Goal: Task Accomplishment & Management: Manage account settings

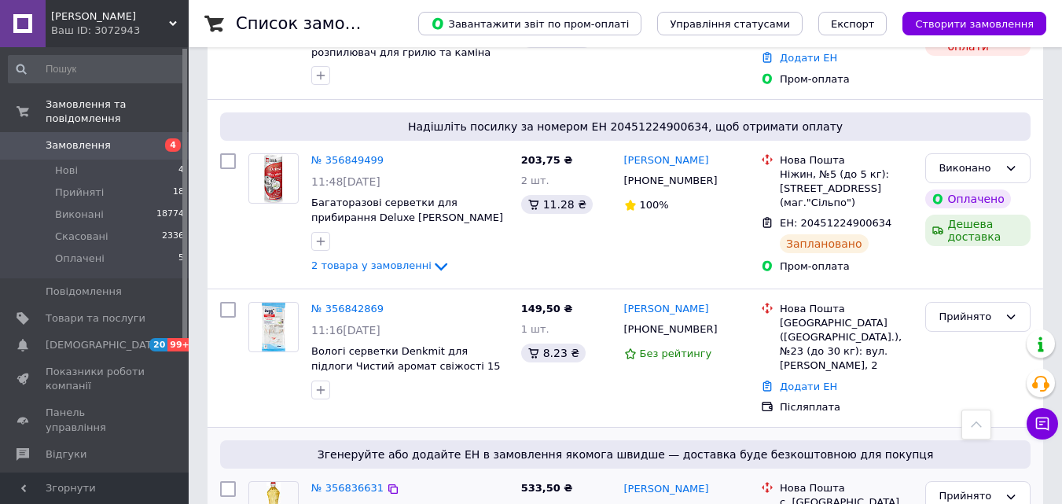
scroll to position [1809, 0]
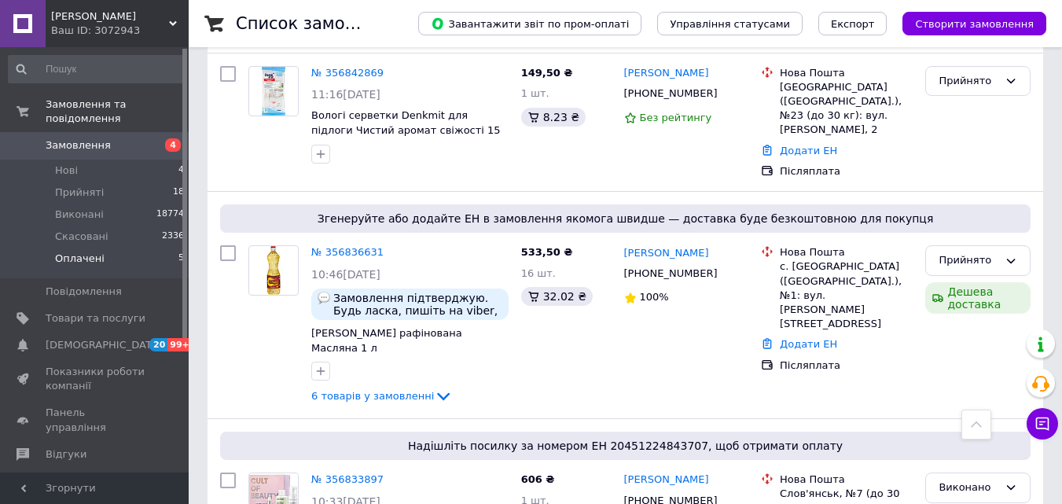
click at [127, 248] on li "Оплачені 5" at bounding box center [96, 263] width 193 height 30
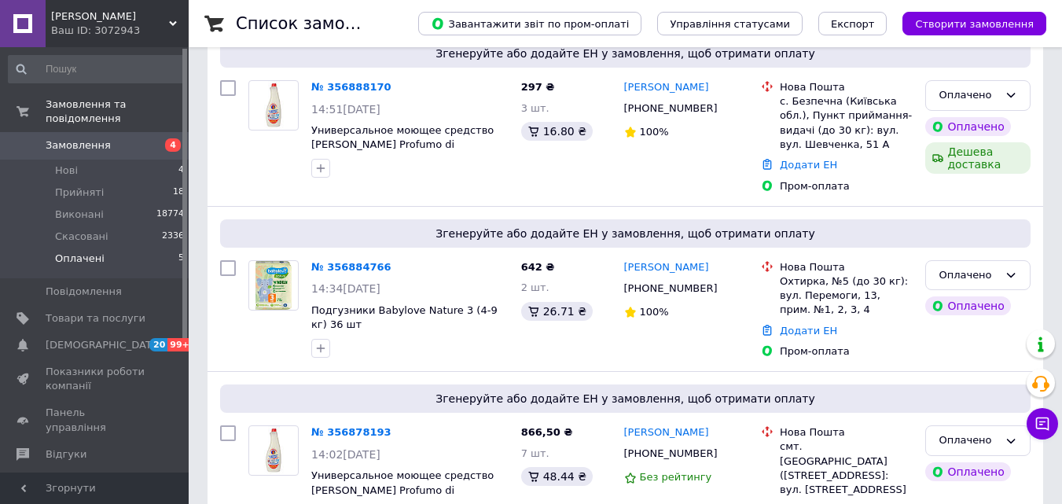
scroll to position [653, 0]
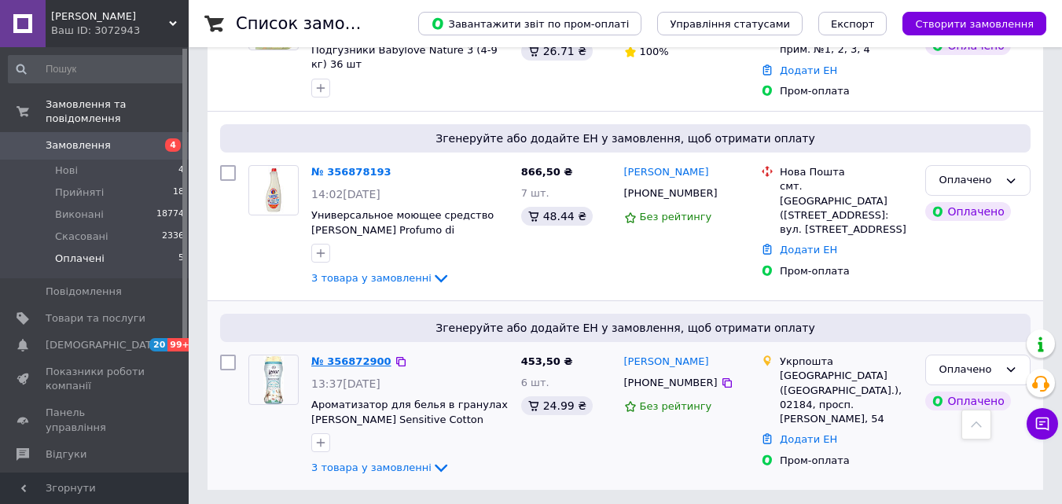
click at [358, 361] on link "№ 356872900" at bounding box center [351, 361] width 80 height 12
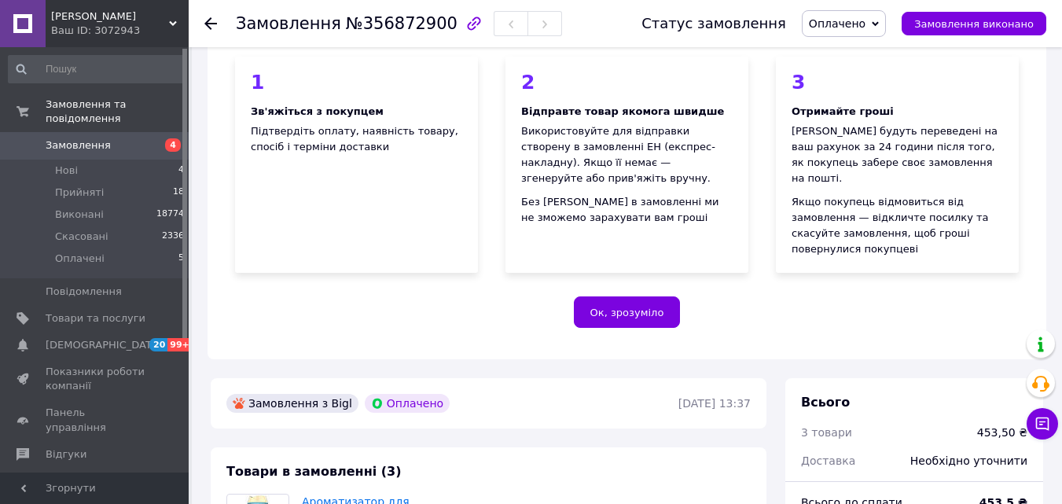
scroll to position [472, 0]
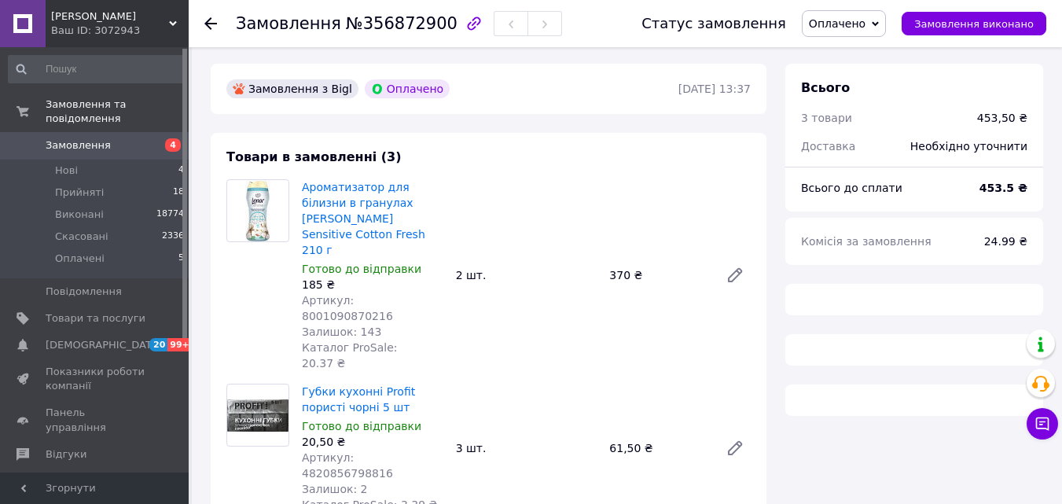
click at [393, 294] on span "Артикул: 8001090870216" at bounding box center [347, 308] width 91 height 28
copy span "8001090870216"
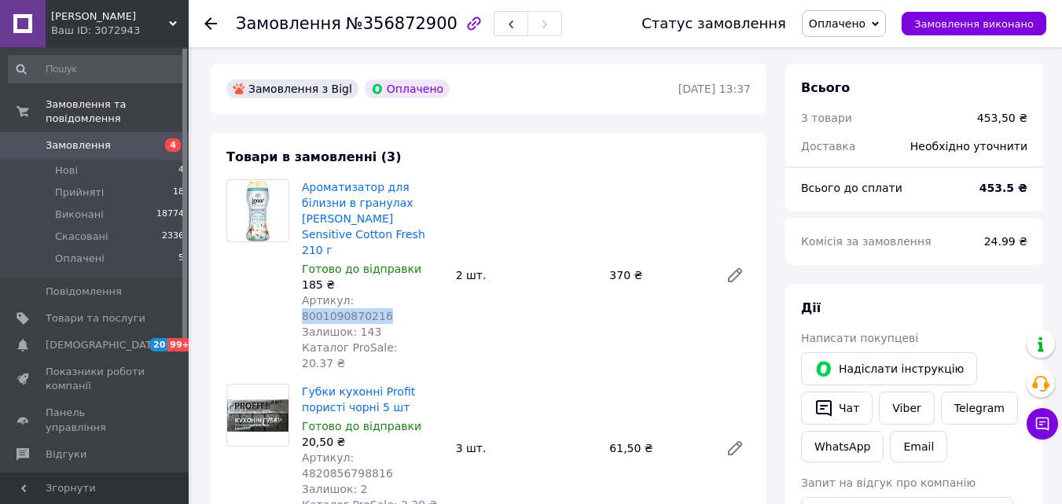
scroll to position [629, 0]
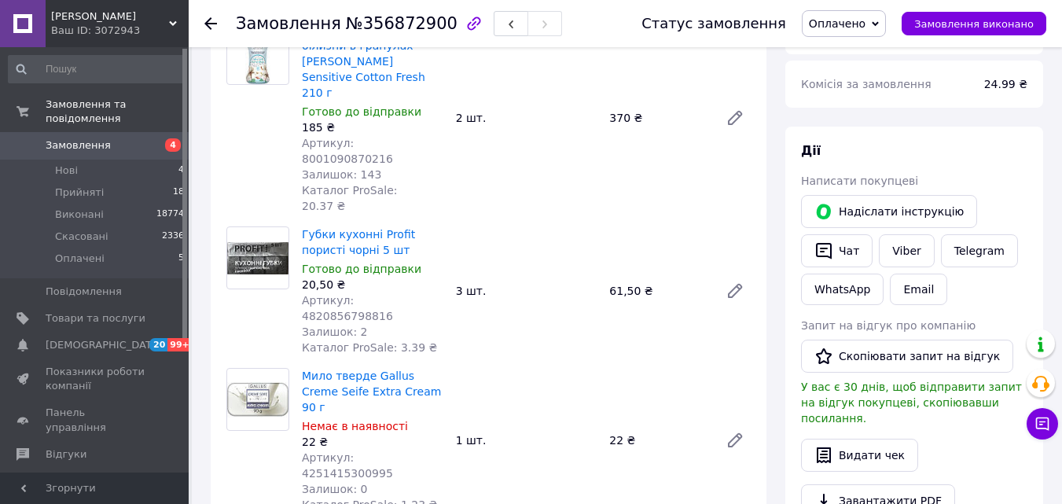
click at [385, 294] on span "Артикул: 4820856798816" at bounding box center [347, 308] width 91 height 28
copy span "4820856798816"
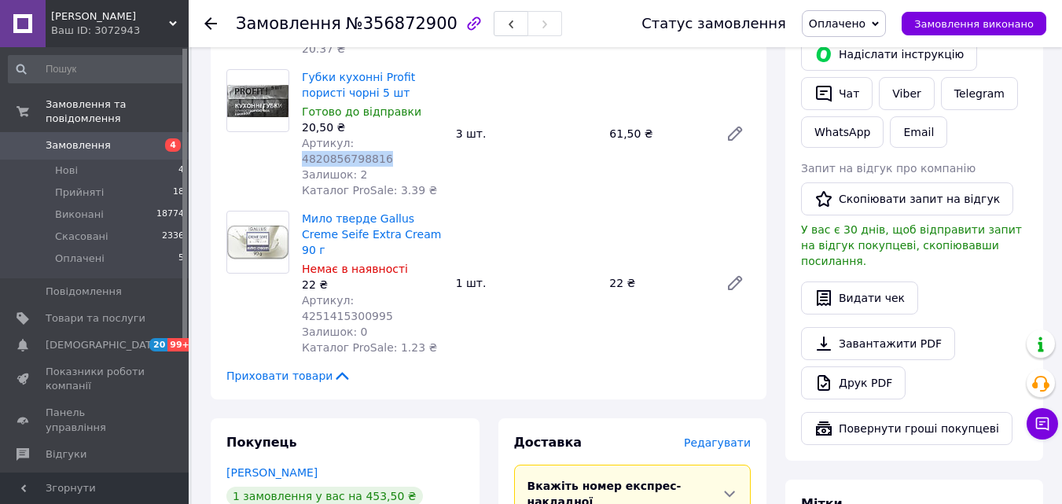
click at [387, 294] on span "Артикул: 4251415300995" at bounding box center [347, 308] width 91 height 28
copy span "4251415300995"
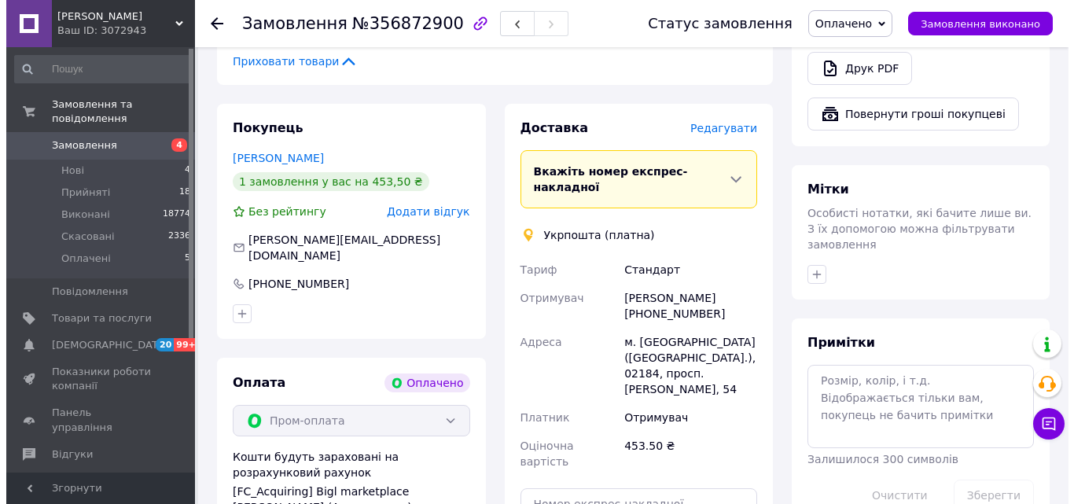
scroll to position [944, 0]
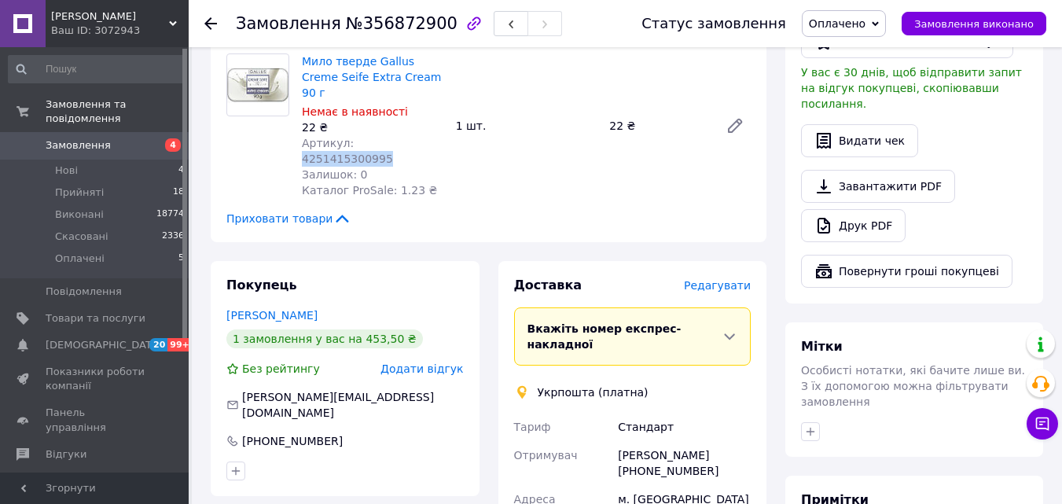
click at [734, 279] on span "Редагувати" at bounding box center [717, 285] width 67 height 13
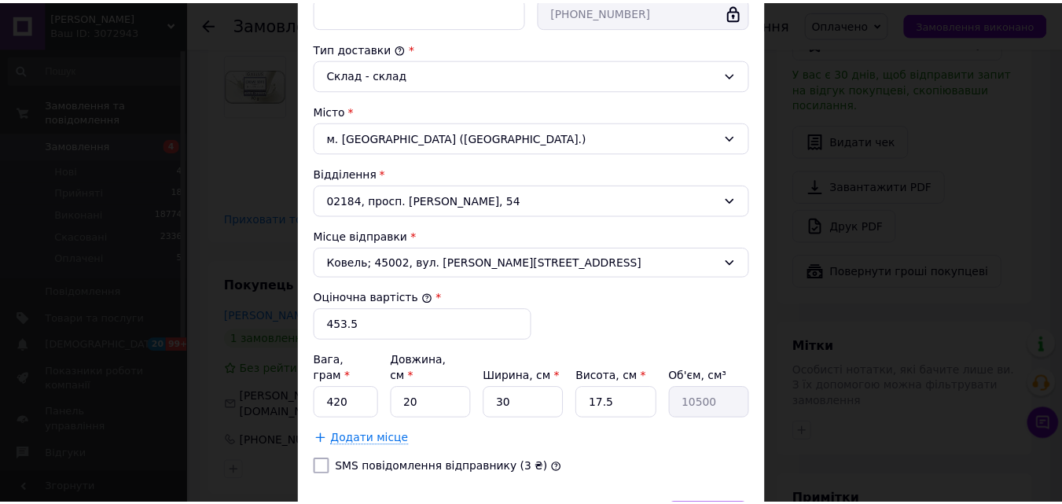
scroll to position [480, 0]
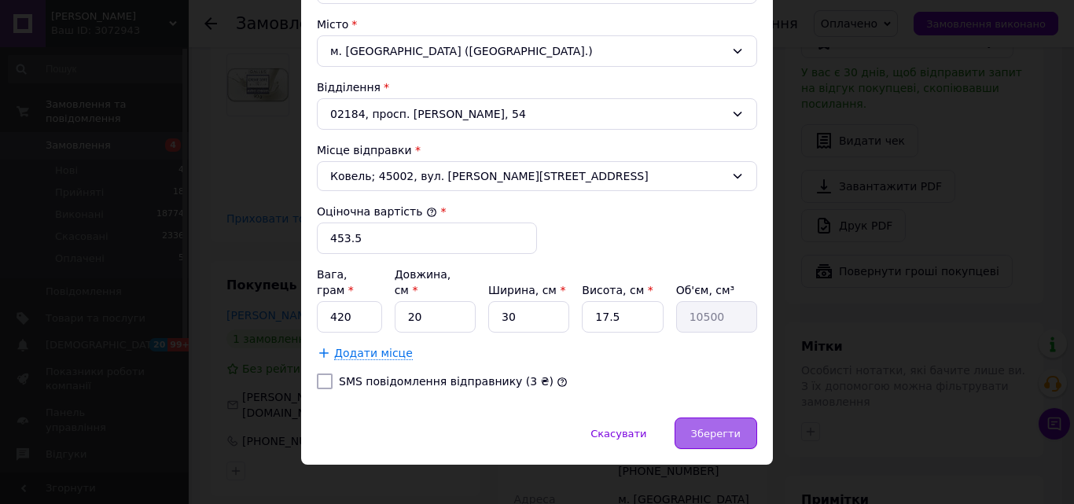
drag, startPoint x: 757, startPoint y: 410, endPoint x: 735, endPoint y: 415, distance: 22.5
click at [756, 418] on div "Скасувати   Зберегти" at bounding box center [537, 441] width 472 height 47
drag, startPoint x: 732, startPoint y: 415, endPoint x: 710, endPoint y: 398, distance: 28.0
click at [732, 428] on span "Зберегти" at bounding box center [716, 434] width 50 height 12
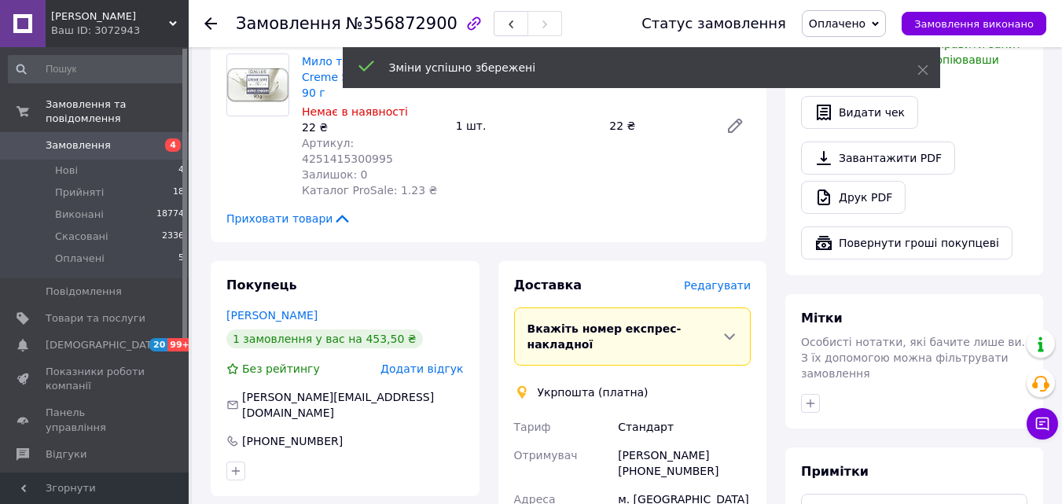
scroll to position [1101, 0]
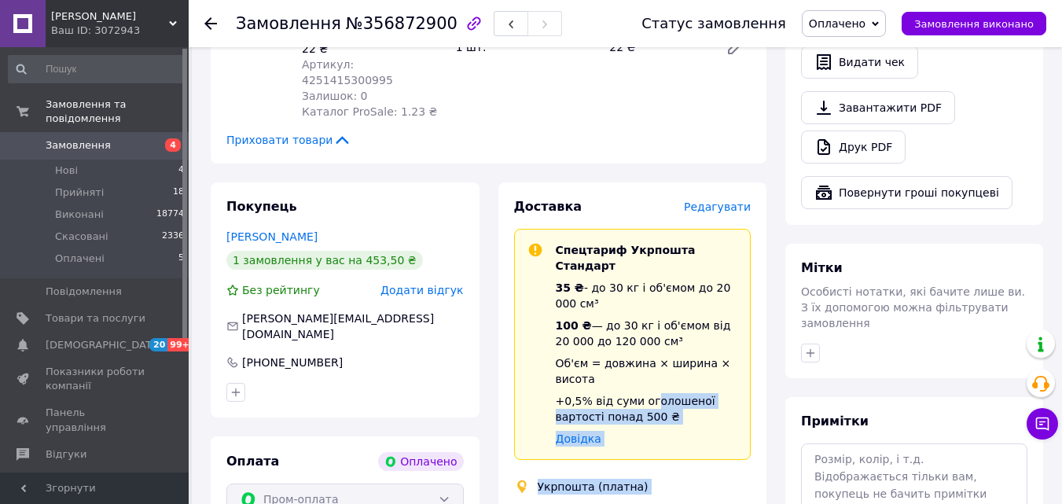
drag, startPoint x: 725, startPoint y: 311, endPoint x: 689, endPoint y: 298, distance: 38.3
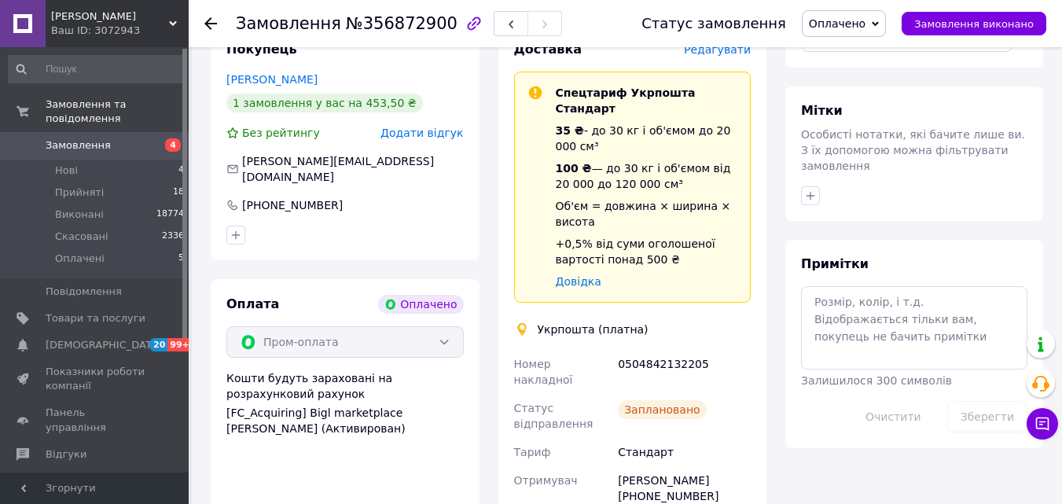
scroll to position [1258, 0]
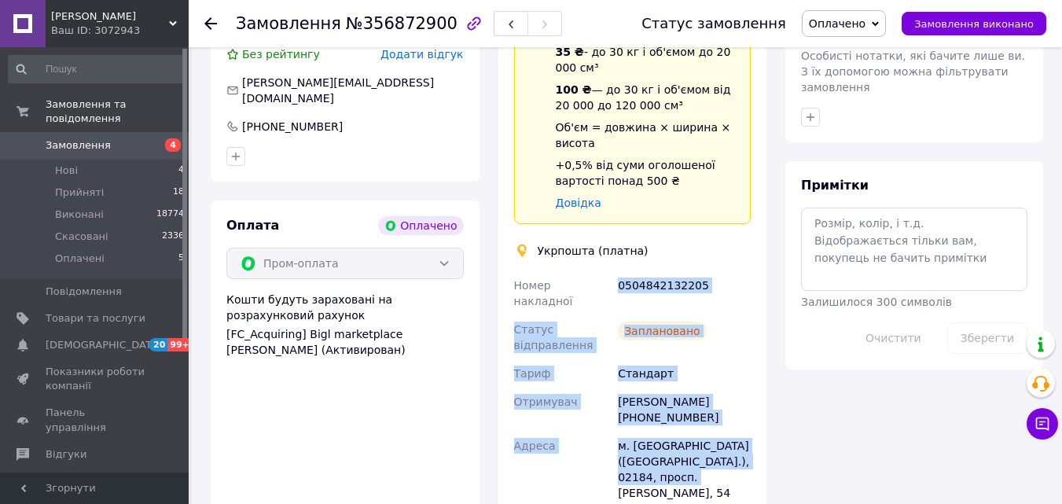
drag, startPoint x: 729, startPoint y: 321, endPoint x: 610, endPoint y: 131, distance: 223.6
click at [610, 271] on div "Номер накладної 0504842132205 Статус відправлення Заплановано Тариф Стандарт От…" at bounding box center [633, 447] width 244 height 352
copy div "Номер накладної 0504842132205 Статус відправлення Заплановано Тариф Стандарт От…"
click at [429, 329] on div "Оплата Оплачено Пром-оплата Кошти будуть зараховані на розрахунковий рахунок [F…" at bounding box center [345, 442] width 269 height 483
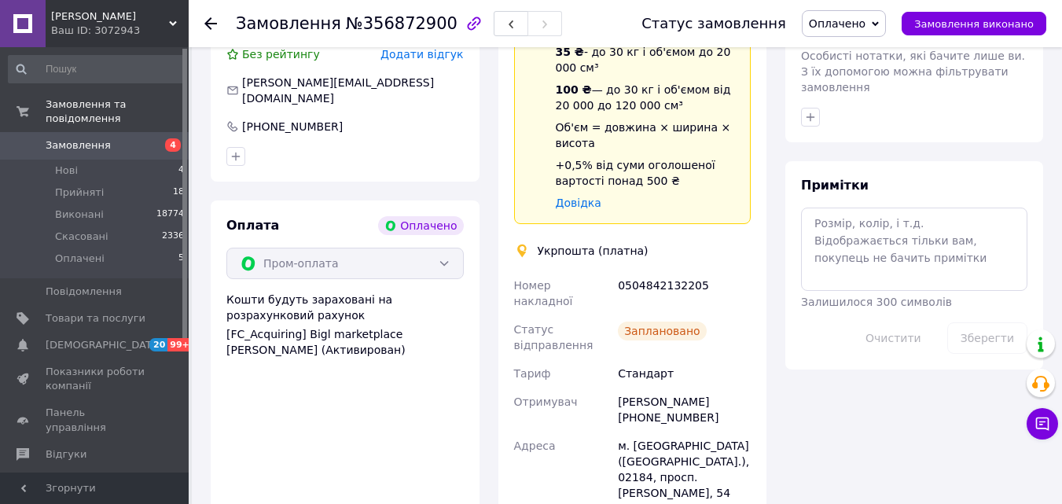
click at [679, 271] on div "0504842132205" at bounding box center [684, 293] width 139 height 44
copy div "0504842132205"
click at [860, 20] on span "Оплачено" at bounding box center [837, 23] width 57 height 13
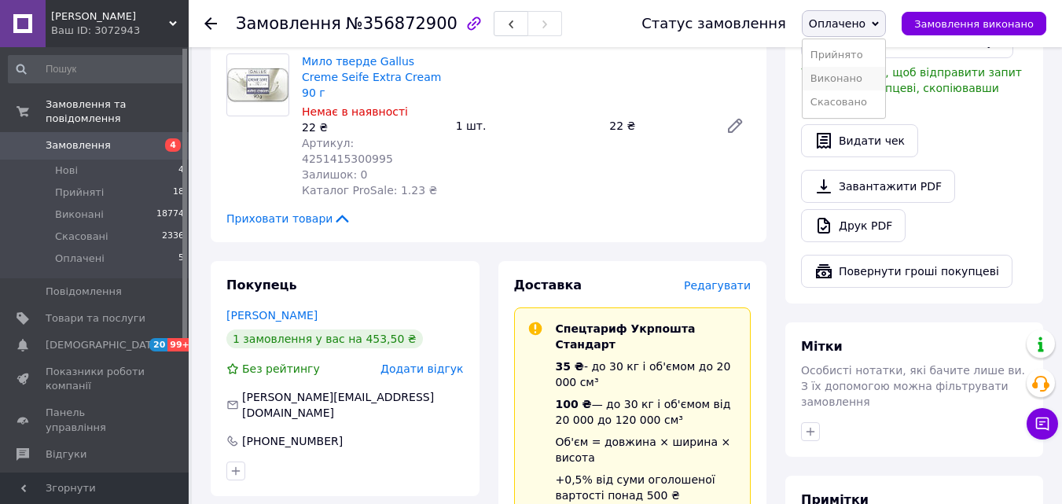
click at [850, 75] on li "Виконано" at bounding box center [844, 79] width 83 height 24
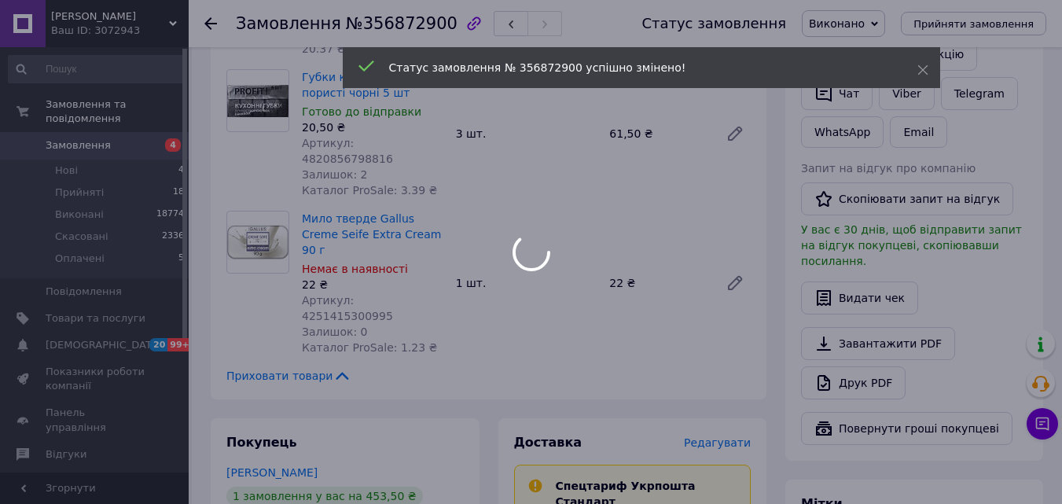
scroll to position [708, 0]
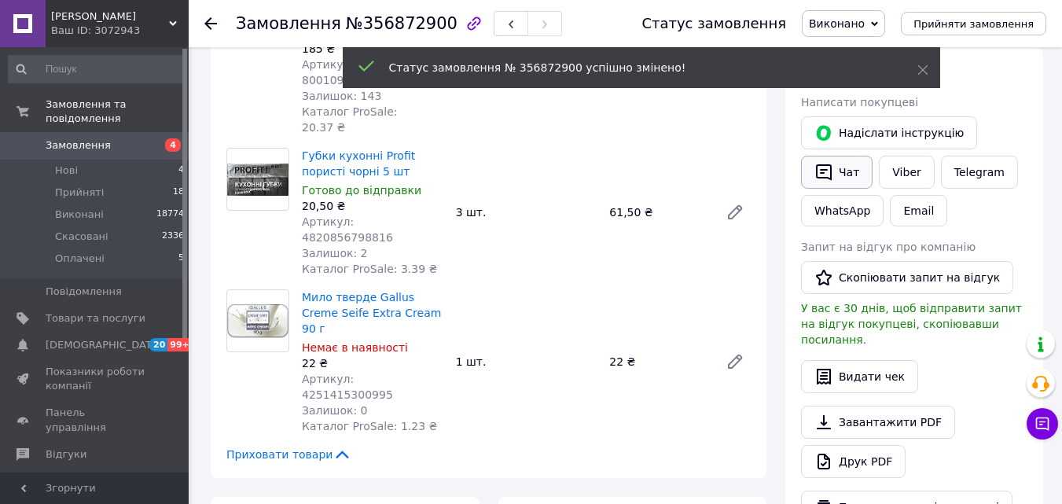
click at [840, 163] on button "Чат" at bounding box center [837, 172] width 72 height 33
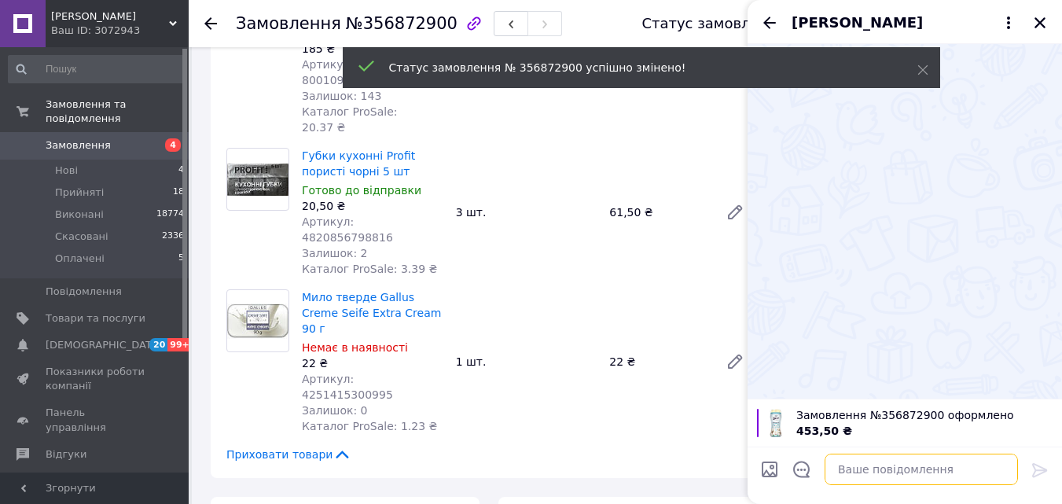
click at [907, 461] on textarea at bounding box center [921, 469] width 193 height 31
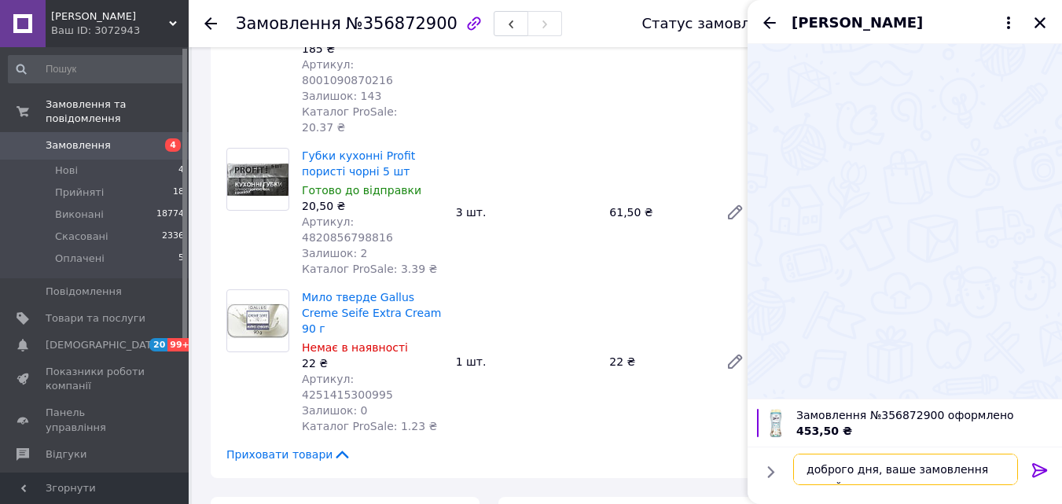
scroll to position [2, 0]
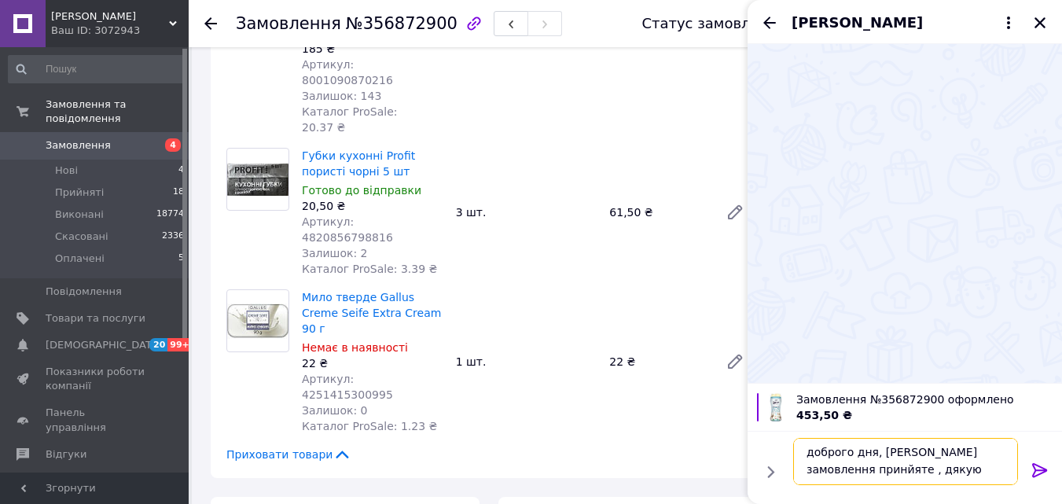
type textarea "доброго дня, ваше замовлення принйяте , дякую вам"
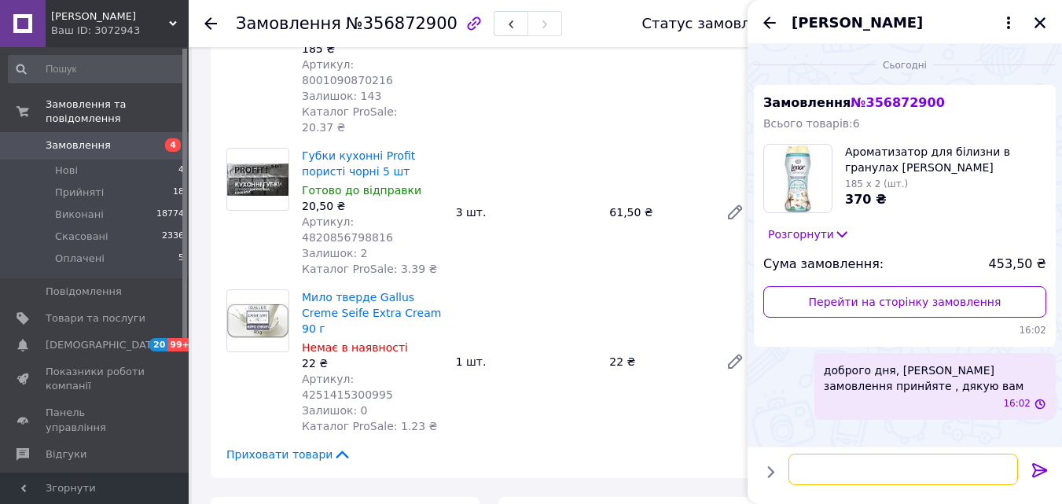
scroll to position [0, 0]
paste textarea "0504842132205"
type textarea "номер ттн 0504842132205"
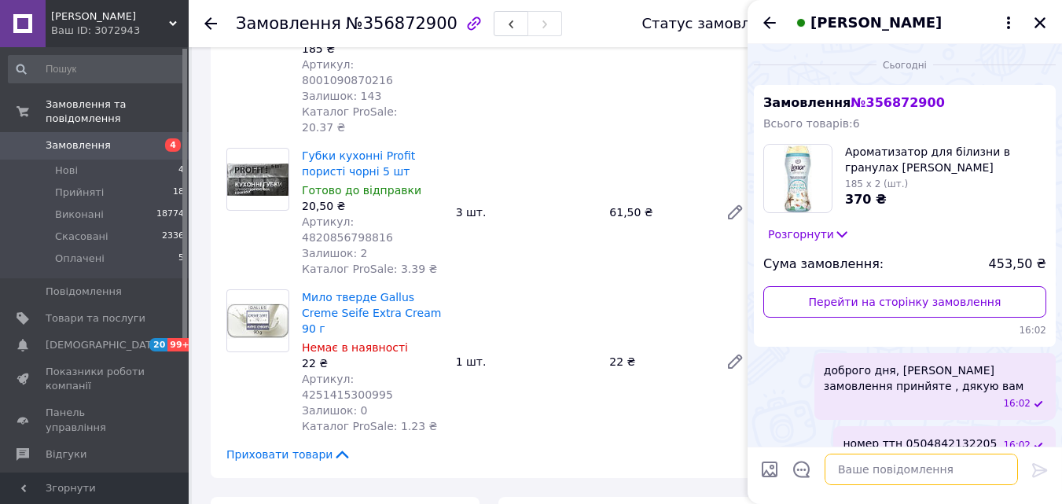
scroll to position [21, 0]
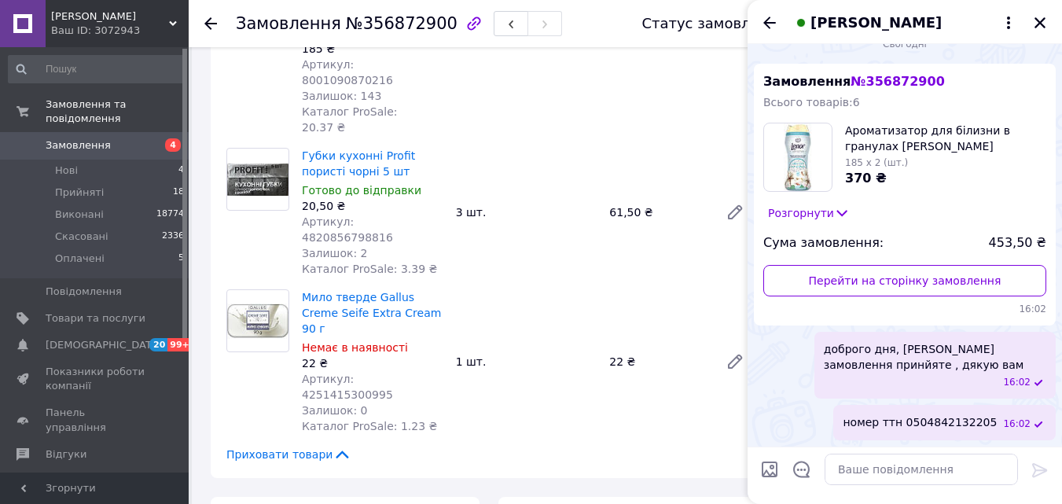
drag, startPoint x: 1043, startPoint y: 17, endPoint x: 992, endPoint y: 79, distance: 80.0
click at [1043, 16] on icon "Закрити" at bounding box center [1040, 23] width 14 height 14
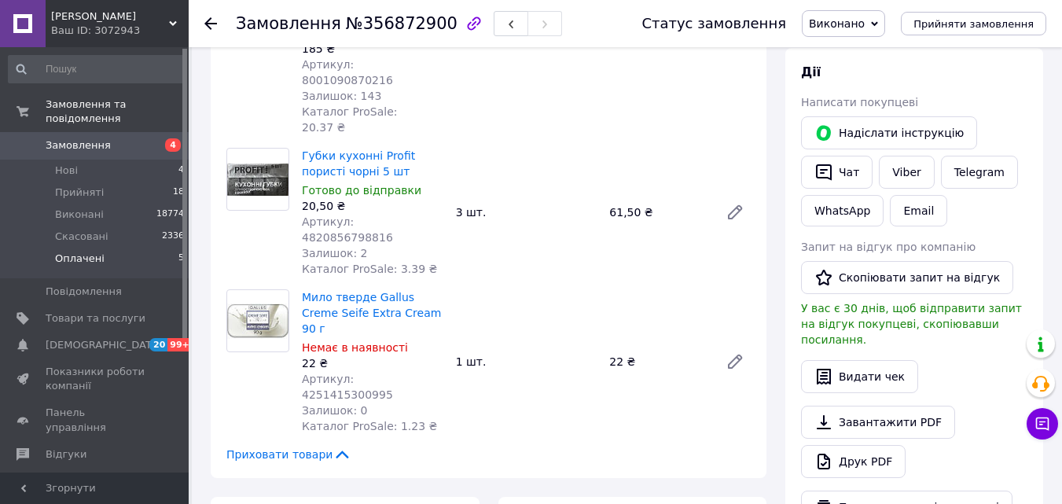
click at [94, 252] on span "Оплачені" at bounding box center [80, 259] width 50 height 14
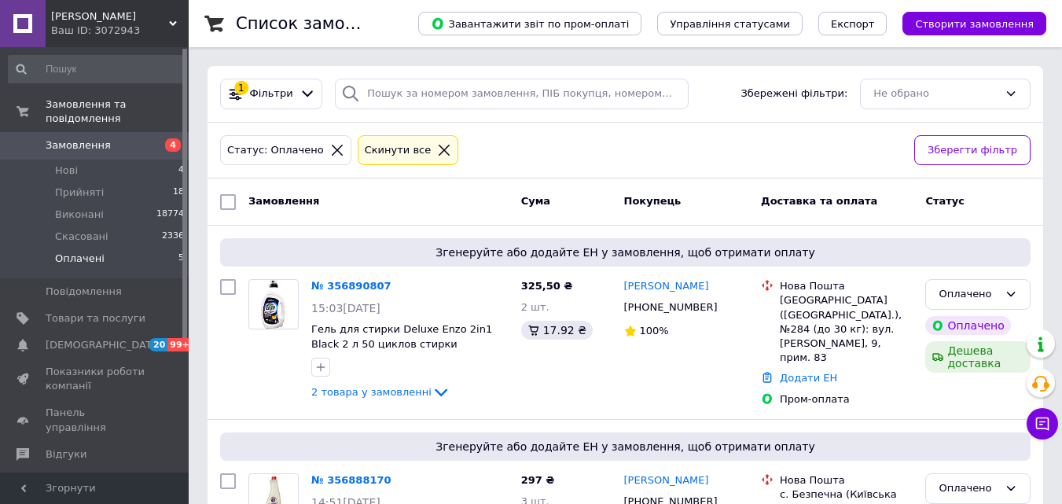
click at [113, 248] on li "Оплачені 5" at bounding box center [96, 263] width 193 height 30
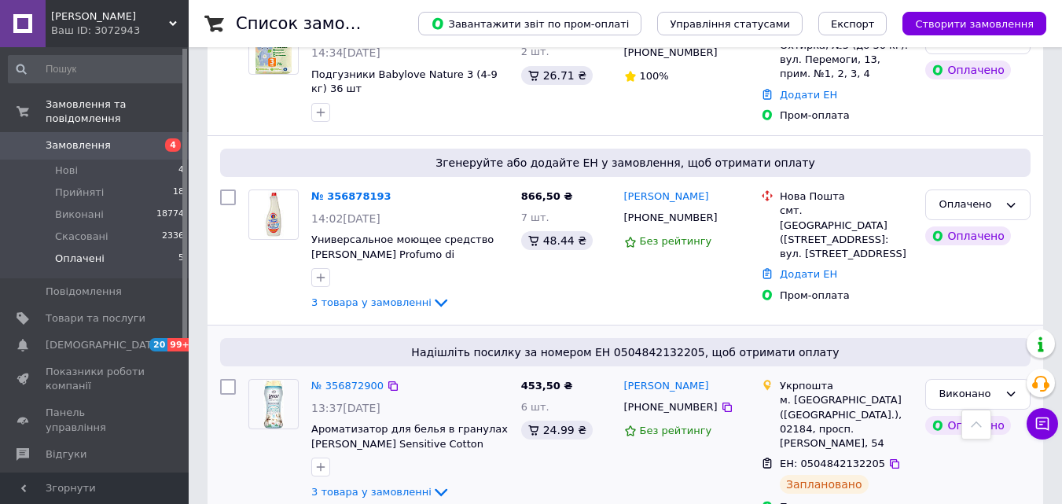
scroll to position [653, 0]
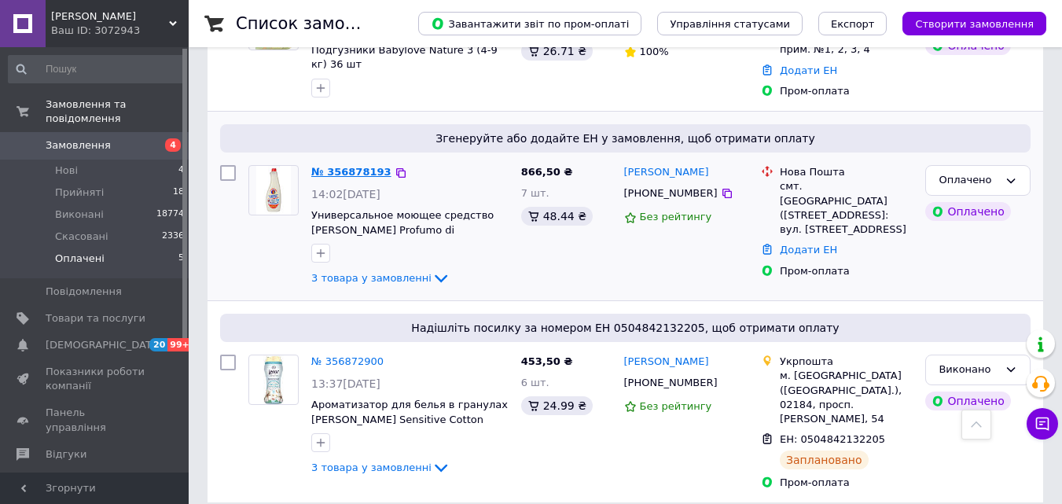
click at [352, 166] on link "№ 356878193" at bounding box center [351, 172] width 80 height 12
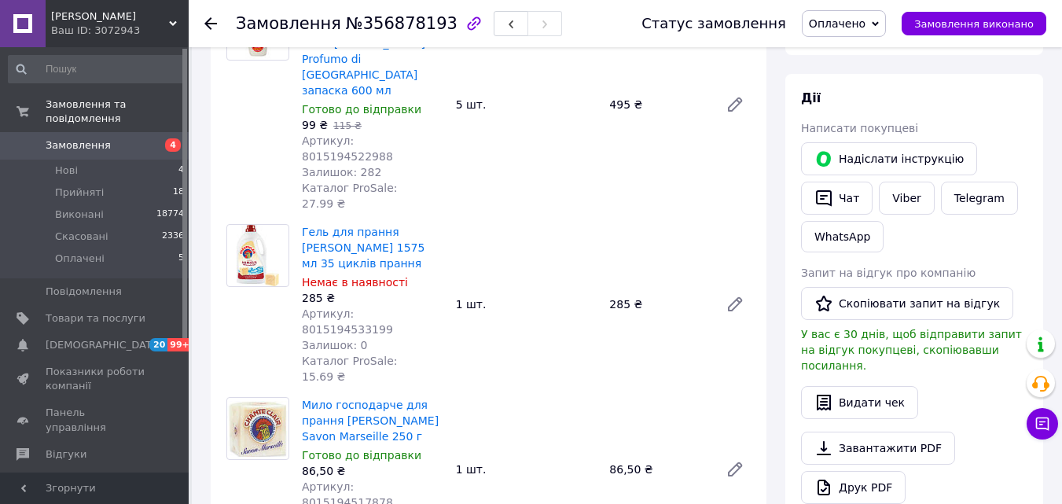
scroll to position [339, 0]
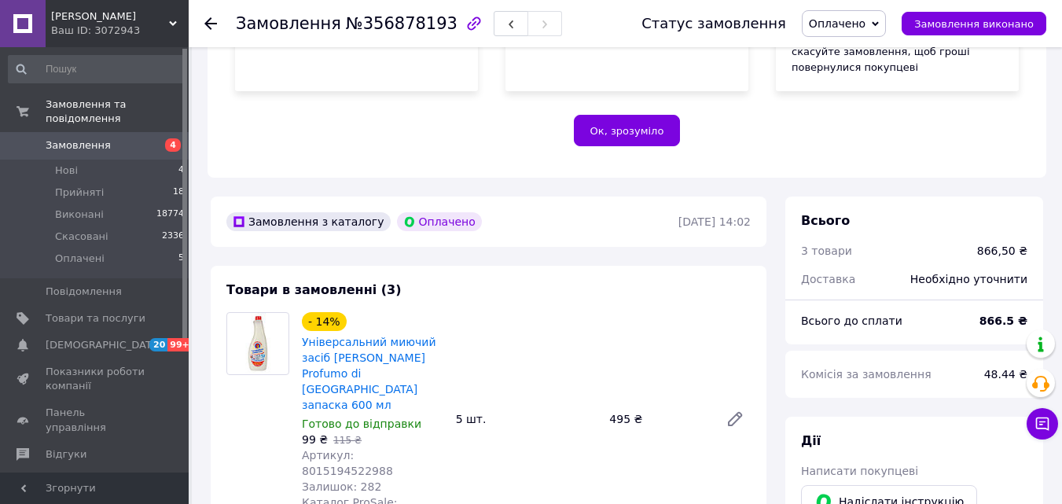
click at [393, 449] on span "Артикул: 8015194522988" at bounding box center [347, 463] width 91 height 28
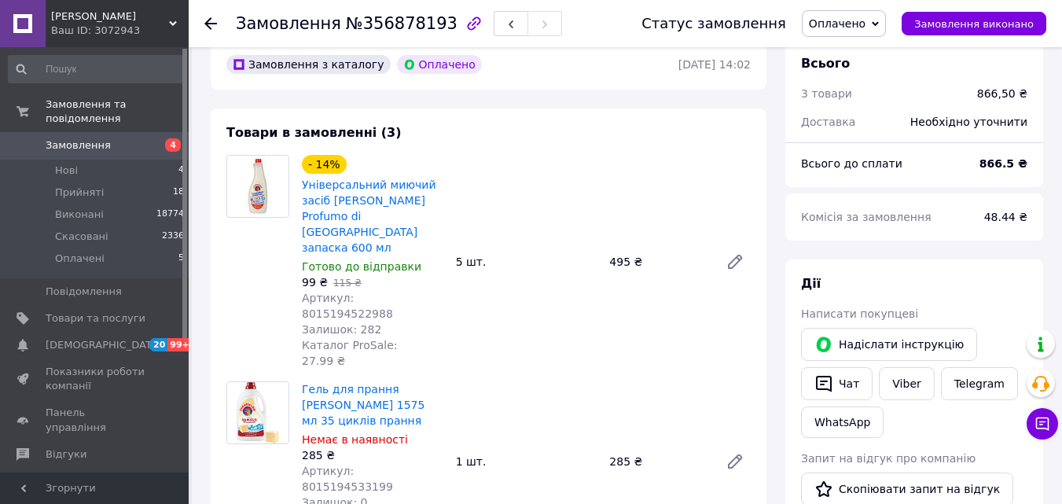
scroll to position [575, 0]
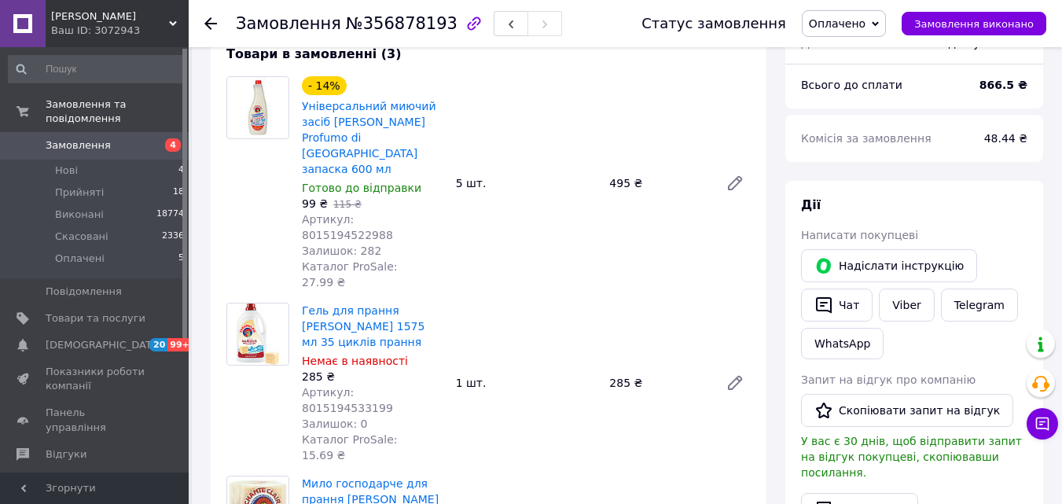
click at [392, 213] on span "Артикул: 8015194522988" at bounding box center [347, 227] width 91 height 28
copy span "8015194522988"
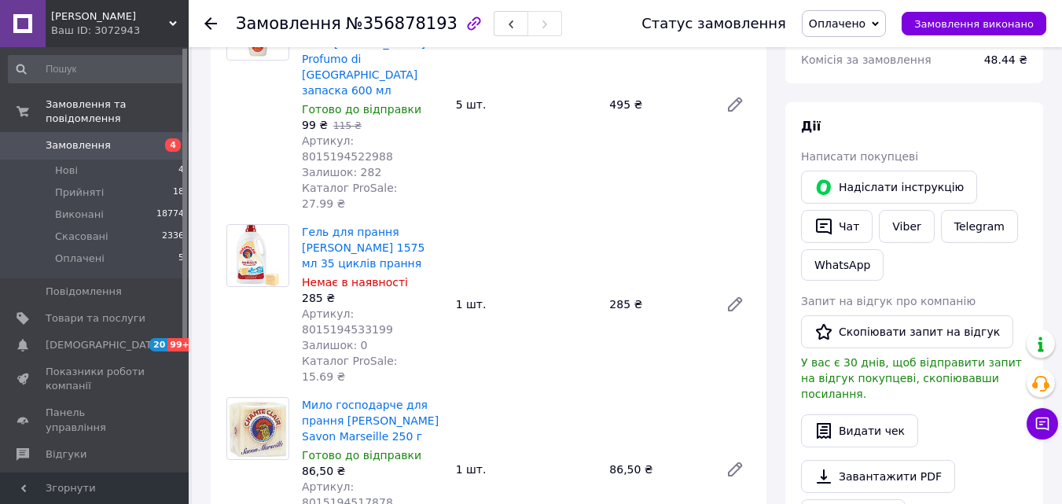
click at [393, 307] on span "Артикул: 8015194533199" at bounding box center [347, 321] width 91 height 28
copy span "8015194533199"
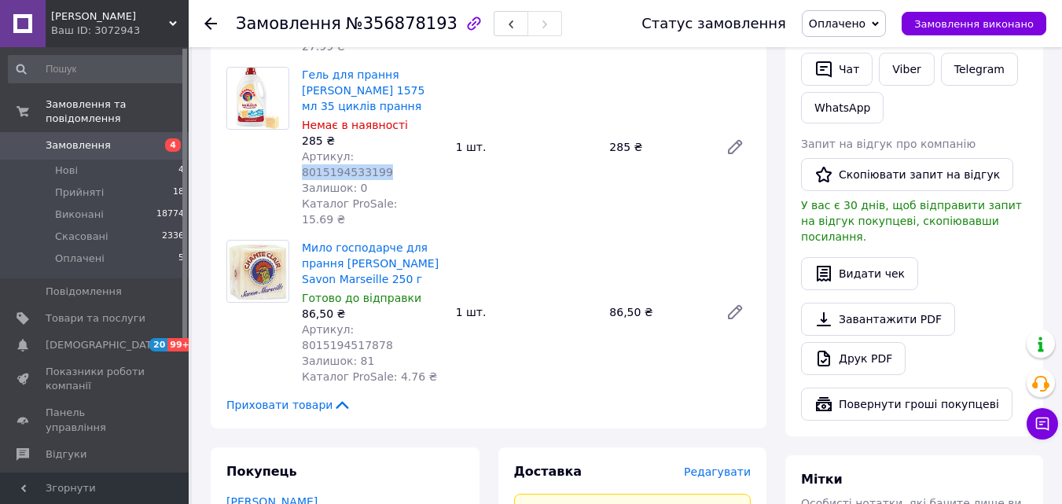
click at [393, 323] on span "Артикул: 8015194517878" at bounding box center [347, 337] width 91 height 28
copy span "8015194517878"
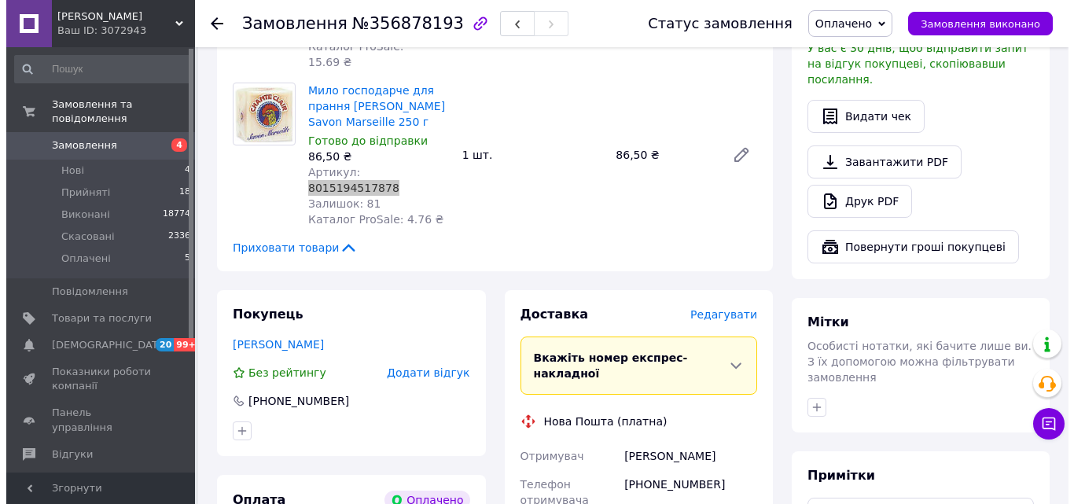
scroll to position [1047, 0]
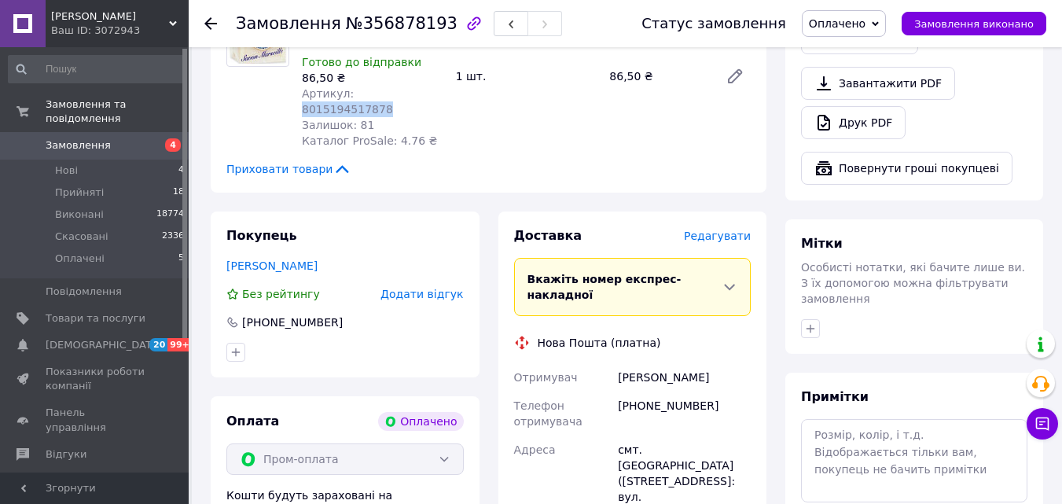
click at [734, 212] on div "Доставка Редагувати Вкажіть номер експрес-накладної Обов'язково введіть номер е…" at bounding box center [633, 503] width 269 height 583
click at [731, 230] on span "Редагувати" at bounding box center [717, 236] width 67 height 13
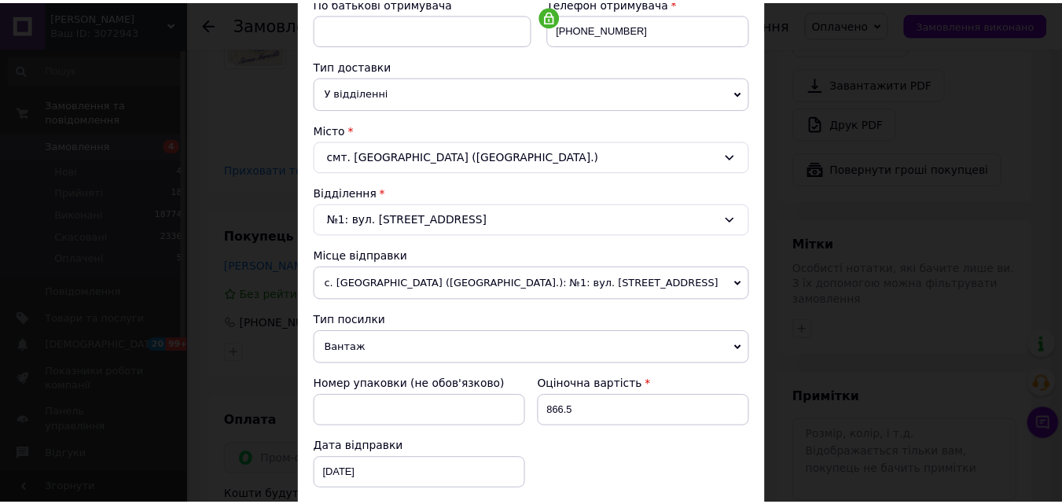
scroll to position [540, 0]
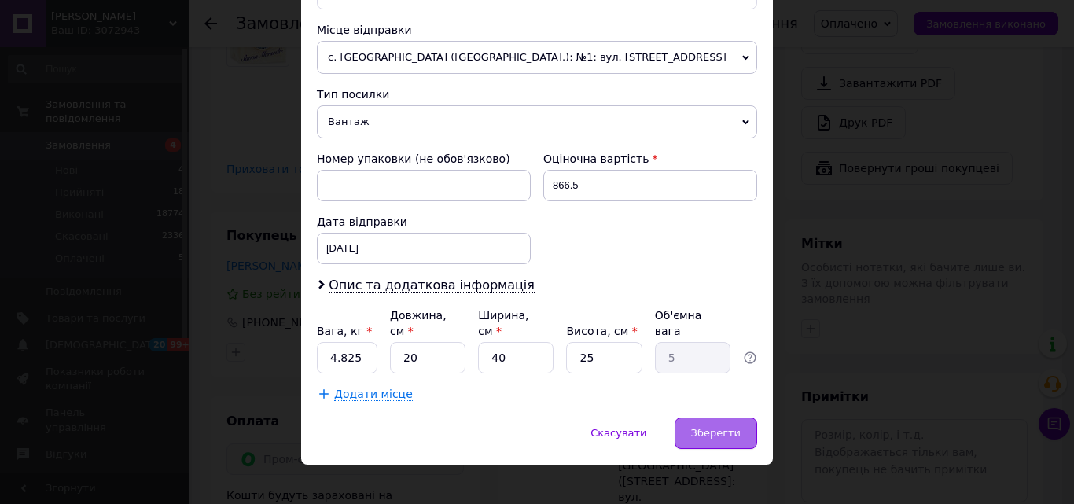
drag, startPoint x: 731, startPoint y: 412, endPoint x: 728, endPoint y: 402, distance: 10.7
click at [731, 427] on span "Зберегти" at bounding box center [716, 433] width 50 height 12
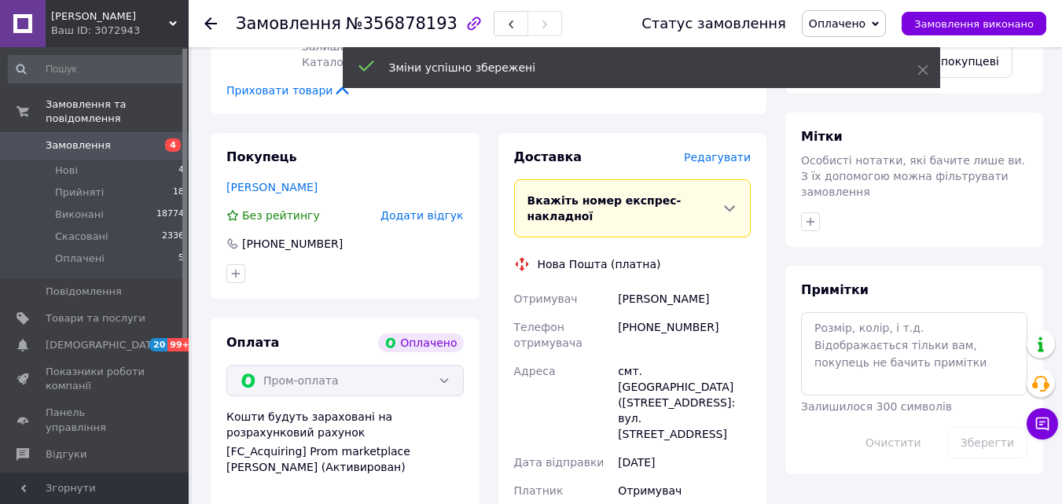
scroll to position [1204, 0]
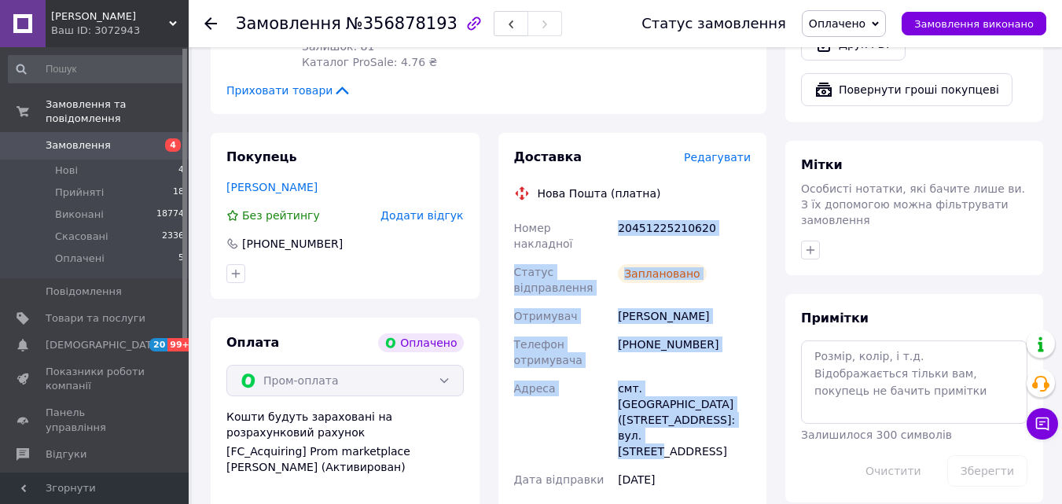
drag, startPoint x: 635, startPoint y: 274, endPoint x: 617, endPoint y: 89, distance: 186.5
click at [617, 214] on div "Номер накладної 20451225210620 Статус відправлення Заплановано Отримувач Понома…" at bounding box center [633, 412] width 244 height 396
copy div "20451225210620 Статус відправлення Заплановано Отримувач Пономаренко Руслана Те…"
click at [669, 214] on div "20451225210620" at bounding box center [684, 236] width 139 height 44
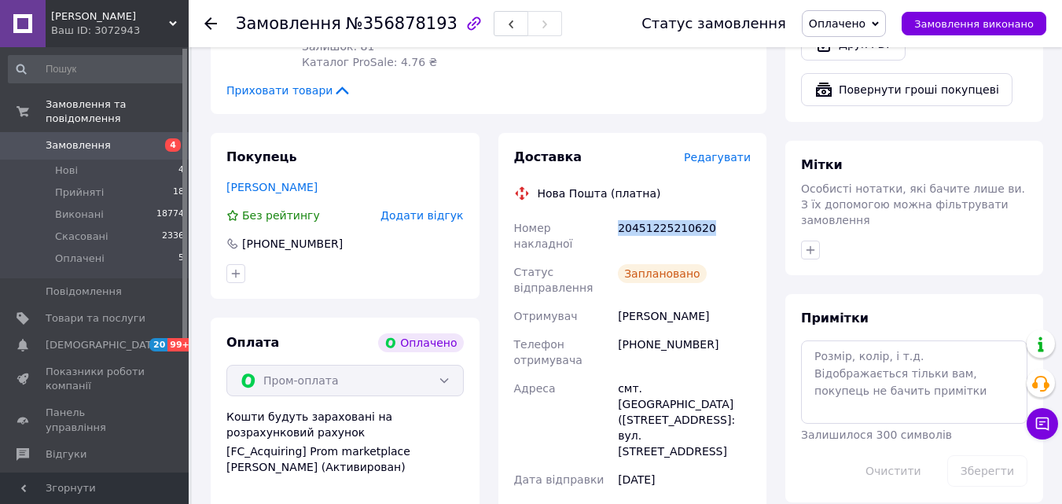
click at [669, 214] on div "20451225210620" at bounding box center [684, 236] width 139 height 44
copy div "20451225210620"
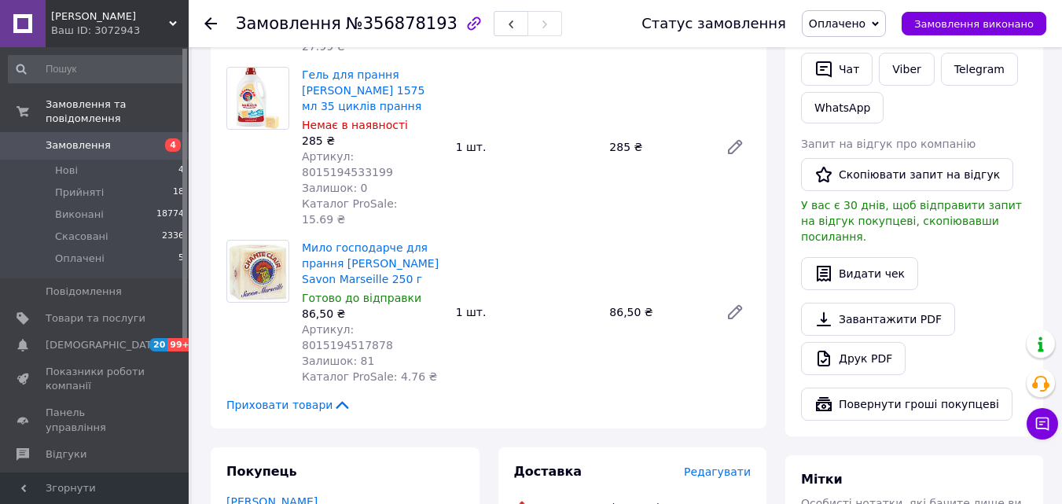
scroll to position [653, 0]
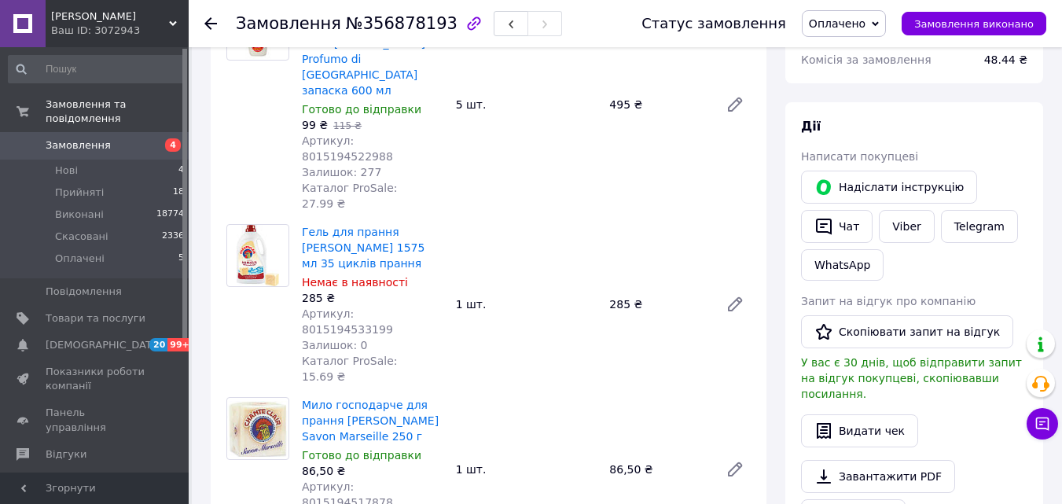
drag, startPoint x: 836, startPoint y: 208, endPoint x: 1051, endPoint y: 403, distance: 290.6
click at [835, 210] on button "Чат" at bounding box center [837, 226] width 72 height 33
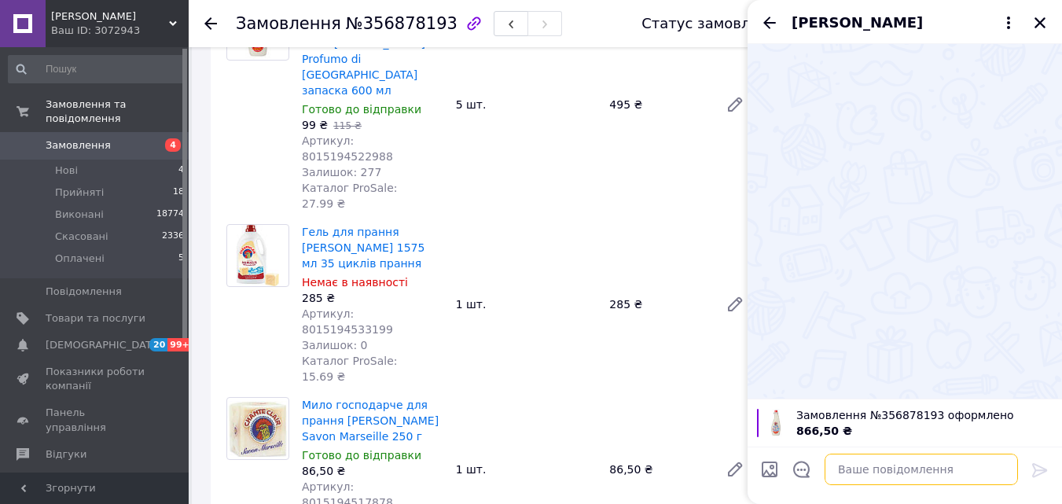
drag, startPoint x: 935, startPoint y: 458, endPoint x: 933, endPoint y: 466, distance: 8.0
click at [934, 461] on textarea at bounding box center [921, 469] width 193 height 31
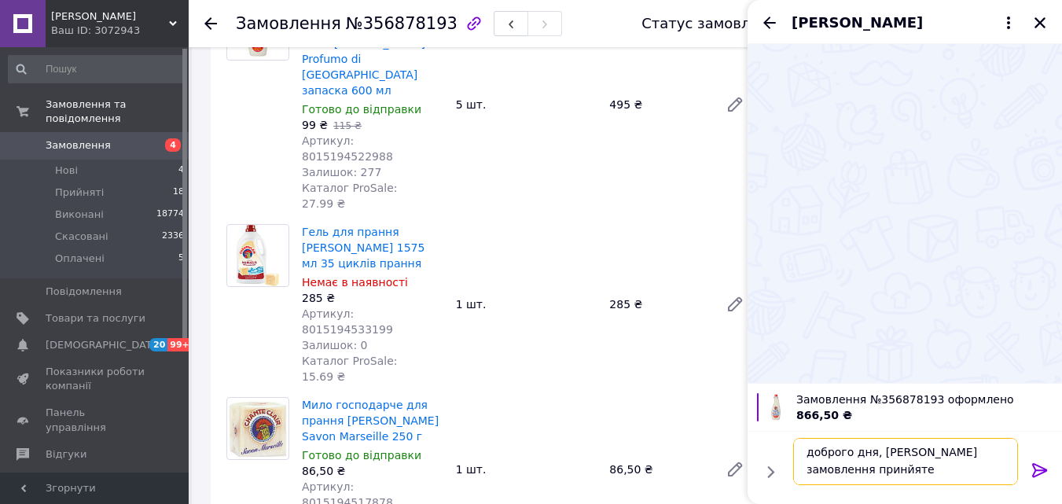
scroll to position [11, 0]
type textarea "доброго дня, ваше замовлення принйяте , дякую вам"
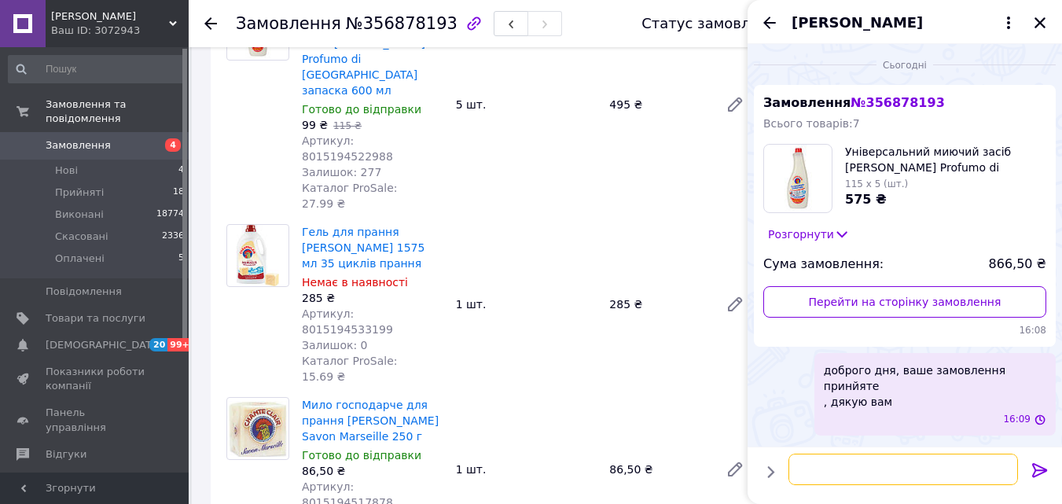
scroll to position [0, 0]
paste textarea "20451225210620"
type textarea "номер ттн 20451225210620"
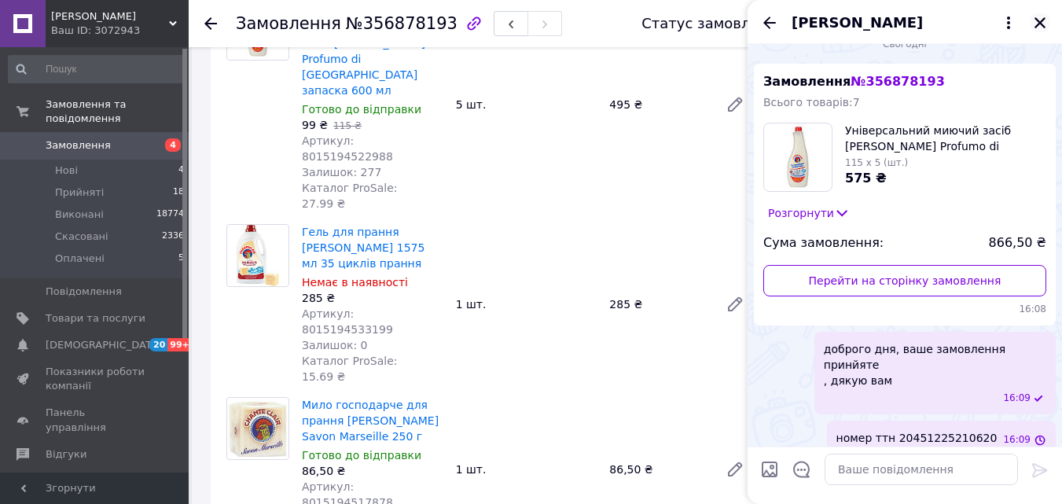
click at [1040, 17] on icon "Закрити" at bounding box center [1040, 23] width 14 height 14
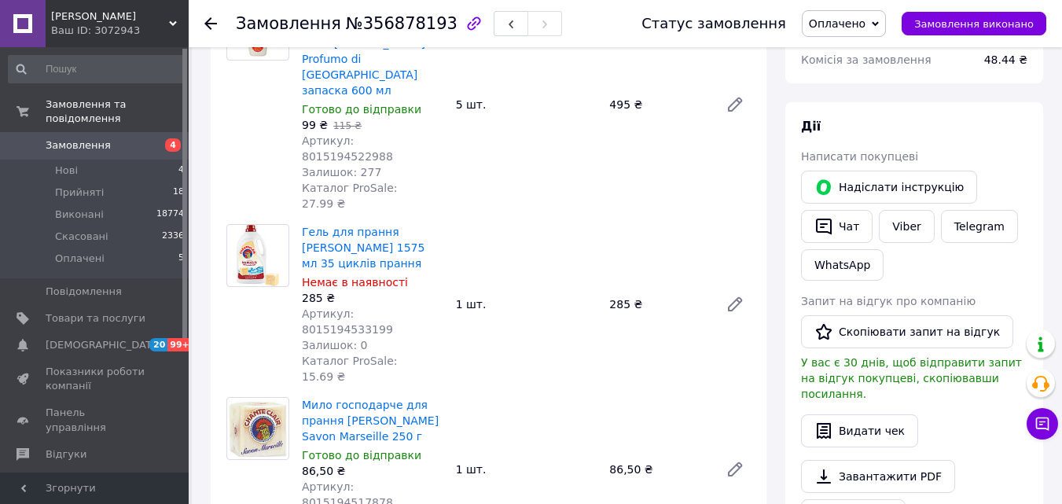
click at [866, 23] on span "Оплачено" at bounding box center [837, 23] width 57 height 13
click at [869, 73] on li "Виконано" at bounding box center [844, 79] width 83 height 24
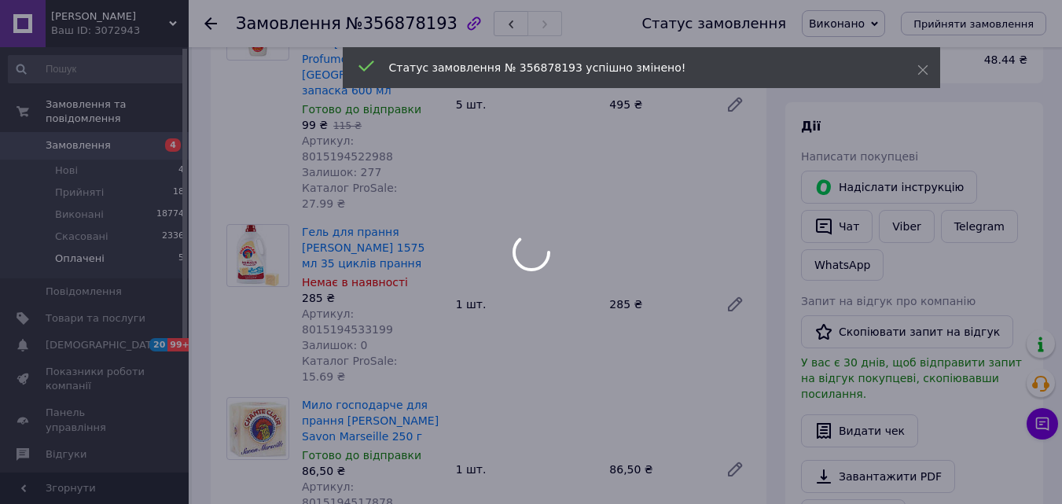
click at [95, 244] on body "Віа Континент Ваш ID: 3072943 Сайт Віа Континент Кабінет покупця Перевірити ста…" at bounding box center [531, 433] width 1062 height 2173
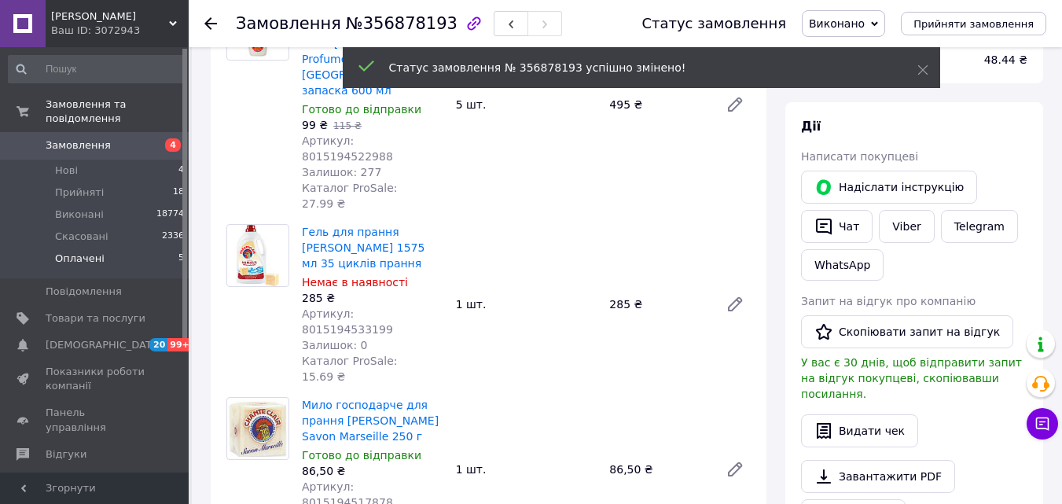
click at [117, 248] on li "Оплачені 5" at bounding box center [96, 263] width 193 height 30
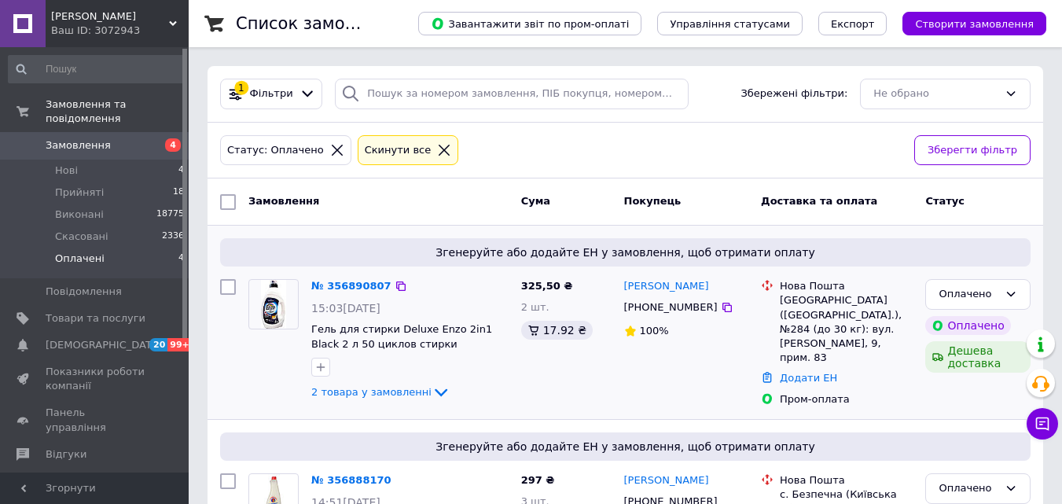
scroll to position [464, 0]
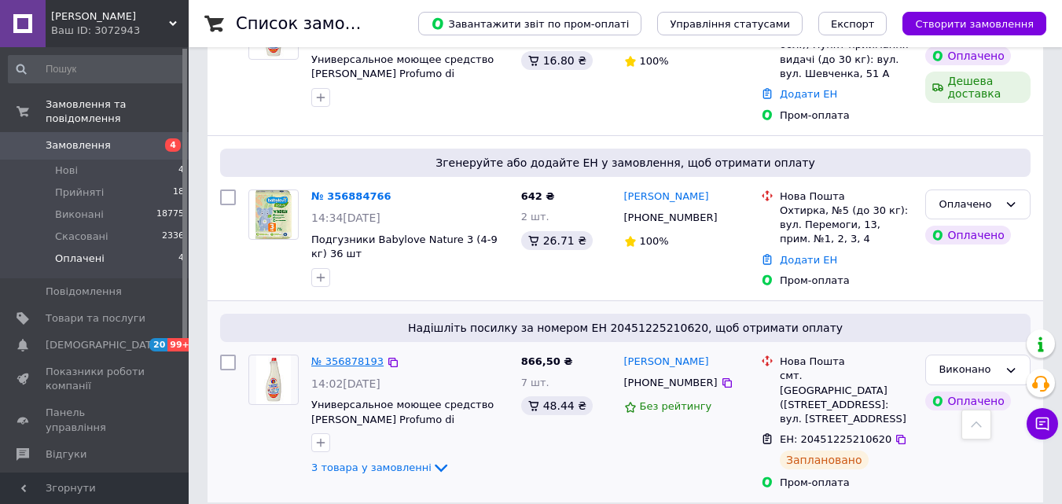
click at [352, 355] on link "№ 356878193" at bounding box center [347, 361] width 72 height 12
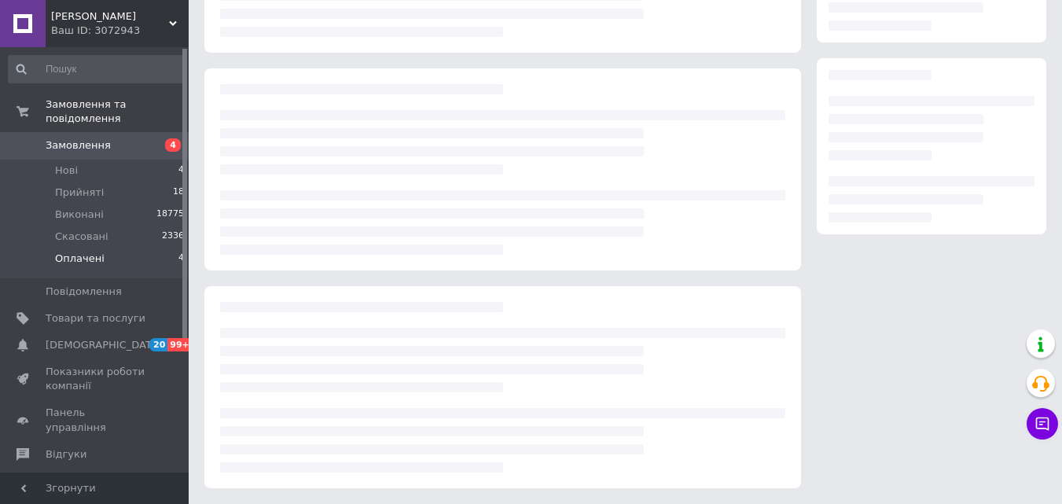
scroll to position [464, 0]
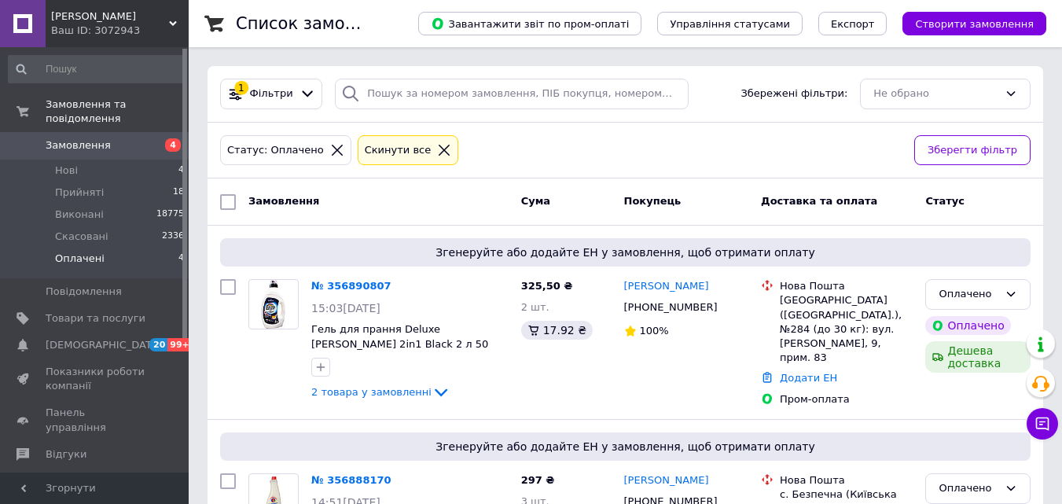
click at [142, 248] on li "Оплачені 4" at bounding box center [96, 263] width 193 height 30
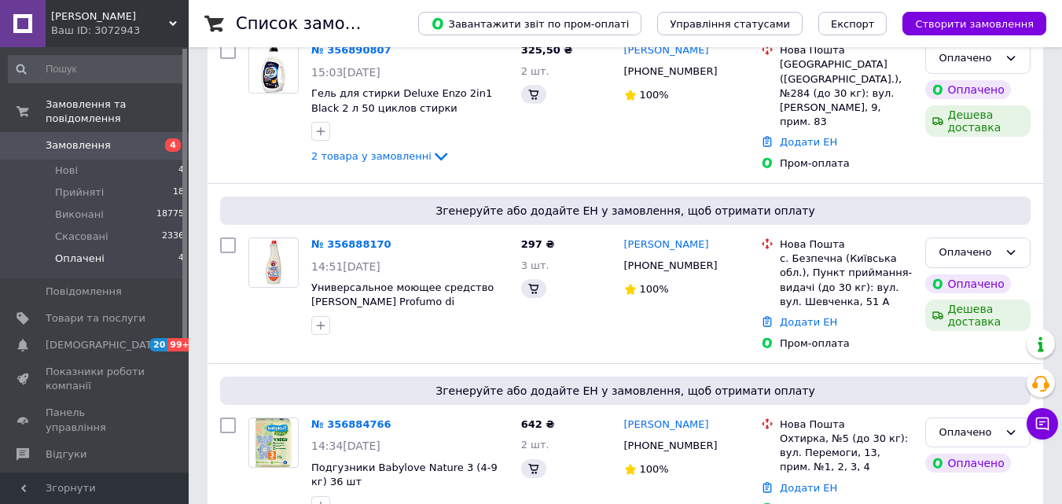
scroll to position [464, 0]
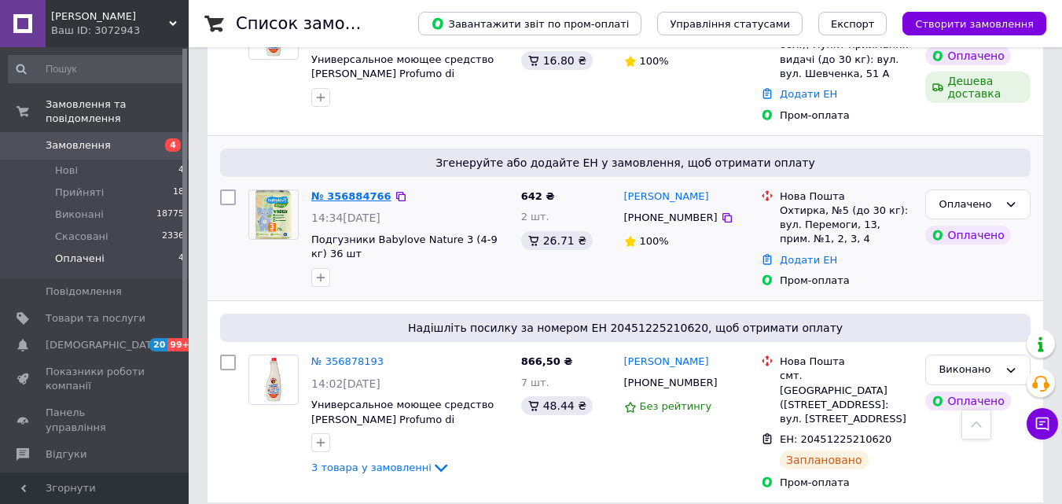
click at [355, 191] on link "№ 356884766" at bounding box center [351, 196] width 80 height 12
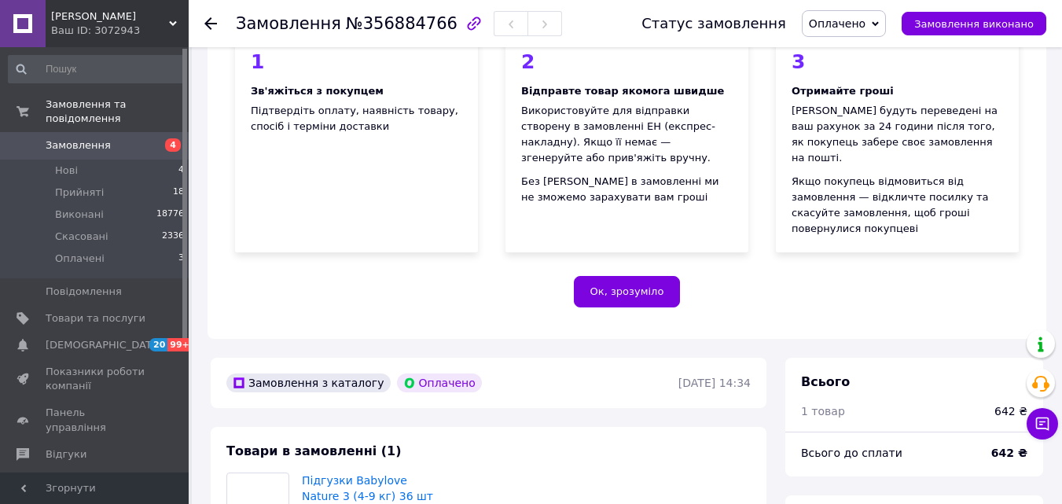
scroll to position [464, 0]
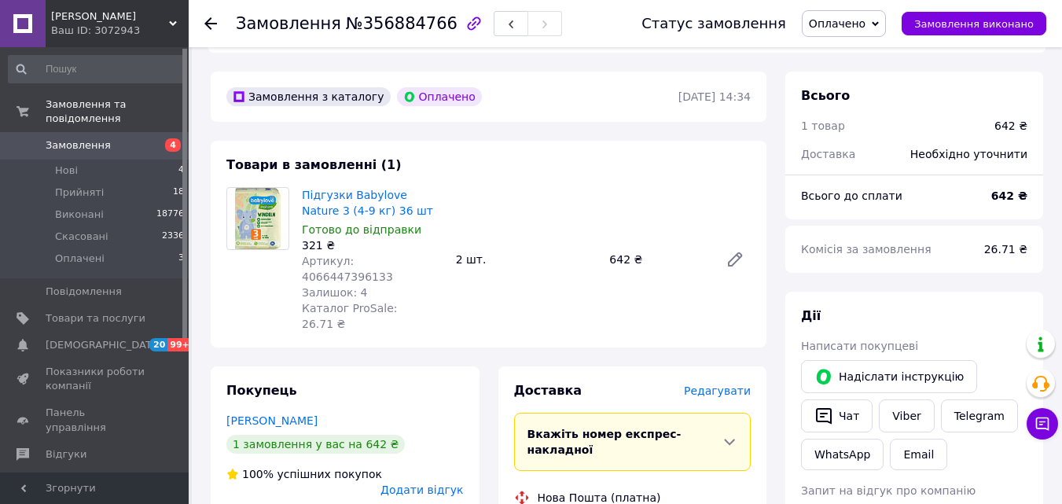
click at [393, 255] on span "Артикул: 4066447396133" at bounding box center [347, 269] width 91 height 28
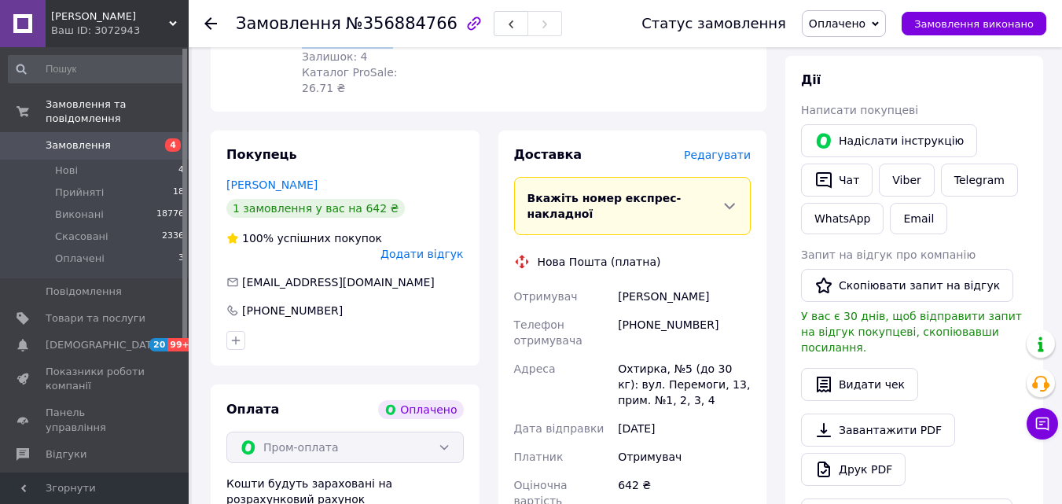
scroll to position [779, 0]
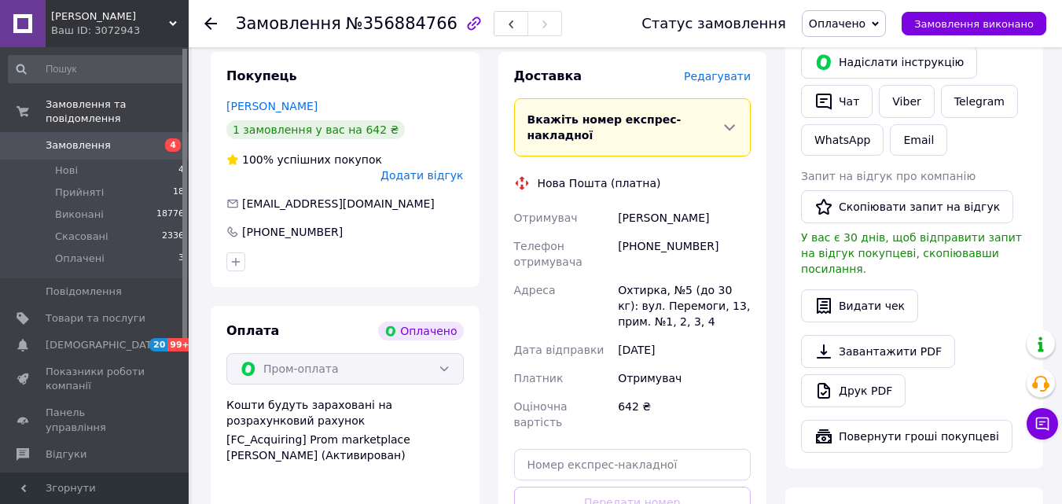
drag, startPoint x: 642, startPoint y: 491, endPoint x: 517, endPoint y: 431, distance: 139.6
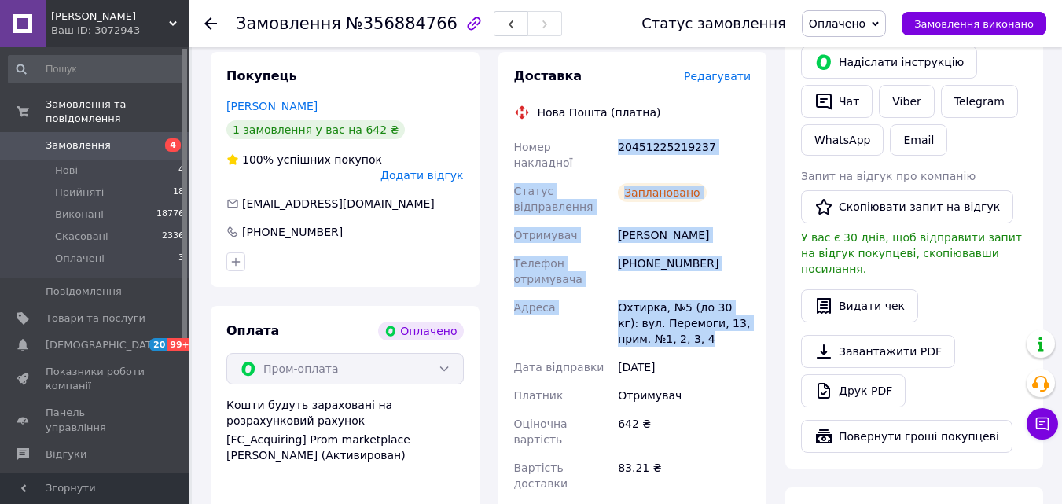
drag, startPoint x: 678, startPoint y: 270, endPoint x: 622, endPoint y: 100, distance: 178.8
click at [617, 133] on div "Номер накладної 20451225219237 Статус відправлення Заплановано Отримувач Миргор…" at bounding box center [633, 315] width 244 height 365
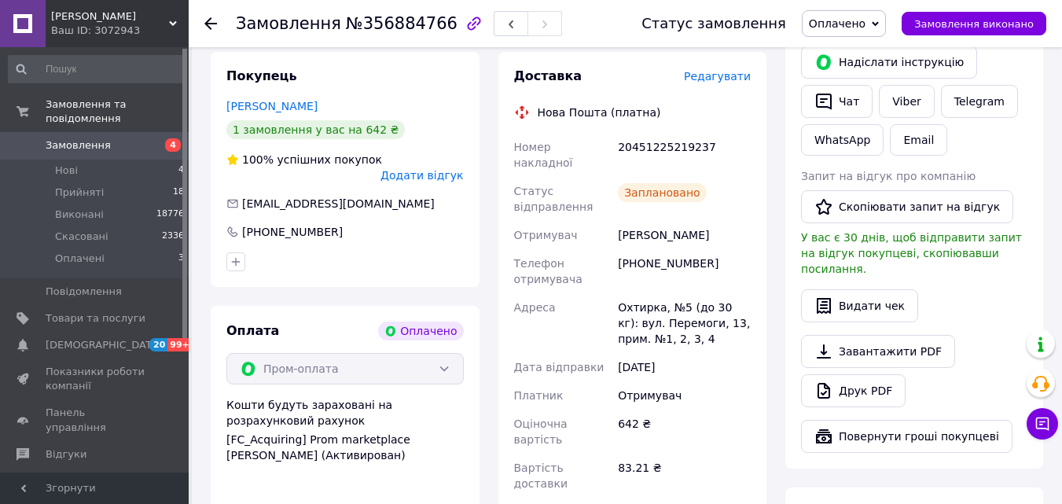
click at [701, 381] on div "Отримувач" at bounding box center [684, 395] width 139 height 28
click at [671, 133] on div "20451225219237" at bounding box center [684, 155] width 139 height 44
click at [831, 94] on icon "button" at bounding box center [824, 102] width 16 height 17
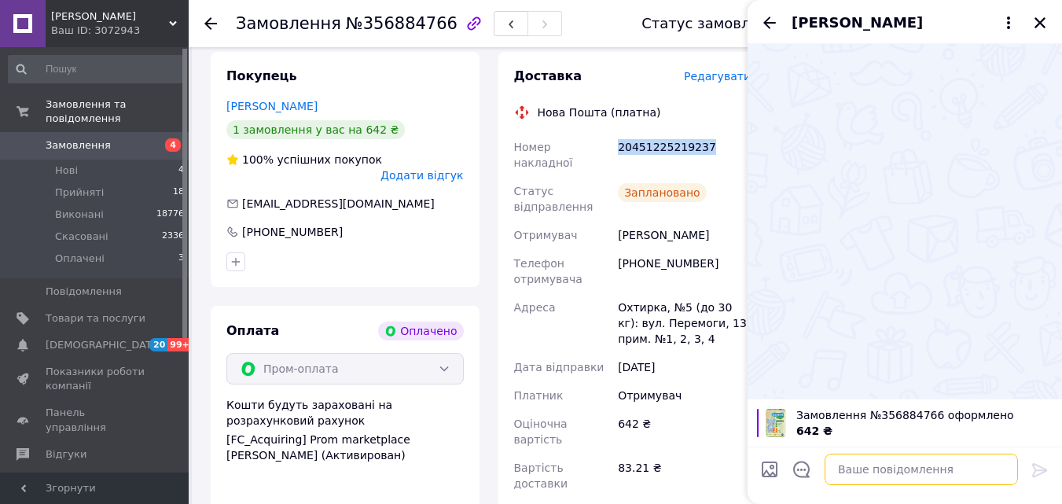
click at [904, 458] on textarea at bounding box center [921, 469] width 193 height 31
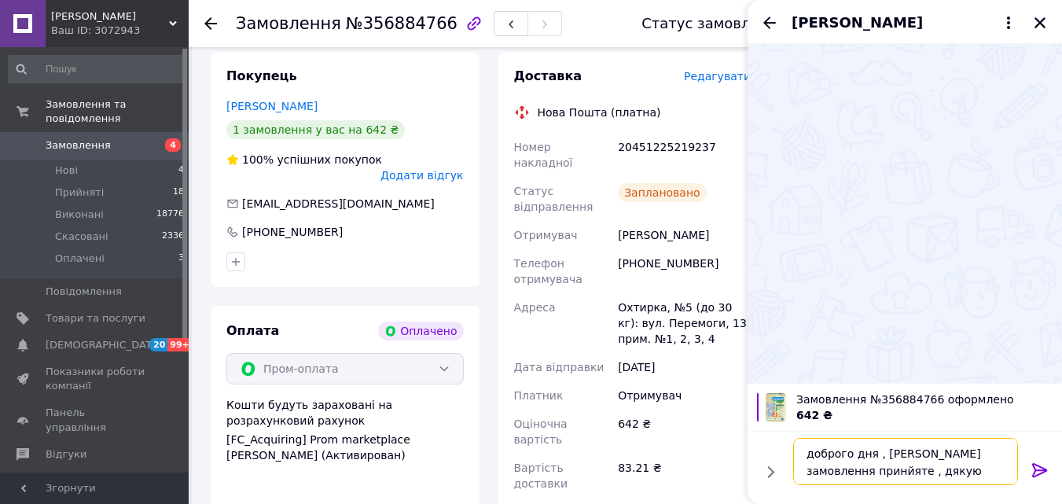
type textarea "доброго дня , [PERSON_NAME] замовлення принйяте , дякую вам"
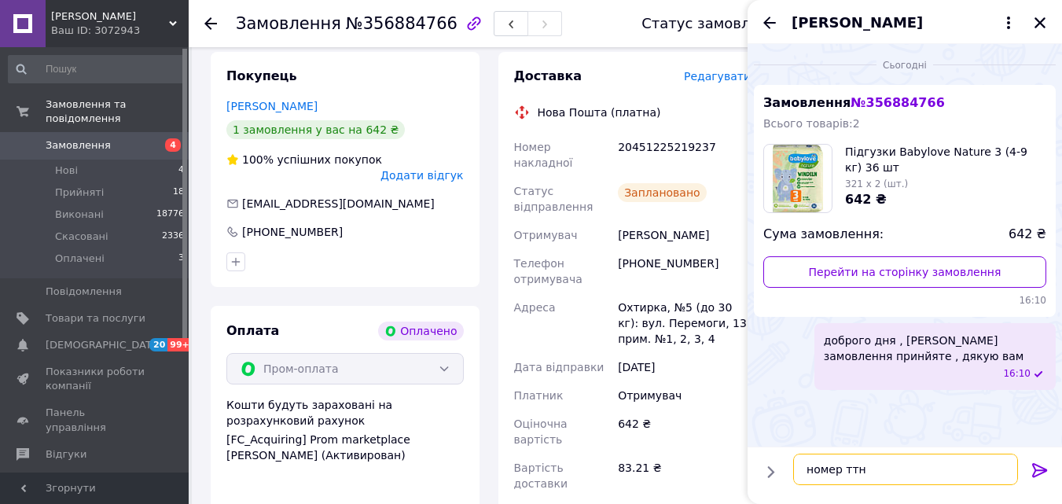
paste textarea "20451225219237"
type textarea "номер ттн 20451225219237"
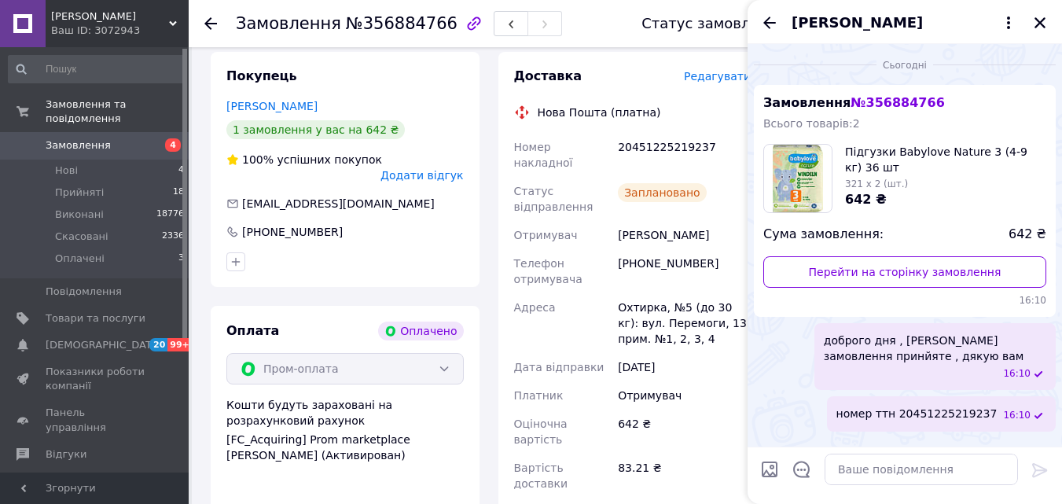
click at [1037, 19] on icon "Закрити" at bounding box center [1040, 22] width 11 height 11
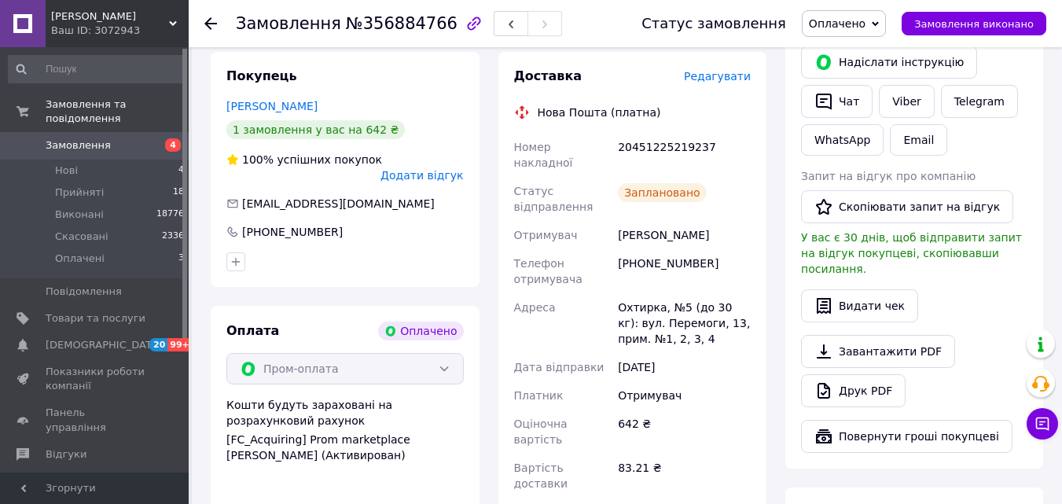
click at [880, 17] on span "Оплачено" at bounding box center [844, 23] width 84 height 27
click at [862, 77] on li "Виконано" at bounding box center [844, 79] width 83 height 24
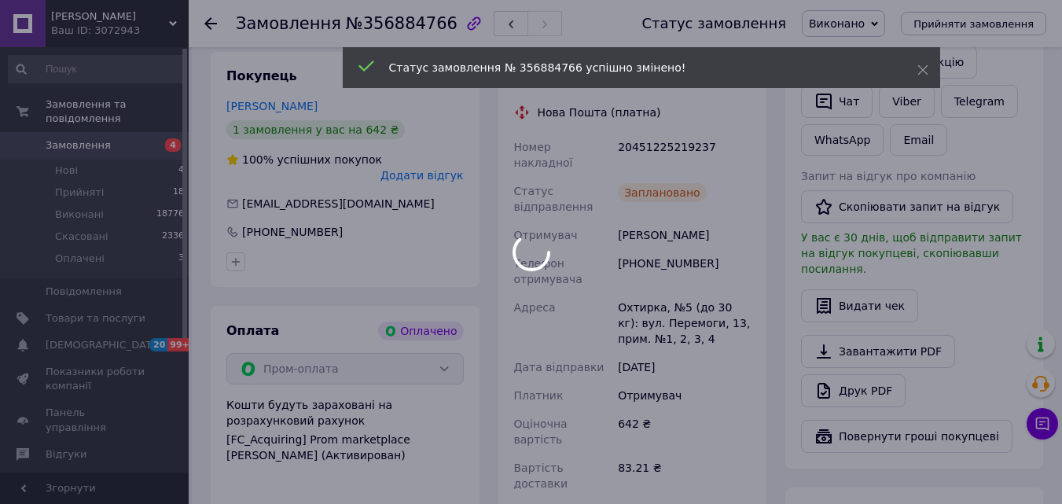
click at [110, 248] on div at bounding box center [531, 252] width 1062 height 504
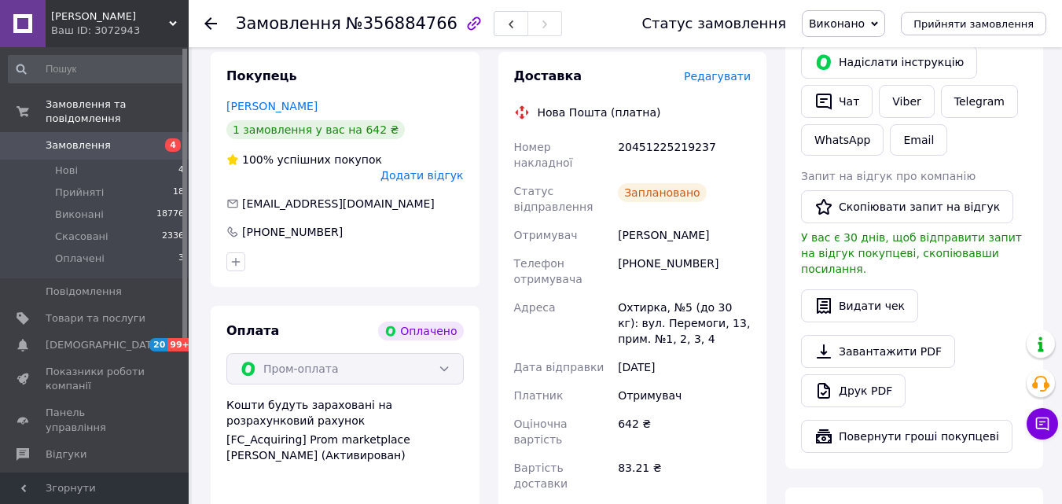
scroll to position [700, 0]
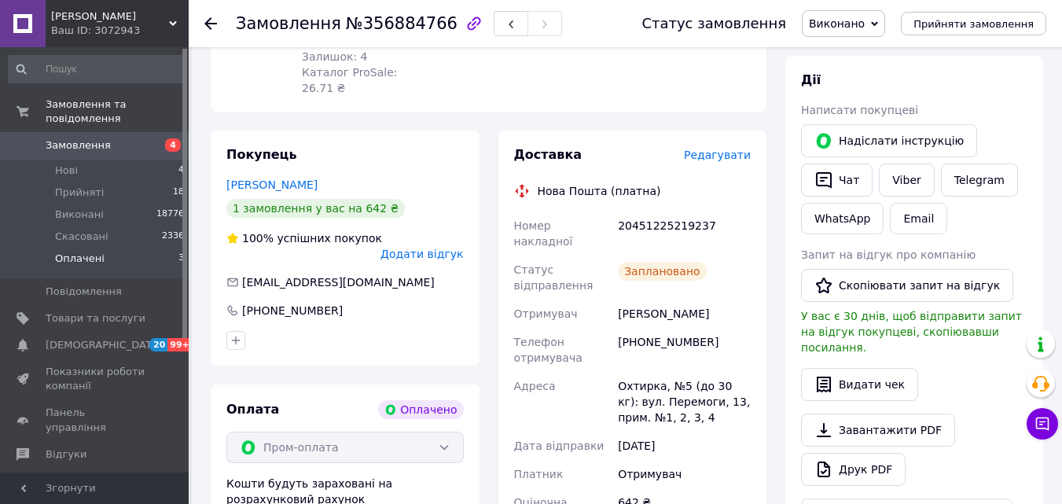
click at [127, 248] on li "Оплачені 3" at bounding box center [96, 263] width 193 height 30
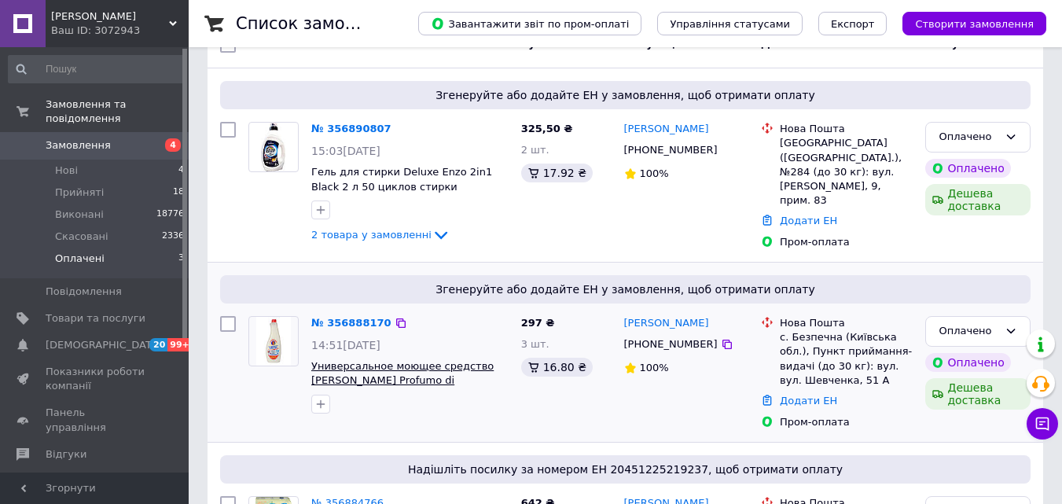
scroll to position [296, 0]
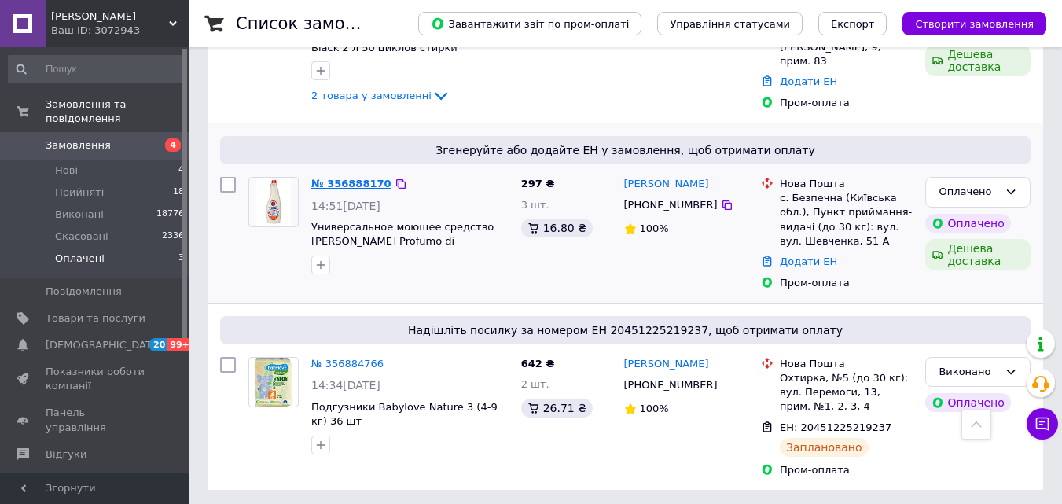
click at [333, 180] on link "№ 356888170" at bounding box center [351, 184] width 80 height 12
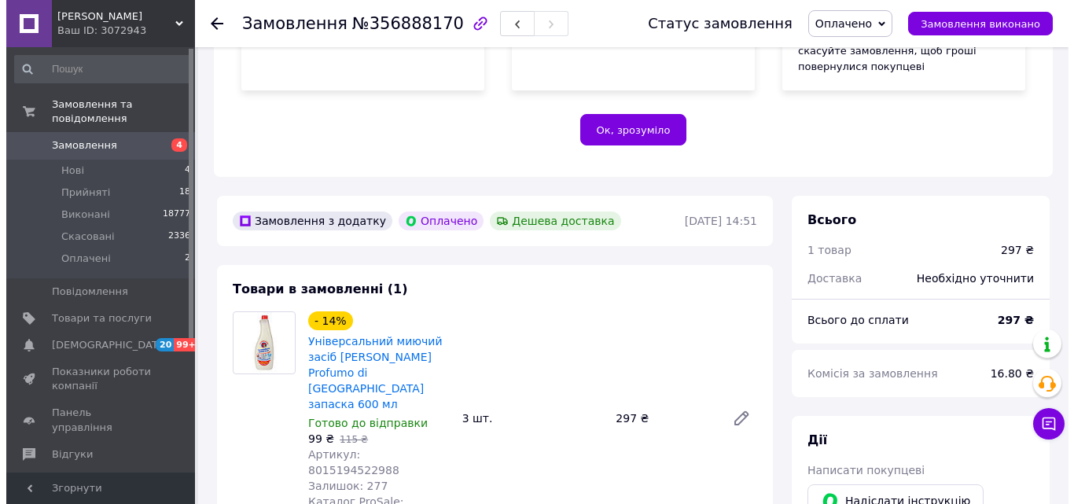
scroll to position [654, 0]
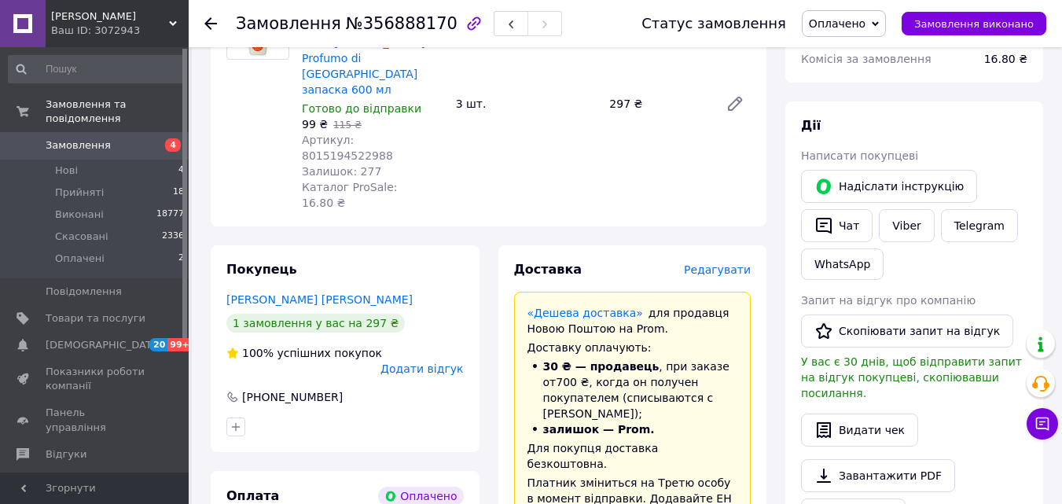
click at [731, 263] on span "Редагувати" at bounding box center [717, 269] width 67 height 13
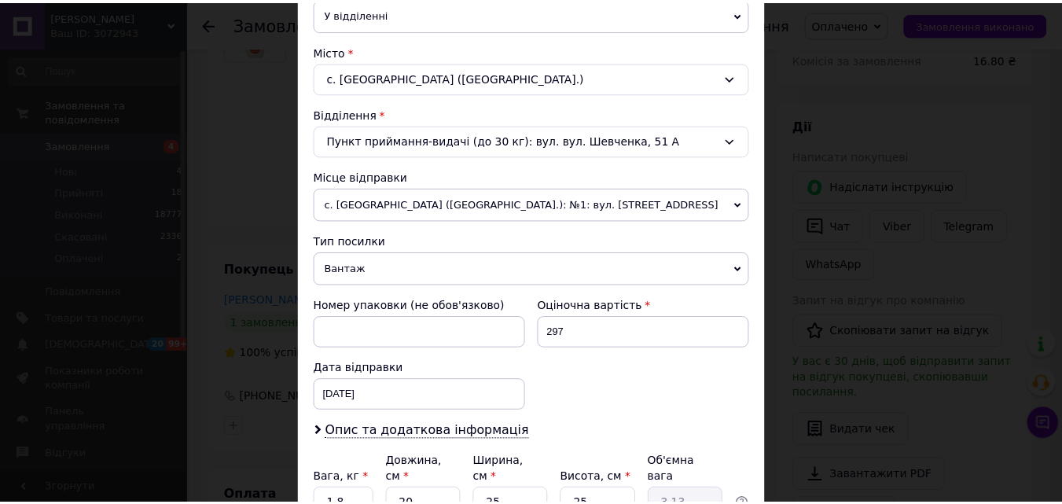
scroll to position [540, 0]
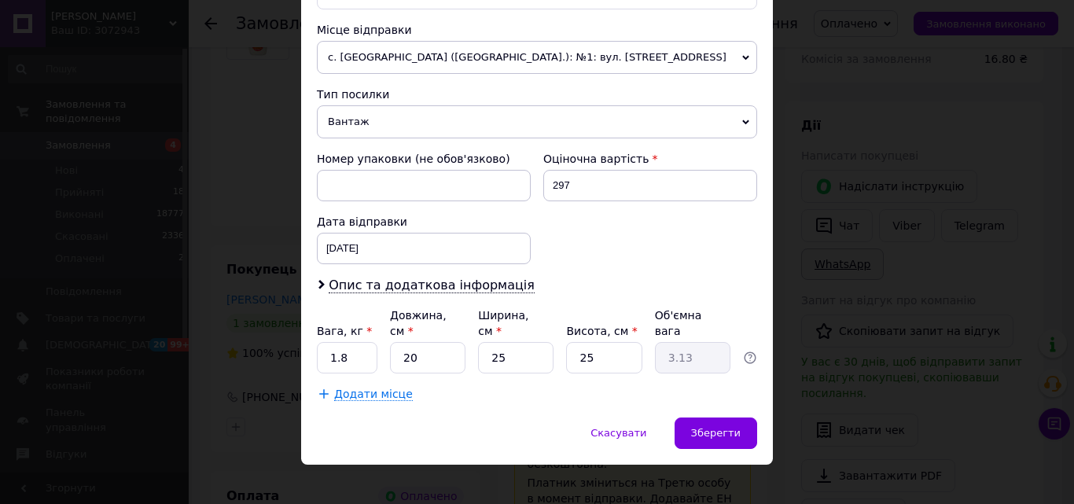
click at [900, 238] on div "× Редагування доставки Спосіб доставки Нова Пошта (платна) Платник Отримувач Ві…" at bounding box center [537, 252] width 1074 height 504
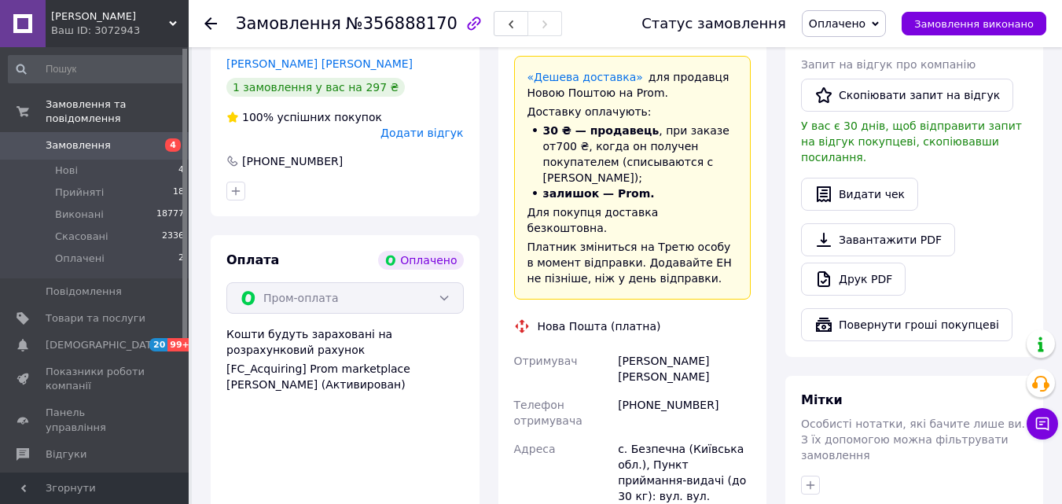
scroll to position [1047, 0]
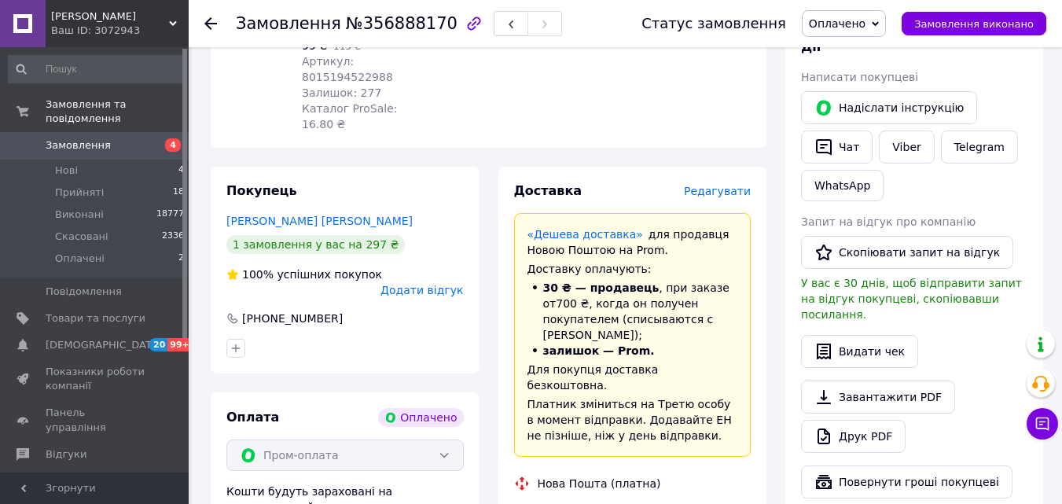
scroll to position [418, 0]
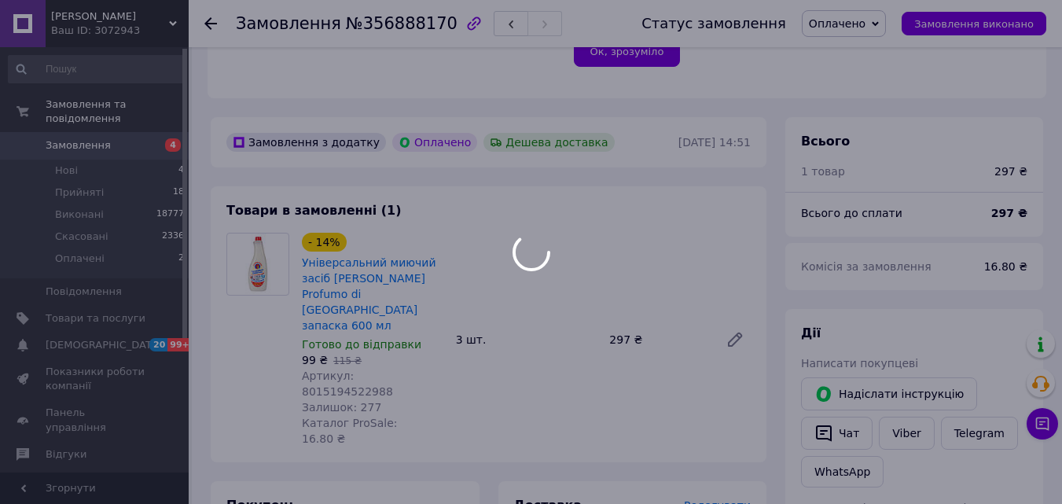
click at [393, 370] on span "Артикул: 8015194522988" at bounding box center [347, 384] width 91 height 28
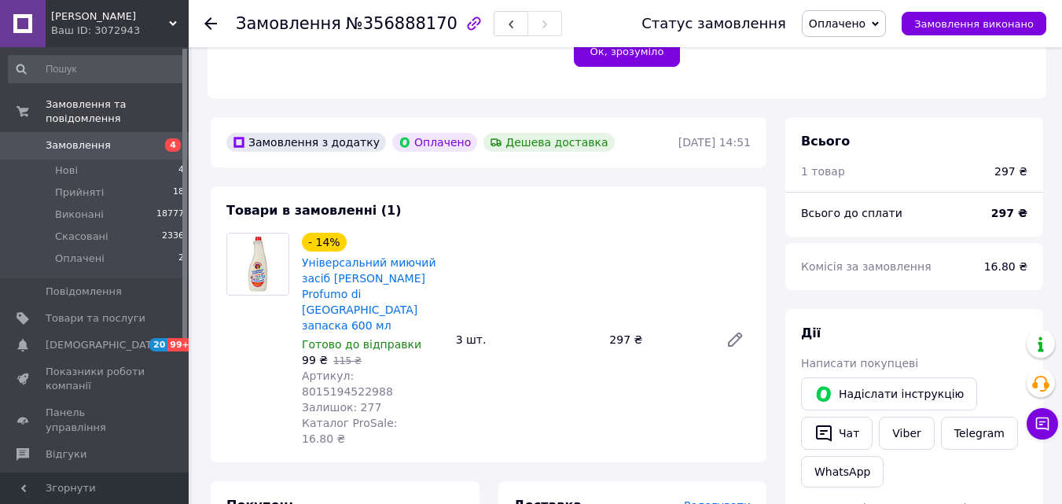
drag, startPoint x: 403, startPoint y: 327, endPoint x: 380, endPoint y: 329, distance: 23.6
click at [380, 370] on span "Артикул: 8015194522988" at bounding box center [347, 384] width 91 height 28
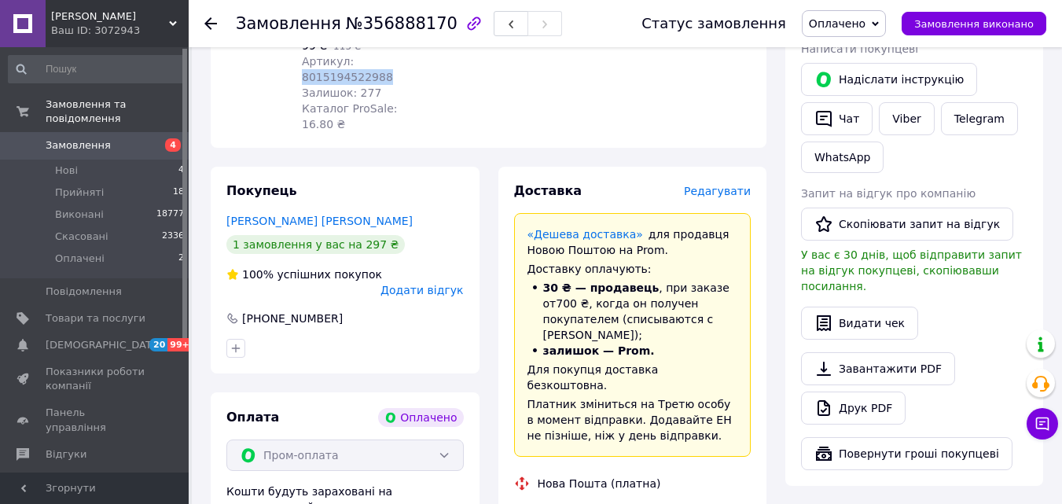
scroll to position [890, 0]
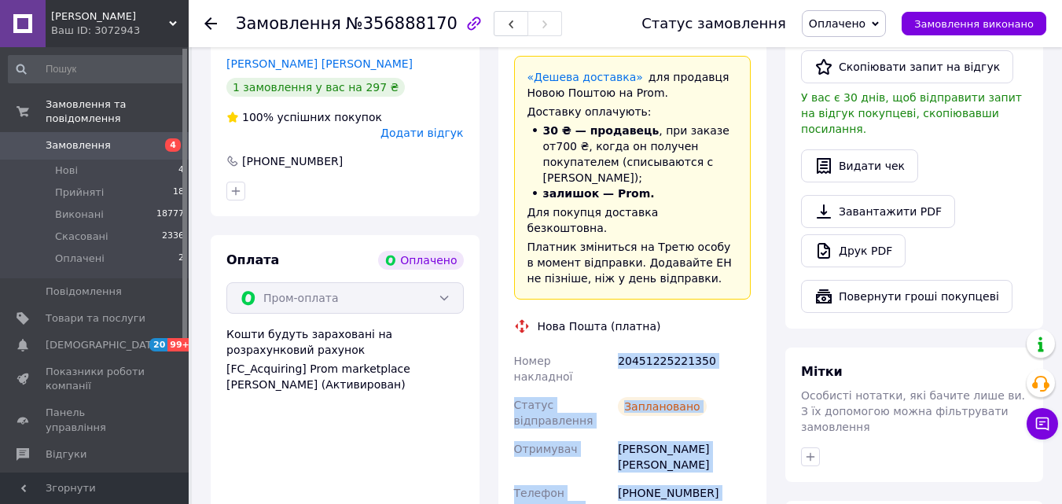
drag, startPoint x: 640, startPoint y: 391, endPoint x: 631, endPoint y: 249, distance: 141.9
drag, startPoint x: 640, startPoint y: 247, endPoint x: 624, endPoint y: 247, distance: 16.5
click at [624, 347] on div "20451225221350" at bounding box center [684, 369] width 139 height 44
drag, startPoint x: 701, startPoint y: 441, endPoint x: 635, endPoint y: 241, distance: 210.4
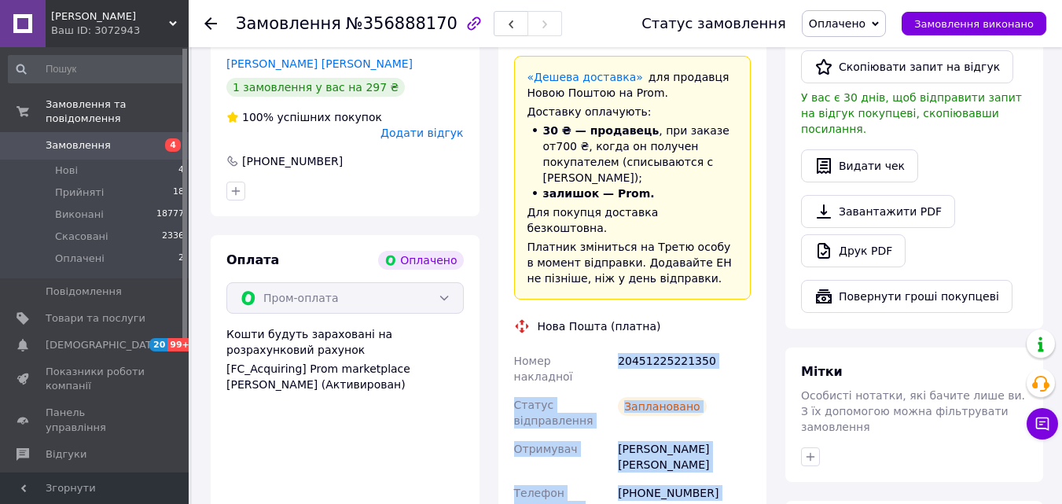
click at [613, 236] on div "Доставка Редагувати «Дешева доставка»   для продавця Новою Поштою на Prom. Дост…" at bounding box center [632, 392] width 237 height 734
click at [678, 347] on div "20451225221350" at bounding box center [684, 369] width 139 height 44
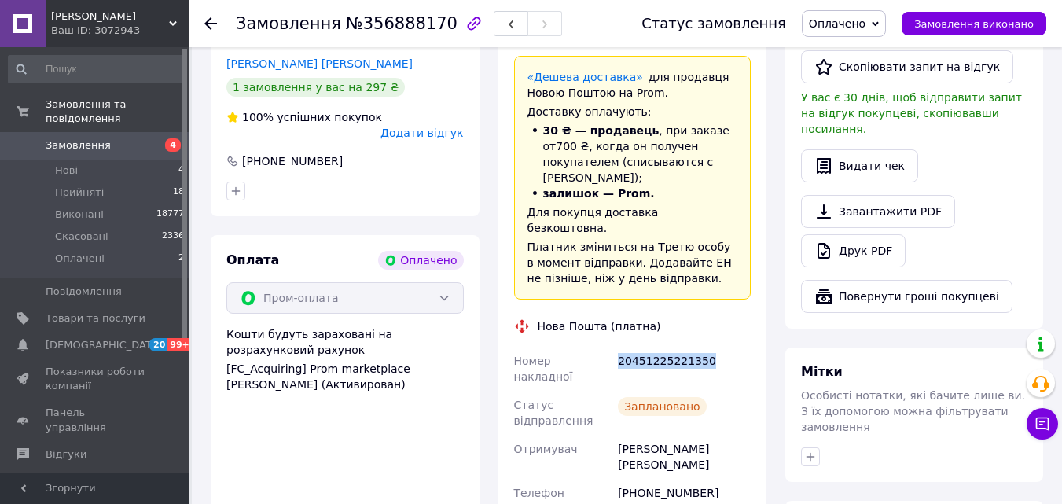
click at [678, 347] on div "20451225221350" at bounding box center [684, 369] width 139 height 44
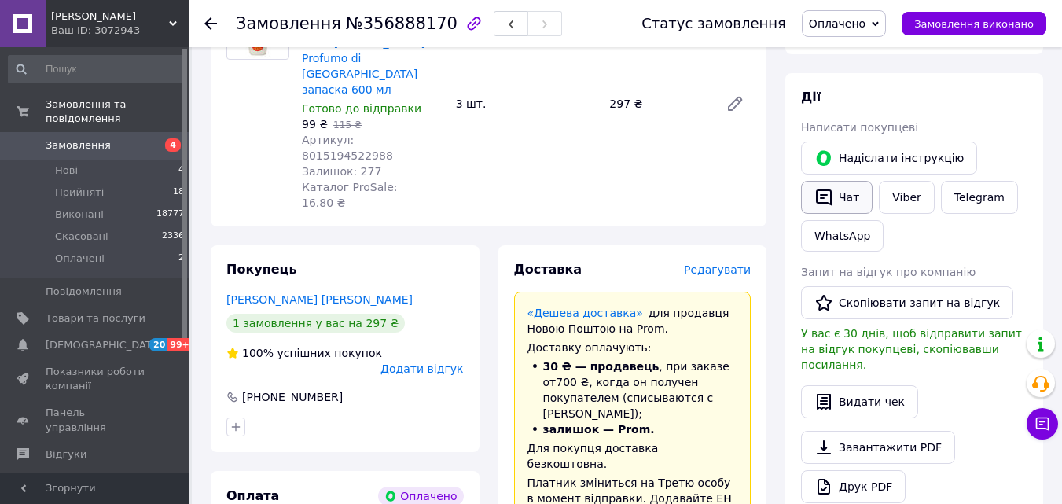
click at [826, 188] on icon "button" at bounding box center [824, 197] width 19 height 19
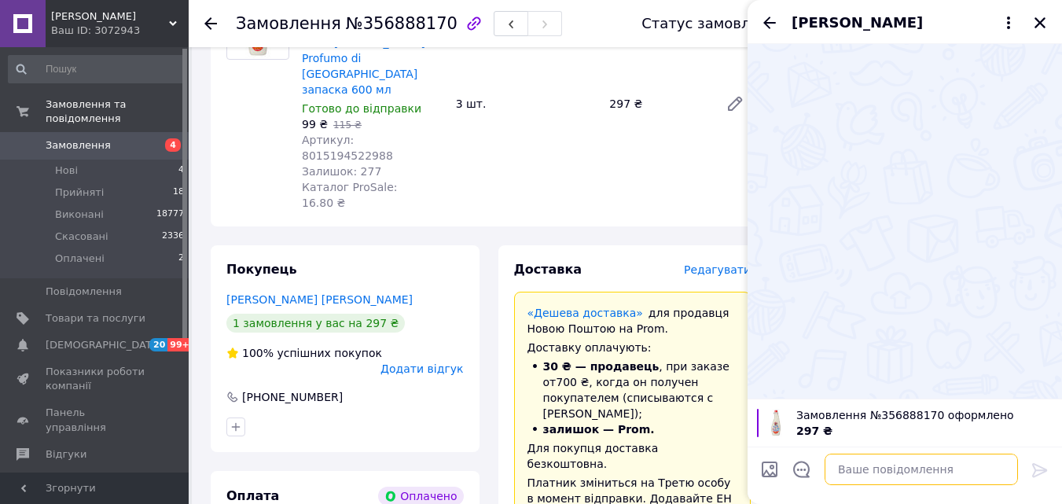
click at [893, 466] on textarea at bounding box center [921, 469] width 193 height 31
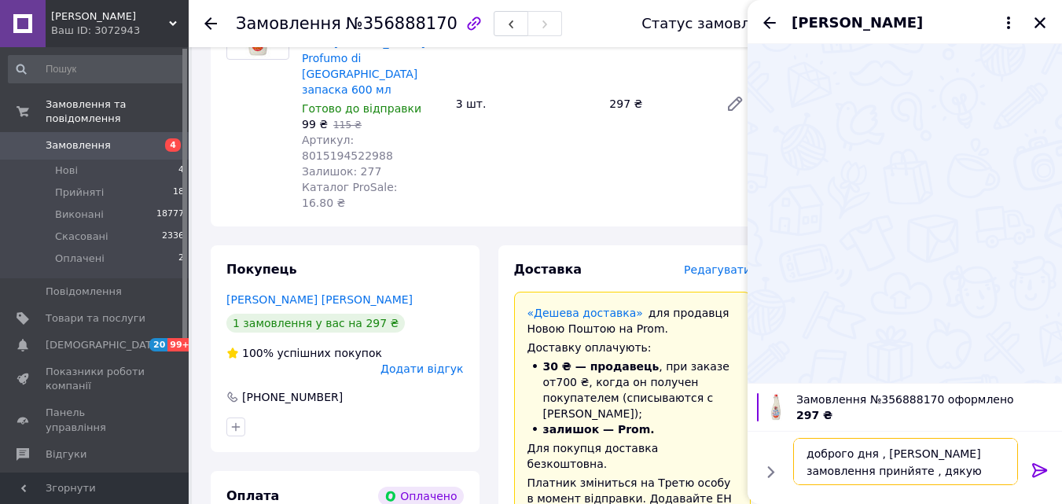
type textarea "доброго дня , [PERSON_NAME] замовлення принйяте , дякую вам"
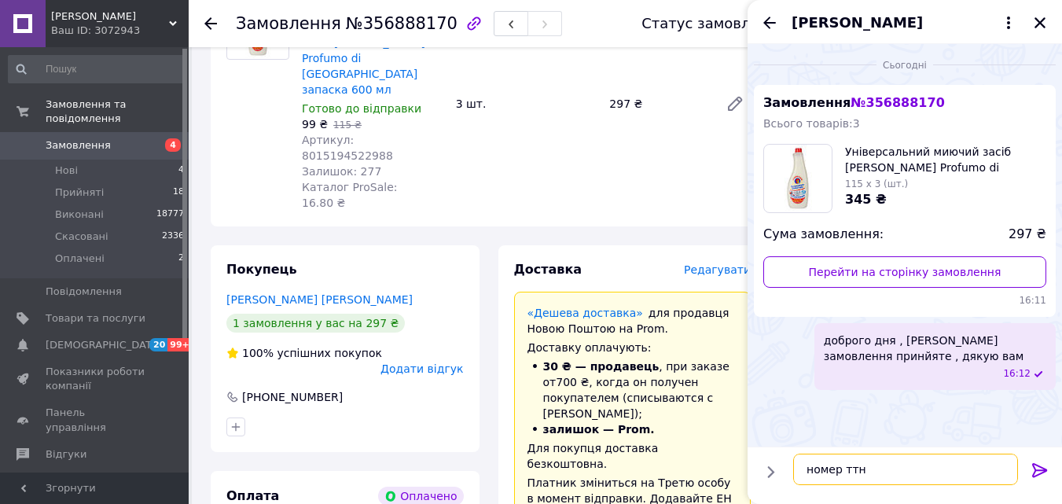
paste textarea "20451225221350"
type textarea "номер ттн 20451225221350"
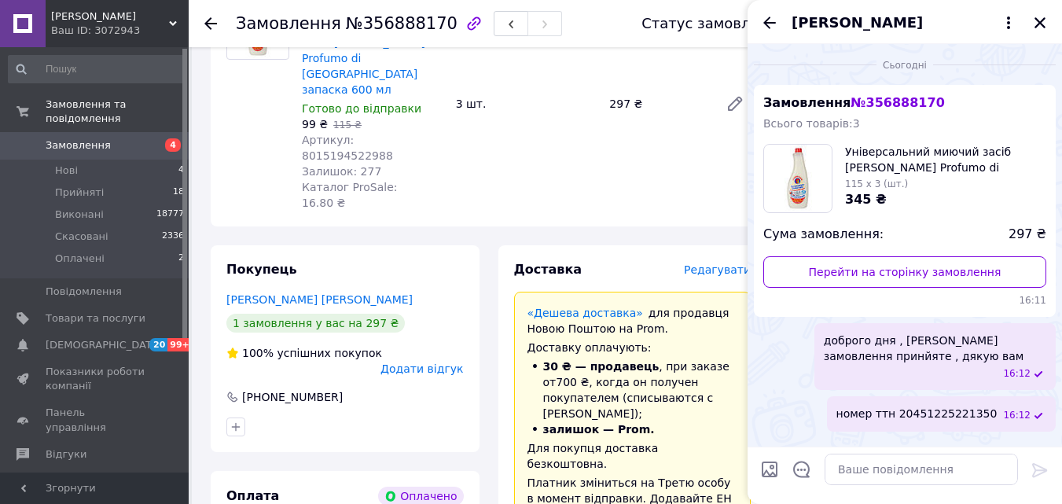
drag, startPoint x: 1042, startPoint y: 26, endPoint x: 991, endPoint y: 7, distance: 54.5
click at [1041, 25] on icon "Закрити" at bounding box center [1040, 23] width 14 height 14
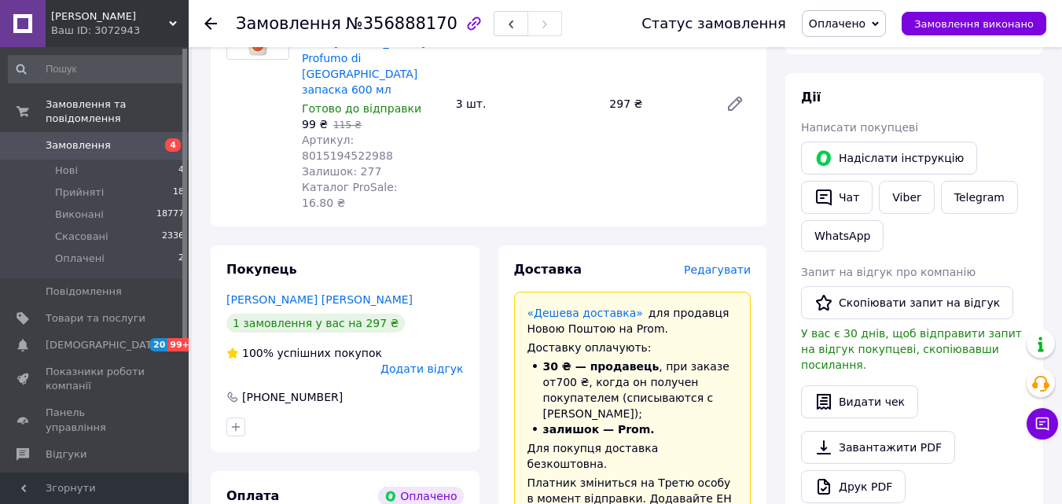
click at [866, 18] on span "Оплачено" at bounding box center [837, 23] width 57 height 13
click at [844, 77] on li "Виконано" at bounding box center [844, 79] width 83 height 24
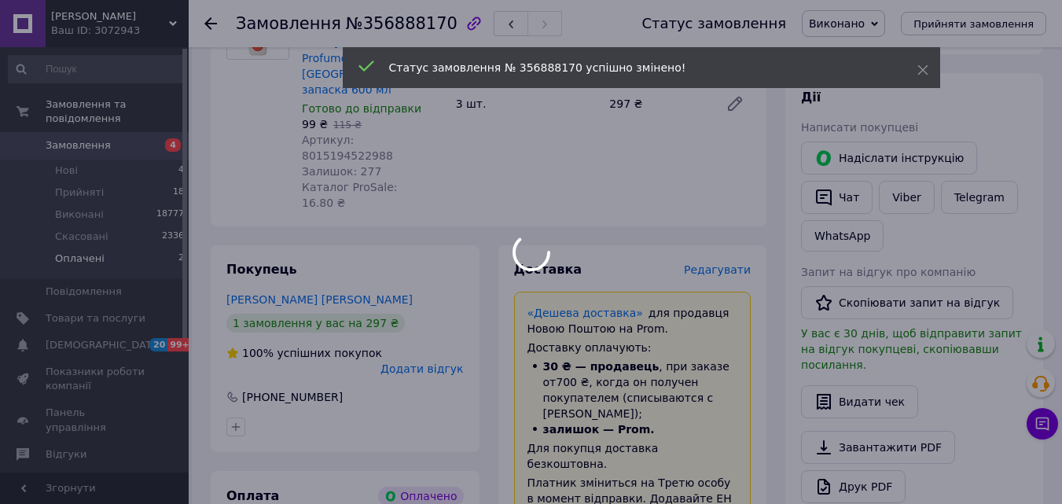
click at [133, 248] on div at bounding box center [531, 252] width 1062 height 504
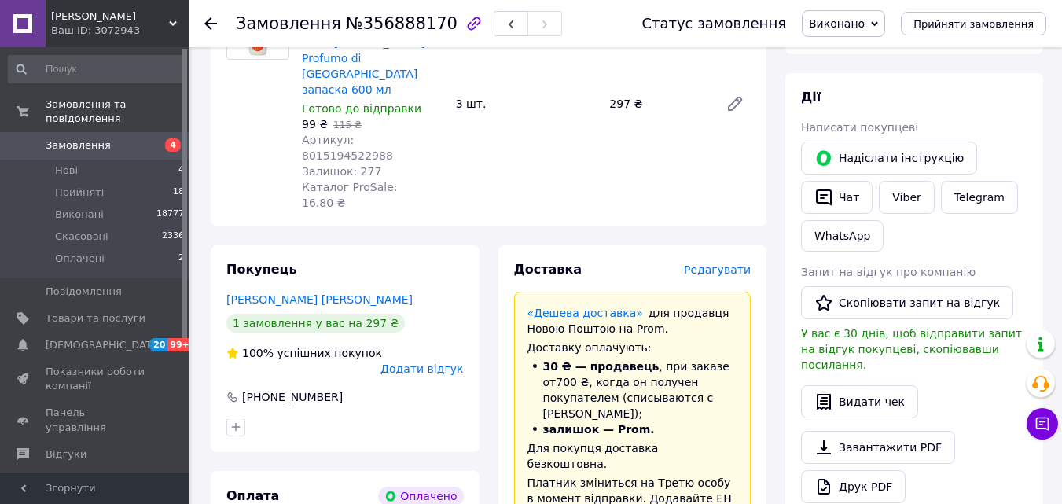
scroll to position [418, 0]
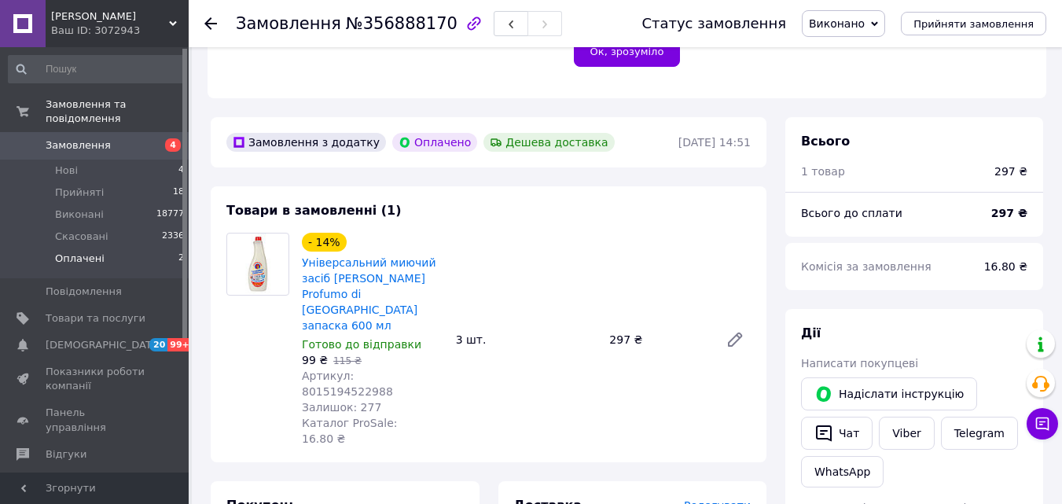
click at [149, 248] on li "Оплачені 2" at bounding box center [96, 263] width 193 height 30
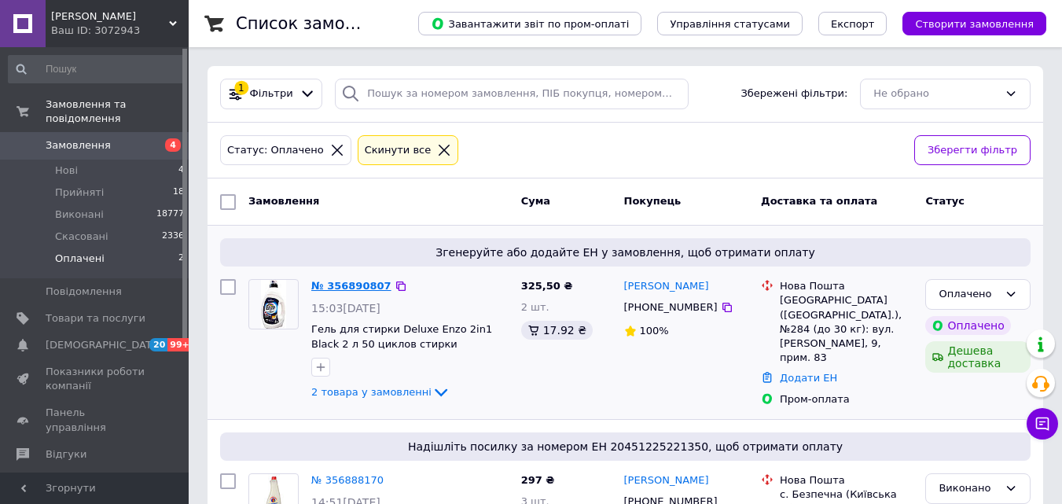
click at [343, 289] on link "№ 356890807" at bounding box center [351, 286] width 80 height 12
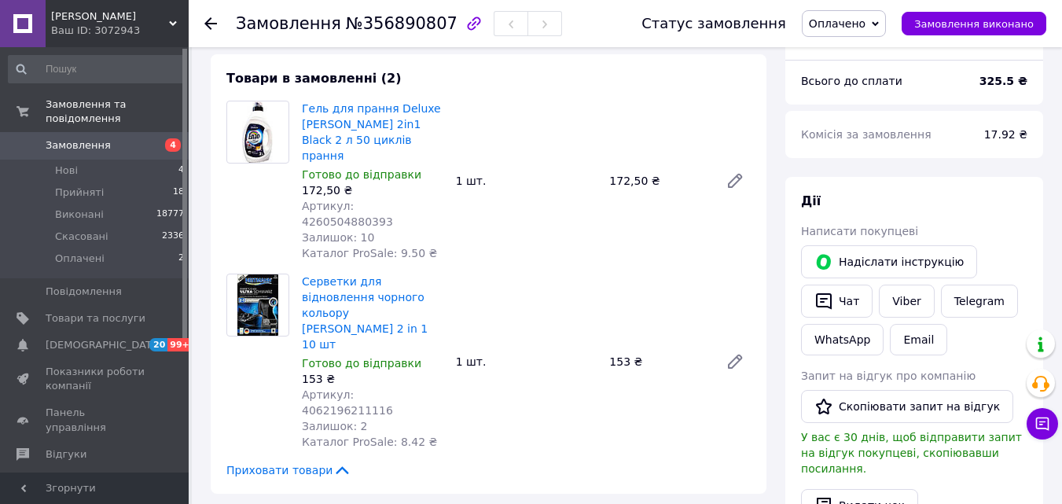
scroll to position [629, 0]
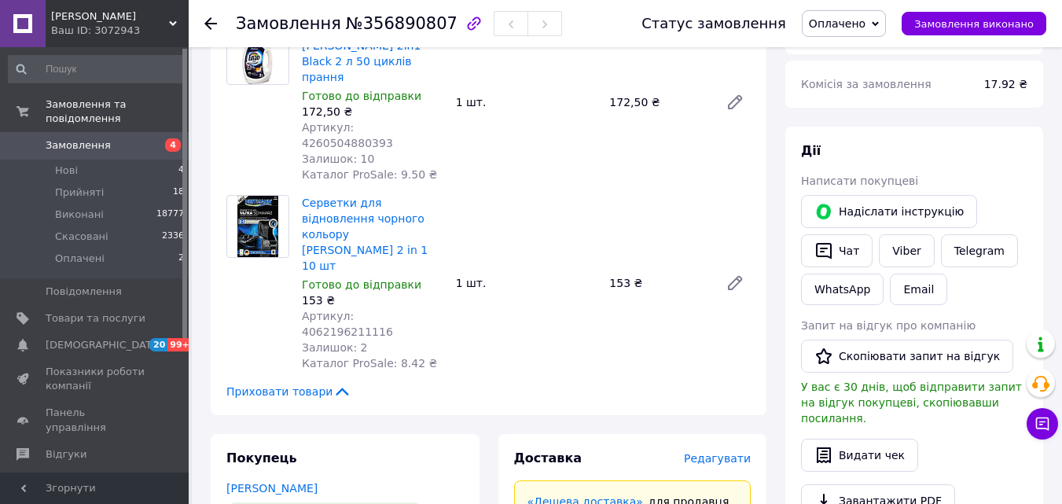
click at [393, 121] on span "Артикул: 4260504880393" at bounding box center [347, 135] width 91 height 28
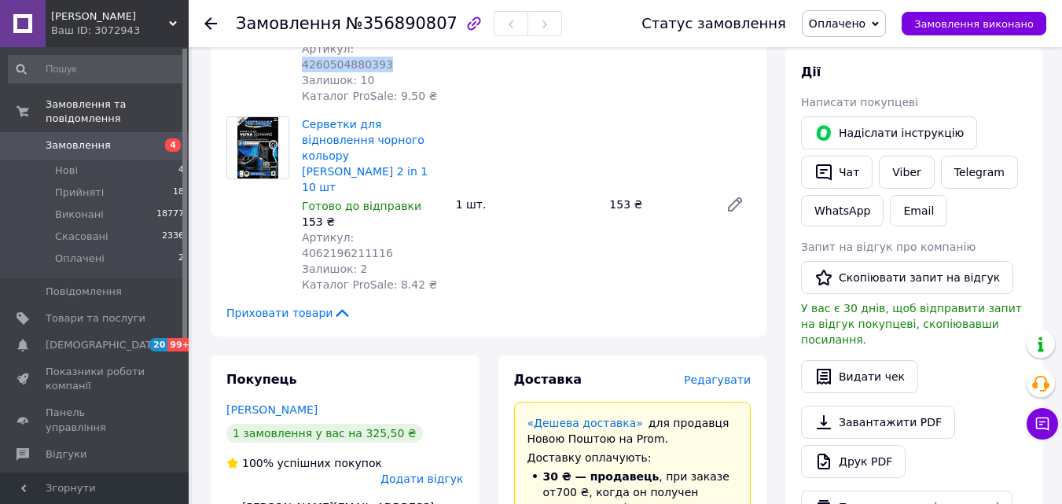
click at [393, 231] on span "Артикул: 4062196211116" at bounding box center [347, 245] width 91 height 28
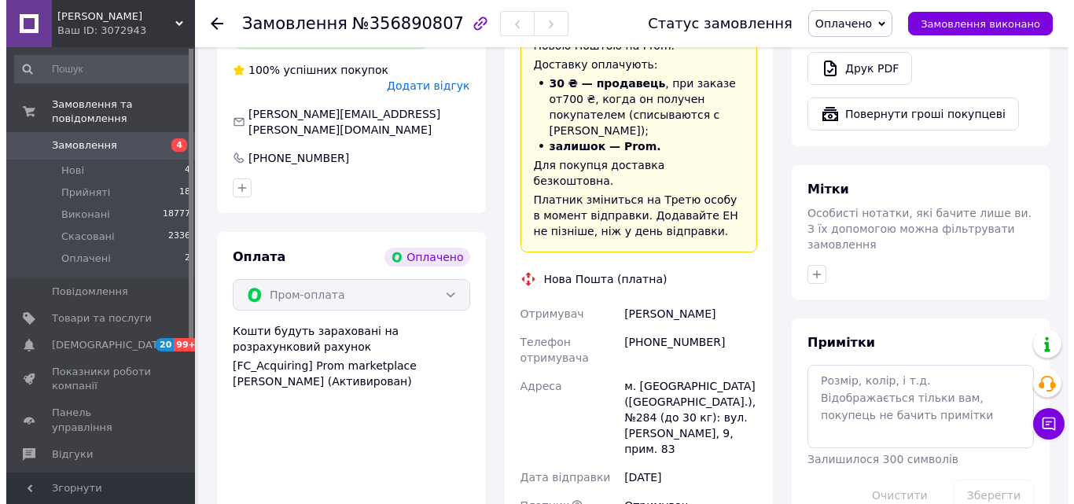
scroll to position [944, 0]
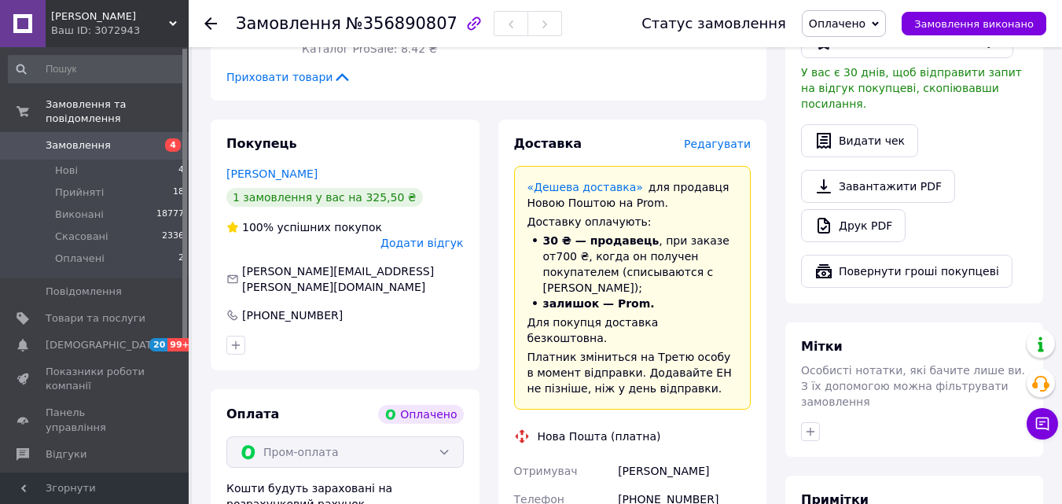
click at [718, 138] on span "Редагувати" at bounding box center [717, 144] width 67 height 13
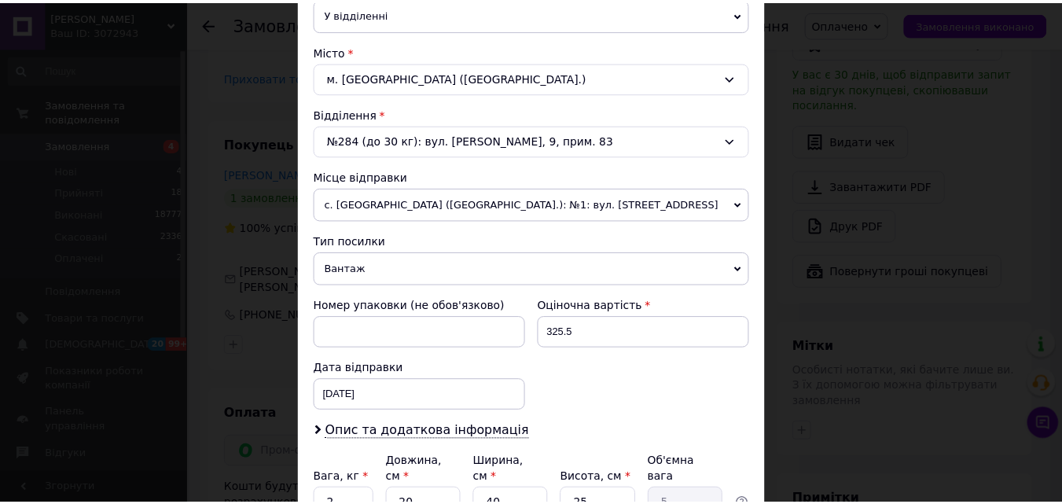
scroll to position [540, 0]
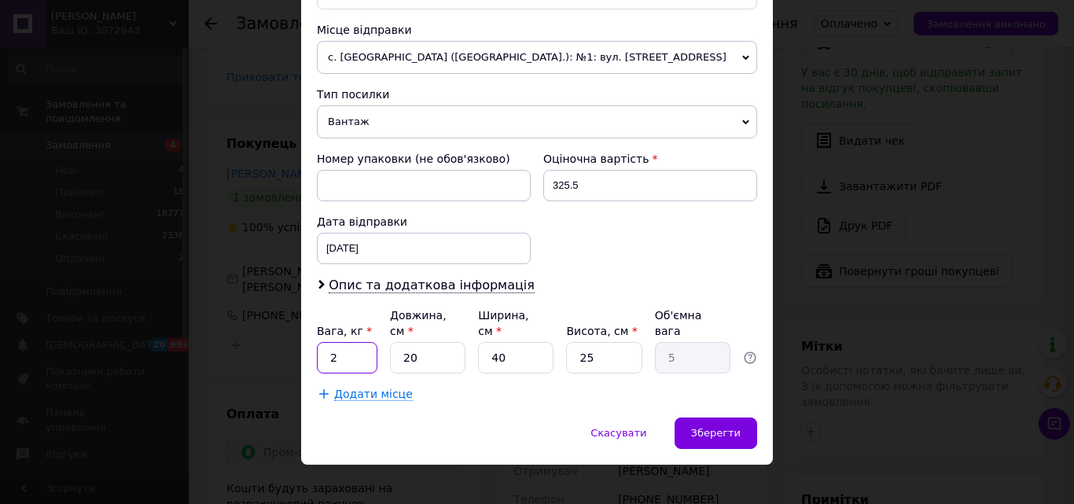
click at [355, 342] on input "2" at bounding box center [347, 357] width 61 height 31
type input "5"
click at [705, 418] on div "Зберегти" at bounding box center [716, 433] width 83 height 31
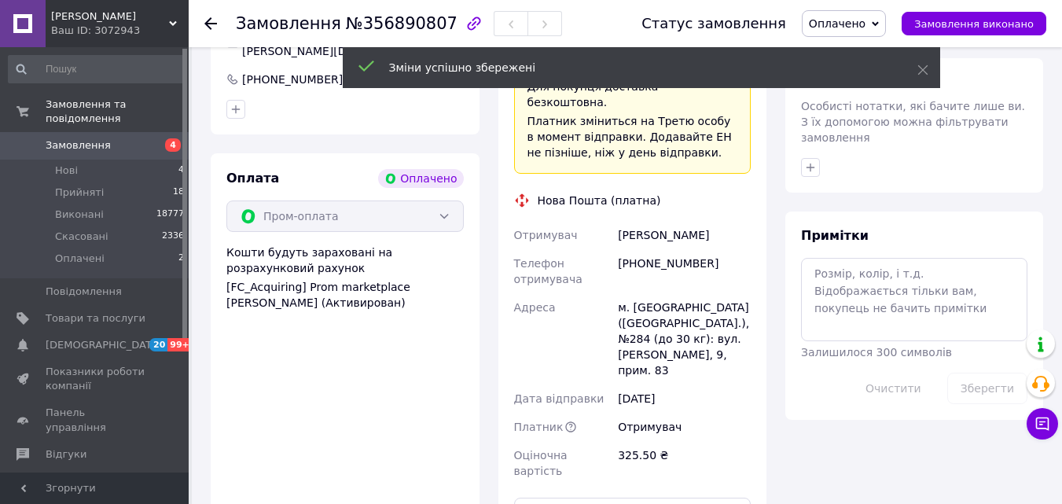
scroll to position [1258, 0]
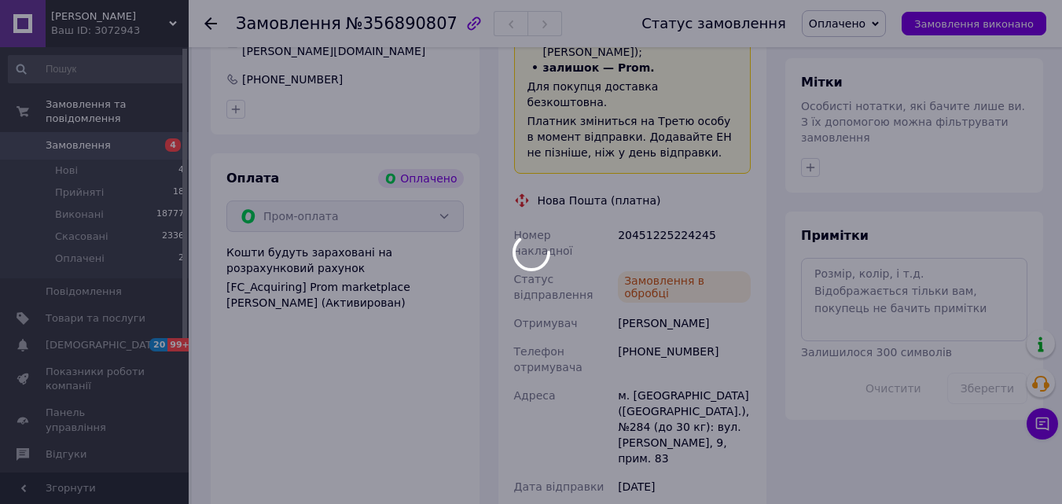
scroll to position [1101, 0]
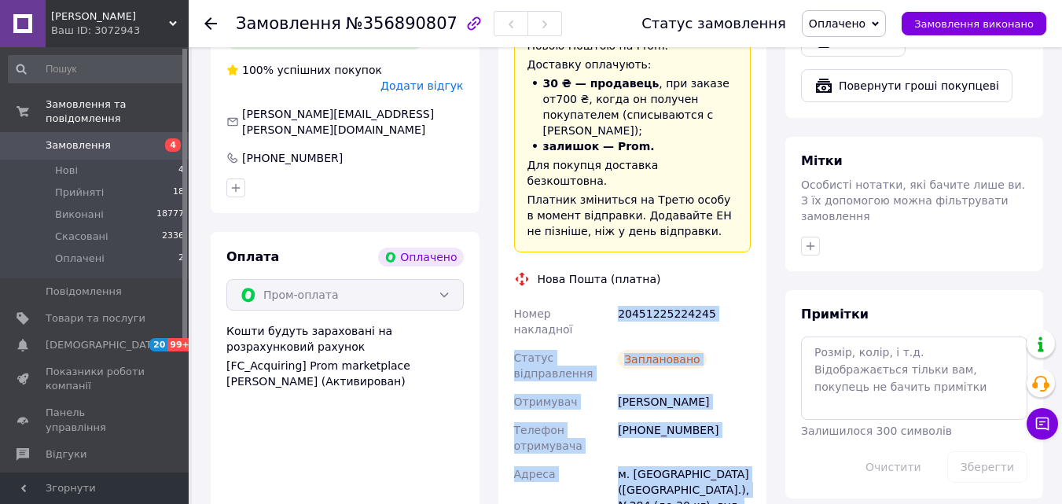
drag, startPoint x: 607, startPoint y: 324, endPoint x: 626, endPoint y: 182, distance: 142.8
click at [617, 300] on div "Номер накладної 20451225224245 Статус відправлення Заплановано Отримувач Мельни…" at bounding box center [633, 476] width 244 height 352
click at [848, 9] on div "Статус замовлення Оплачено Прийнято Виконано Скасовано Замовлення виконано" at bounding box center [828, 23] width 436 height 47
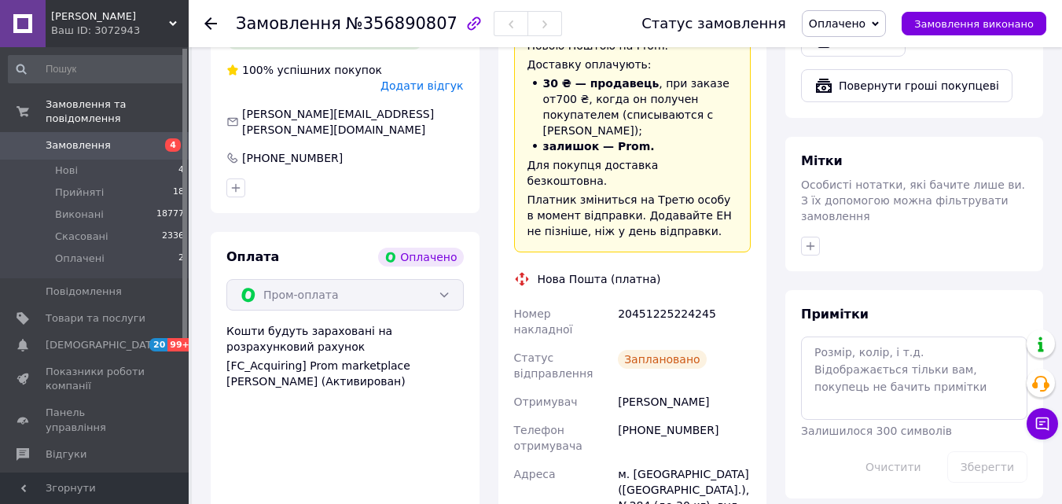
click at [856, 22] on span "Оплачено" at bounding box center [837, 23] width 57 height 13
click at [864, 75] on li "Виконано" at bounding box center [844, 79] width 83 height 24
click at [683, 300] on div "20451225224245" at bounding box center [684, 322] width 139 height 44
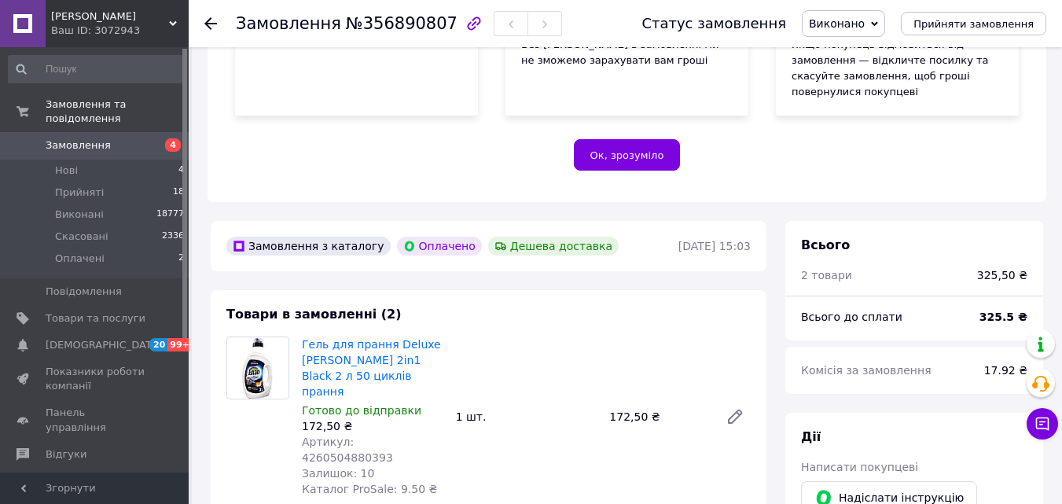
scroll to position [393, 0]
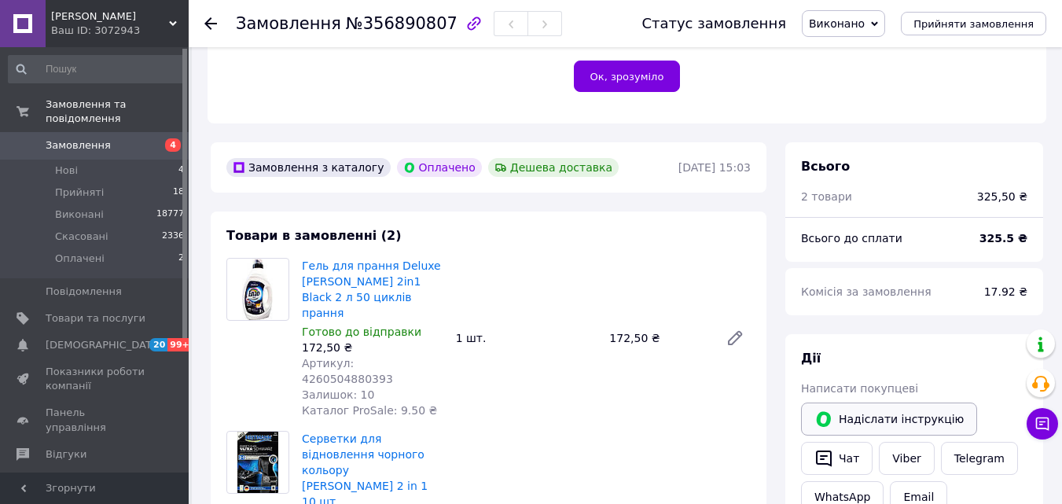
drag, startPoint x: 852, startPoint y: 437, endPoint x: 860, endPoint y: 418, distance: 20.8
click at [851, 442] on button "Чат" at bounding box center [837, 458] width 72 height 33
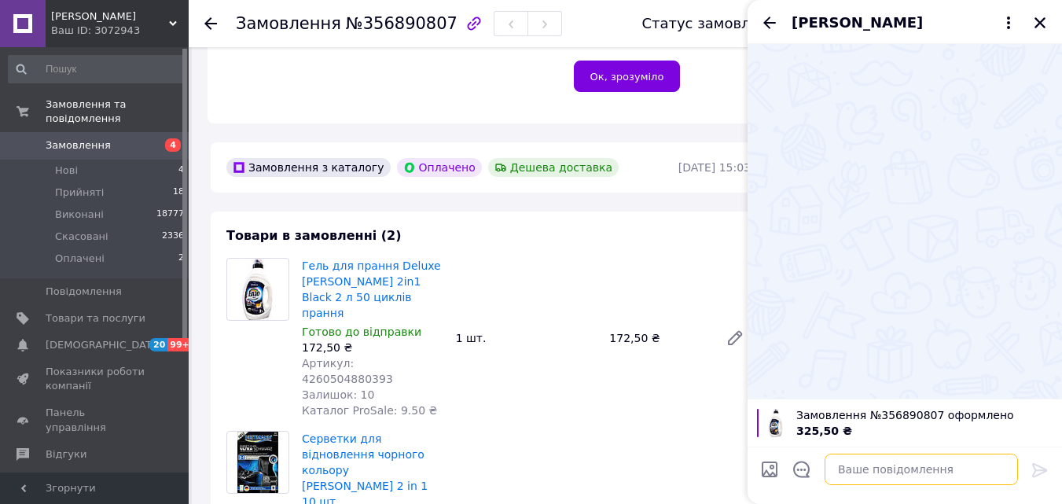
click at [871, 472] on textarea at bounding box center [921, 469] width 193 height 31
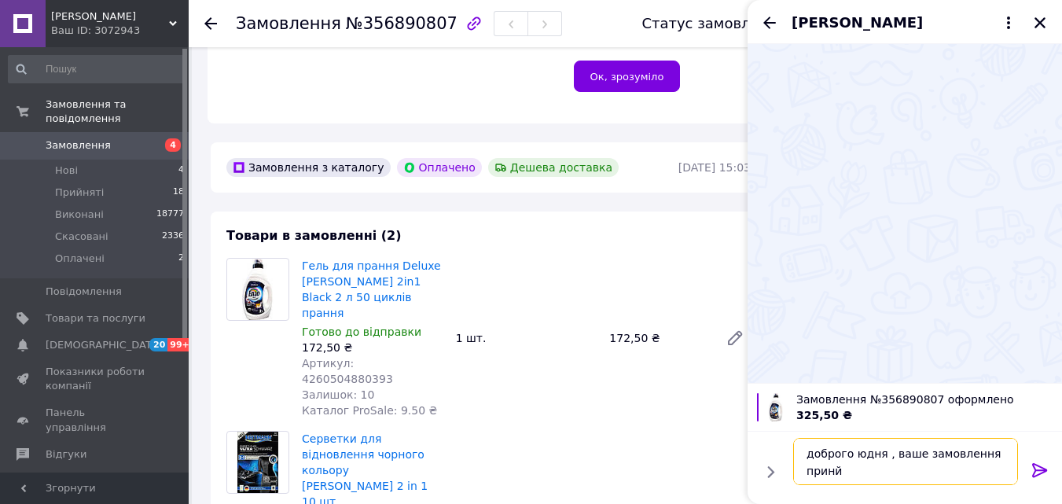
scroll to position [2, 0]
click at [870, 469] on textarea "доброго юдня , ваше замовлення принйяте" at bounding box center [905, 461] width 225 height 47
click at [862, 452] on textarea "доброго юдня , ваше замовлення прийняте , дякую вам" at bounding box center [905, 461] width 225 height 47
type textarea "доброго дня , ваше замовлення прийняте , дякую вам"
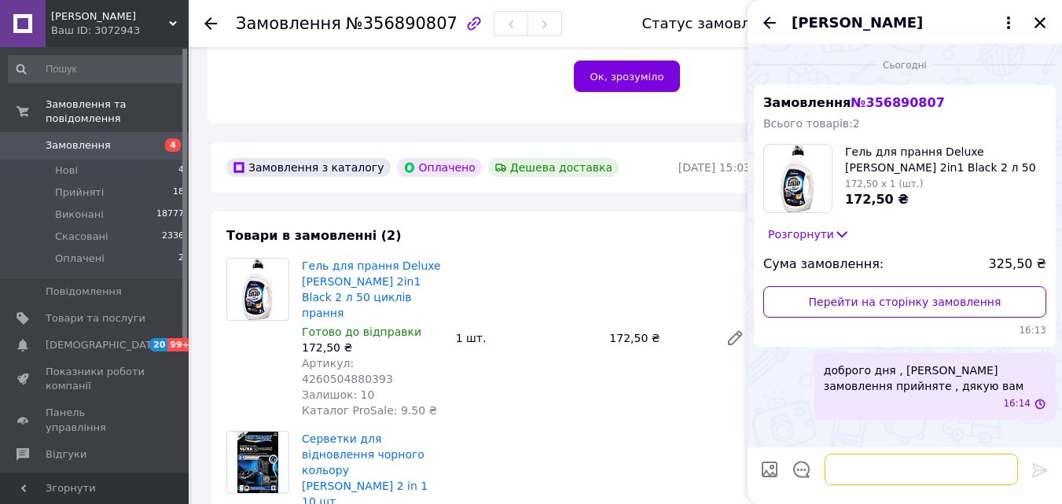
scroll to position [0, 0]
paste textarea "20451225224245"
type textarea "номер ттн 20451225224245"
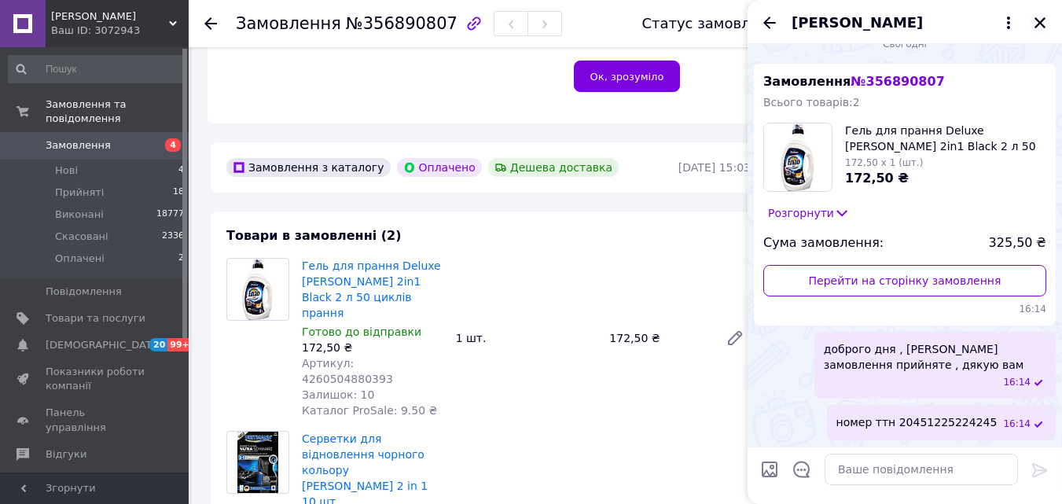
click at [1044, 20] on icon "Закрити" at bounding box center [1040, 22] width 11 height 11
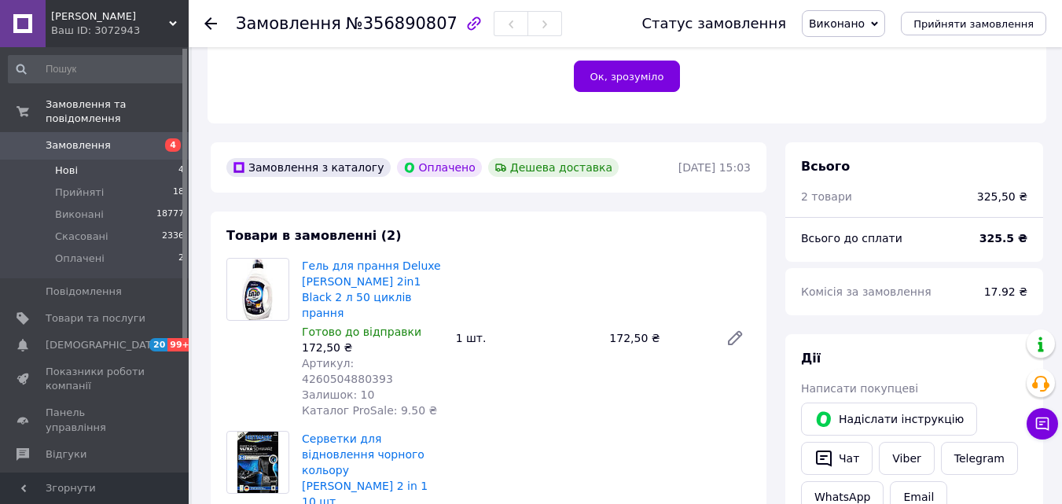
click at [124, 160] on li "Нові 4" at bounding box center [96, 171] width 193 height 22
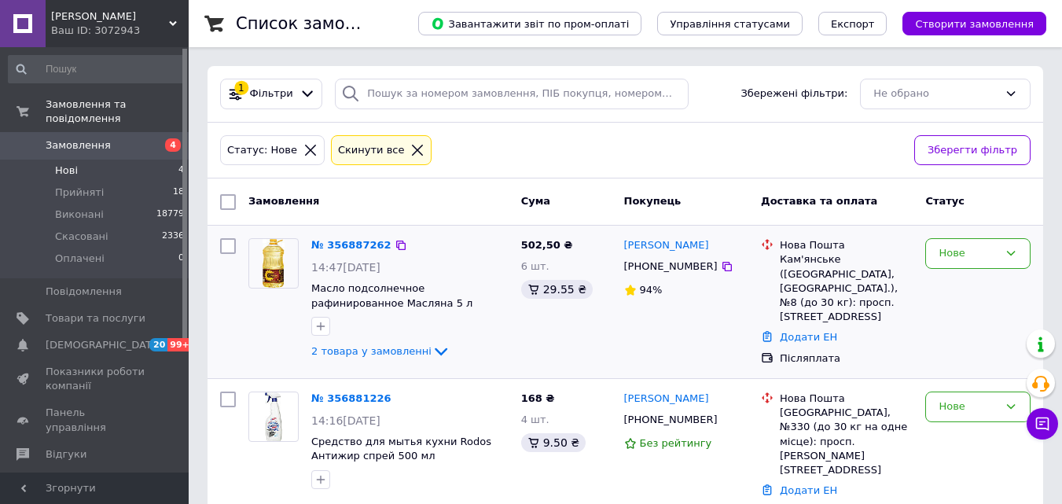
scroll to position [262, 0]
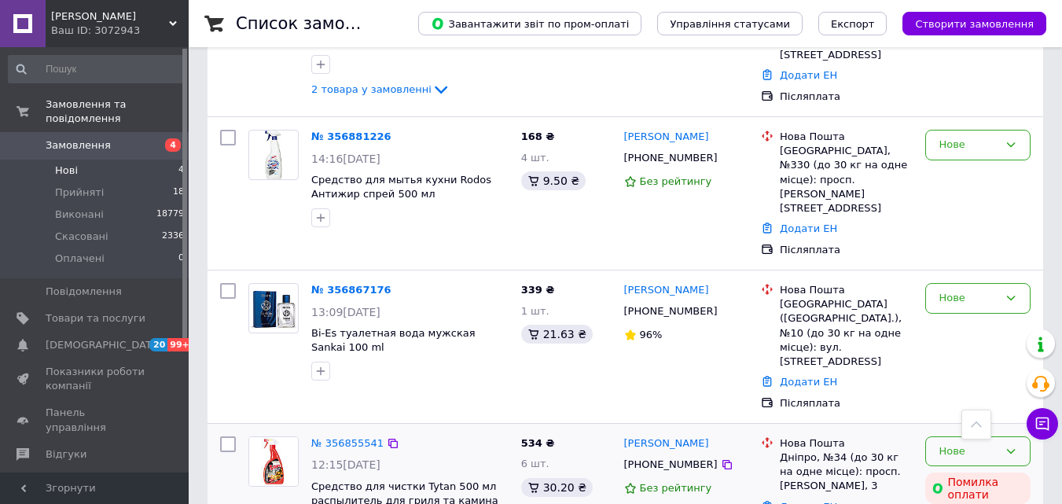
click at [937, 436] on div "Нове" at bounding box center [978, 451] width 105 height 31
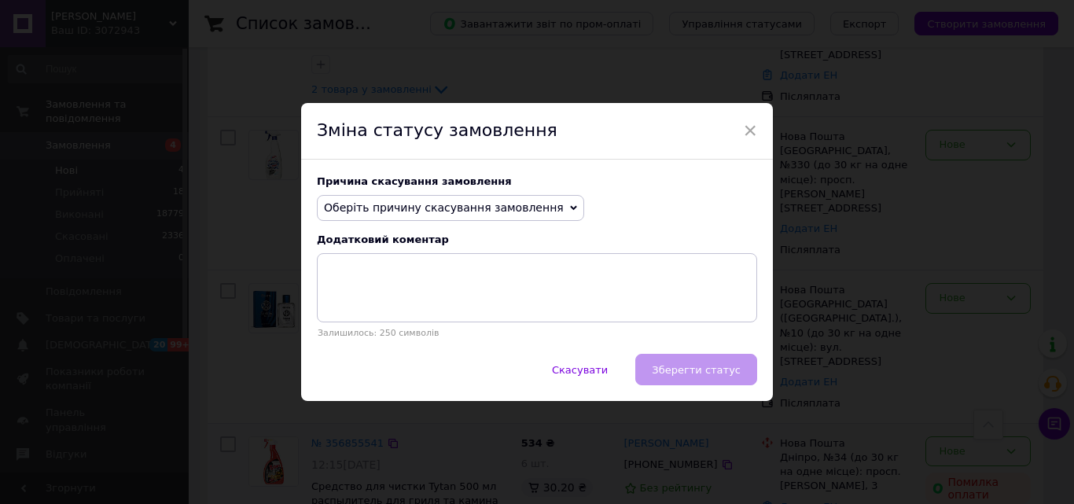
click at [442, 205] on span "Оберіть причину скасування замовлення" at bounding box center [444, 207] width 240 height 13
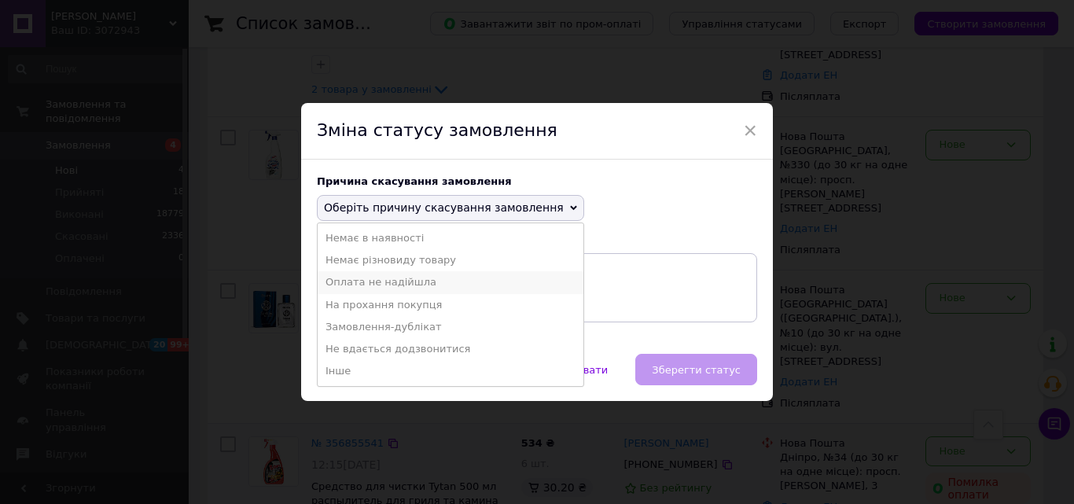
click at [407, 281] on li "Оплата не надійшла" at bounding box center [451, 282] width 266 height 22
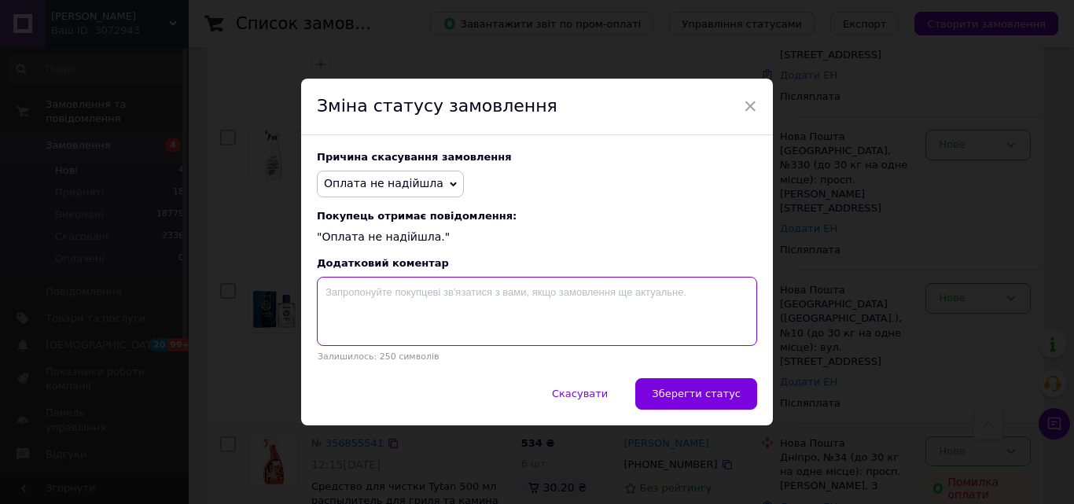
click at [401, 304] on textarea at bounding box center [537, 311] width 440 height 69
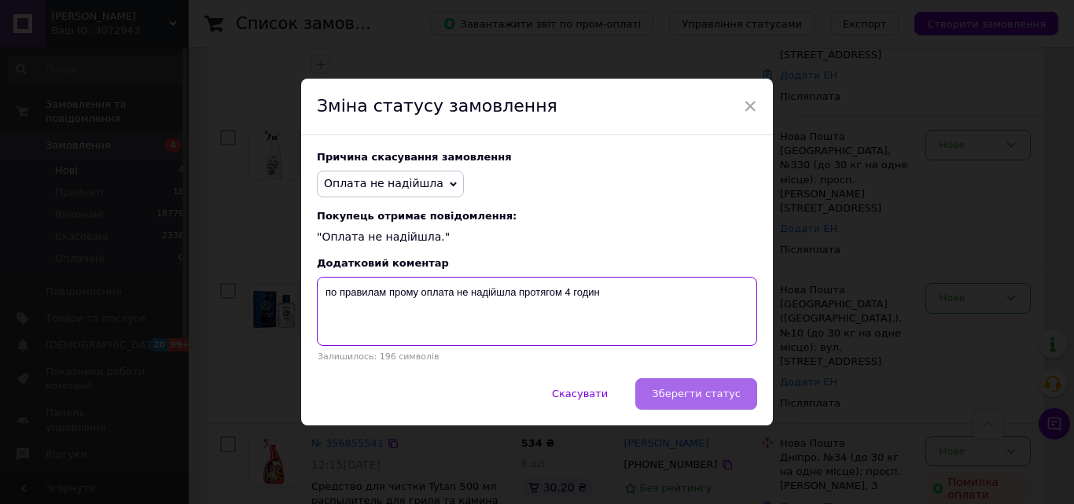
type textarea "по правилам прому оплата не надійшла протягом 4 годин"
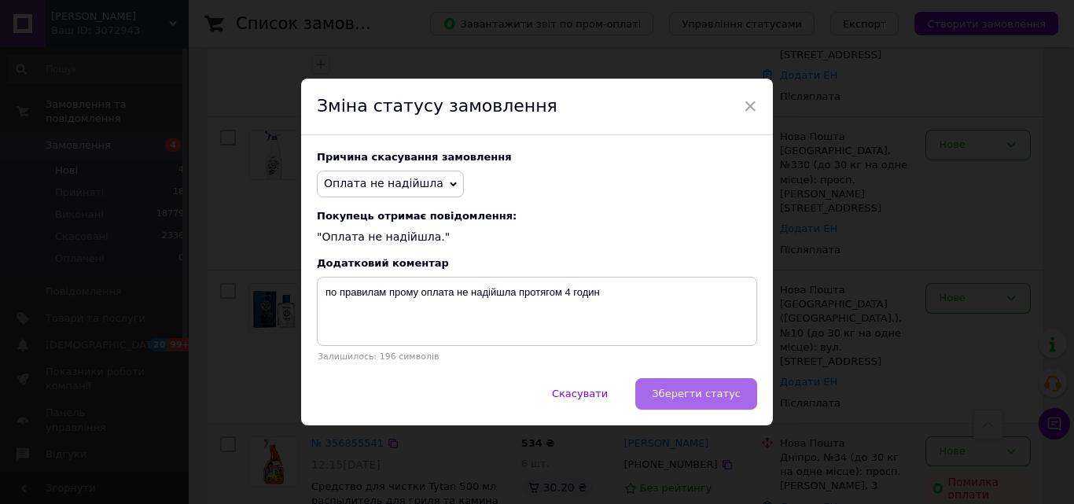
drag, startPoint x: 676, startPoint y: 387, endPoint x: 674, endPoint y: 366, distance: 20.5
click at [676, 386] on button "Зберегти статус" at bounding box center [696, 393] width 122 height 31
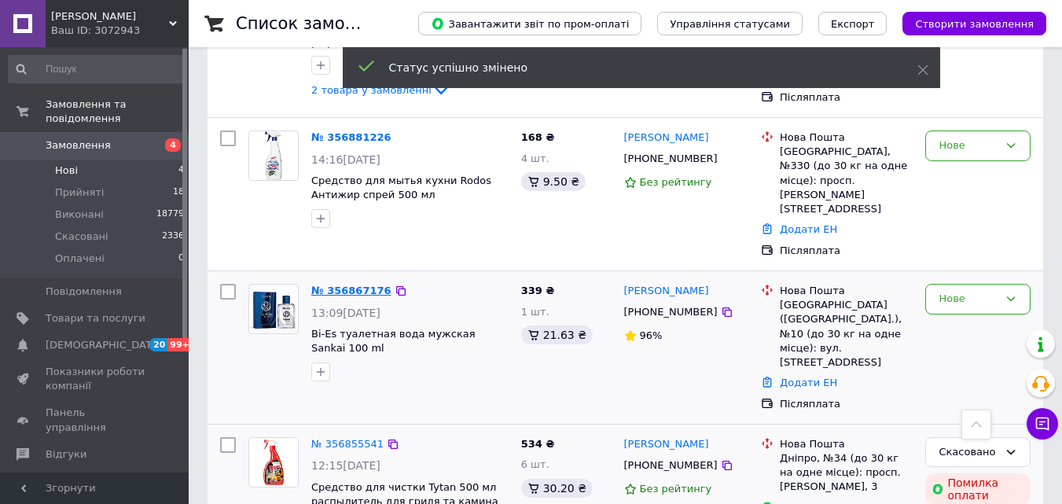
click at [339, 285] on link "№ 356867176" at bounding box center [351, 291] width 80 height 12
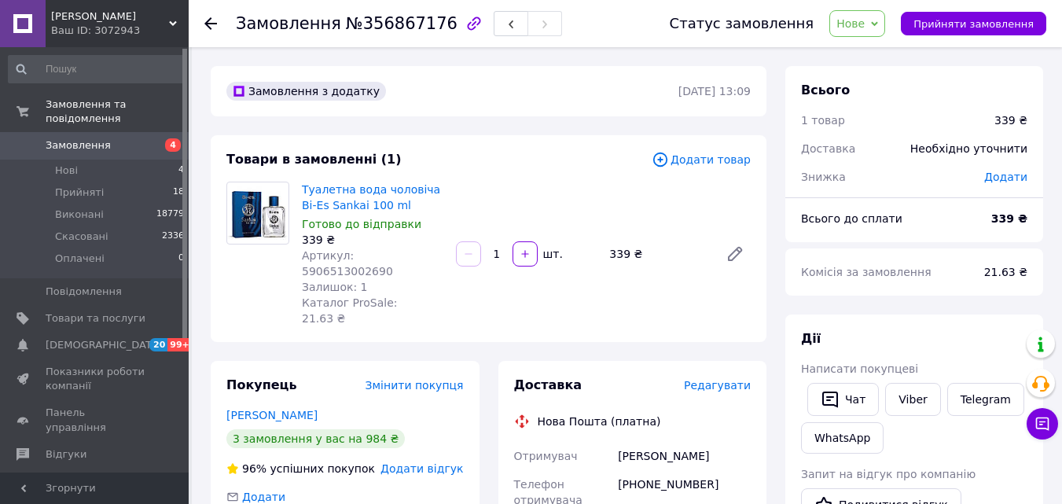
click at [393, 252] on span "Артикул: 5906513002690" at bounding box center [347, 263] width 91 height 28
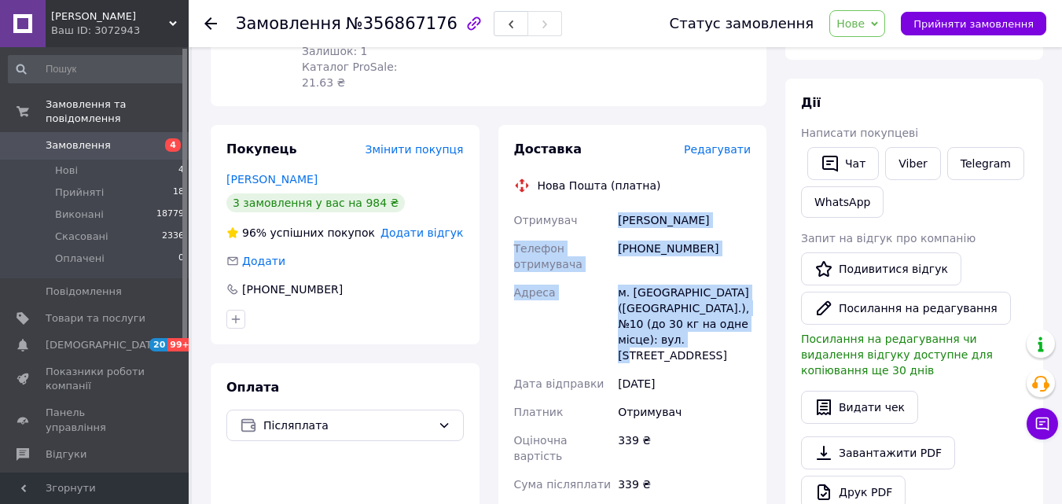
drag, startPoint x: 714, startPoint y: 312, endPoint x: 635, endPoint y: 182, distance: 152.4
click at [616, 206] on div "Отримувач Ценков Антон Телефон отримувача +380667796333 Адреса м. Полтава (Полт…" at bounding box center [633, 396] width 244 height 381
click at [865, 21] on span "Нове" at bounding box center [851, 23] width 28 height 13
drag, startPoint x: 890, startPoint y: 52, endPoint x: 519, endPoint y: 186, distance: 394.5
click at [888, 52] on li "Прийнято" at bounding box center [866, 55] width 72 height 24
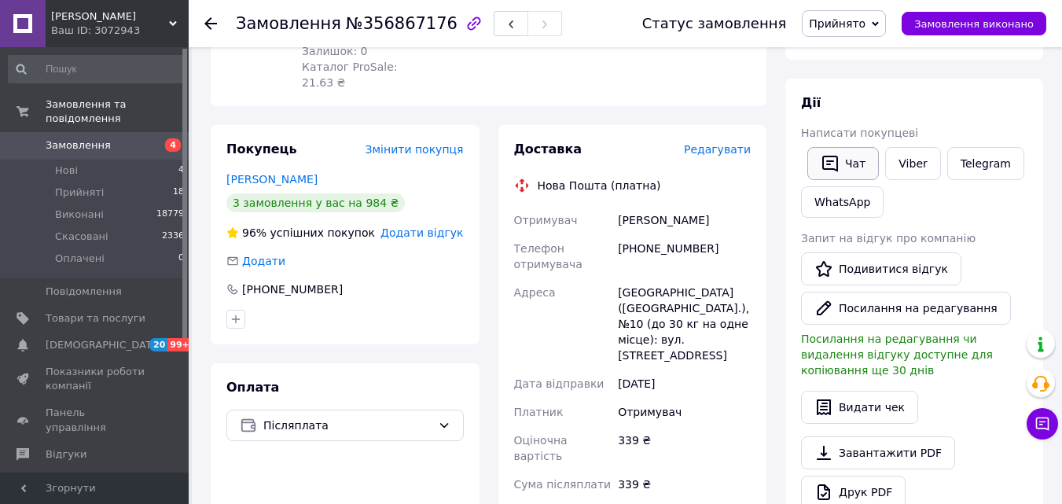
click at [841, 160] on button "Чат" at bounding box center [844, 163] width 72 height 33
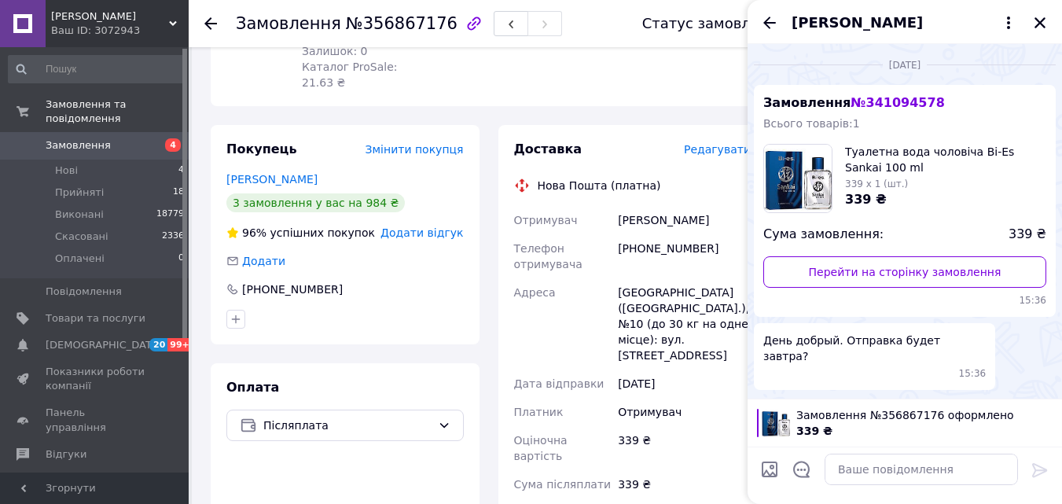
scroll to position [29, 0]
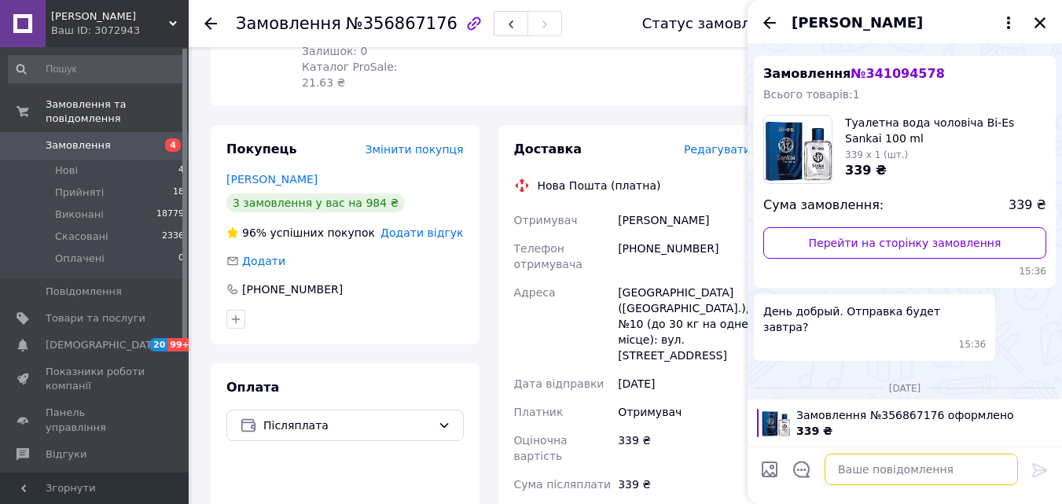
click at [911, 468] on textarea at bounding box center [921, 469] width 193 height 31
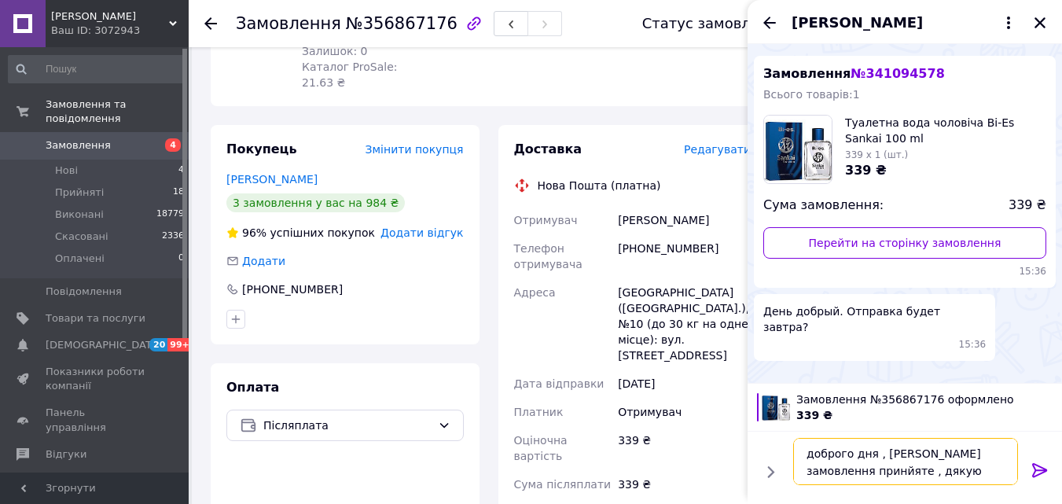
type textarea "доброго дня , [PERSON_NAME] замовлення принйяте , дякую вам"
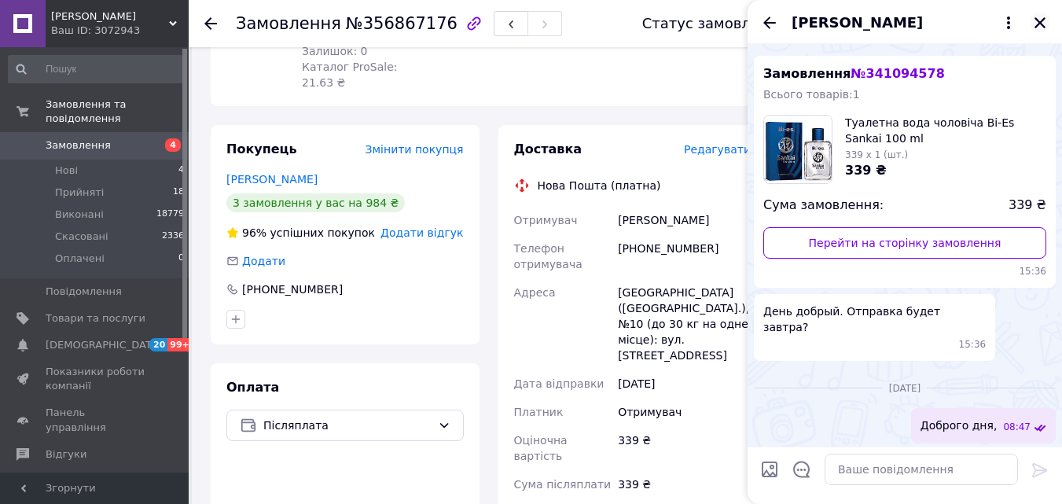
click at [1037, 18] on icon "Закрити" at bounding box center [1040, 23] width 14 height 14
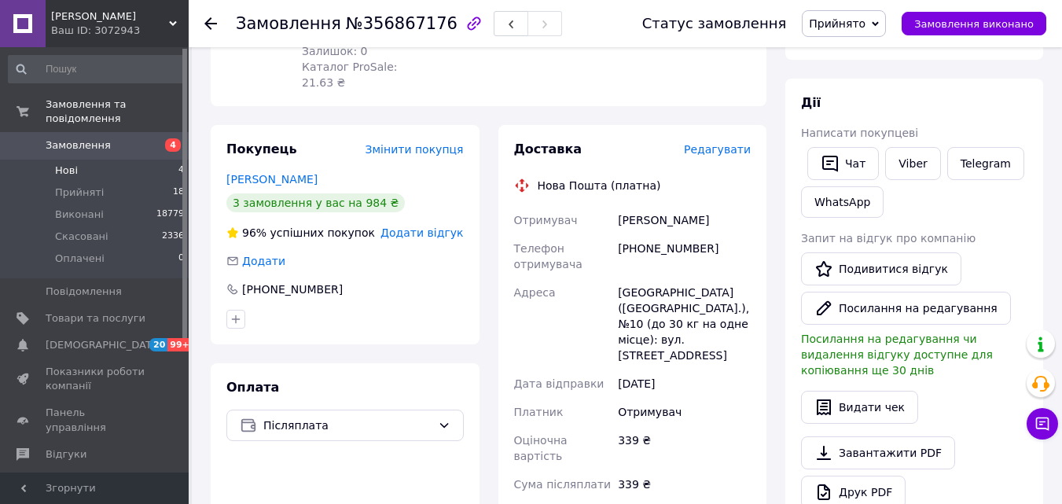
click at [127, 160] on li "Нові 4" at bounding box center [96, 171] width 193 height 22
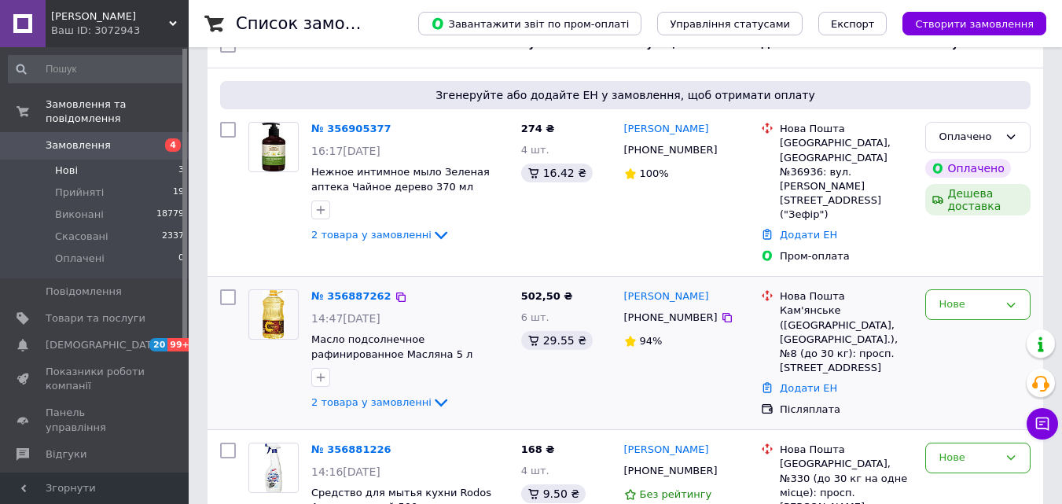
scroll to position [202, 0]
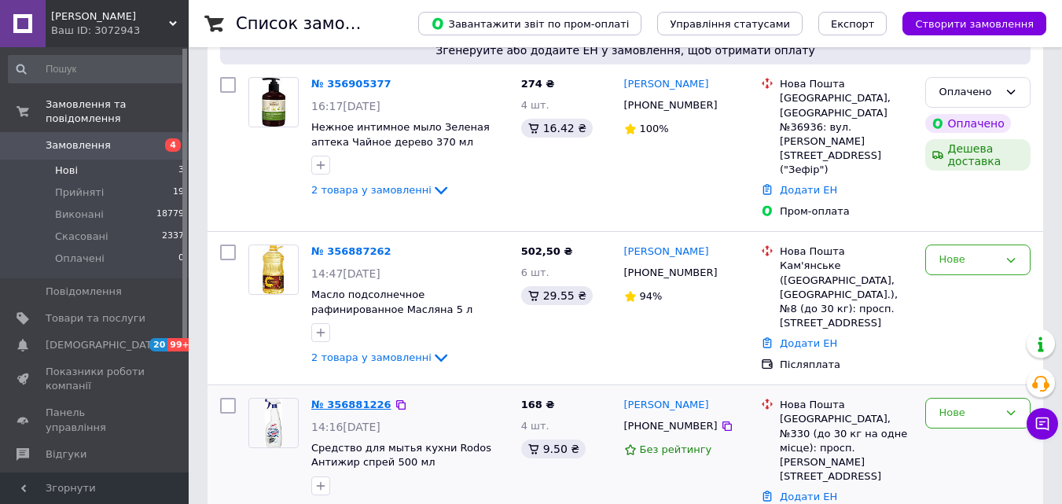
click at [348, 399] on link "№ 356881226" at bounding box center [351, 405] width 80 height 12
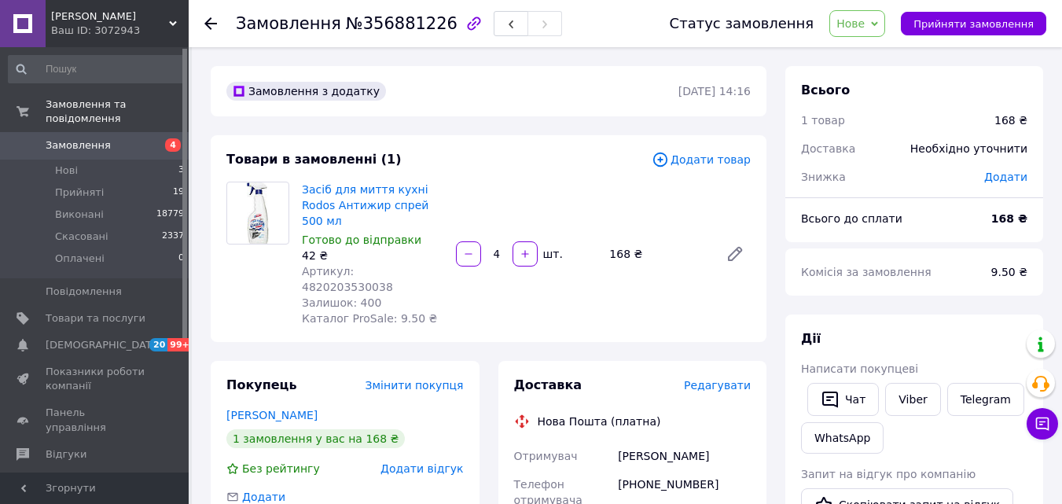
click at [391, 265] on span "Артикул: 4820203530038" at bounding box center [347, 279] width 91 height 28
click at [393, 265] on span "Артикул: 4820203530038" at bounding box center [347, 279] width 91 height 28
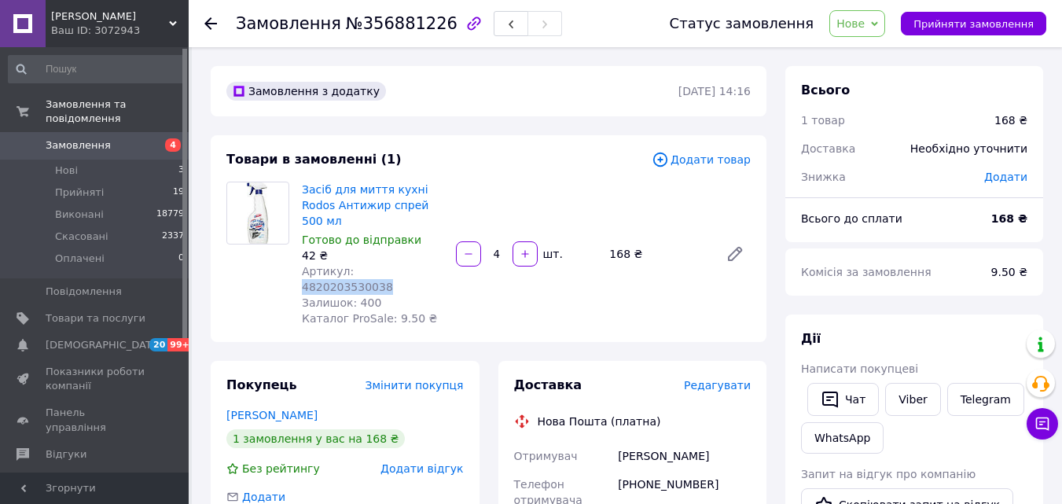
scroll to position [157, 0]
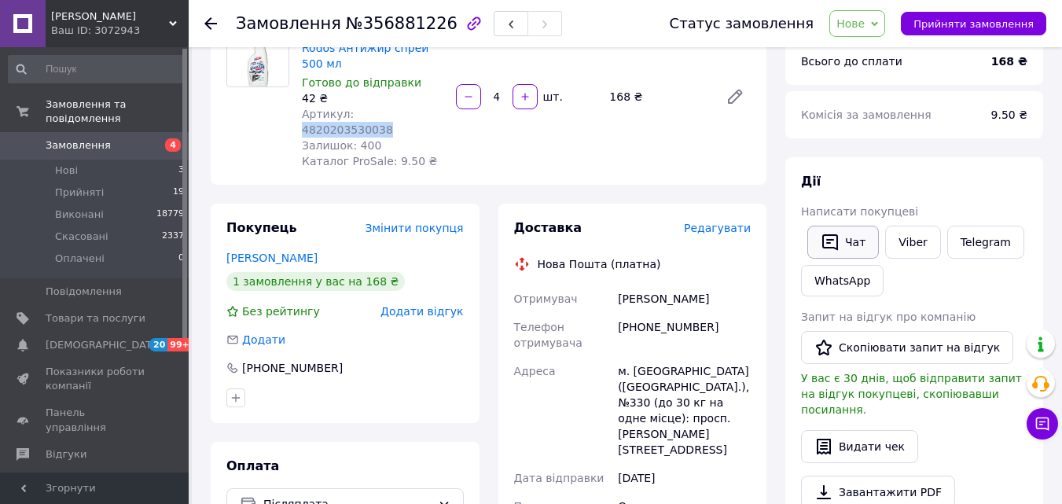
click at [848, 242] on button "Чат" at bounding box center [844, 242] width 72 height 33
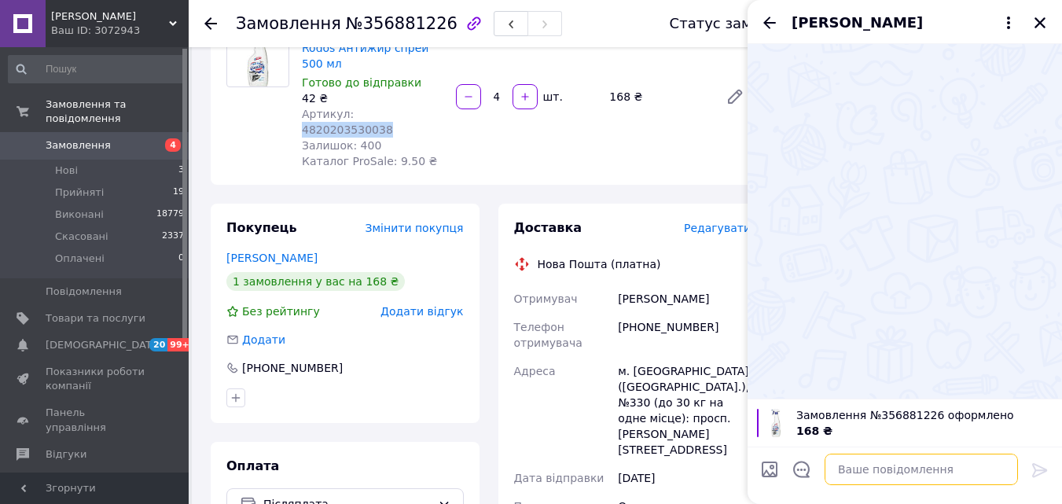
click at [913, 472] on textarea at bounding box center [921, 469] width 193 height 31
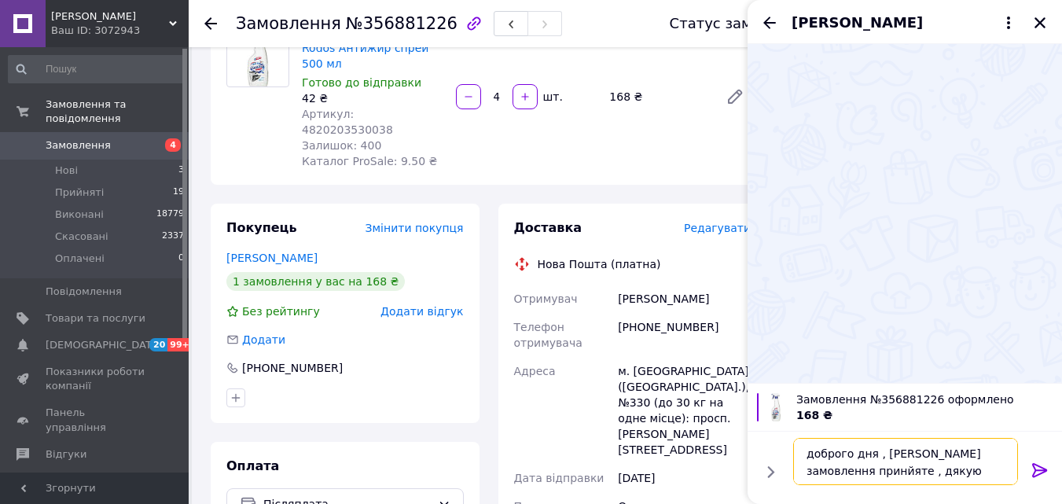
type textarea "доброго дня , [PERSON_NAME] замовлення принйяте , дякую вам"
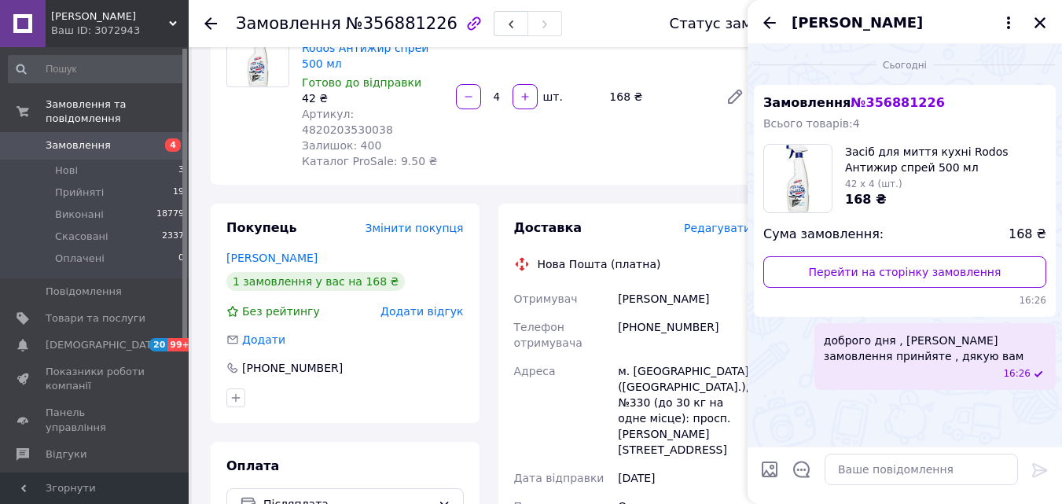
click at [1036, 24] on icon "Закрити" at bounding box center [1040, 23] width 14 height 14
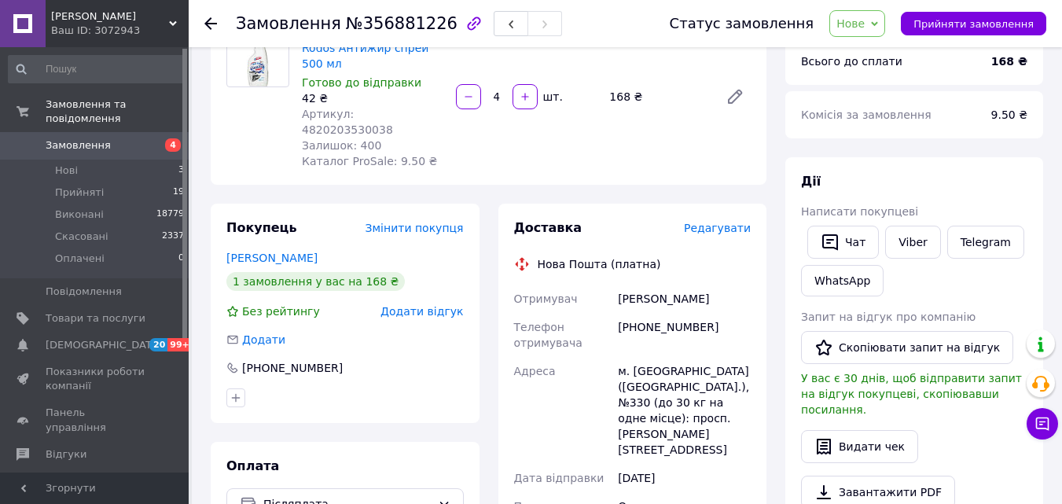
click at [393, 108] on span "Артикул: 4820203530038" at bounding box center [347, 122] width 91 height 28
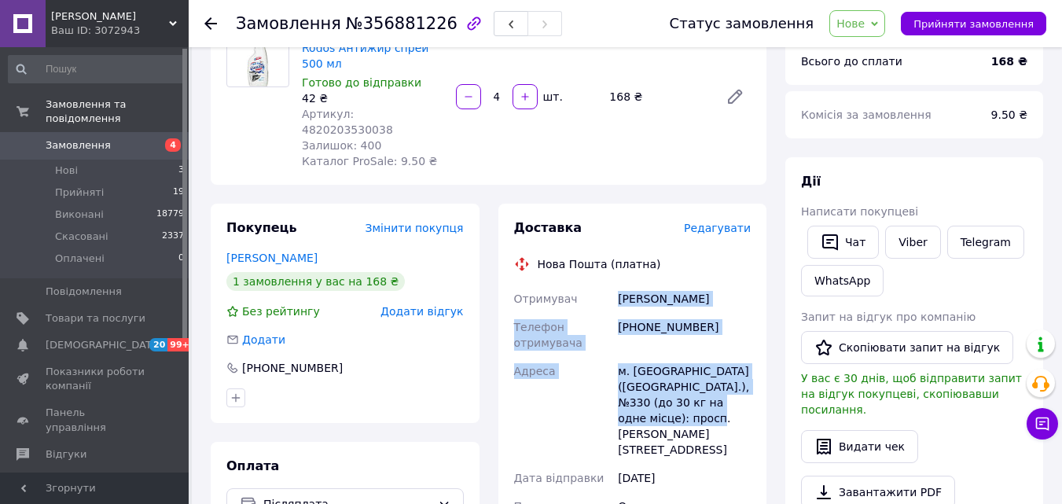
drag, startPoint x: 659, startPoint y: 349, endPoint x: 602, endPoint y: 256, distance: 108.7
click at [602, 285] on div "Отримувач Рибалка Наталія Телефон отримувача +380985069970 Адреса м. Київ (Київ…" at bounding box center [633, 483] width 244 height 396
drag, startPoint x: 874, startPoint y: 22, endPoint x: 877, endPoint y: 37, distance: 15.1
click at [865, 21] on span "Нове" at bounding box center [851, 23] width 28 height 13
click at [874, 53] on li "Прийнято" at bounding box center [866, 55] width 72 height 24
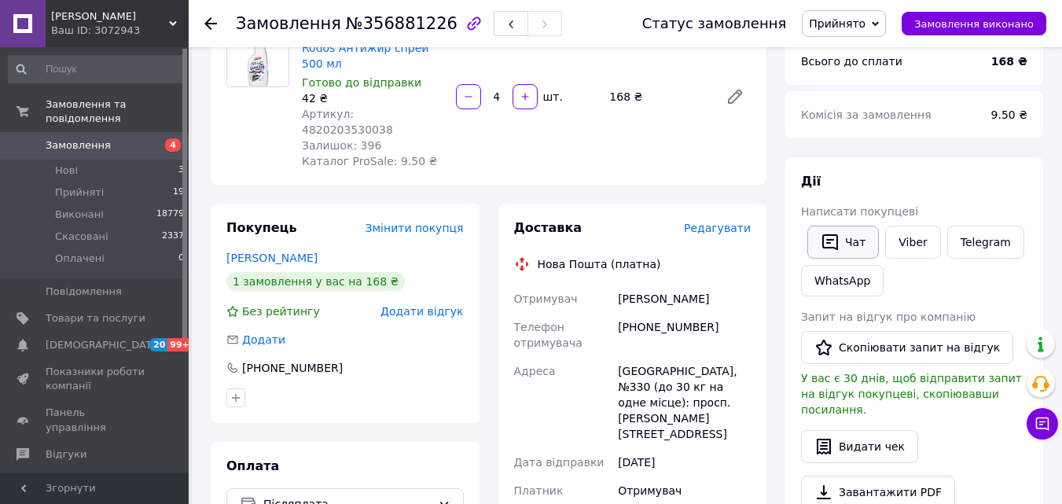
click at [837, 250] on icon "button" at bounding box center [830, 242] width 19 height 19
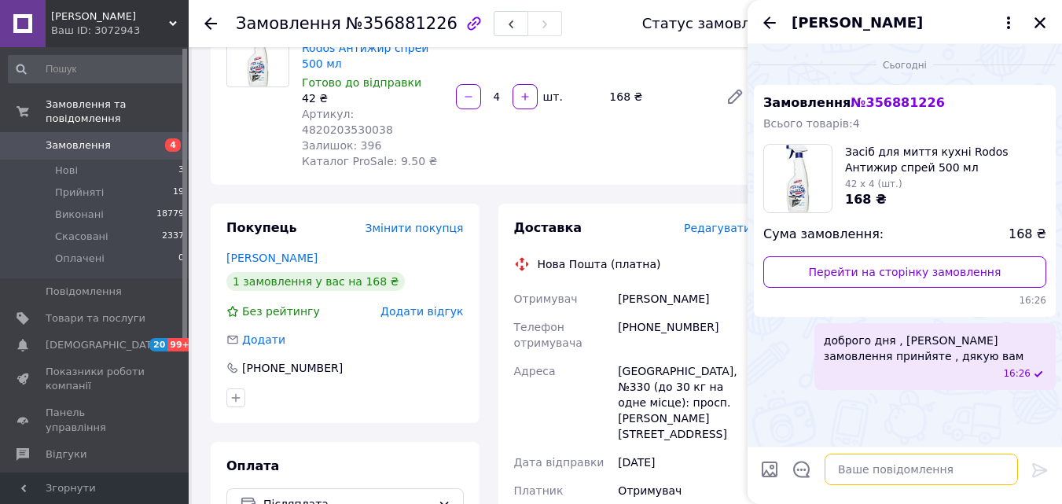
click at [891, 468] on textarea at bounding box center [921, 469] width 193 height 31
drag, startPoint x: 1043, startPoint y: 18, endPoint x: 2, endPoint y: 117, distance: 1045.1
click at [1033, 17] on icon "Закрити" at bounding box center [1040, 23] width 14 height 14
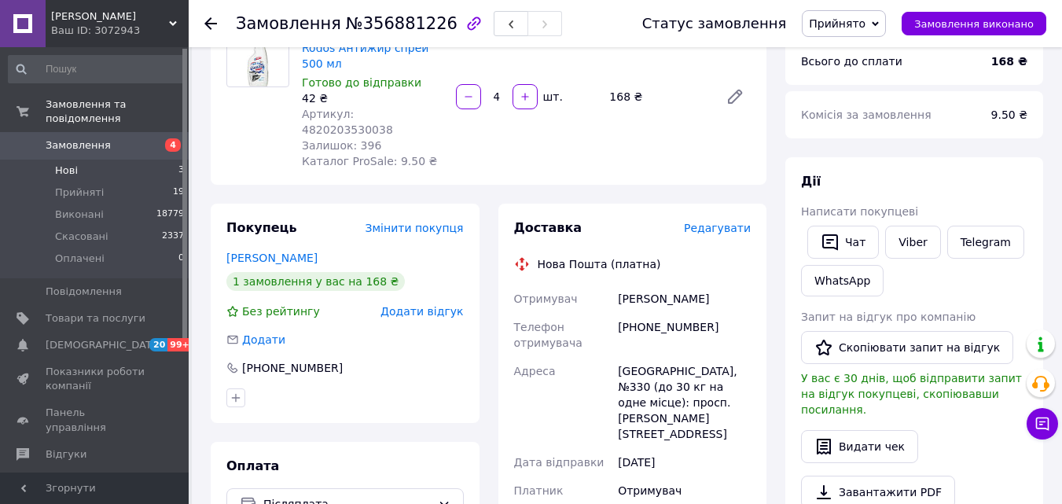
click at [81, 160] on li "Нові 3" at bounding box center [96, 171] width 193 height 22
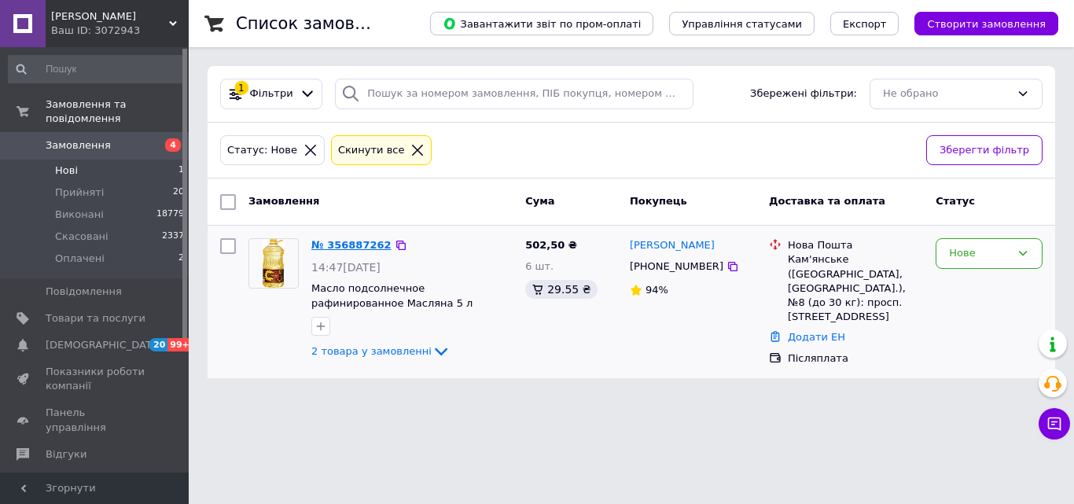
click at [344, 240] on link "№ 356887262" at bounding box center [351, 245] width 80 height 12
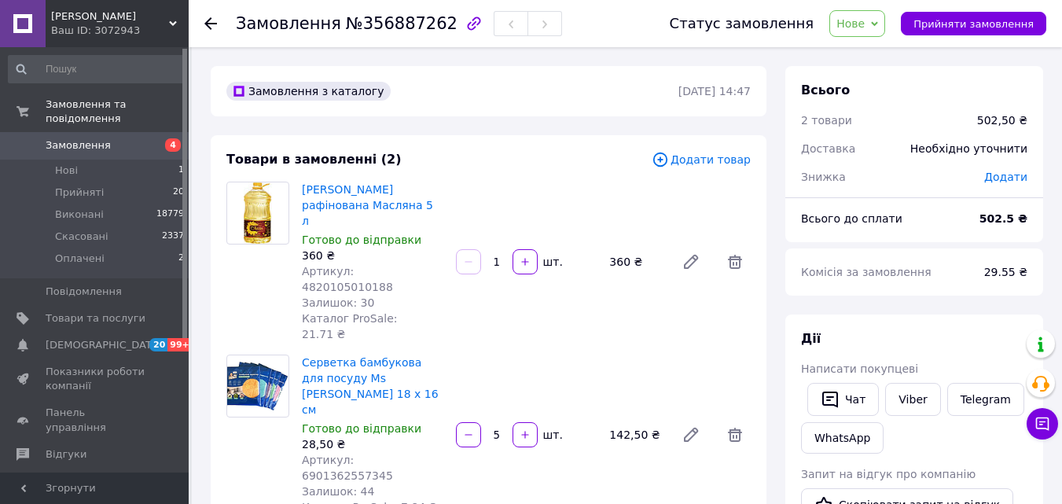
click at [393, 265] on span "Артикул: 4820105010188" at bounding box center [347, 279] width 91 height 28
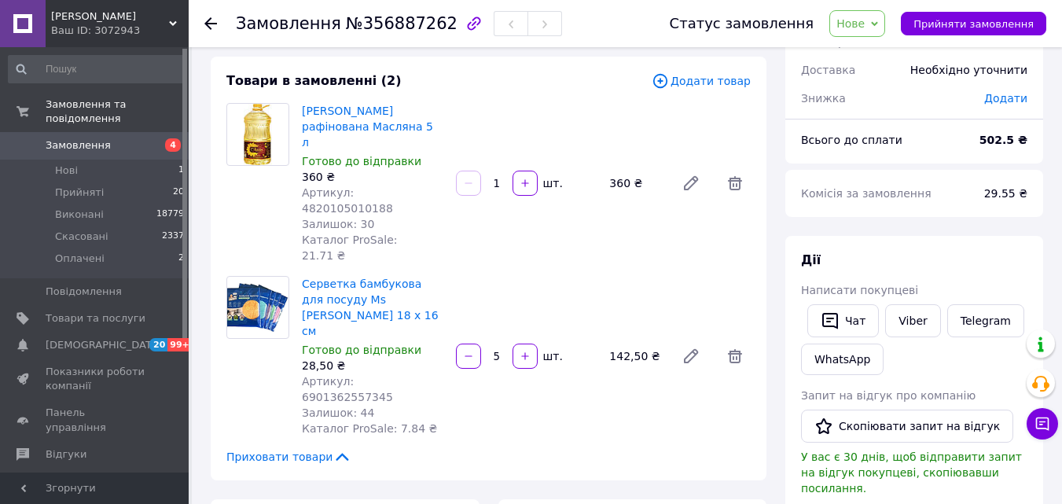
click at [392, 375] on span "Артикул: 6901362557345" at bounding box center [347, 389] width 91 height 28
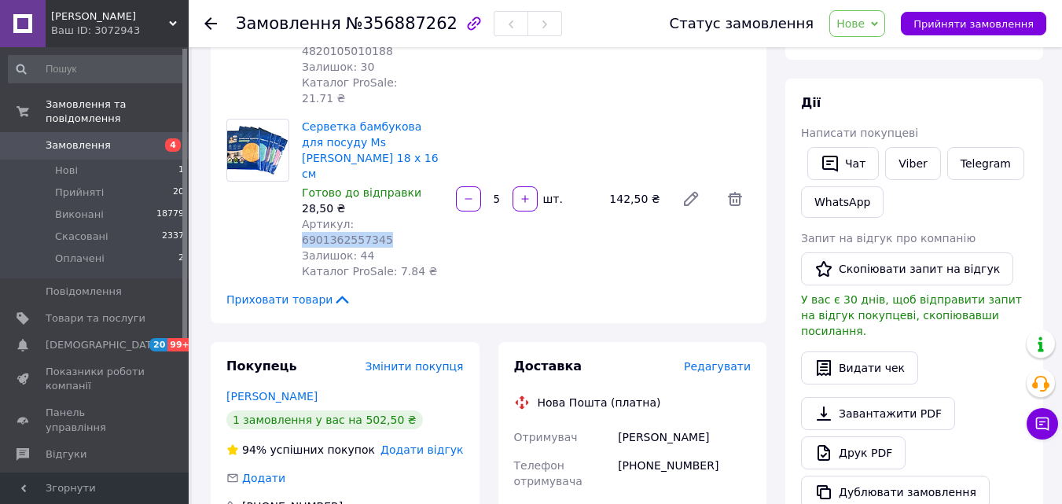
scroll to position [315, 0]
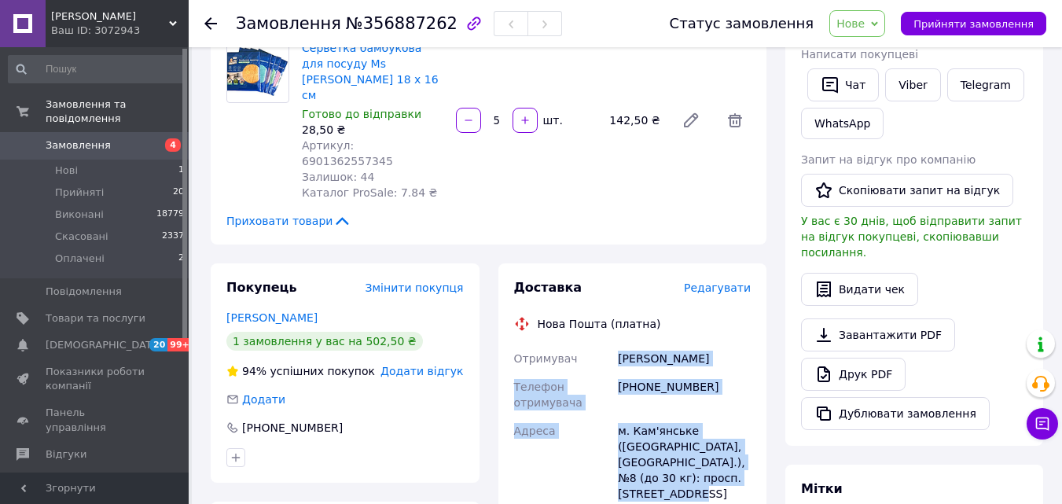
drag, startPoint x: 750, startPoint y: 384, endPoint x: 649, endPoint y: 254, distance: 164.7
click at [862, 12] on span "Нове" at bounding box center [858, 23] width 56 height 27
drag, startPoint x: 884, startPoint y: 46, endPoint x: 867, endPoint y: 61, distance: 22.3
click at [883, 46] on li "Прийнято" at bounding box center [866, 55] width 72 height 24
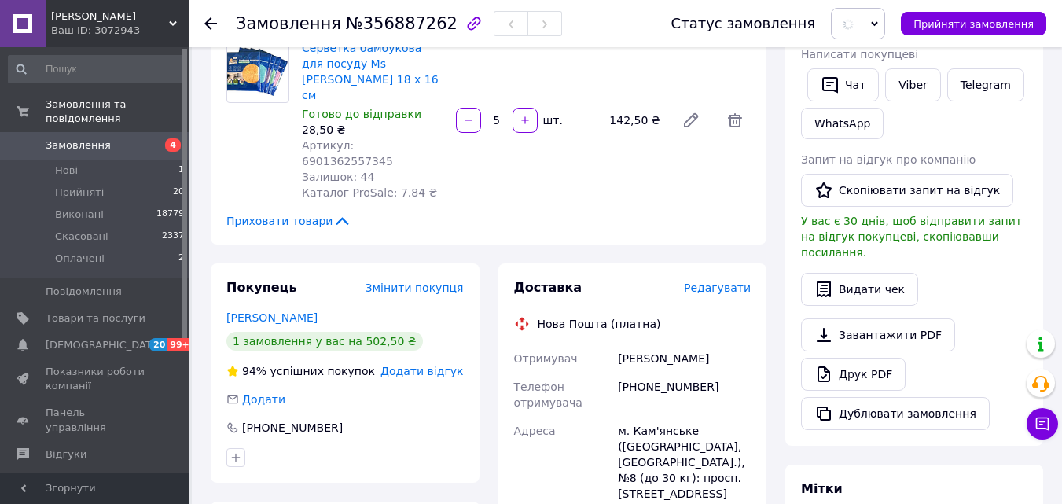
drag, startPoint x: 834, startPoint y: 88, endPoint x: 997, endPoint y: 442, distance: 389.8
click at [834, 87] on icon "button" at bounding box center [830, 84] width 19 height 19
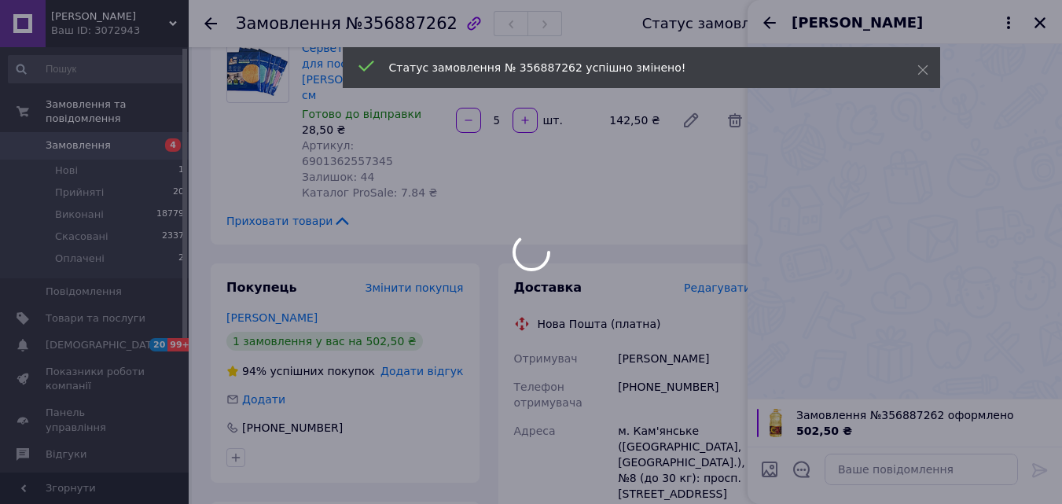
click at [892, 461] on div at bounding box center [531, 252] width 1062 height 504
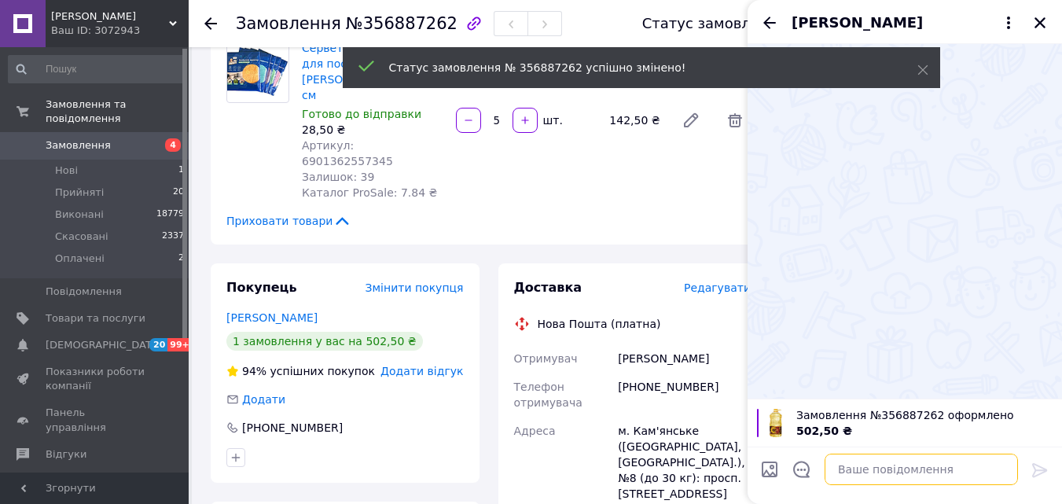
click at [897, 465] on textarea at bounding box center [921, 469] width 193 height 31
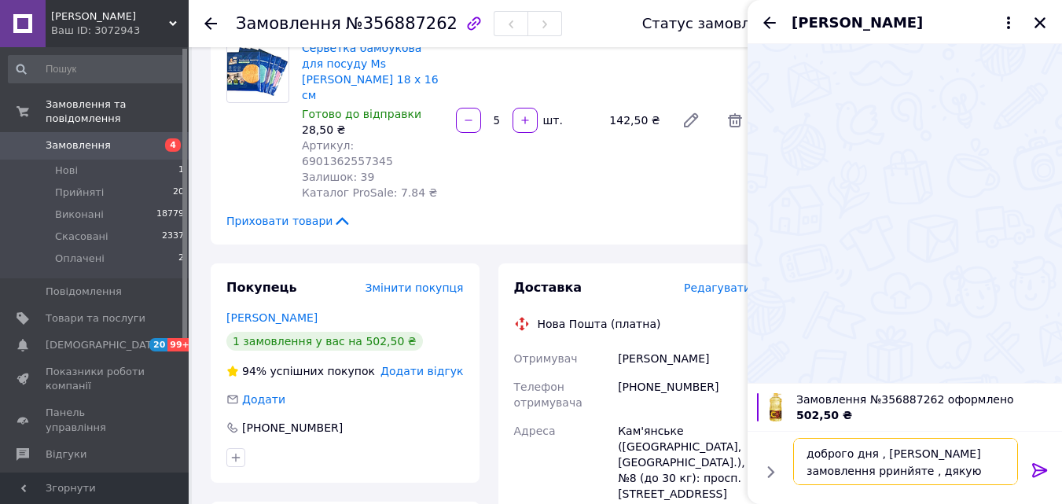
click at [813, 475] on textarea "доброго дня , ваше замовлення рринйяте , дякую вам" at bounding box center [905, 461] width 225 height 47
type textarea "доброго дня , [PERSON_NAME] замовлення принйяте , дякую вам"
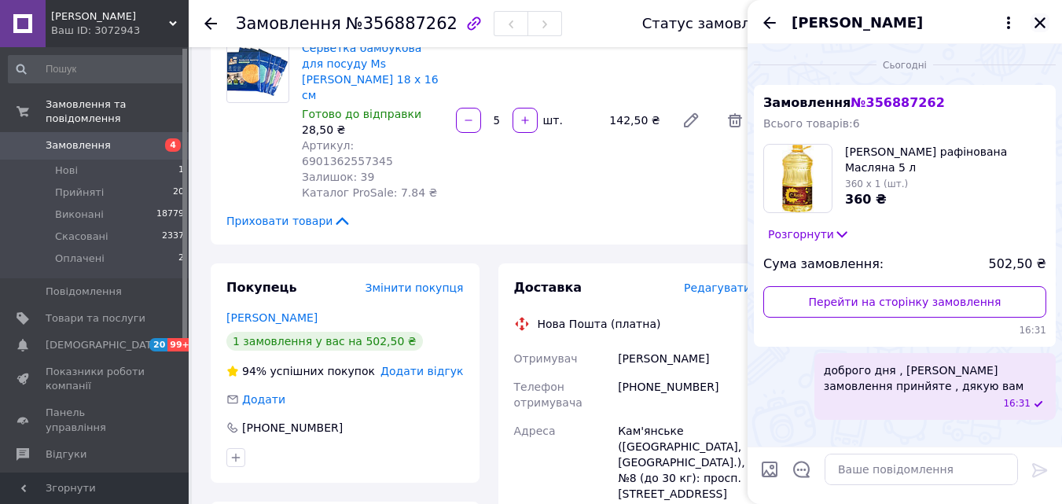
drag, startPoint x: 1048, startPoint y: 25, endPoint x: 1034, endPoint y: 24, distance: 14.2
click at [1048, 24] on button "Закрити" at bounding box center [1040, 22] width 19 height 19
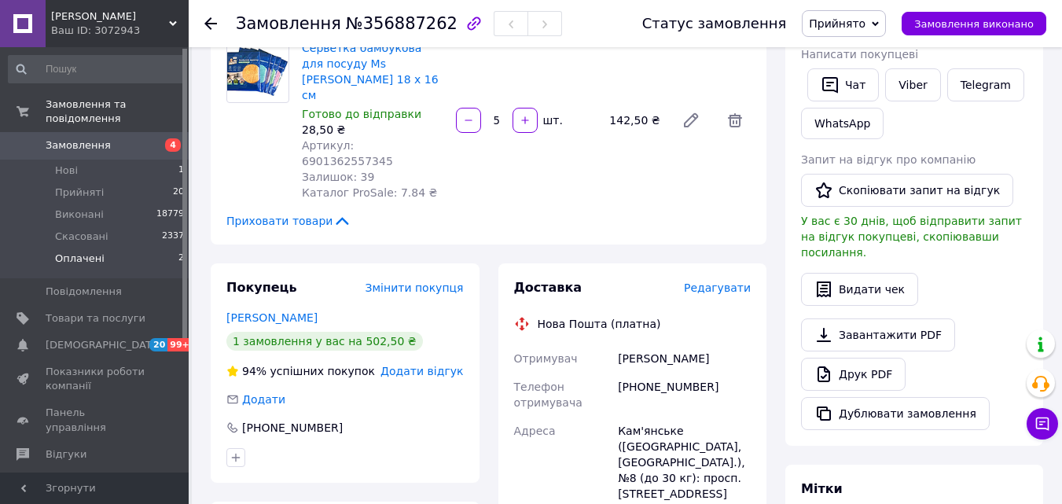
click at [92, 252] on span "Оплачені" at bounding box center [80, 259] width 50 height 14
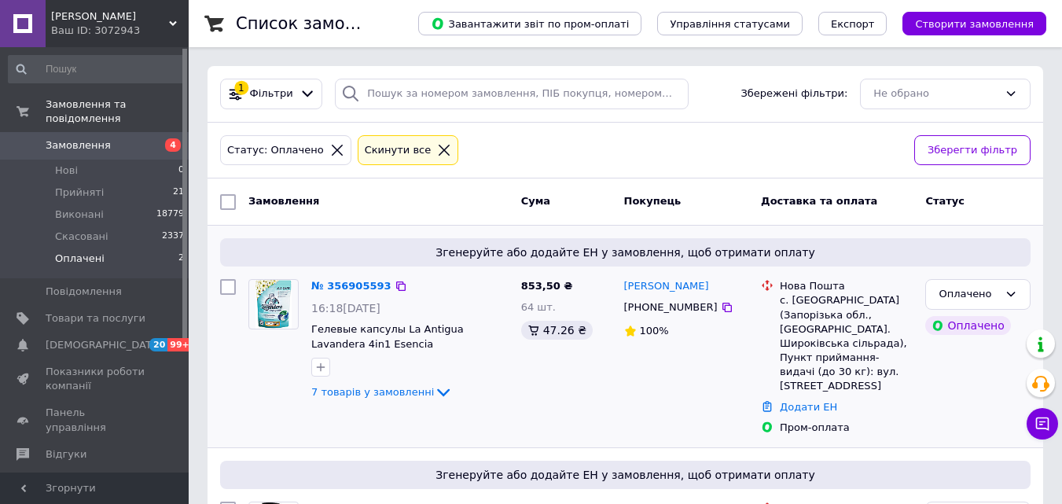
scroll to position [123, 0]
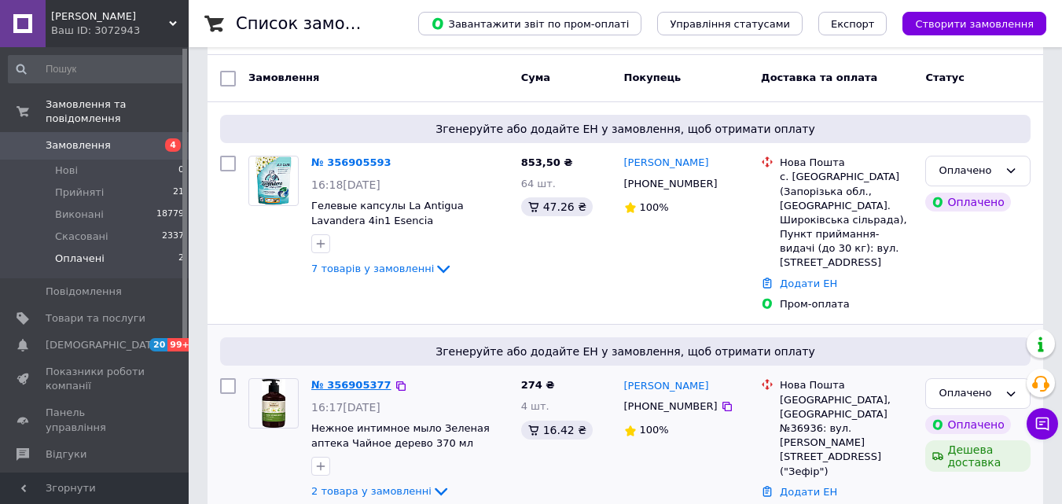
click at [343, 379] on link "№ 356905377" at bounding box center [351, 385] width 80 height 12
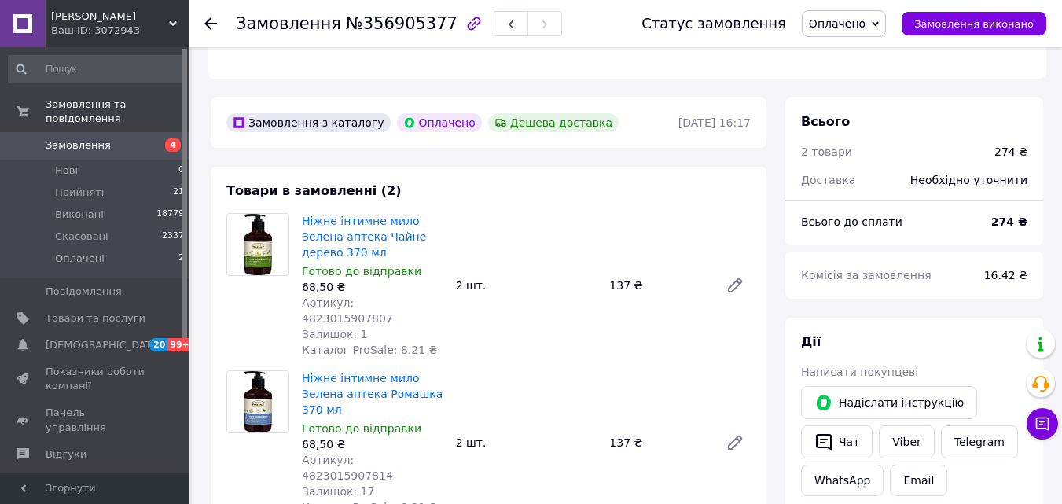
scroll to position [517, 0]
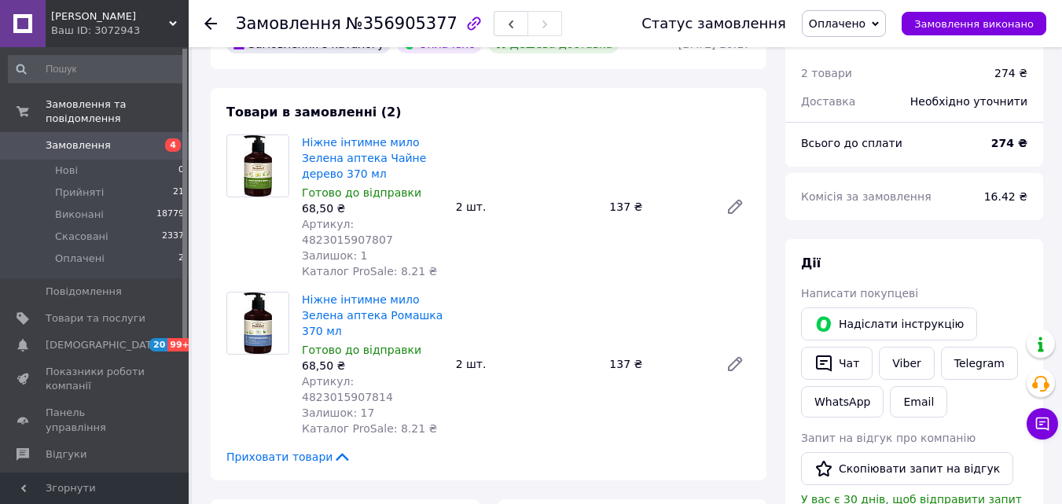
click at [393, 218] on span "Артикул: 4823015907807" at bounding box center [347, 232] width 91 height 28
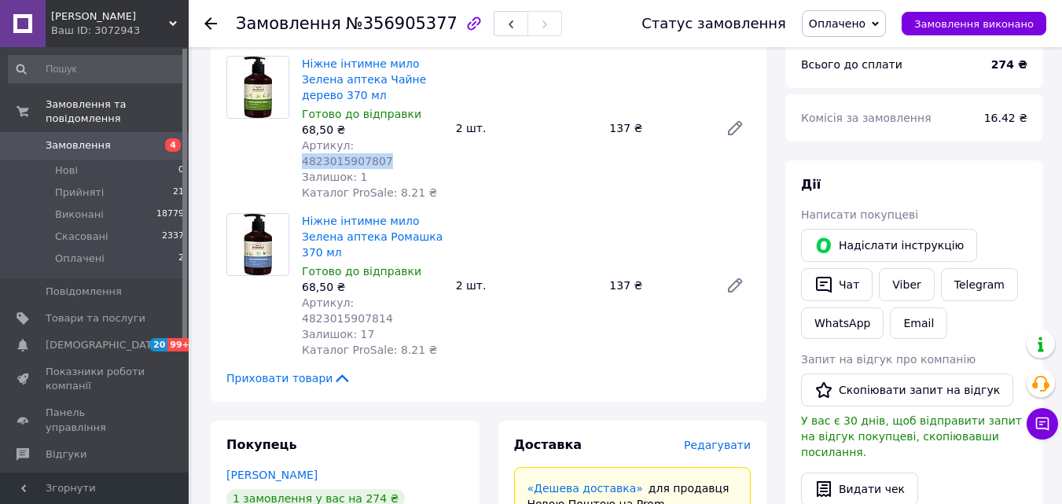
click at [393, 296] on span "Артикул: 4823015907814" at bounding box center [347, 310] width 91 height 28
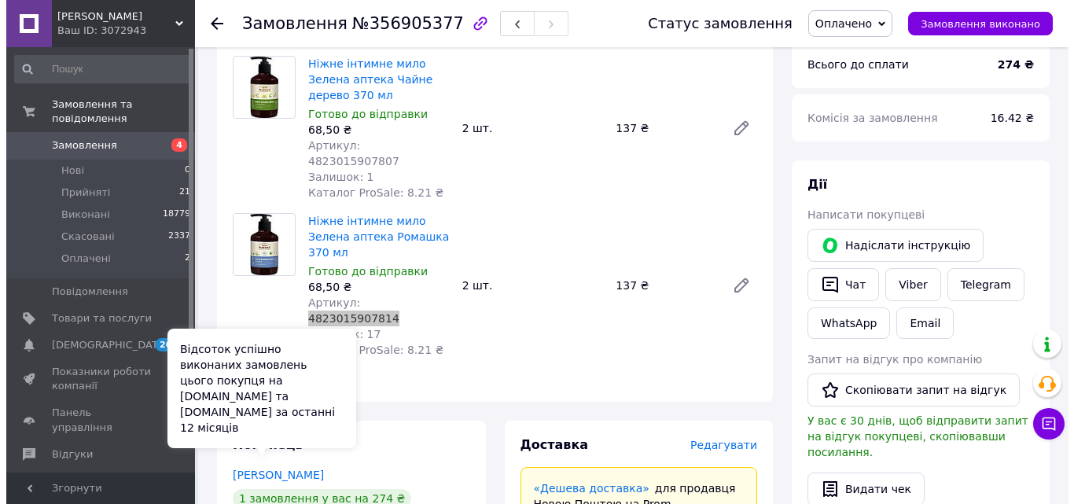
scroll to position [753, 0]
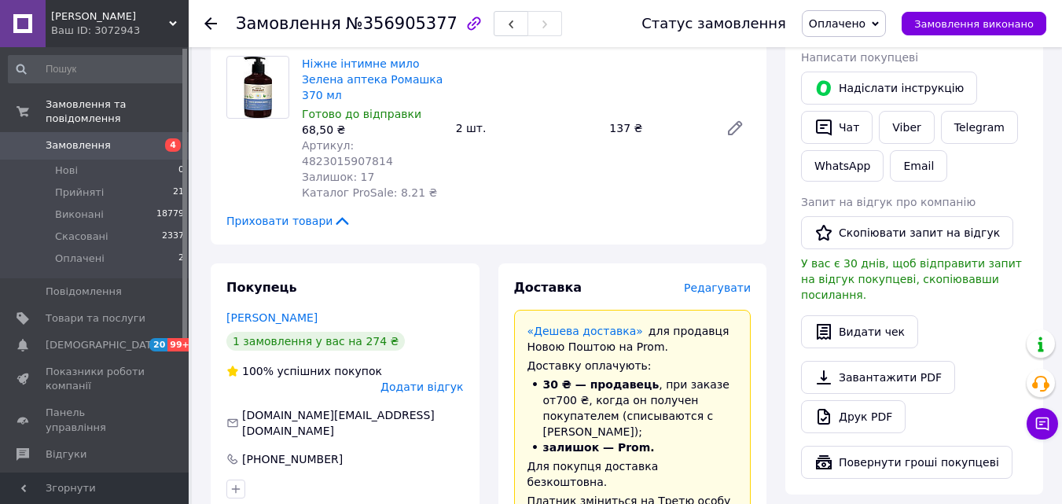
click at [725, 280] on div "Редагувати" at bounding box center [717, 288] width 67 height 16
click at [720, 282] on span "Редагувати" at bounding box center [717, 288] width 67 height 13
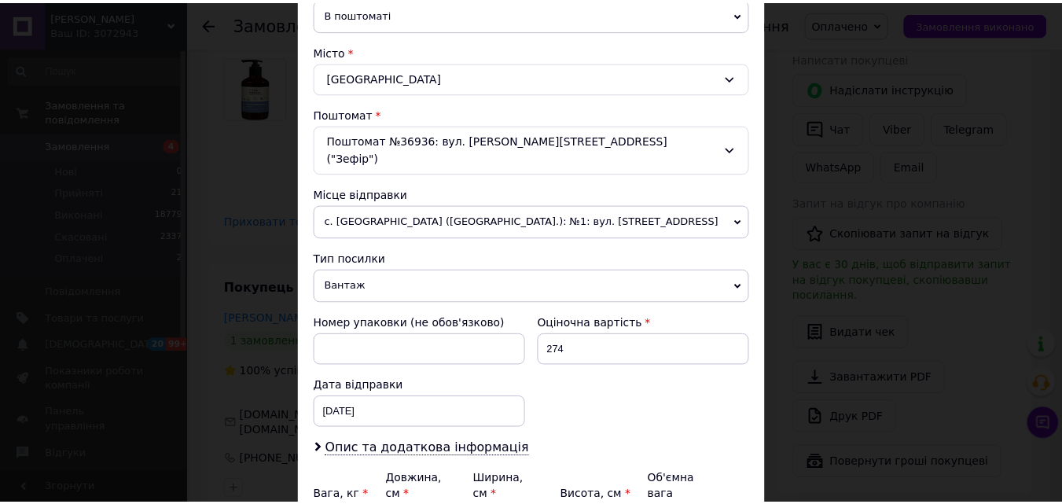
scroll to position [540, 0]
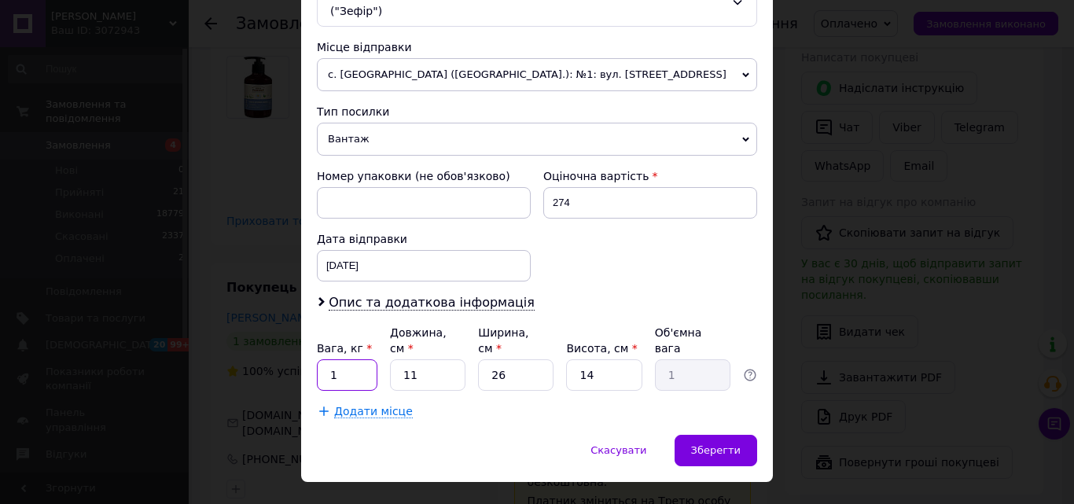
click at [358, 359] on input "1" at bounding box center [347, 374] width 61 height 31
drag, startPoint x: 707, startPoint y: 416, endPoint x: 694, endPoint y: 396, distance: 23.8
click at [708, 444] on span "Зберегти" at bounding box center [716, 450] width 50 height 12
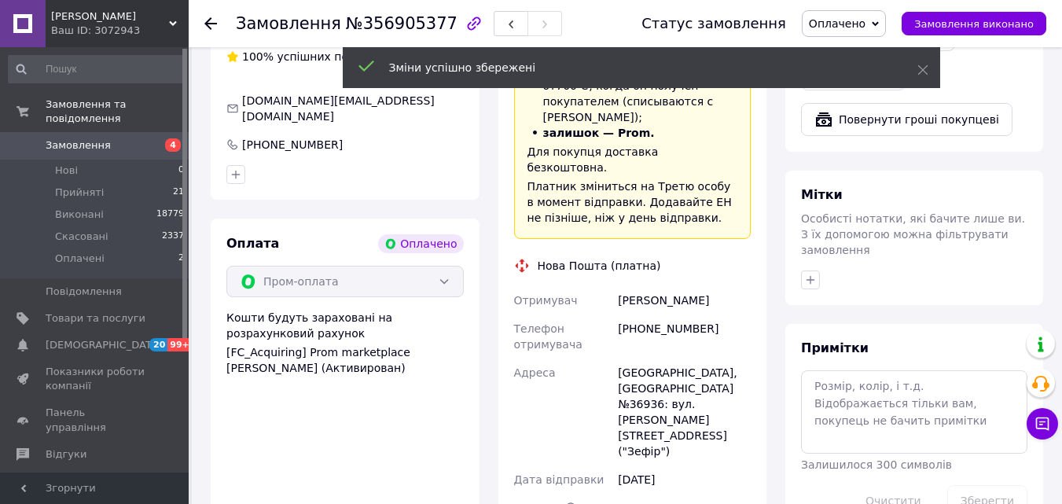
scroll to position [1146, 0]
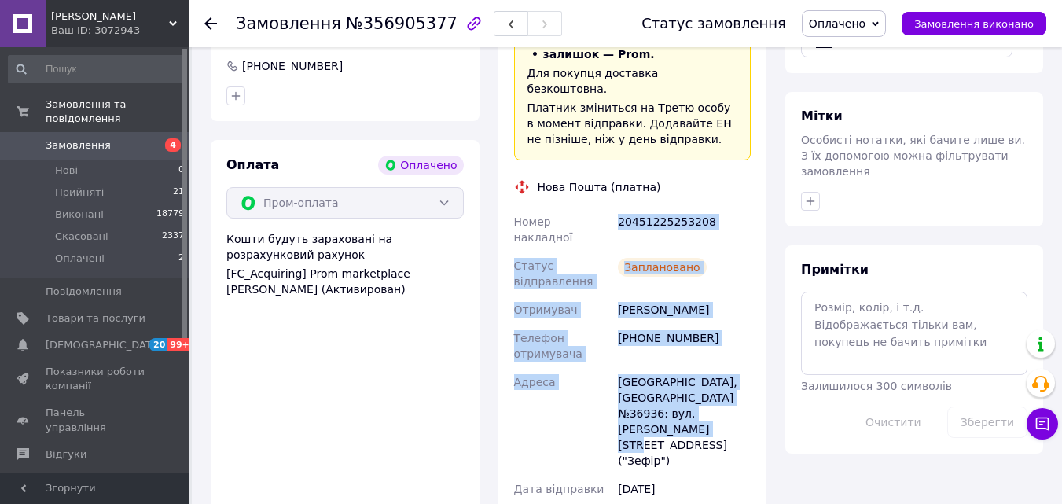
drag, startPoint x: 669, startPoint y: 318, endPoint x: 617, endPoint y: 124, distance: 200.5
click at [617, 208] on div "Номер накладної 20451225253208 Статус відправлення Заплановано Отримувач Самуля…" at bounding box center [633, 392] width 244 height 368
click at [657, 208] on div "20451225253208" at bounding box center [684, 230] width 139 height 44
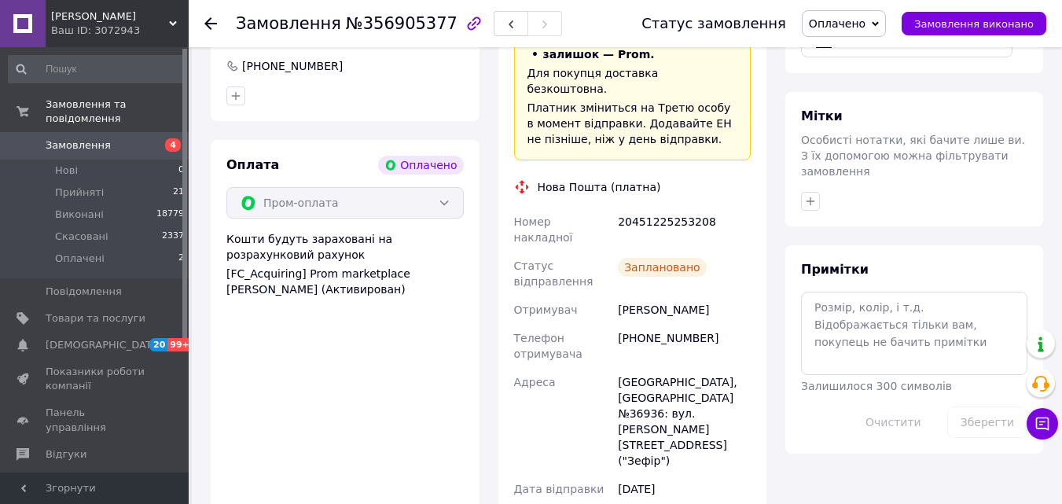
drag, startPoint x: 657, startPoint y: 125, endPoint x: 725, endPoint y: 96, distance: 73.6
click at [725, 179] on div "Нова Пошта (платна)" at bounding box center [632, 187] width 245 height 16
click at [668, 208] on div "20451225253208" at bounding box center [684, 230] width 139 height 44
click at [849, 20] on span "Оплачено" at bounding box center [837, 23] width 57 height 13
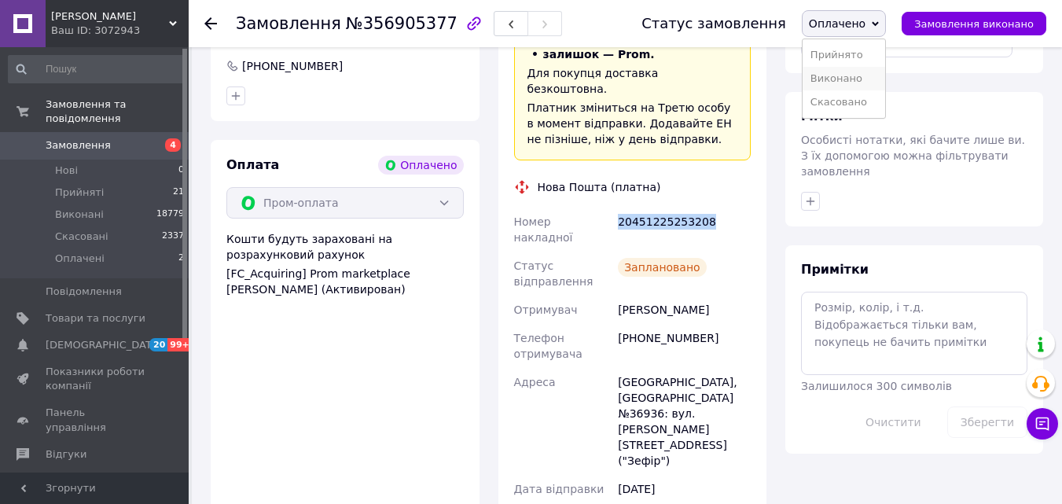
click at [863, 79] on li "Виконано" at bounding box center [844, 79] width 83 height 24
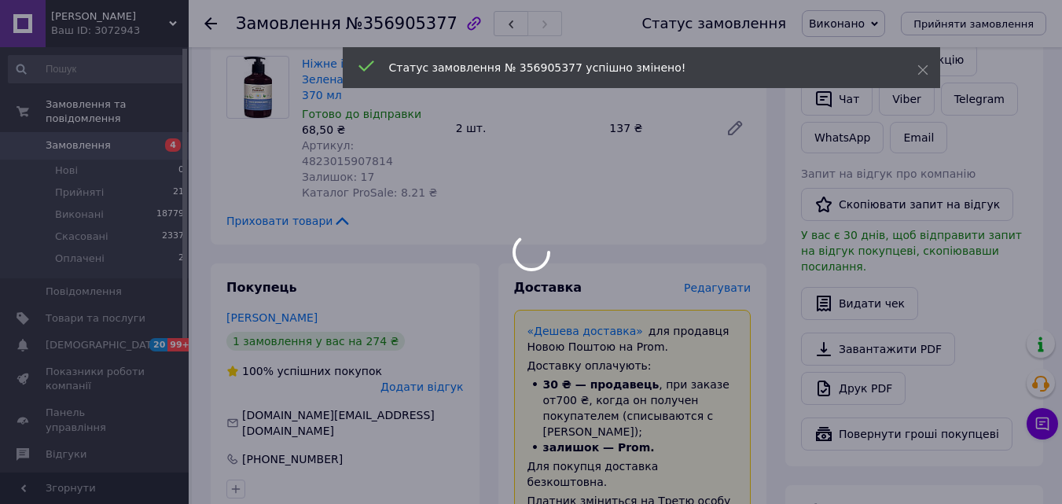
scroll to position [517, 0]
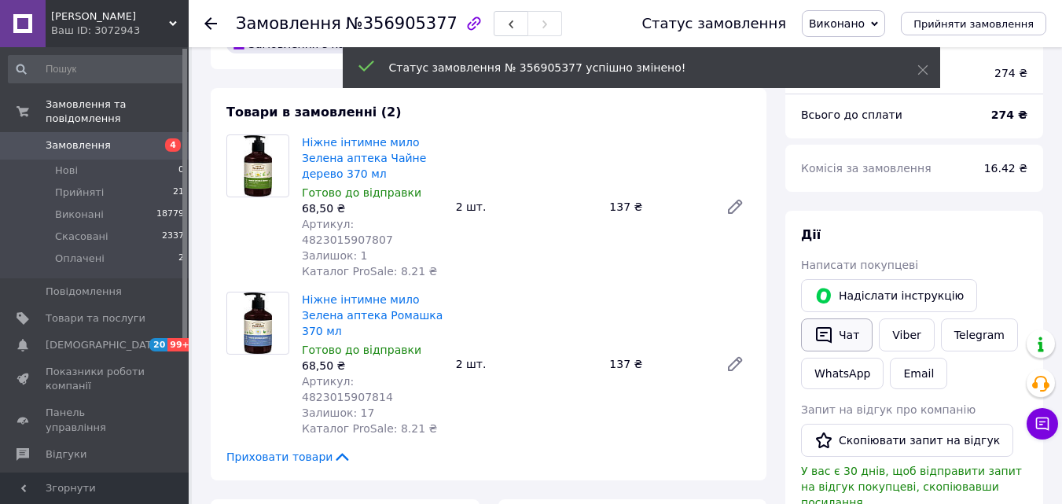
click at [853, 325] on button "Чат" at bounding box center [837, 334] width 72 height 33
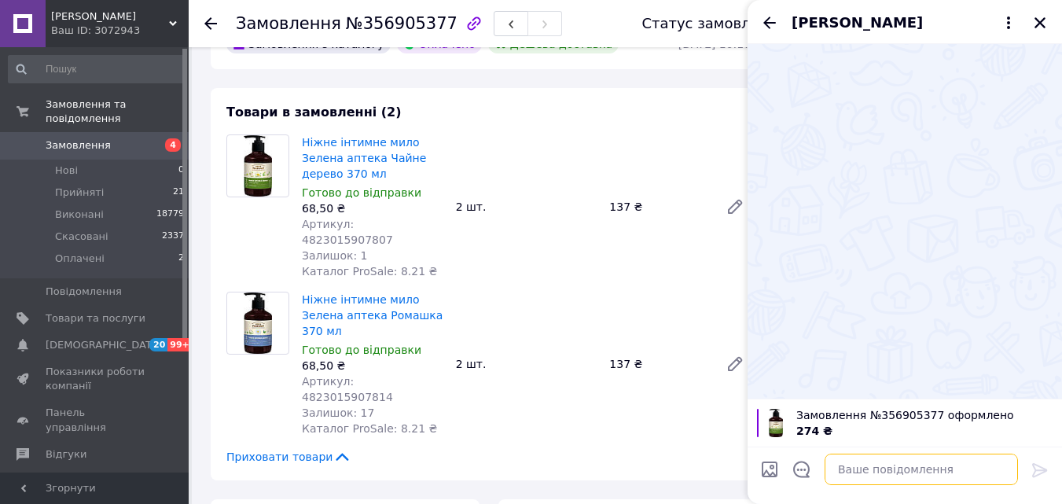
click at [885, 473] on textarea at bounding box center [921, 469] width 193 height 31
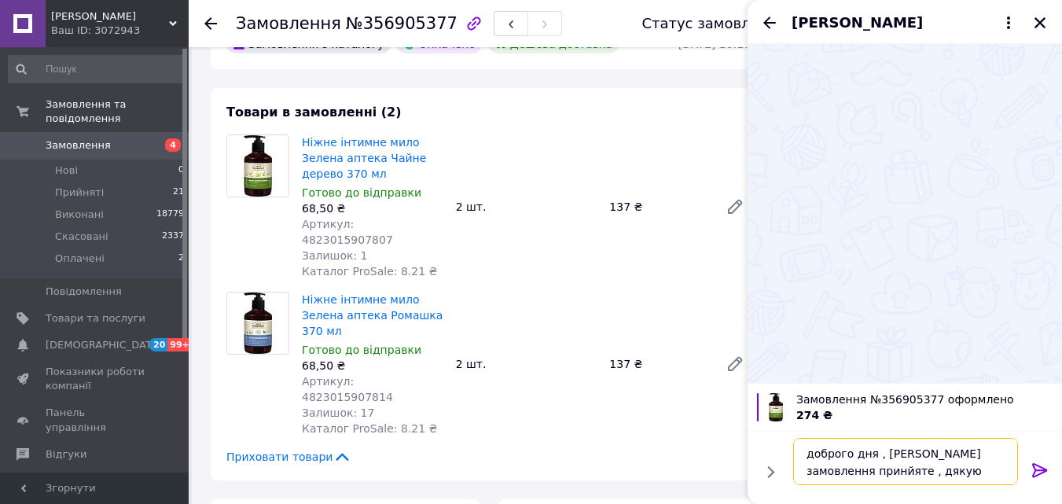
paste textarea "20451225253208"
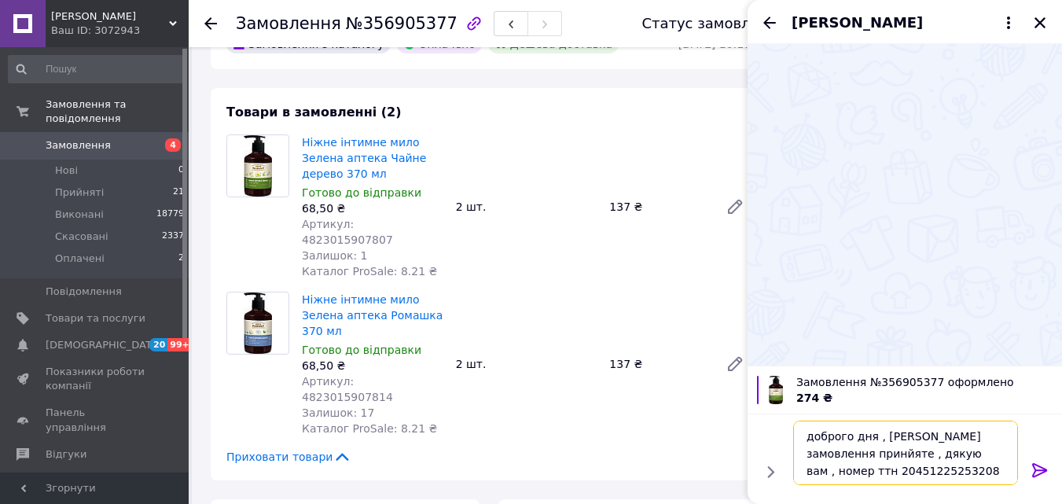
type textarea "доброго дня , ваше замовлення принйяте , дякую вам , номер ттн 20451225253208"
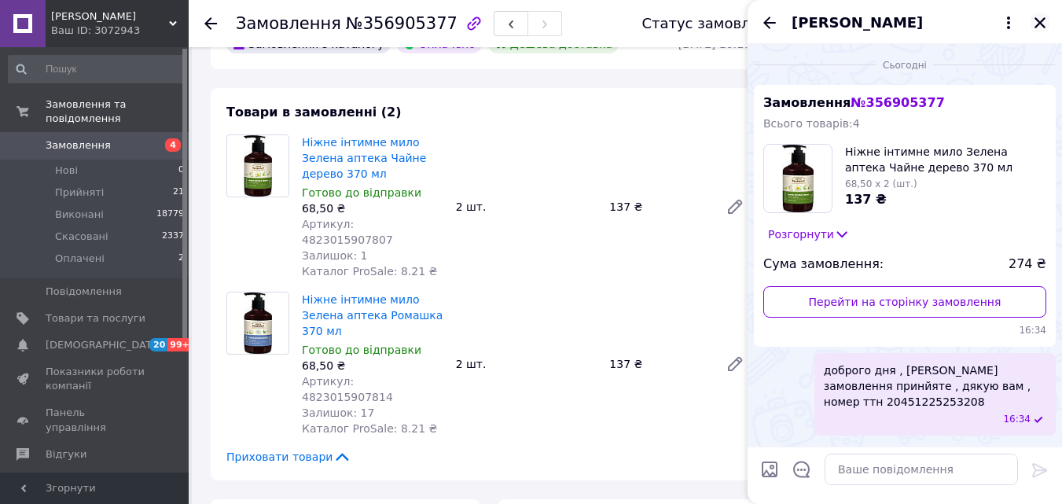
click at [1036, 22] on icon "Закрити" at bounding box center [1040, 23] width 14 height 14
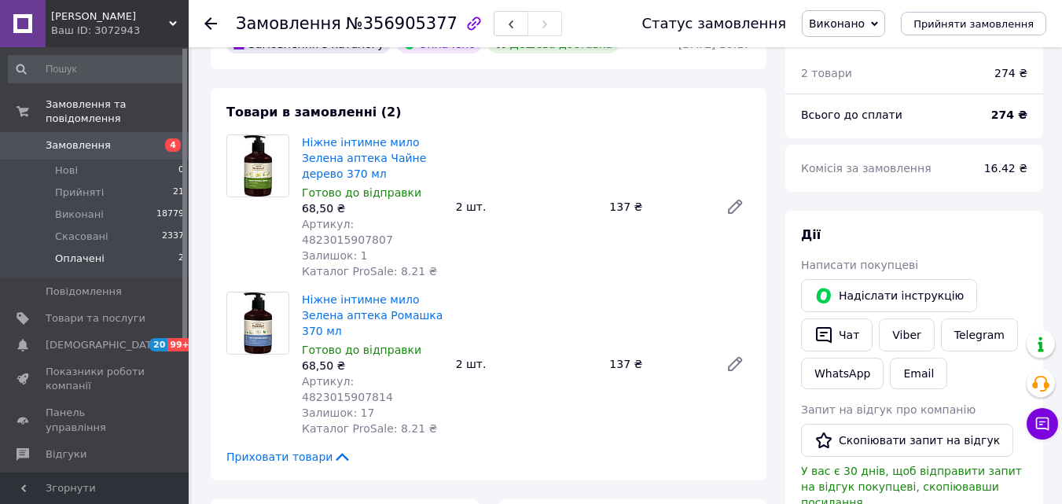
click at [156, 248] on li "Оплачені 2" at bounding box center [96, 263] width 193 height 30
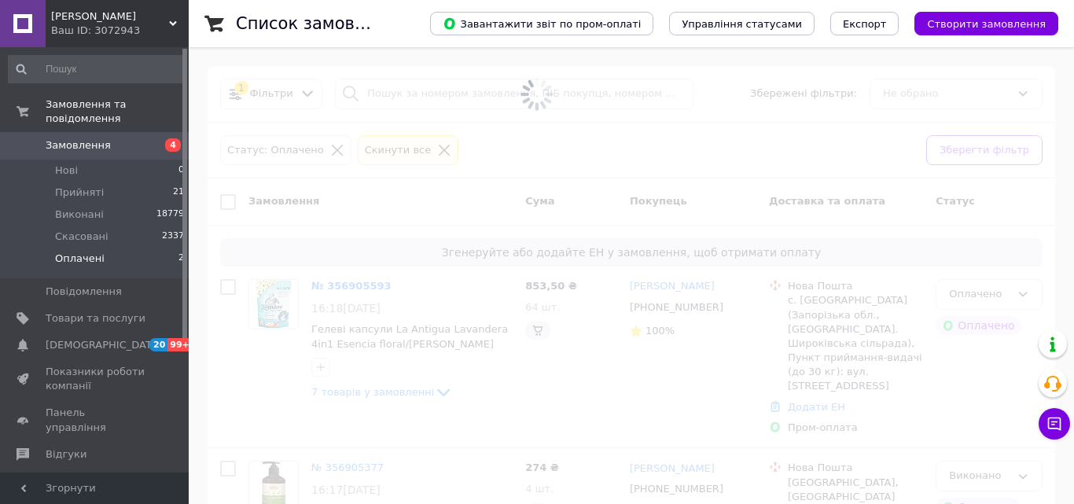
click at [341, 234] on span at bounding box center [537, 252] width 1074 height 504
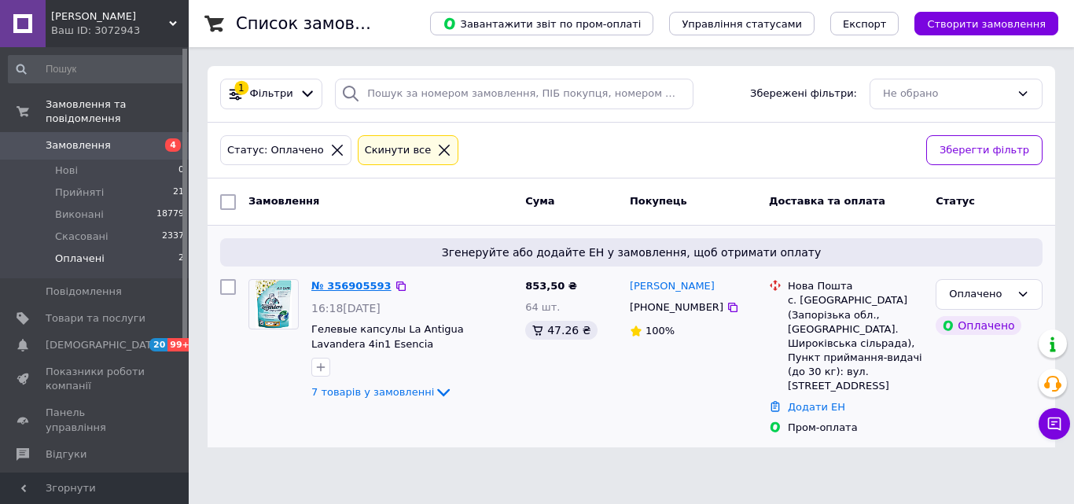
click at [341, 285] on link "№ 356905593" at bounding box center [351, 286] width 80 height 12
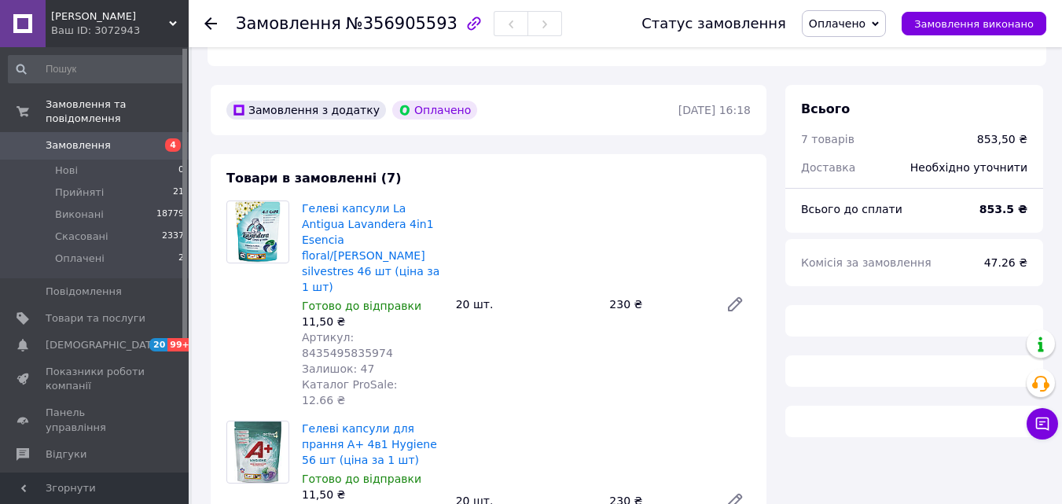
scroll to position [529, 0]
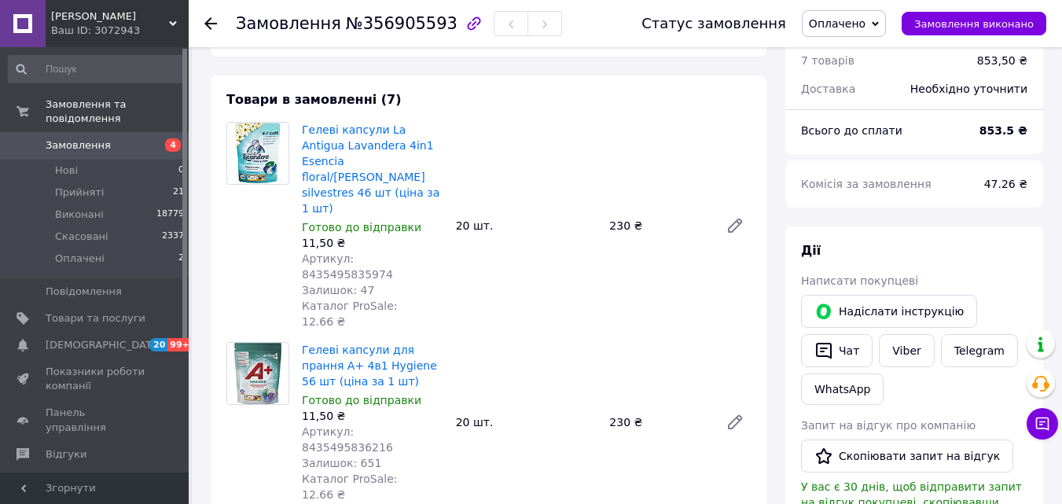
click at [393, 252] on span "Артикул: 8435495835974" at bounding box center [347, 266] width 91 height 28
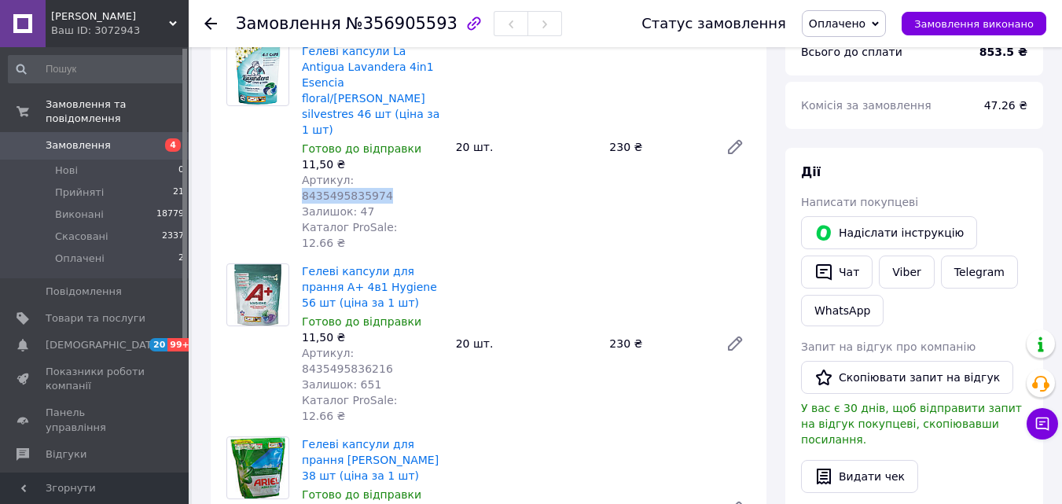
click at [393, 347] on span "Артикул: 8435495836216" at bounding box center [347, 361] width 91 height 28
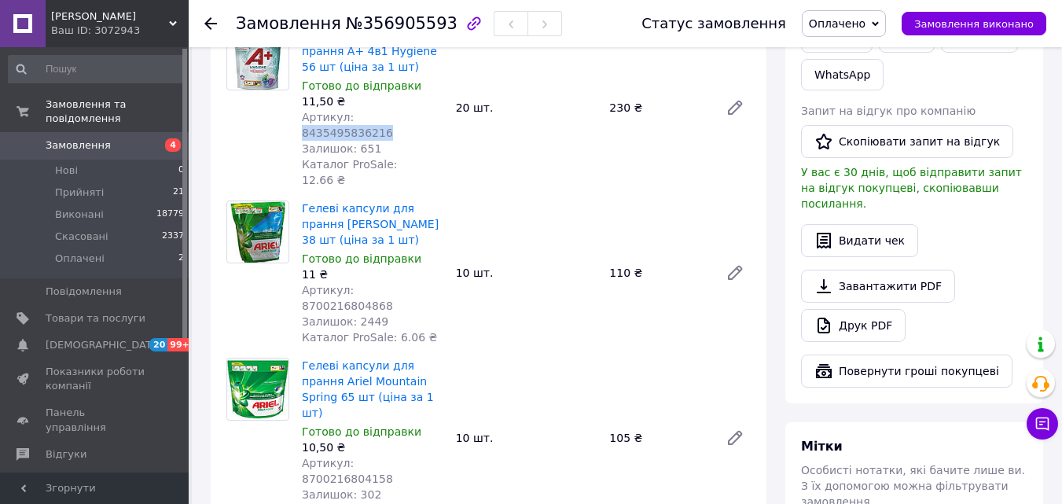
click at [393, 284] on span "Артикул: 8700216804868" at bounding box center [347, 298] width 91 height 28
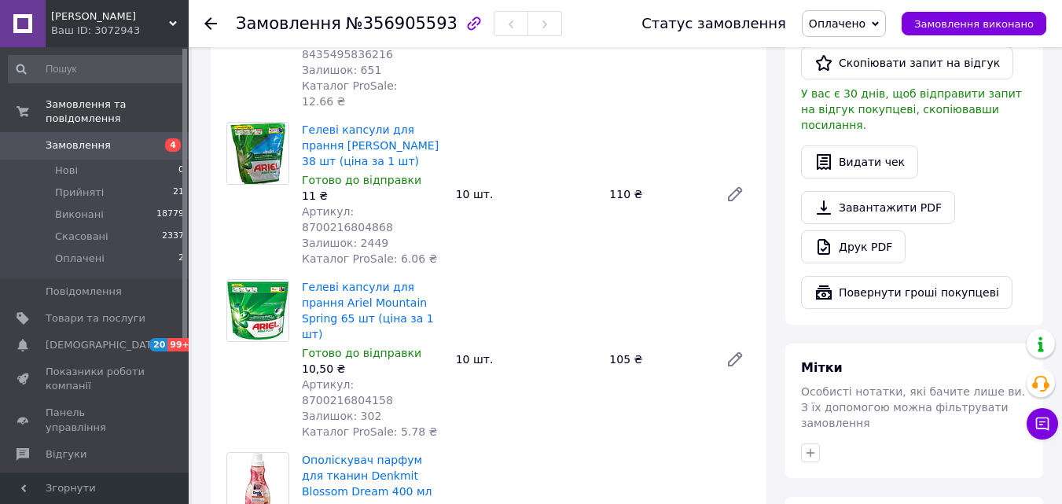
click at [370, 378] on span "Артикул: 8700216804158" at bounding box center [347, 392] width 91 height 28
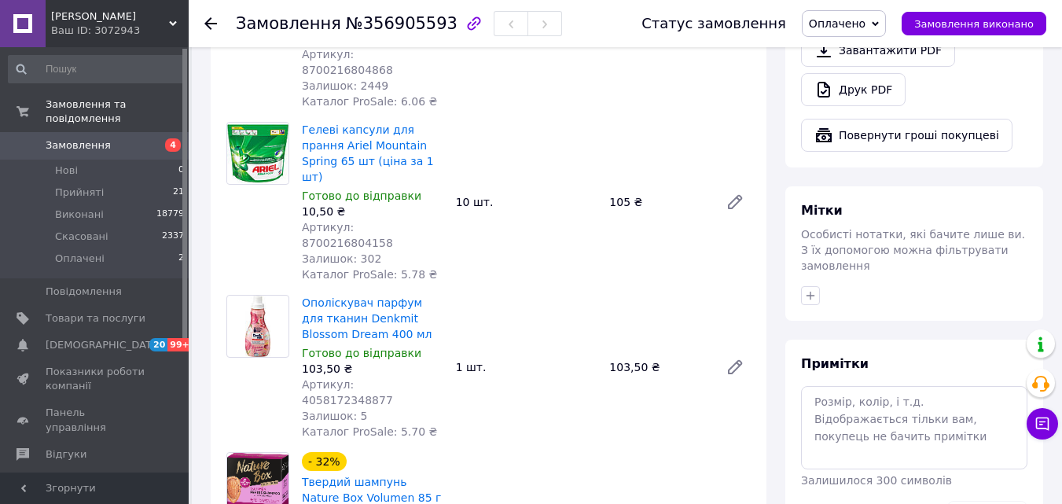
click at [385, 378] on span "Артикул: 4058172348877" at bounding box center [347, 392] width 91 height 28
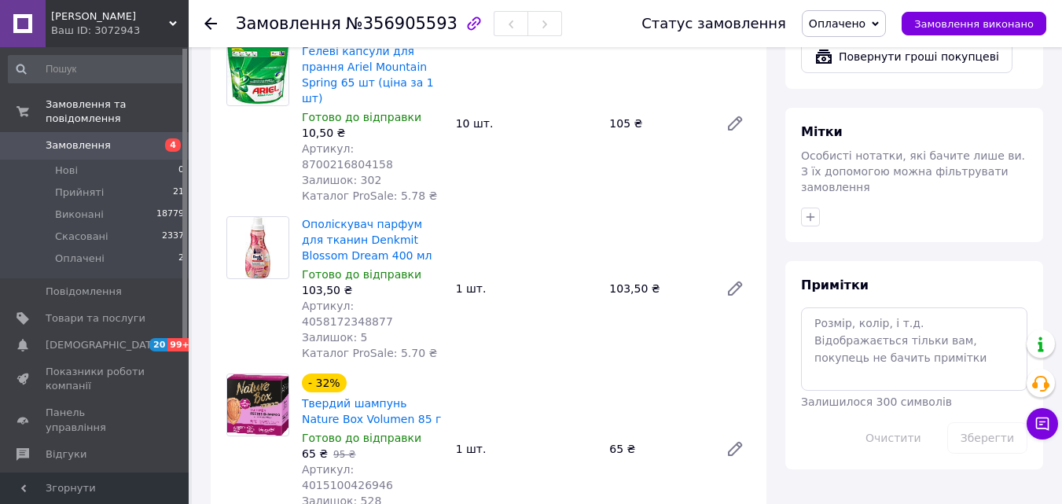
click at [393, 463] on span "Артикул: 4015100426946" at bounding box center [347, 477] width 91 height 28
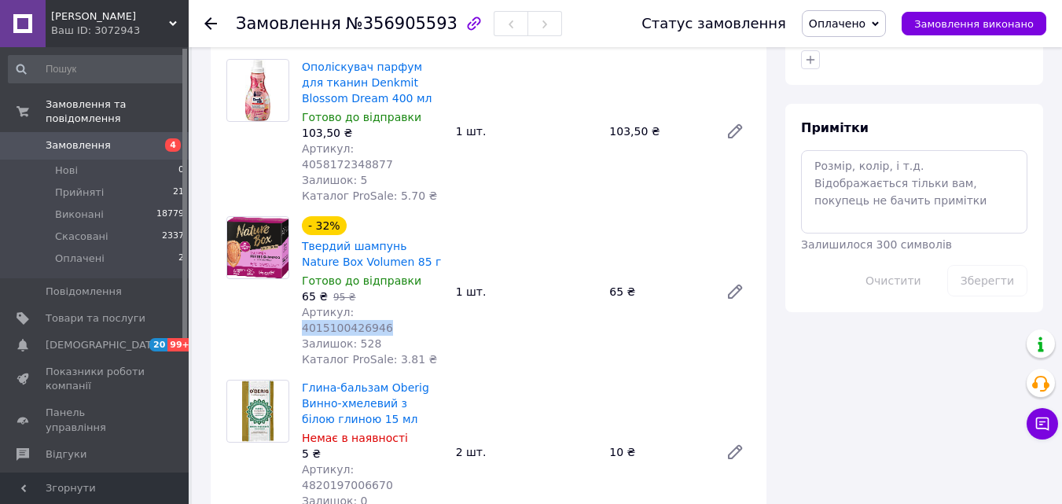
click at [393, 463] on span "Артикул: 4820197006670" at bounding box center [347, 477] width 91 height 28
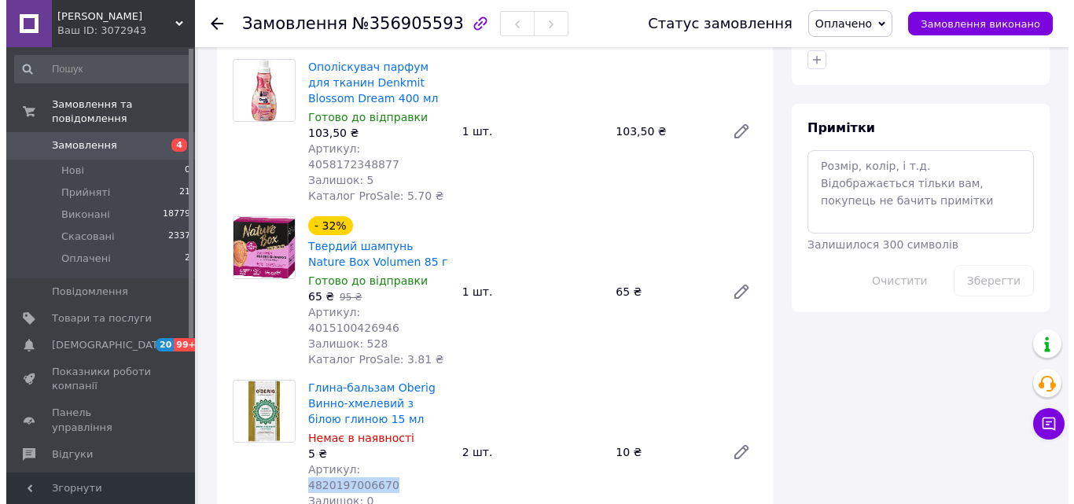
scroll to position [1473, 0]
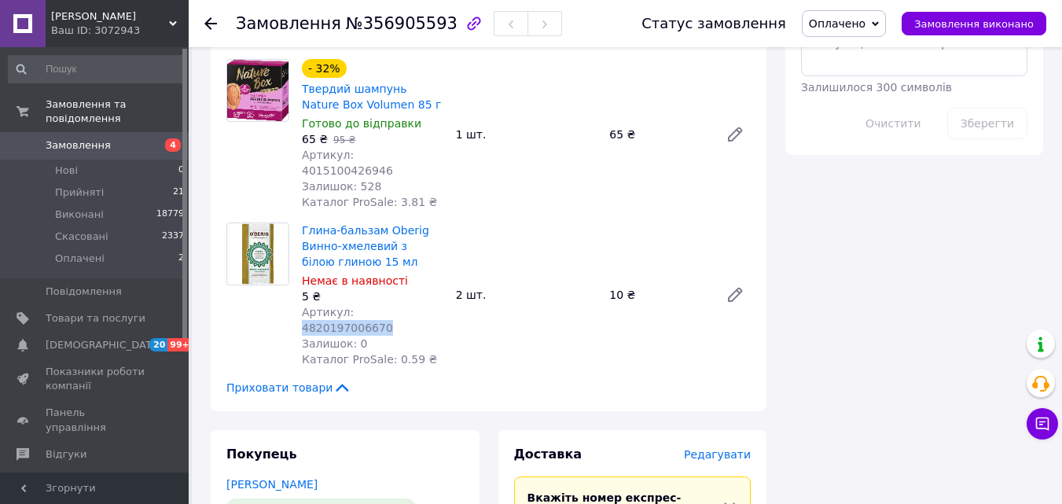
click at [721, 448] on span "Редагувати" at bounding box center [717, 454] width 67 height 13
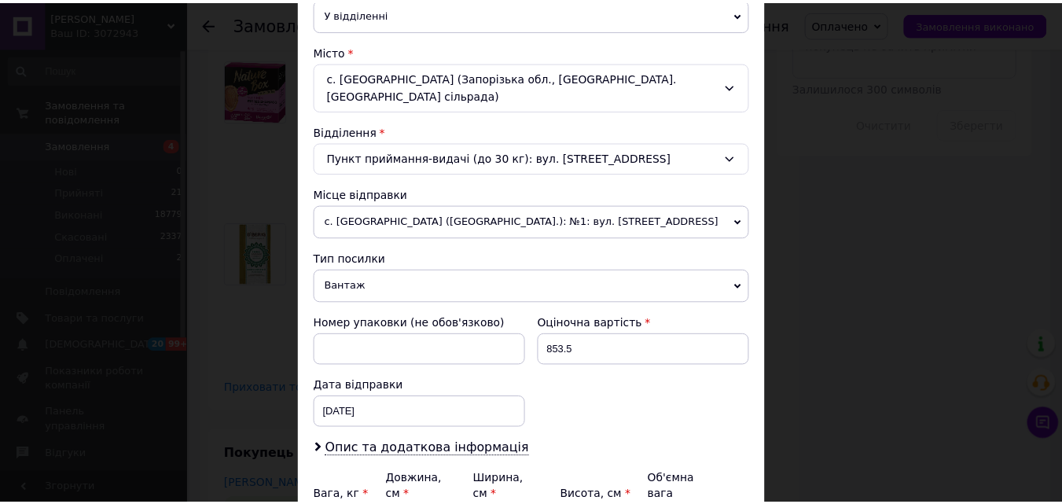
scroll to position [540, 0]
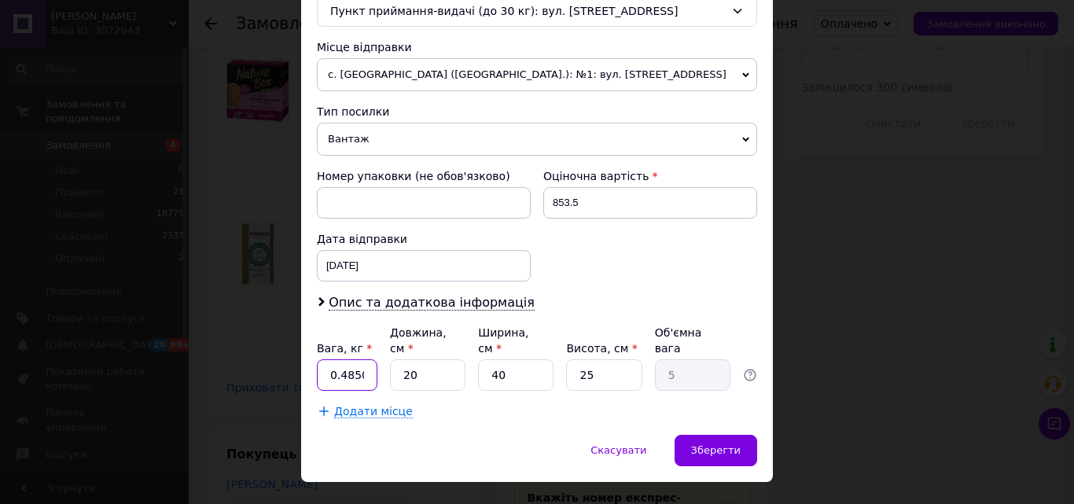
click at [360, 359] on input "0.48500000000000004" at bounding box center [347, 374] width 61 height 31
type input "3"
click at [728, 444] on span "Зберегти" at bounding box center [716, 450] width 50 height 12
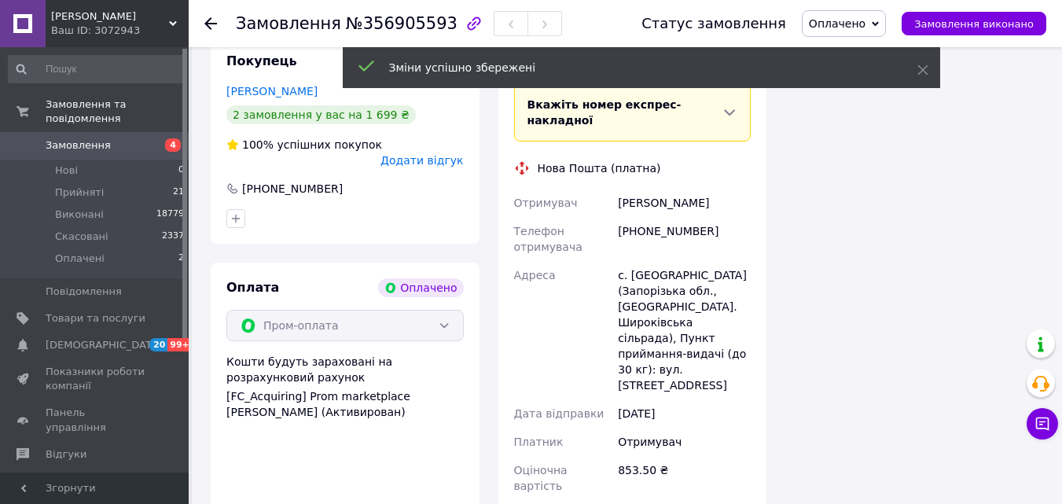
scroll to position [1945, 0]
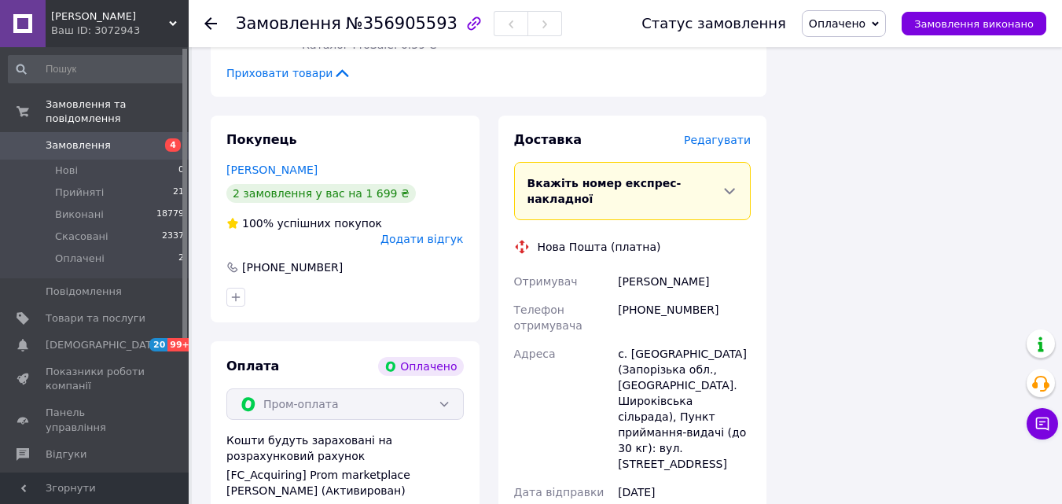
scroll to position [1709, 0]
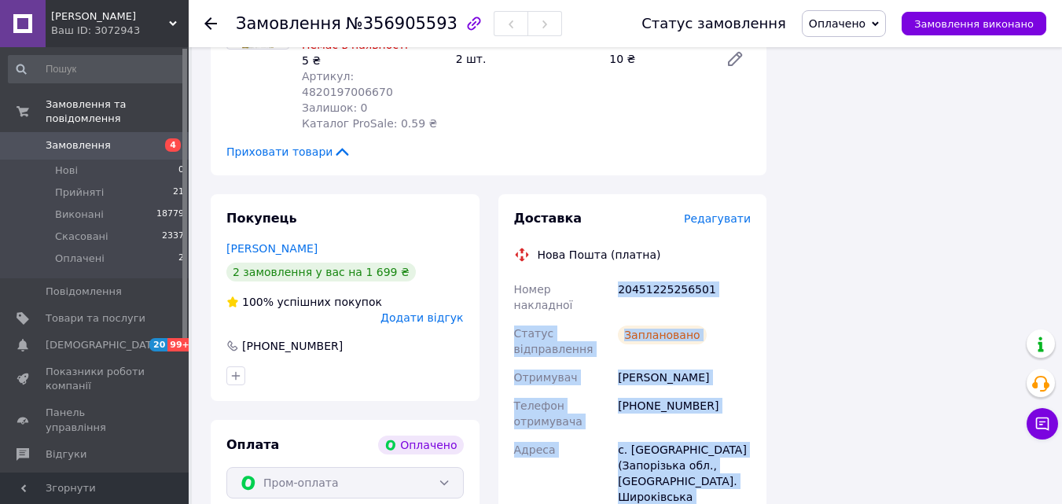
drag, startPoint x: 642, startPoint y: 312, endPoint x: 613, endPoint y: 75, distance: 238.5
click at [613, 275] on div "Номер накладної 20451225256501 Статус відправлення Заплановано Отримувач Андріє…" at bounding box center [633, 497] width 244 height 444
click at [946, 248] on div "Всього 7 товарів 853,50 ₴ Доставка 139.27 ₴ Всього до сплати 853.5 ₴ Комісія за…" at bounding box center [914, 20] width 277 height 2386
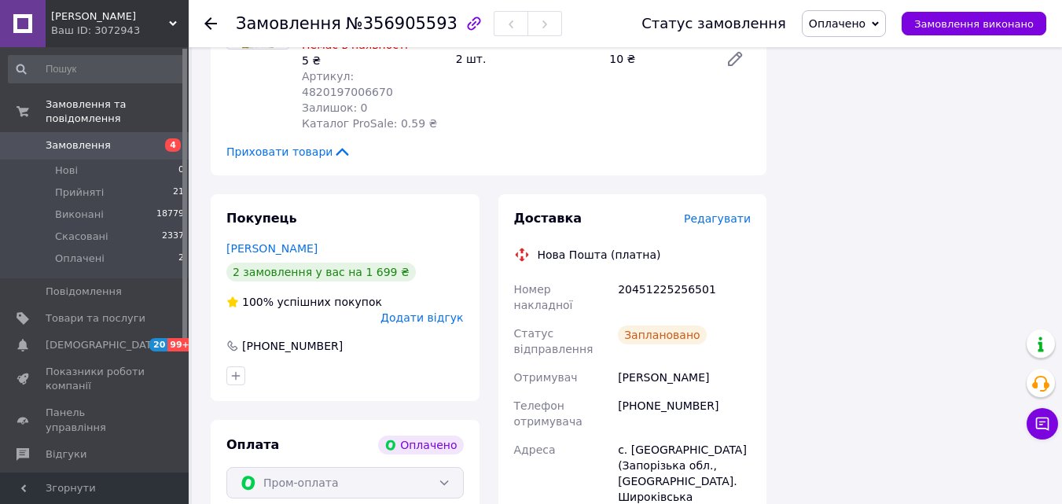
click at [661, 275] on div "20451225256501" at bounding box center [684, 297] width 139 height 44
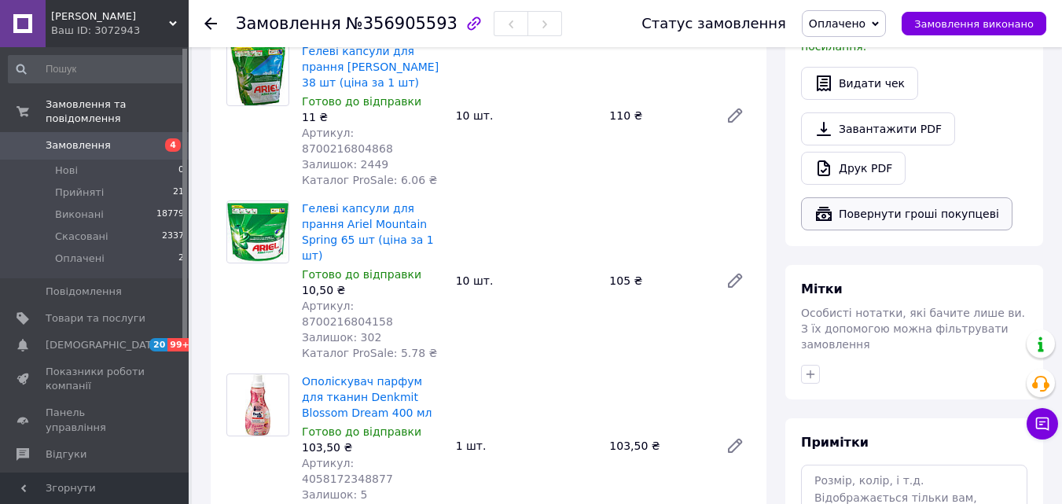
scroll to position [765, 0]
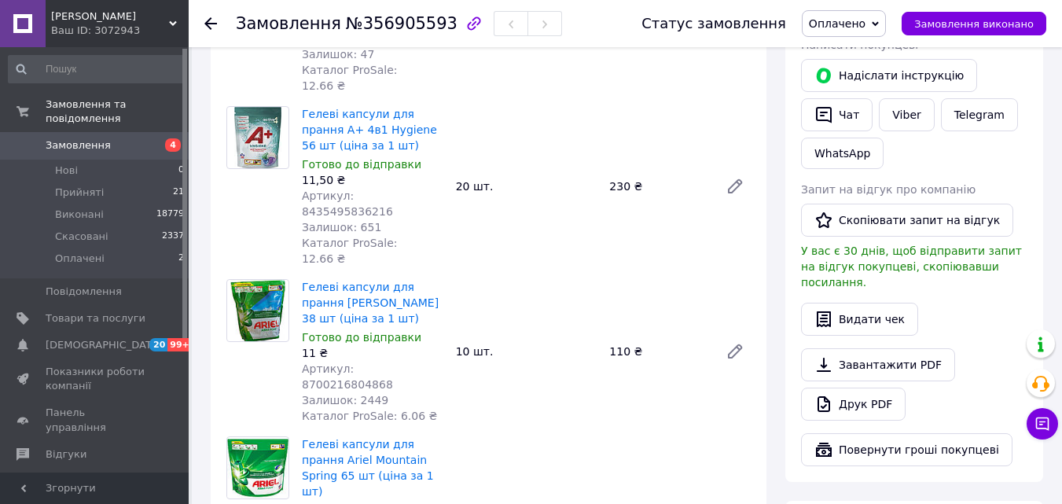
click at [820, 105] on icon "button" at bounding box center [824, 114] width 19 height 19
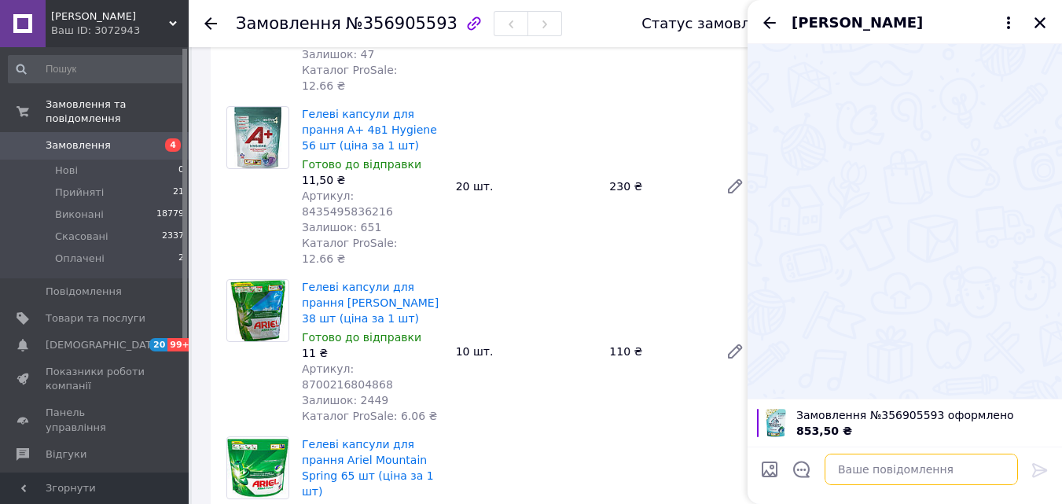
click at [915, 459] on textarea at bounding box center [921, 469] width 193 height 31
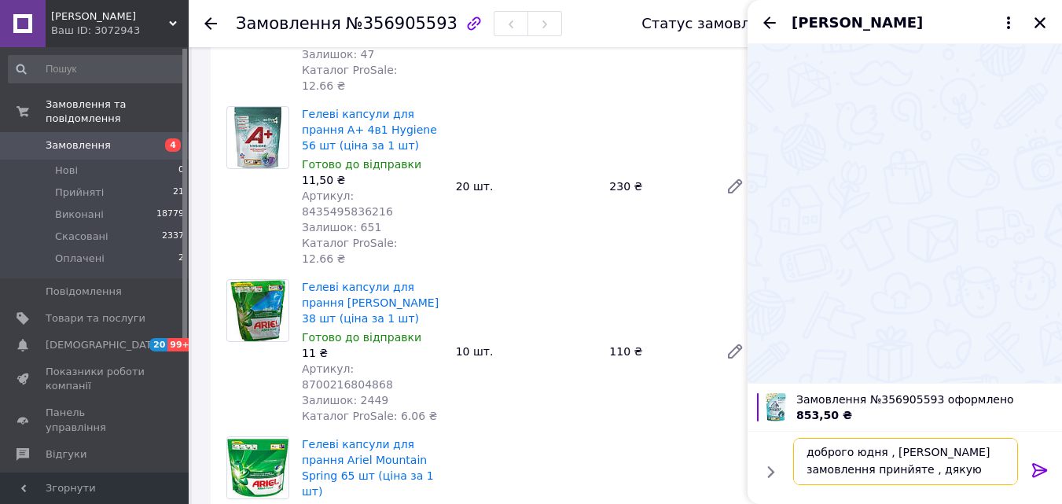
type textarea "доброго юдня , ваше замовлення принйяте , дякую вам"
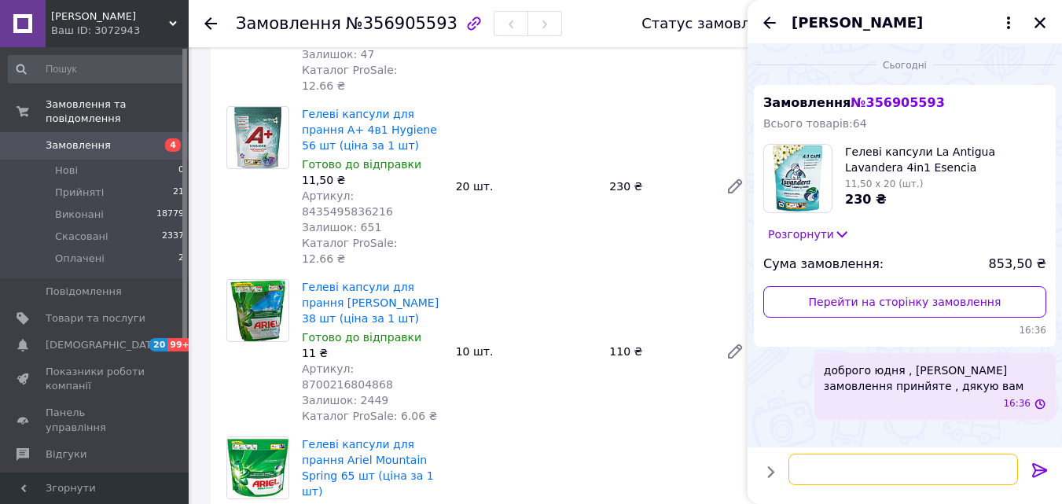
scroll to position [0, 0]
paste textarea "20451225256501"
type textarea "номер ттн 20451225256501"
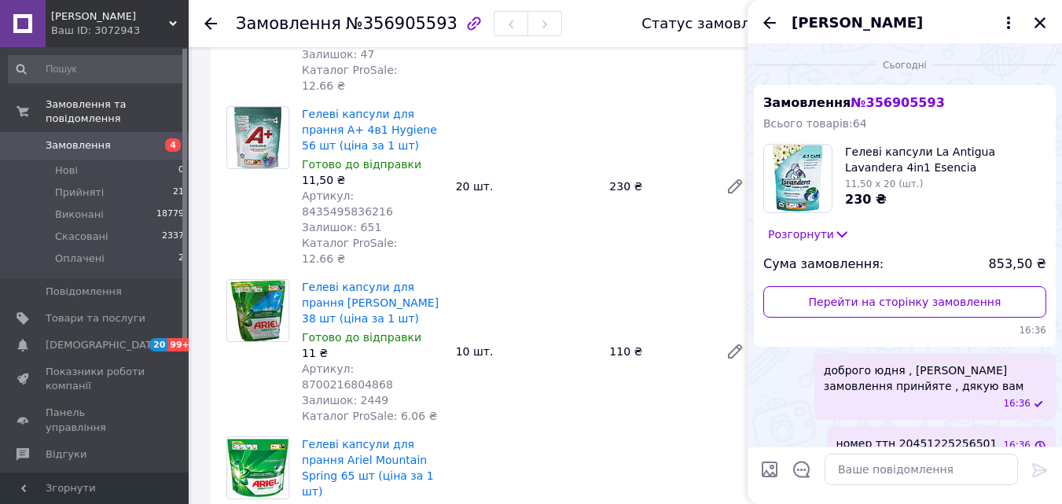
click at [900, 397] on div "16:36" at bounding box center [938, 403] width 216 height 13
click at [928, 441] on button "Редагувати" at bounding box center [961, 444] width 189 height 31
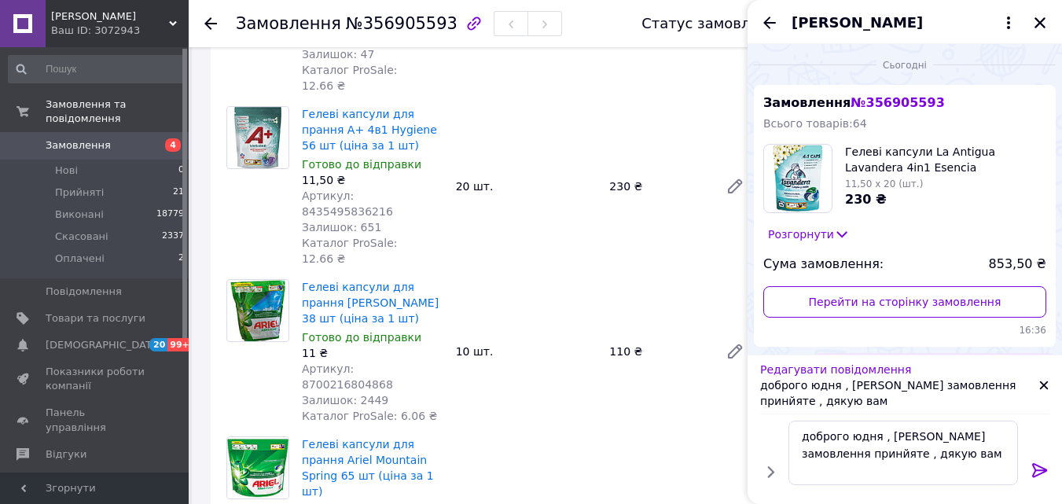
scroll to position [80, 0]
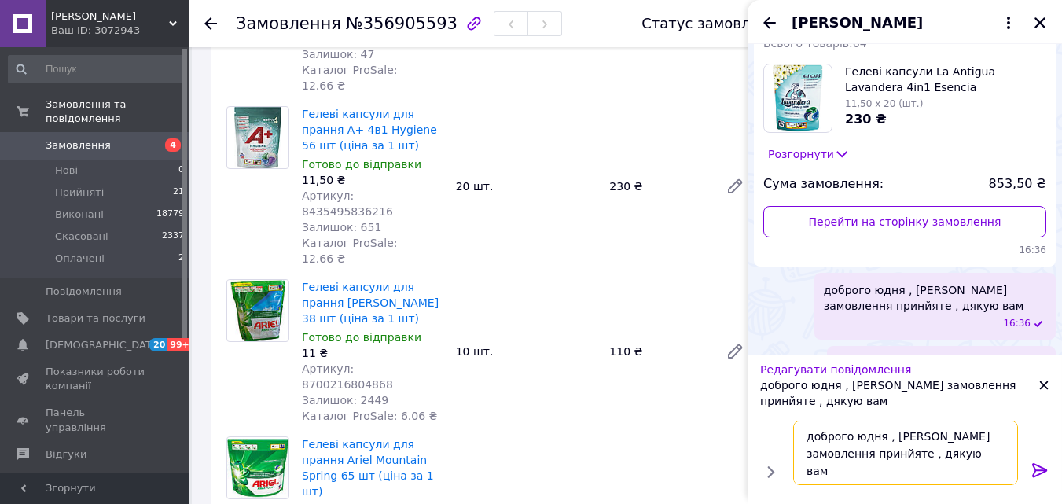
click at [860, 437] on textarea "доброго юдня , ваше замовлення принйяте , дякую вам" at bounding box center [905, 453] width 225 height 64
type textarea "доброго дня , [PERSON_NAME] замовлення принйяте , дякую вам"
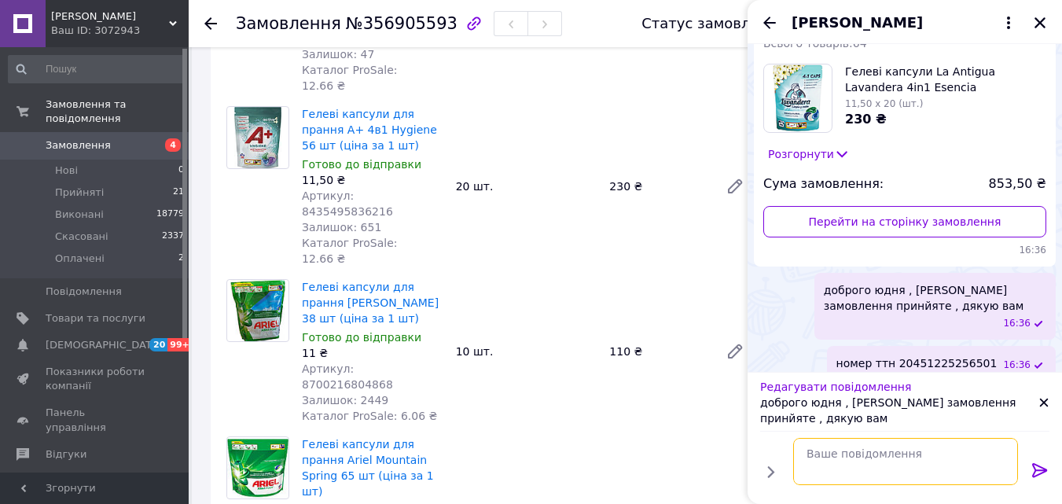
scroll to position [21, 0]
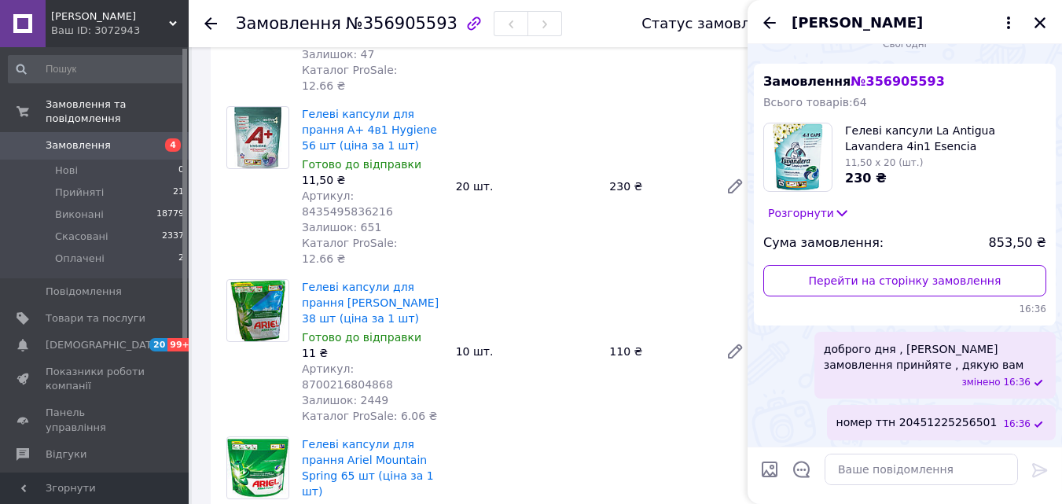
drag, startPoint x: 1044, startPoint y: 16, endPoint x: 1018, endPoint y: 30, distance: 28.9
click at [1044, 16] on icon "Закрити" at bounding box center [1040, 23] width 14 height 14
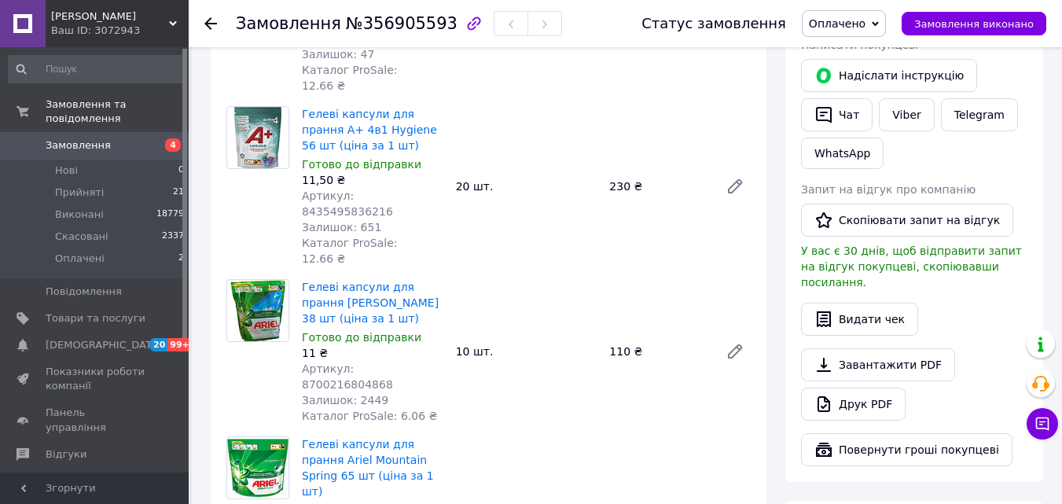
click at [848, 17] on span "Оплачено" at bounding box center [837, 23] width 57 height 13
click at [873, 79] on li "Виконано" at bounding box center [844, 79] width 83 height 24
click at [138, 248] on li "Оплачені 2" at bounding box center [96, 263] width 193 height 30
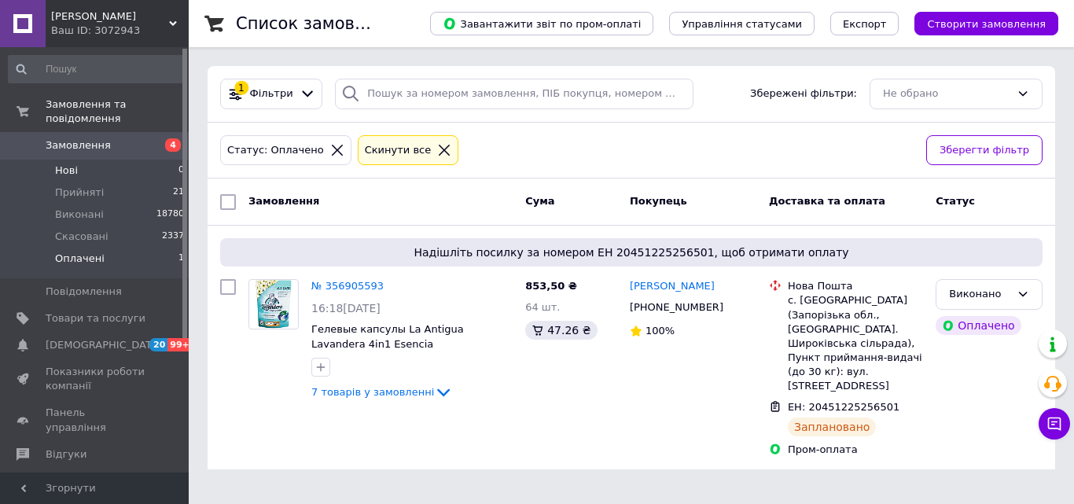
click at [152, 160] on li "Нові 0" at bounding box center [96, 171] width 193 height 22
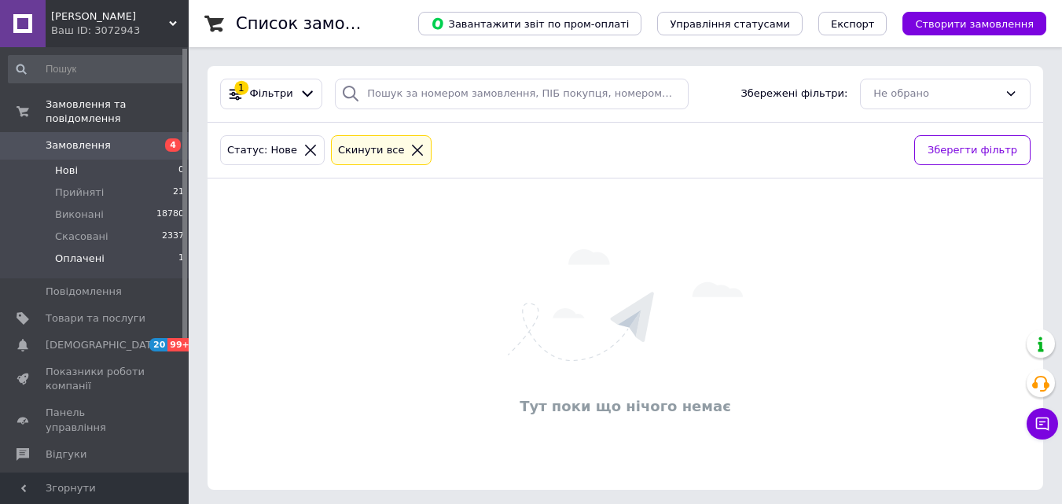
click at [153, 248] on li "Оплачені 1" at bounding box center [96, 263] width 193 height 30
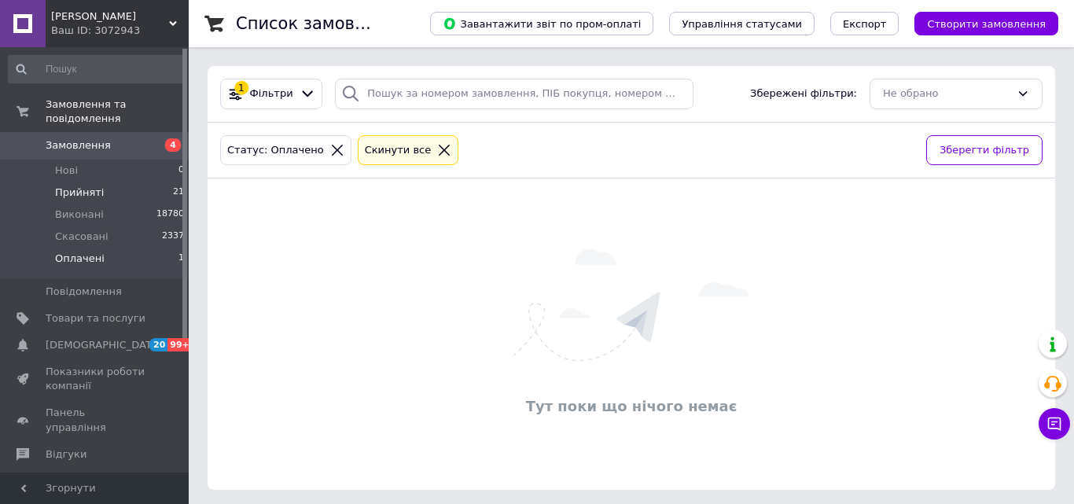
click at [116, 182] on li "Прийняті 21" at bounding box center [96, 193] width 193 height 22
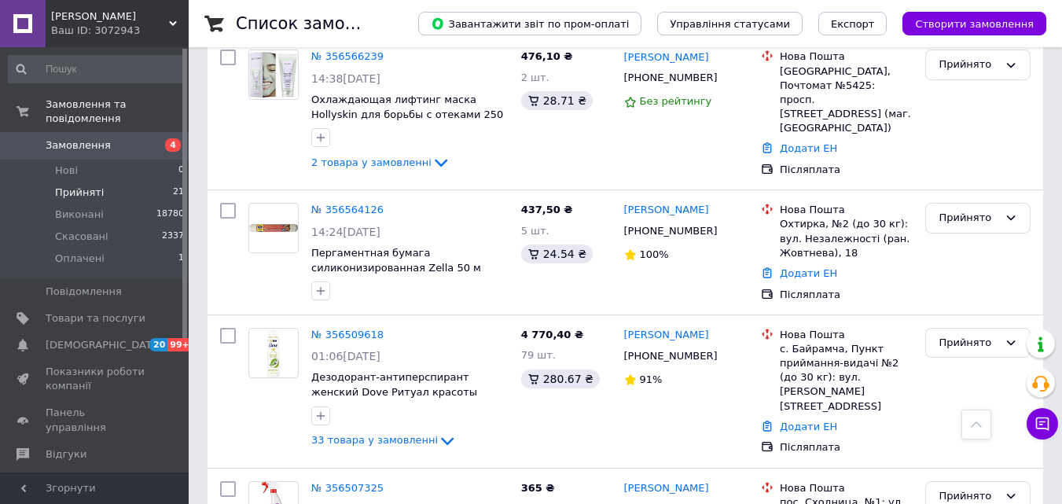
scroll to position [2660, 0]
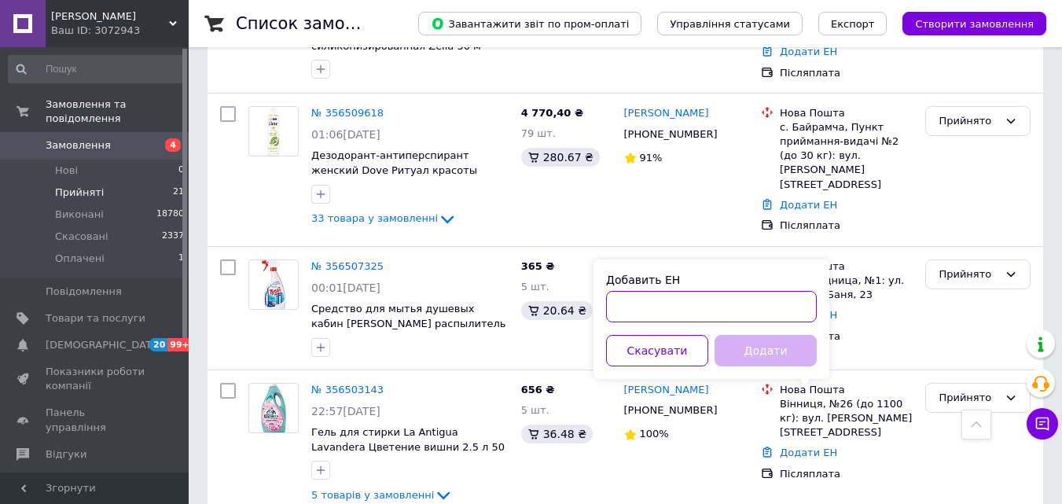
paste input "20451224051518"
type input "20451224051518"
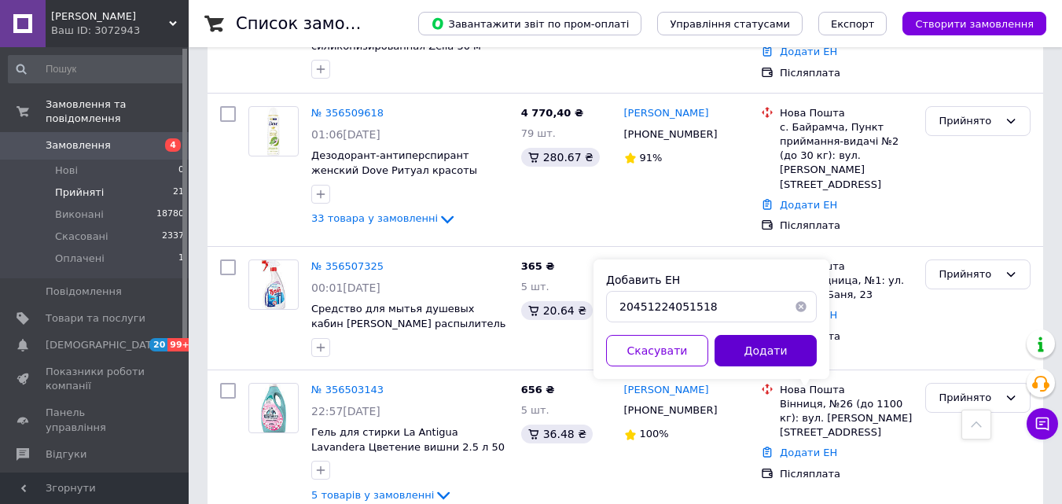
drag, startPoint x: 757, startPoint y: 355, endPoint x: 709, endPoint y: 237, distance: 128.4
click at [757, 356] on button "Додати" at bounding box center [766, 350] width 102 height 31
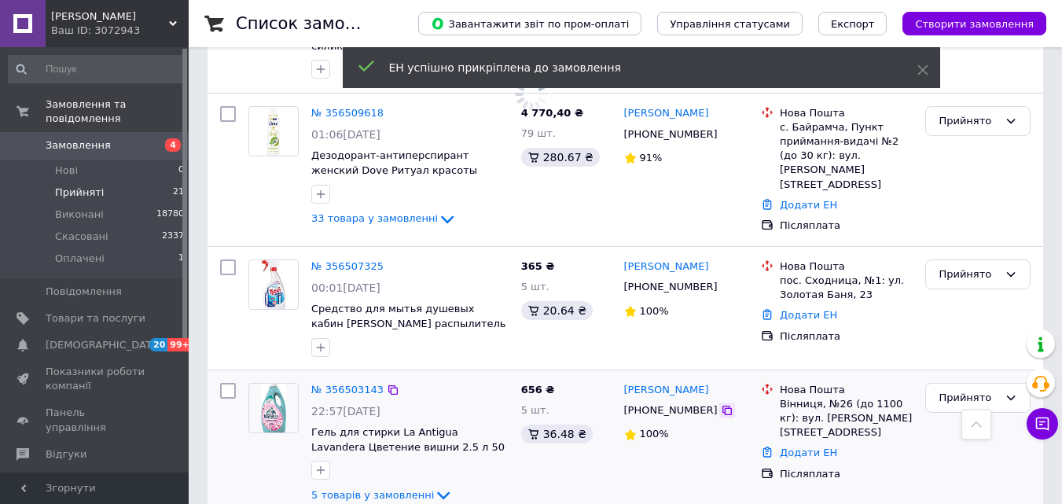
click at [721, 404] on icon at bounding box center [727, 410] width 13 height 13
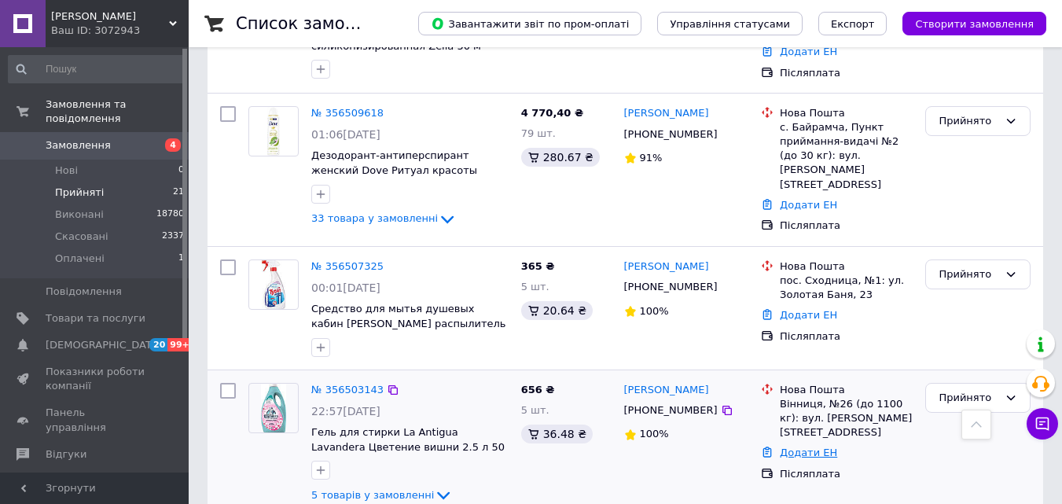
click at [809, 443] on div "Додати ЕН" at bounding box center [846, 453] width 139 height 21
click at [799, 447] on link "Додати ЕН" at bounding box center [808, 453] width 57 height 12
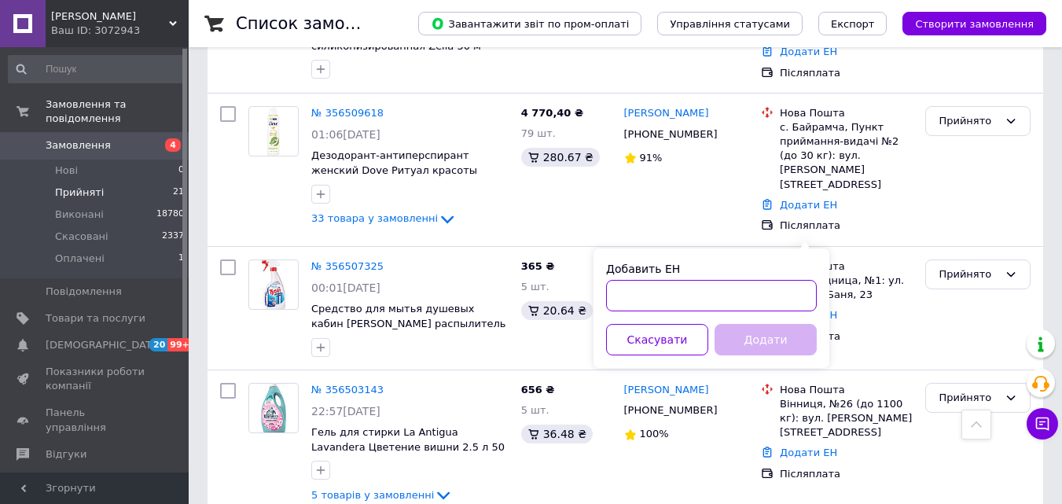
click at [665, 296] on input "Добавить ЕН" at bounding box center [711, 295] width 211 height 31
paste input "20451225031654"
type input "20451225031654"
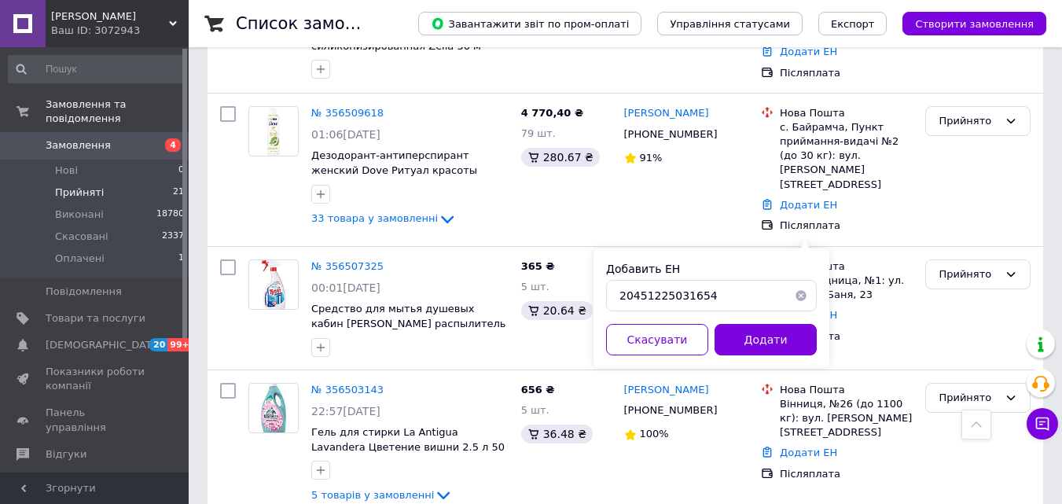
click at [761, 340] on button "Додати" at bounding box center [766, 339] width 102 height 31
click at [707, 47] on div at bounding box center [642, 47] width 598 height 0
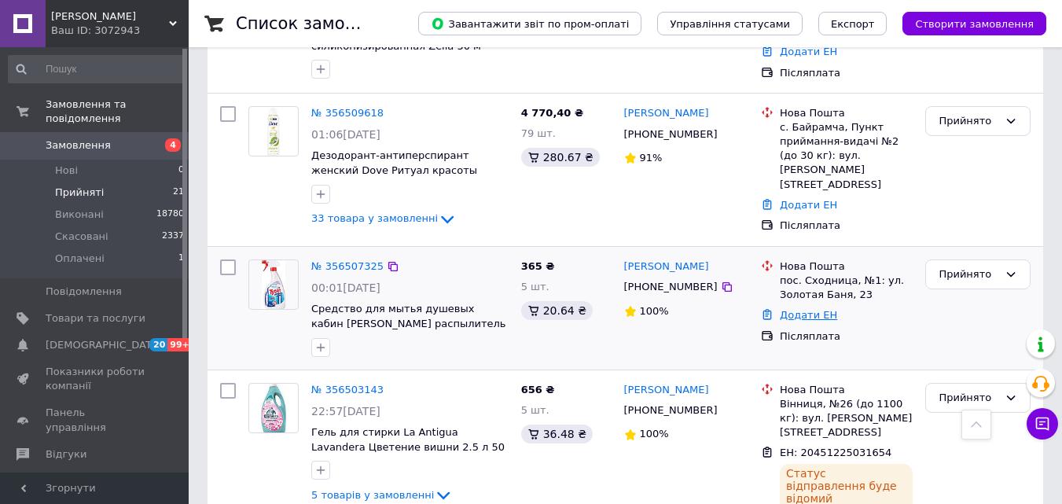
click at [813, 309] on link "Додати ЕН" at bounding box center [808, 315] width 57 height 12
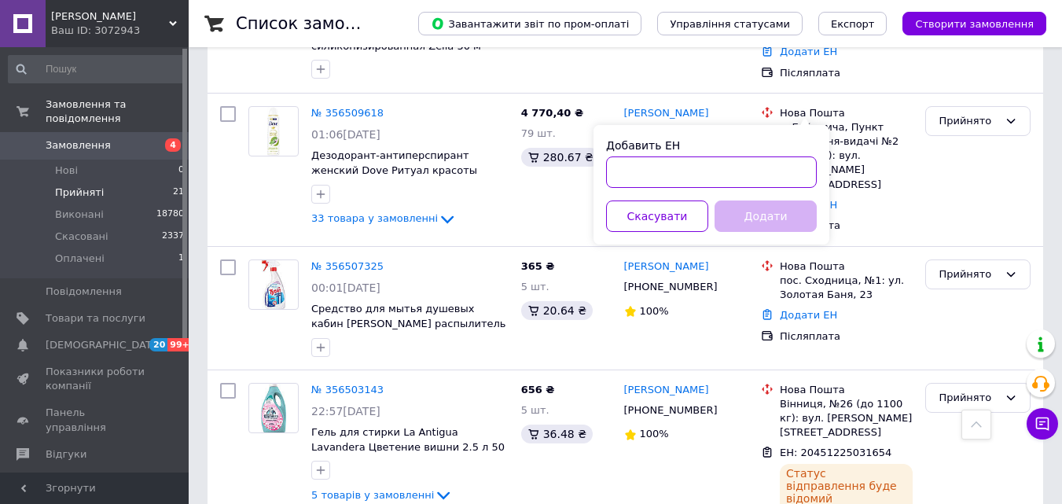
paste input "20451224923284"
type input "20451224923284"
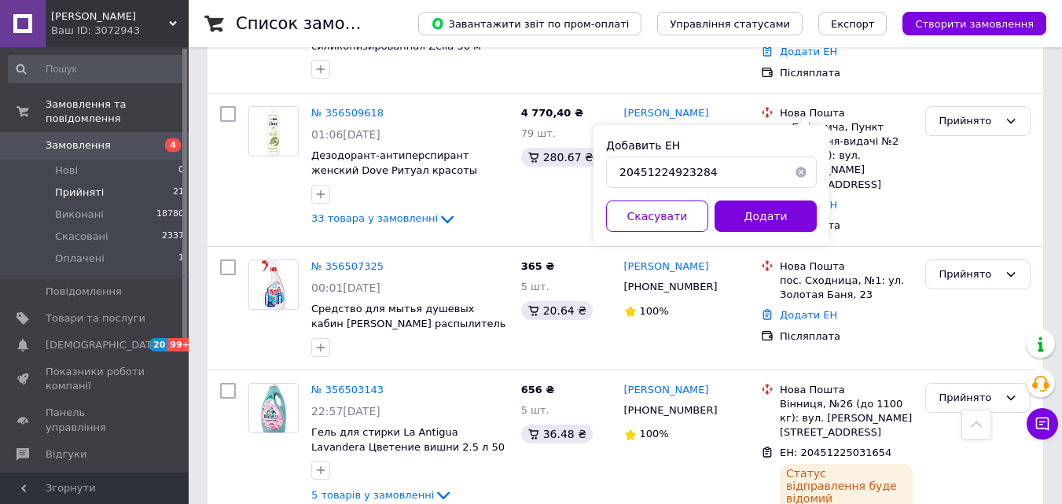
click at [764, 211] on button "Додати" at bounding box center [766, 216] width 102 height 31
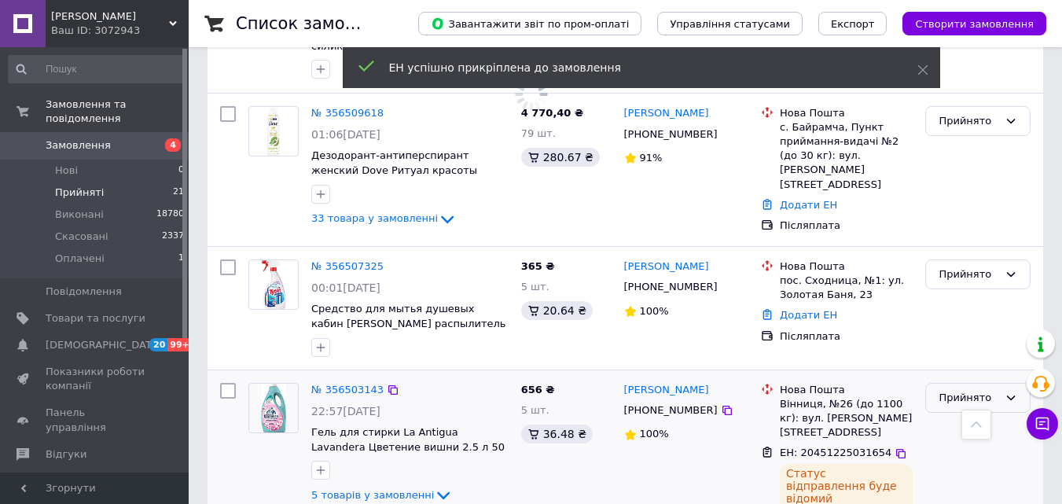
click at [967, 390] on div "Прийнято" at bounding box center [969, 398] width 60 height 17
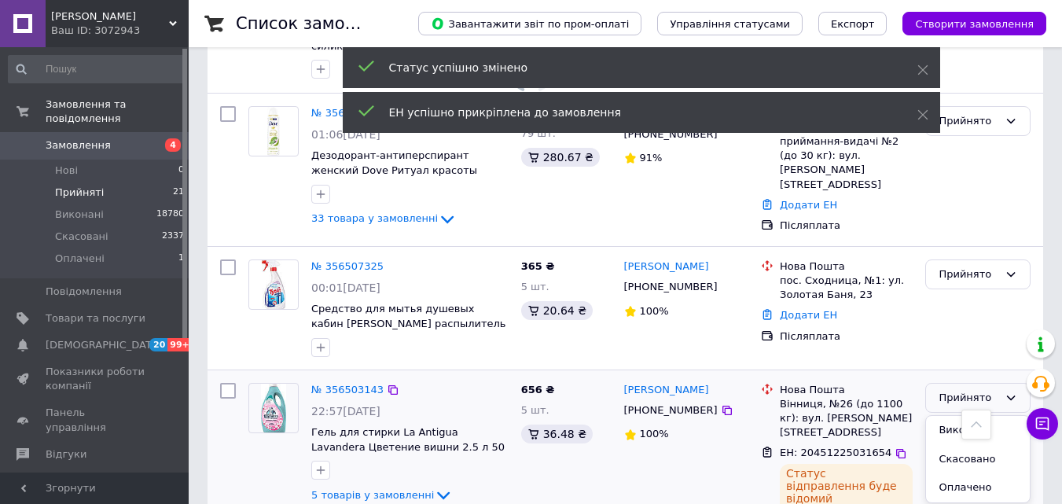
click at [963, 416] on li "Виконано" at bounding box center [978, 430] width 104 height 29
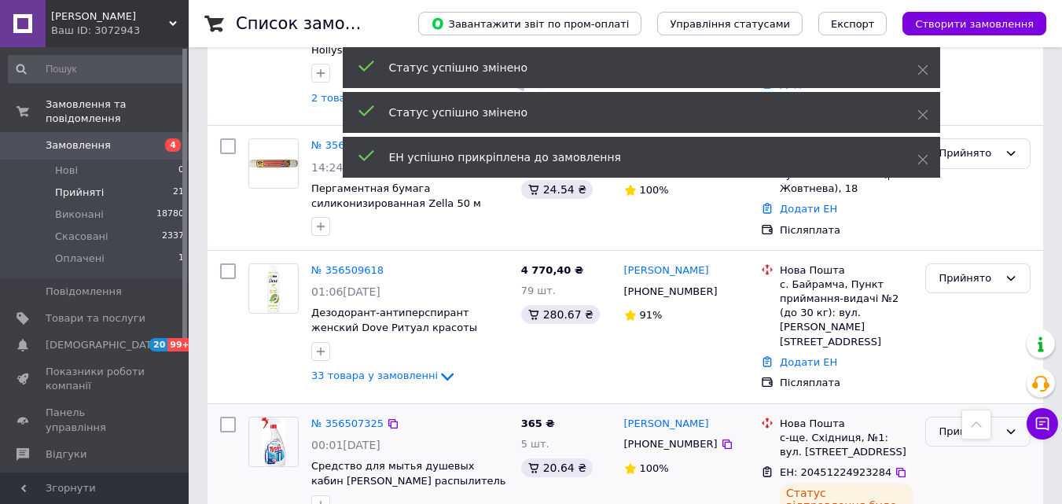
click at [970, 424] on div "Прийнято" at bounding box center [969, 432] width 60 height 17
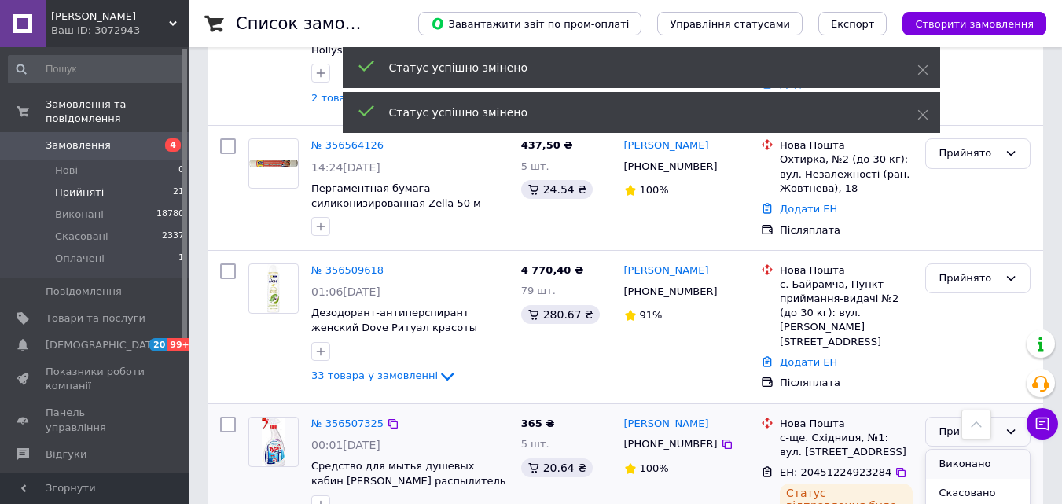
click at [968, 450] on li "Виконано" at bounding box center [978, 464] width 104 height 29
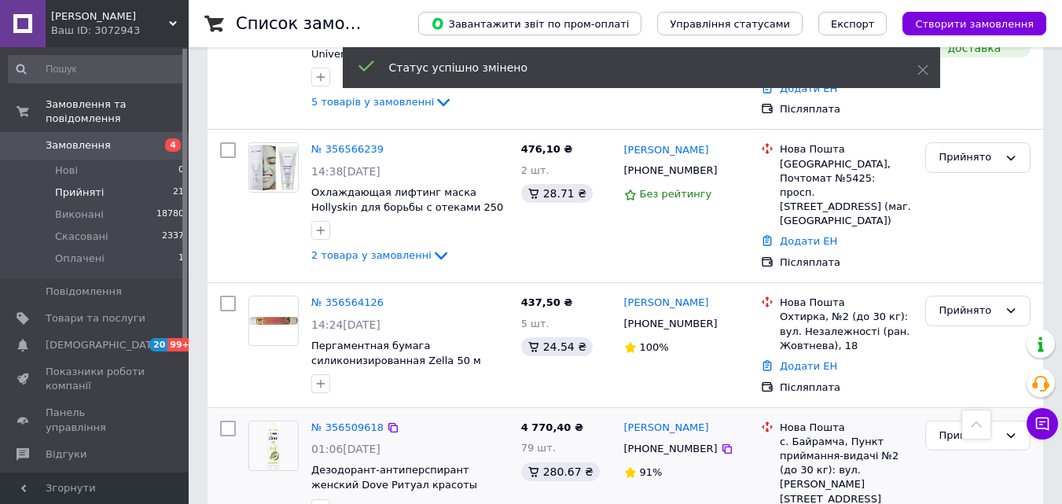
click at [721, 443] on icon at bounding box center [727, 449] width 13 height 13
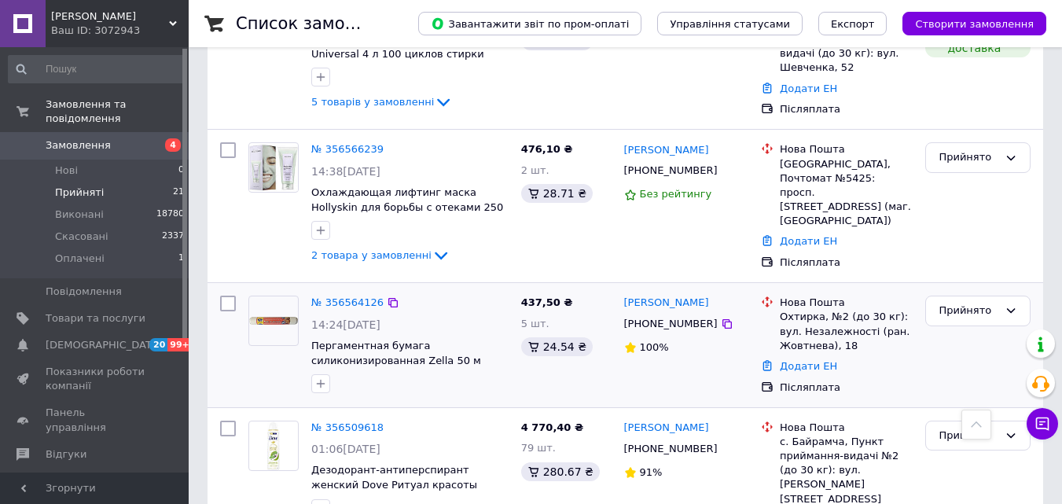
scroll to position [2266, 0]
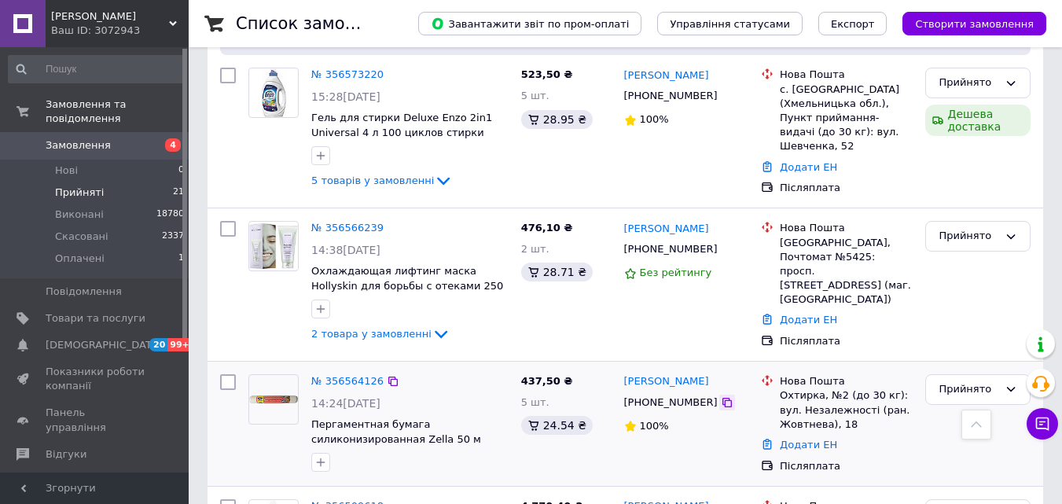
click at [723, 398] on icon at bounding box center [727, 402] width 9 height 9
click at [808, 439] on link "Додати ЕН" at bounding box center [808, 445] width 57 height 12
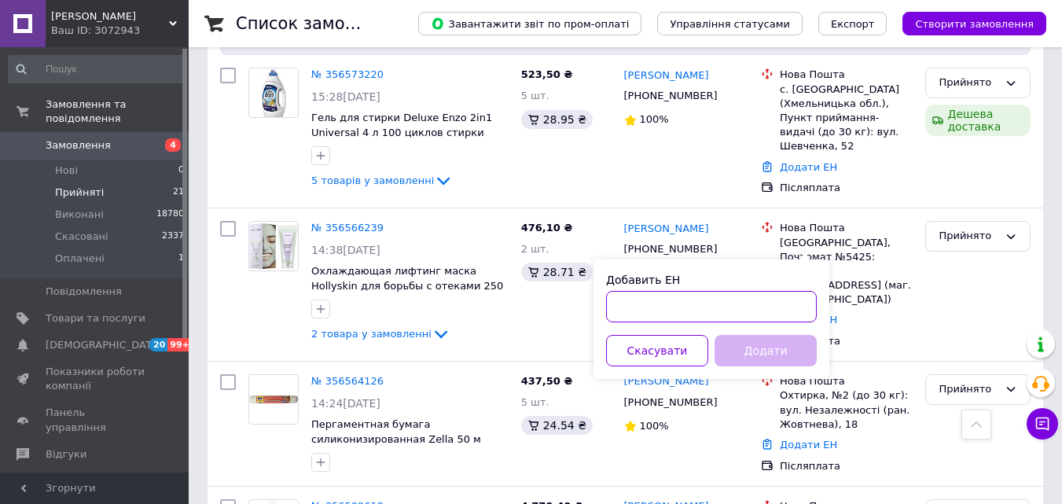
paste input "20451224979336"
type input "20451224979336"
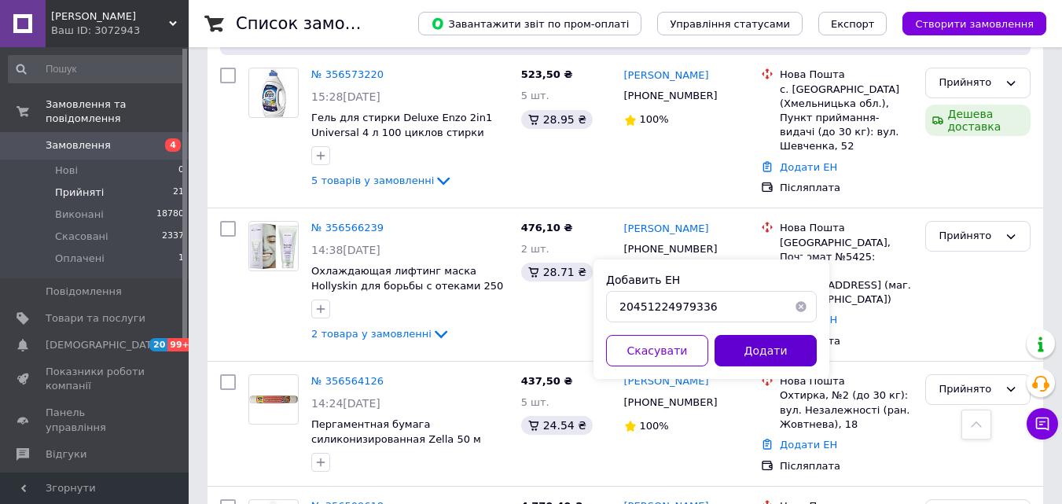
click at [760, 350] on button "Додати" at bounding box center [766, 350] width 102 height 31
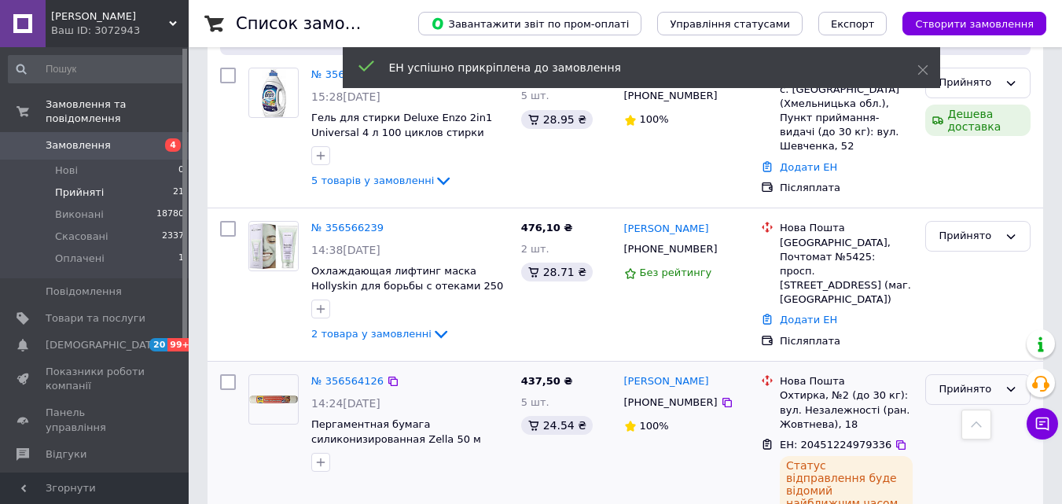
click at [1019, 374] on div "Прийнято" at bounding box center [978, 389] width 105 height 31
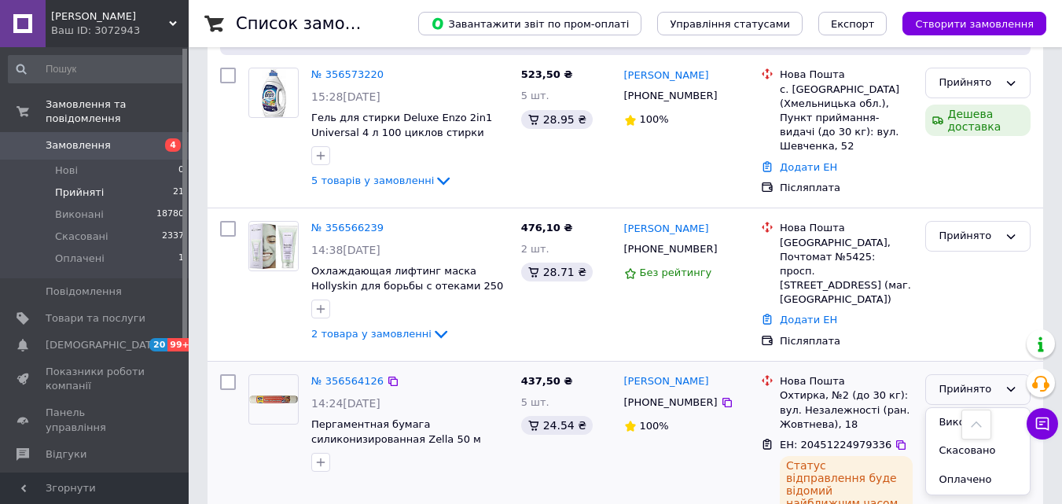
click at [974, 408] on li "Виконано" at bounding box center [978, 422] width 104 height 29
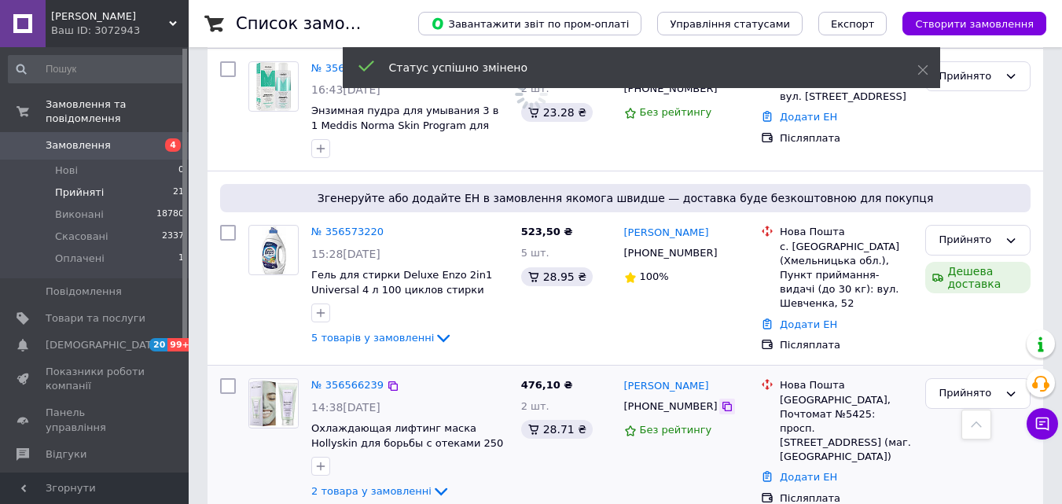
click at [721, 400] on icon at bounding box center [727, 406] width 13 height 13
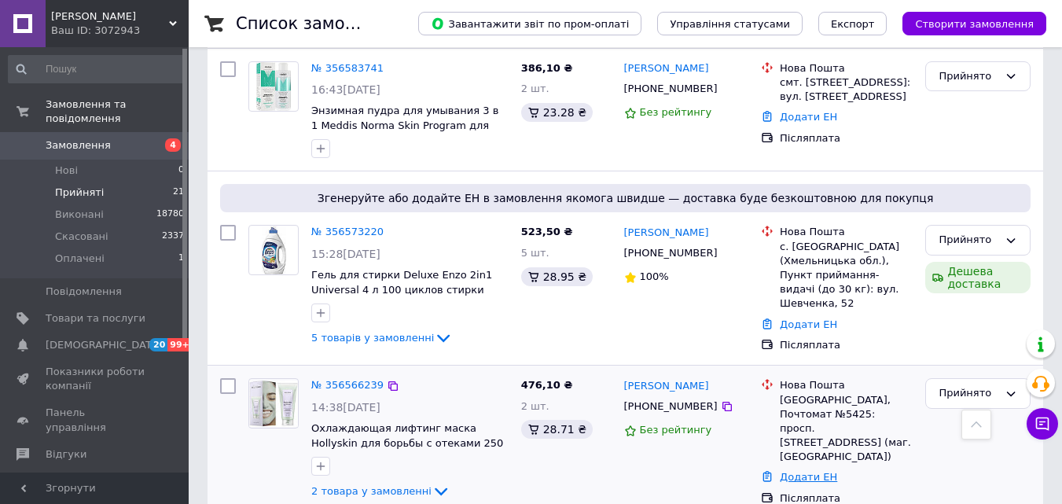
click at [798, 471] on link "Додати ЕН" at bounding box center [808, 477] width 57 height 12
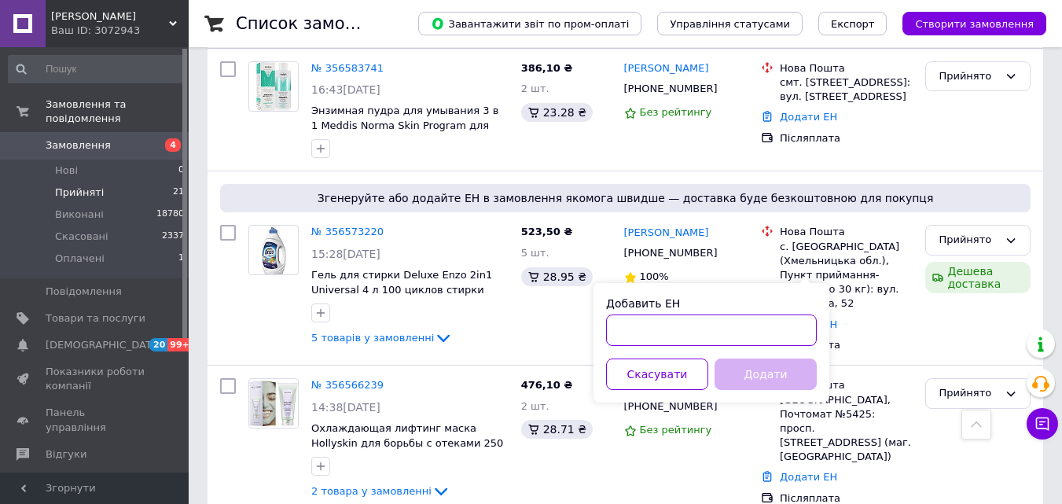
click at [664, 329] on input "Добавить ЕН" at bounding box center [711, 330] width 211 height 31
paste input "20451224913824"
type input "20451224913824"
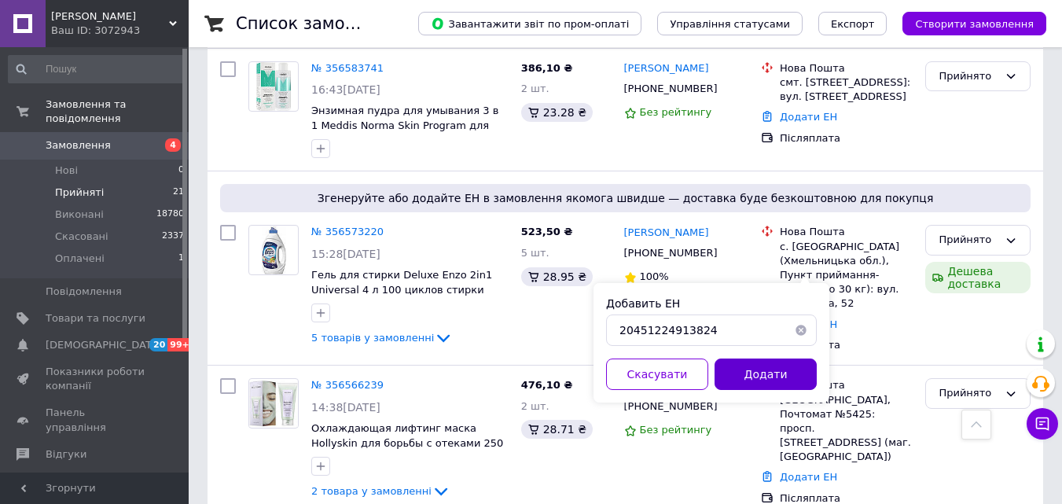
click at [764, 364] on button "Додати" at bounding box center [766, 374] width 102 height 31
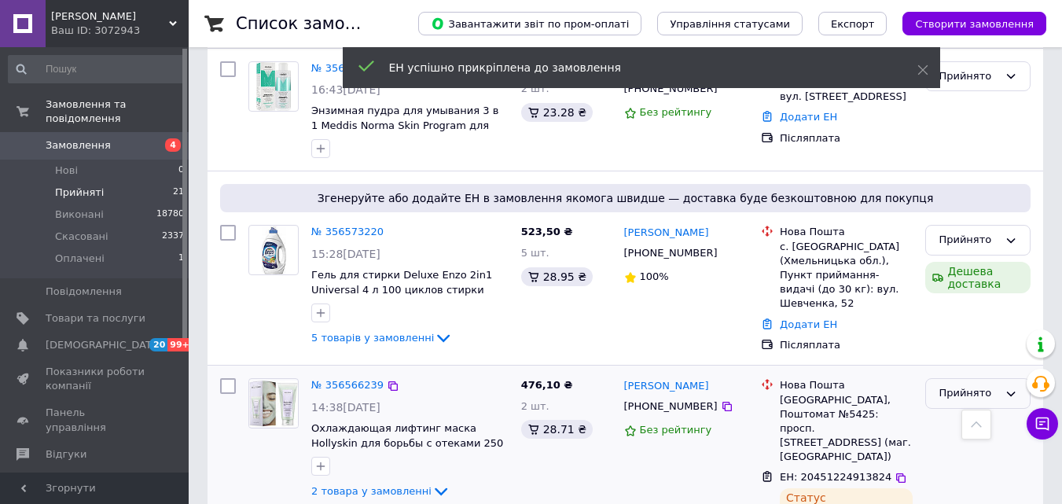
click at [989, 385] on div "Прийнято" at bounding box center [969, 393] width 60 height 17
click at [978, 412] on li "Виконано" at bounding box center [978, 426] width 104 height 29
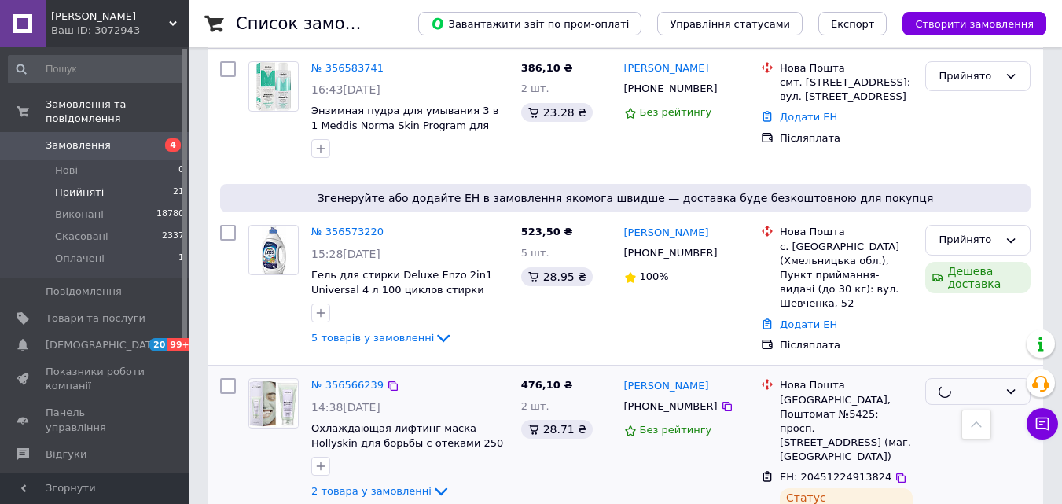
scroll to position [1952, 0]
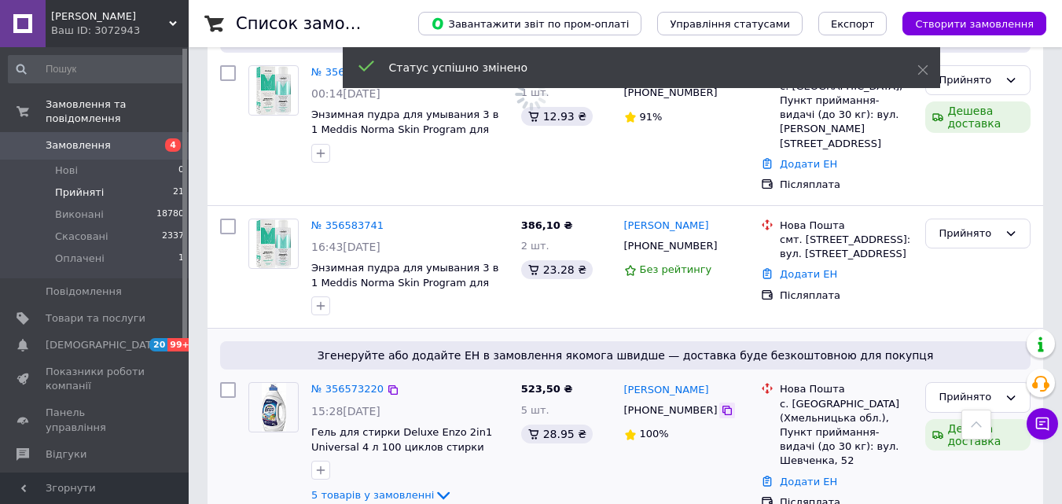
click at [723, 406] on icon at bounding box center [727, 410] width 9 height 9
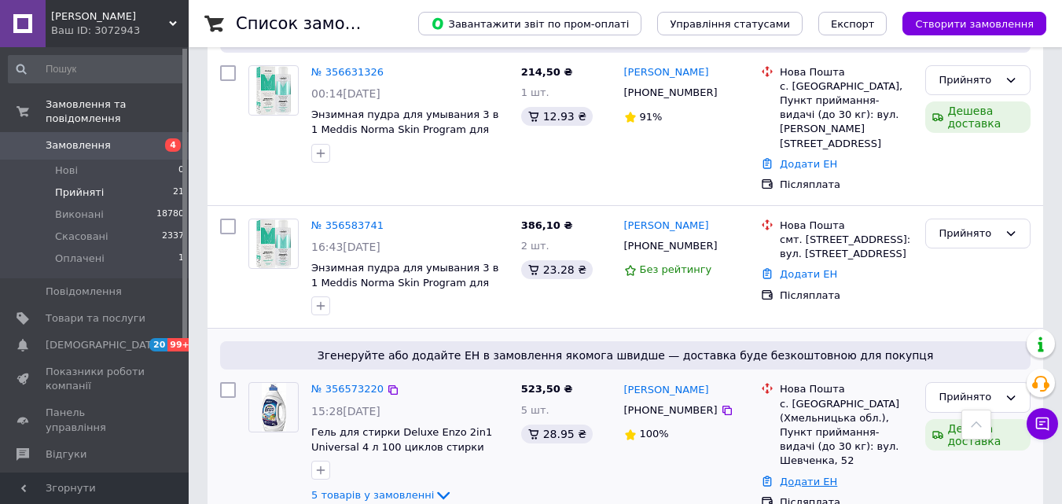
click at [805, 476] on link "Додати ЕН" at bounding box center [808, 482] width 57 height 12
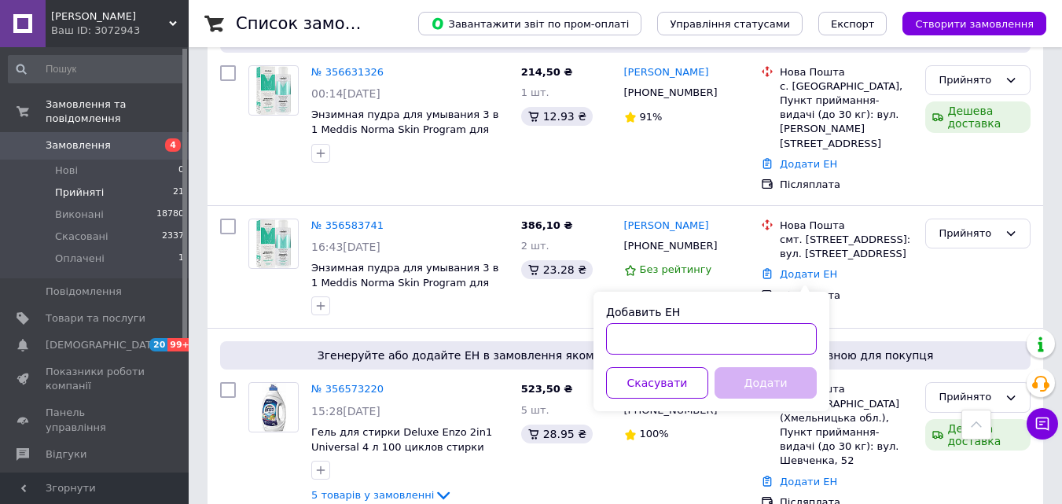
paste input "20451224949565"
type input "20451224949565"
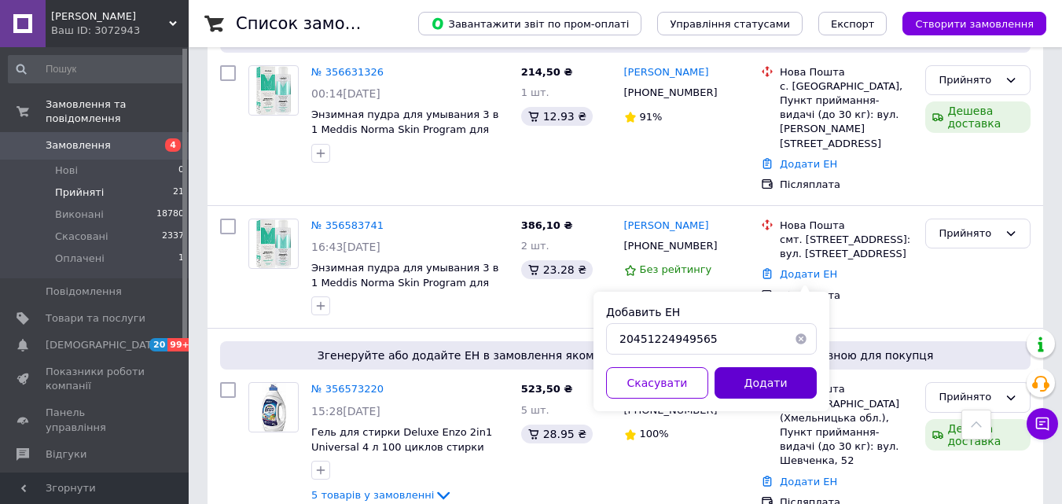
click at [767, 382] on button "Додати" at bounding box center [766, 382] width 102 height 31
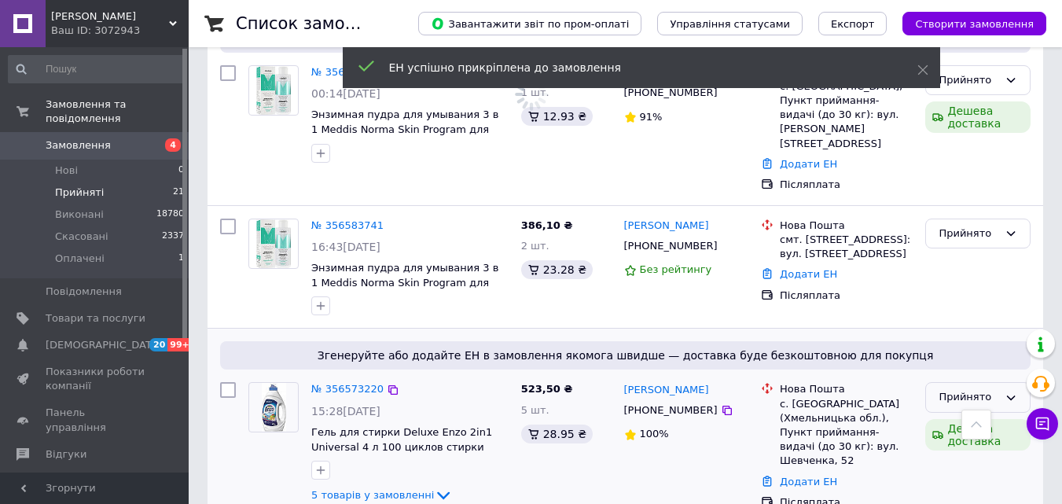
click at [999, 382] on div "Прийнято" at bounding box center [978, 397] width 105 height 31
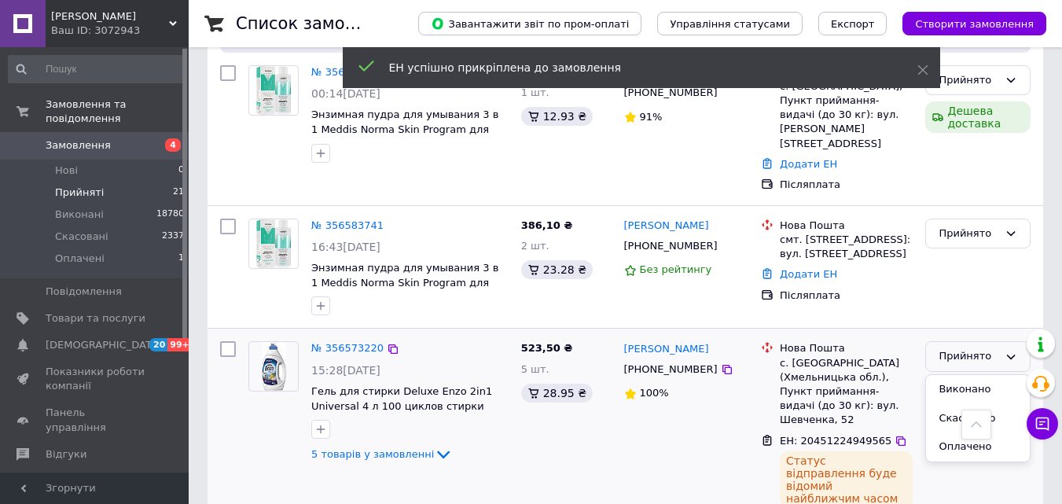
click at [977, 375] on li "Виконано" at bounding box center [978, 389] width 104 height 29
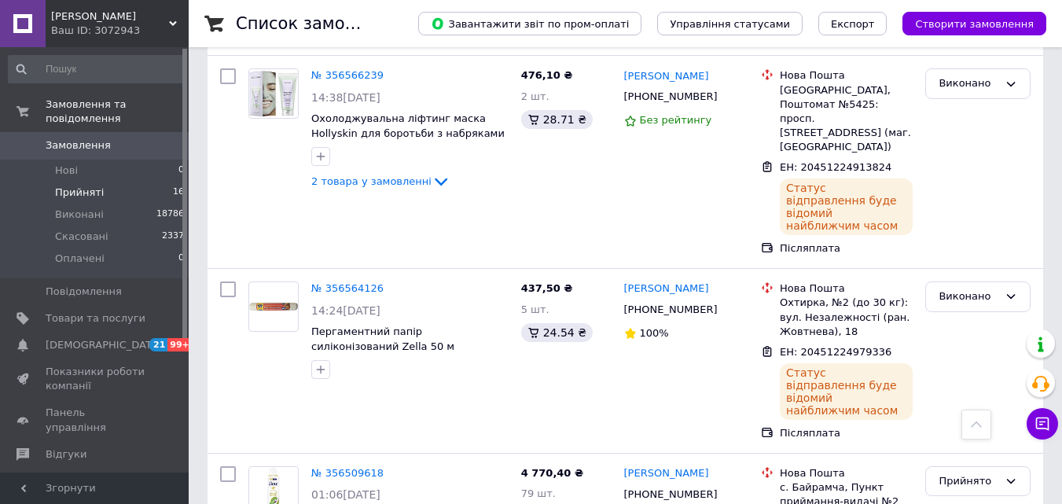
scroll to position [2482, 0]
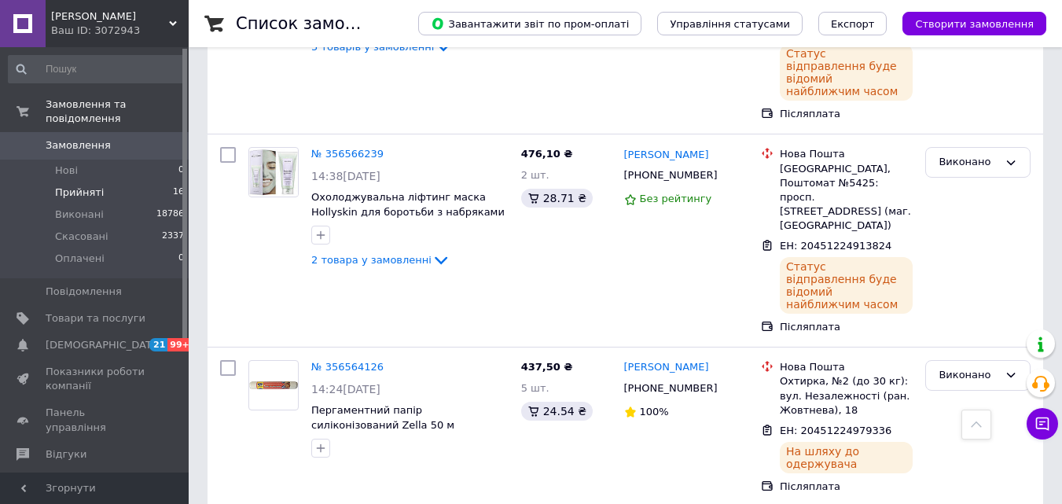
scroll to position [2438, 0]
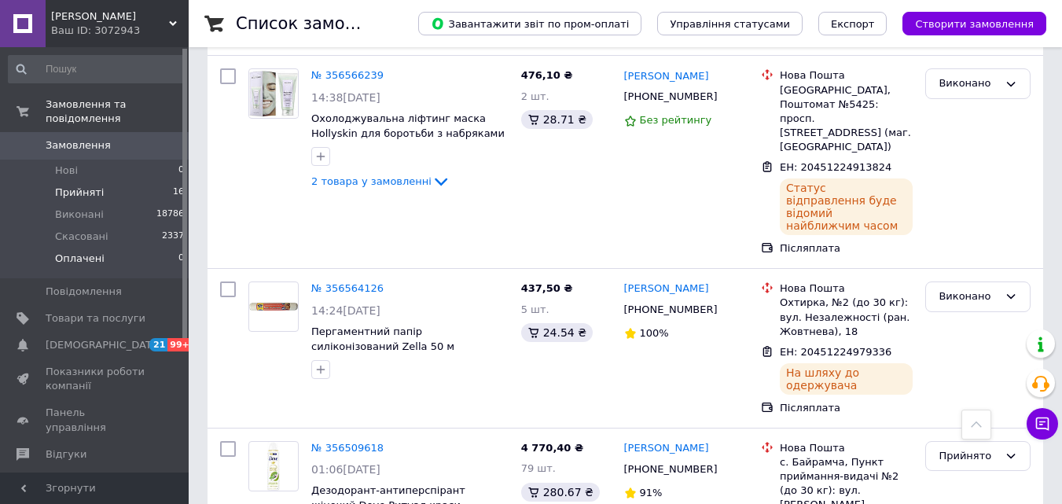
click at [131, 248] on li "Оплачені 0" at bounding box center [96, 263] width 193 height 30
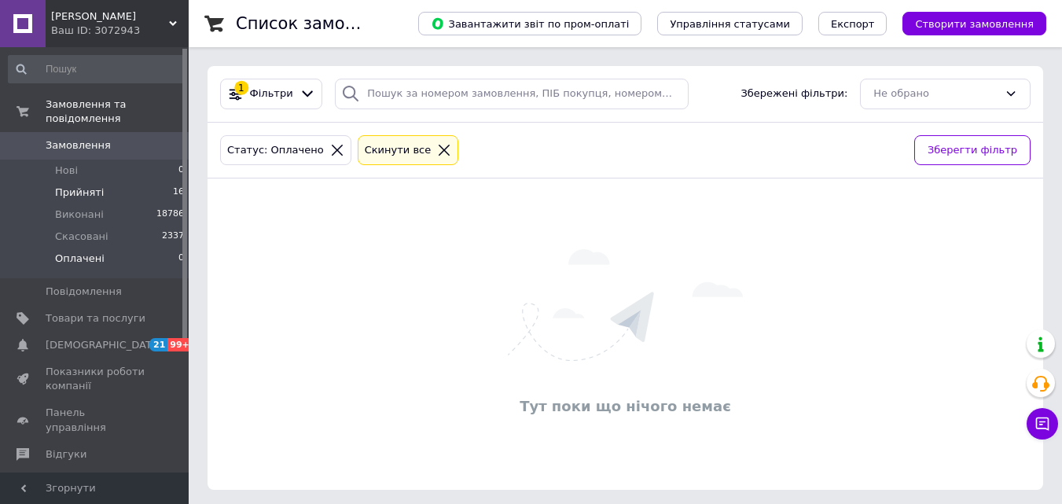
click at [132, 182] on li "Прийняті 16" at bounding box center [96, 193] width 193 height 22
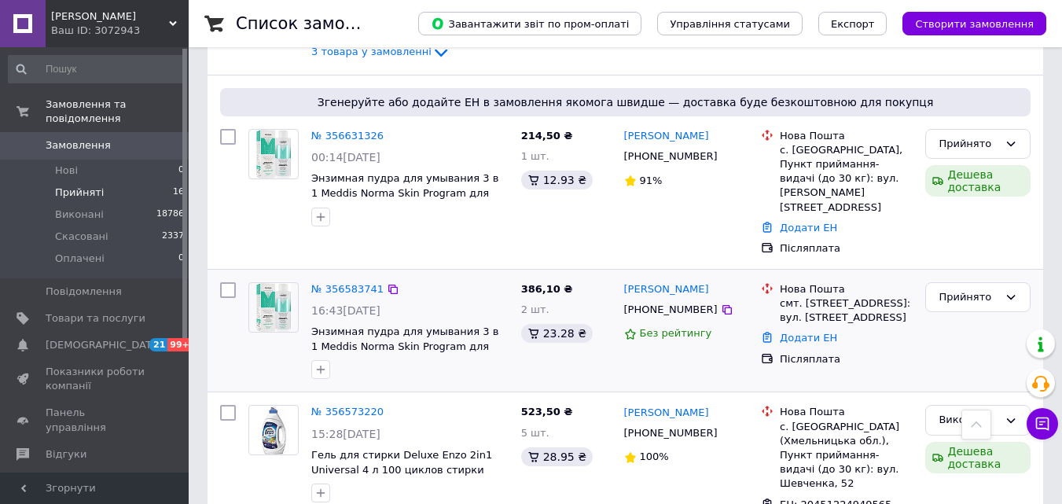
scroll to position [1809, 0]
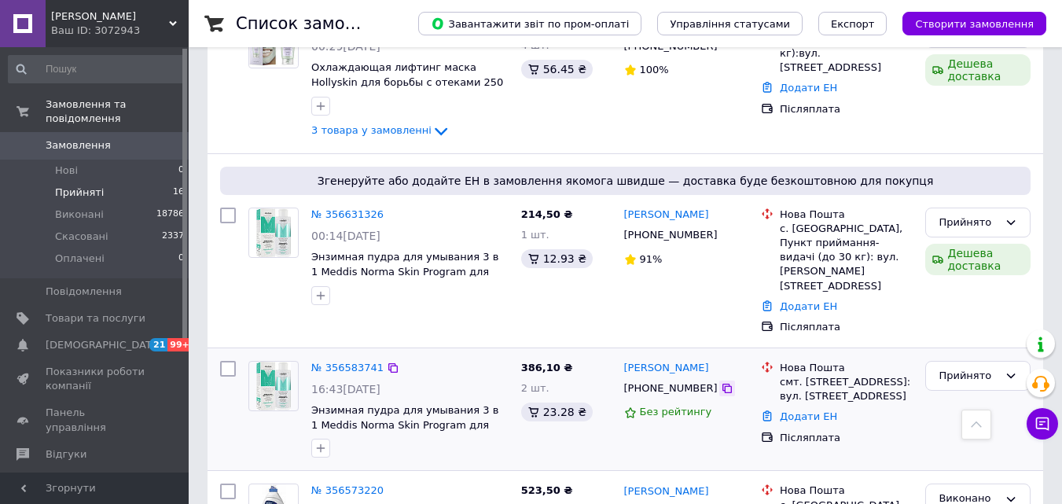
click at [723, 384] on icon at bounding box center [727, 388] width 9 height 9
click at [795, 410] on link "Додати ЕН" at bounding box center [808, 416] width 57 height 12
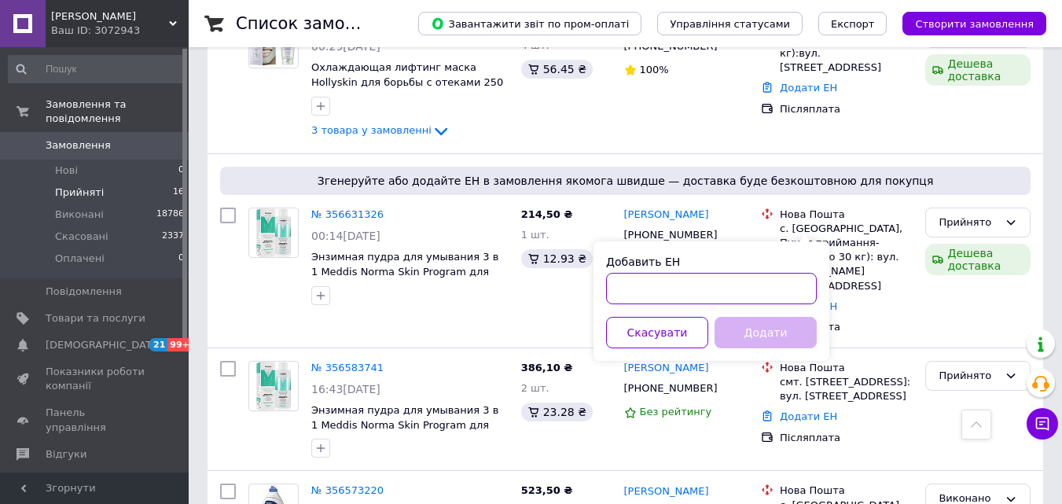
click at [635, 288] on input "Добавить ЕН" at bounding box center [711, 288] width 211 height 31
paste input "20451224964677"
type input "20451224964677"
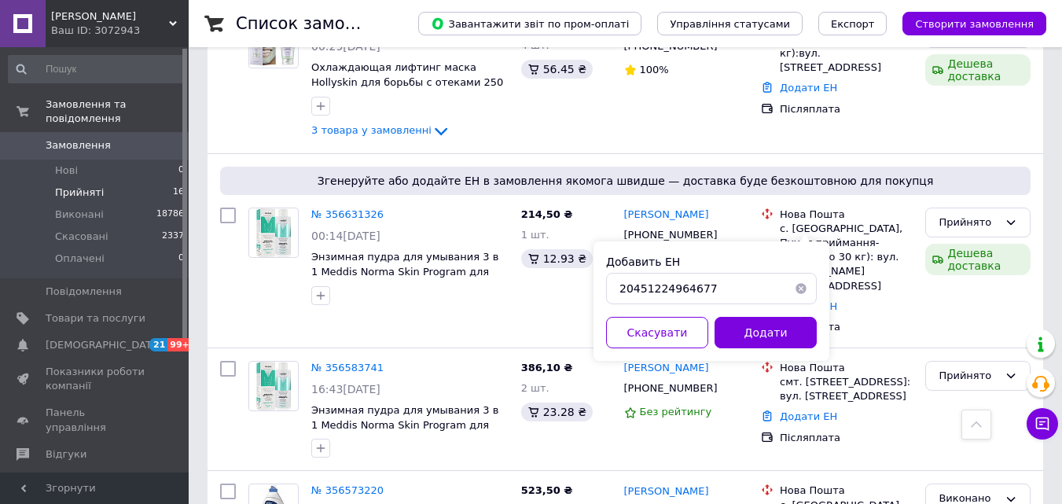
click at [768, 329] on button "Додати" at bounding box center [766, 332] width 102 height 31
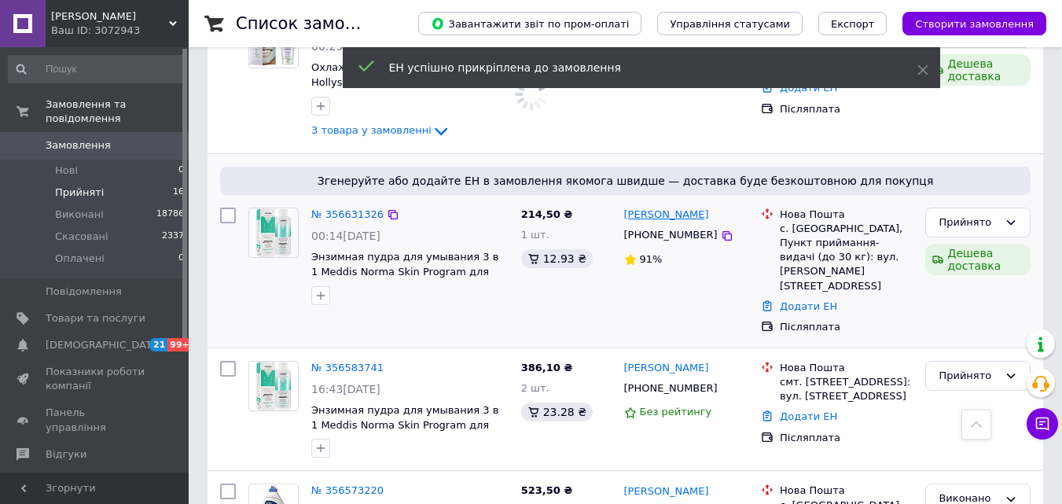
scroll to position [1731, 0]
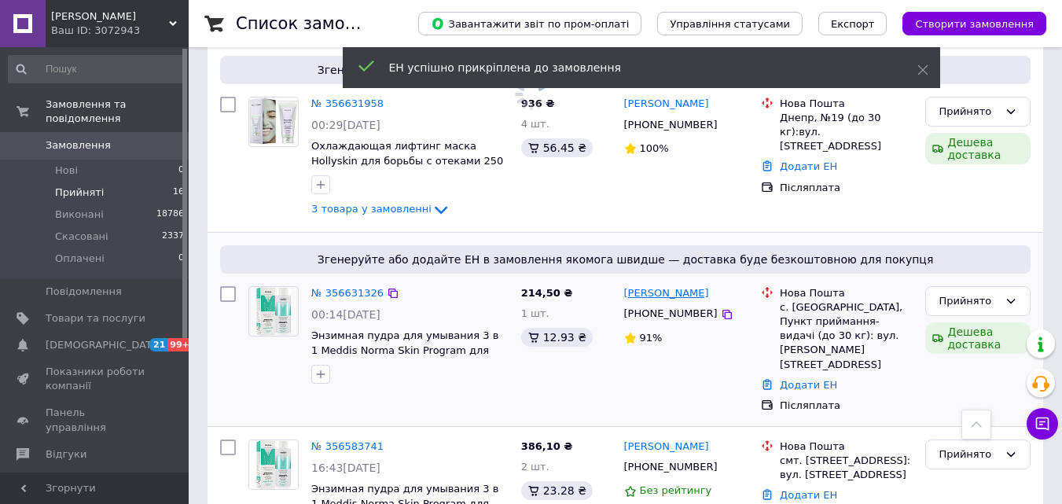
click at [721, 308] on icon at bounding box center [727, 314] width 13 height 13
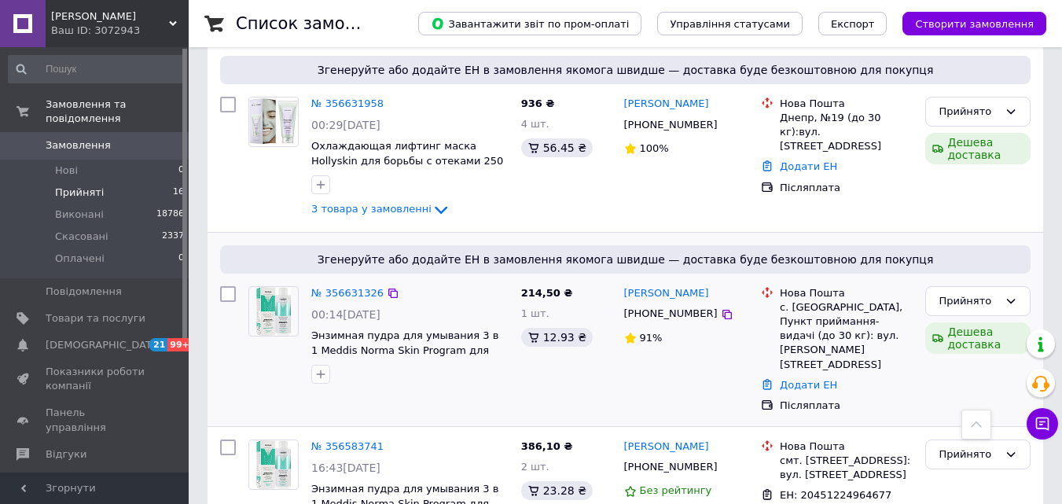
click at [812, 379] on link "Додати ЕН" at bounding box center [808, 385] width 57 height 12
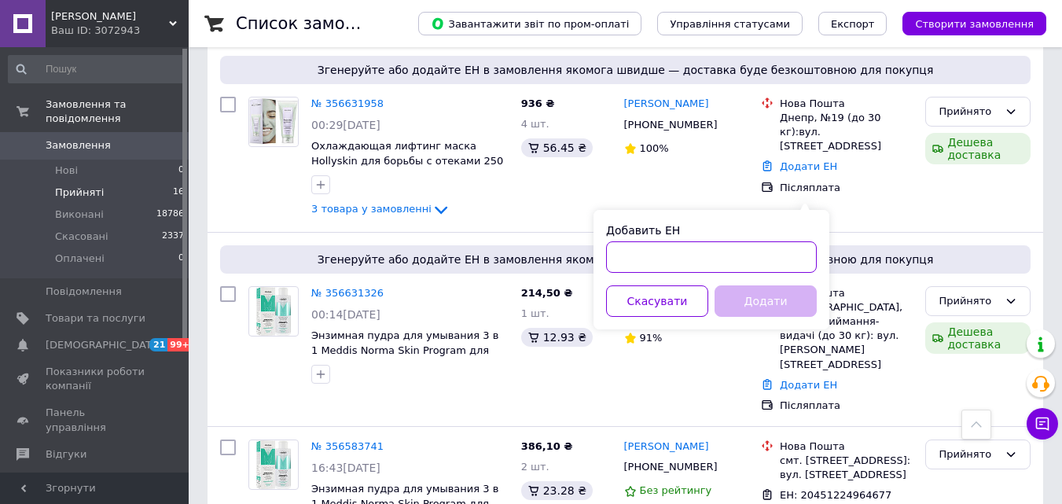
click at [682, 261] on input "Добавить ЕН" at bounding box center [711, 256] width 211 height 31
paste input "20451224038497"
type input "20451224038497"
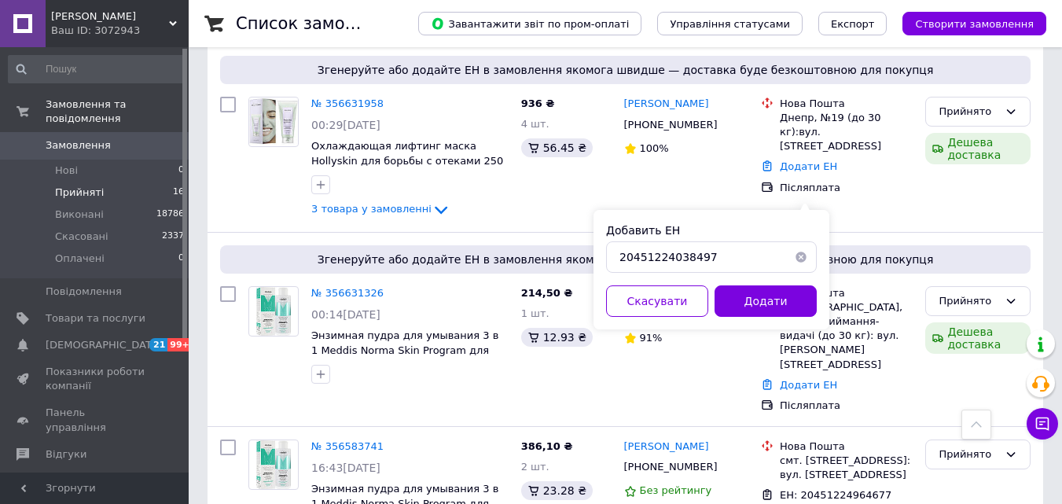
click at [742, 299] on button "Додати" at bounding box center [766, 300] width 102 height 31
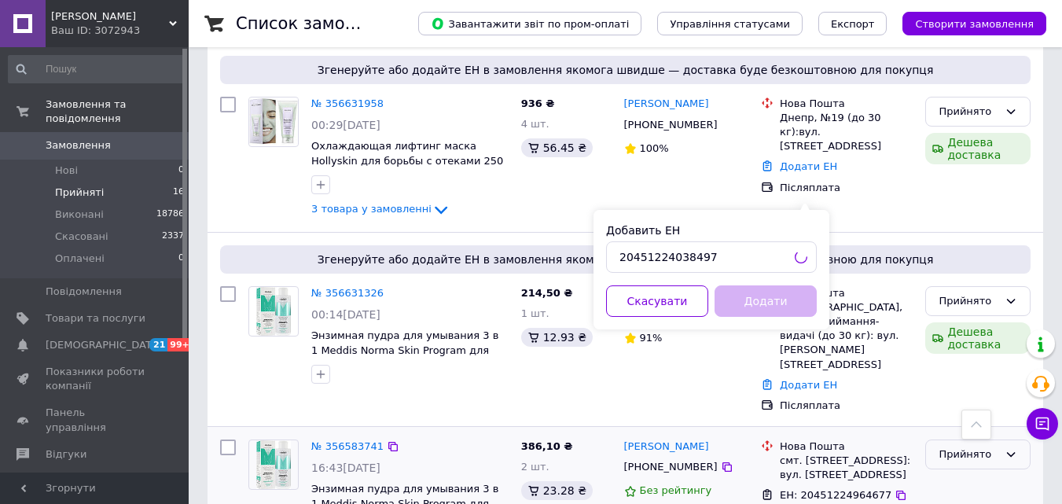
click at [1007, 448] on icon at bounding box center [1011, 454] width 13 height 13
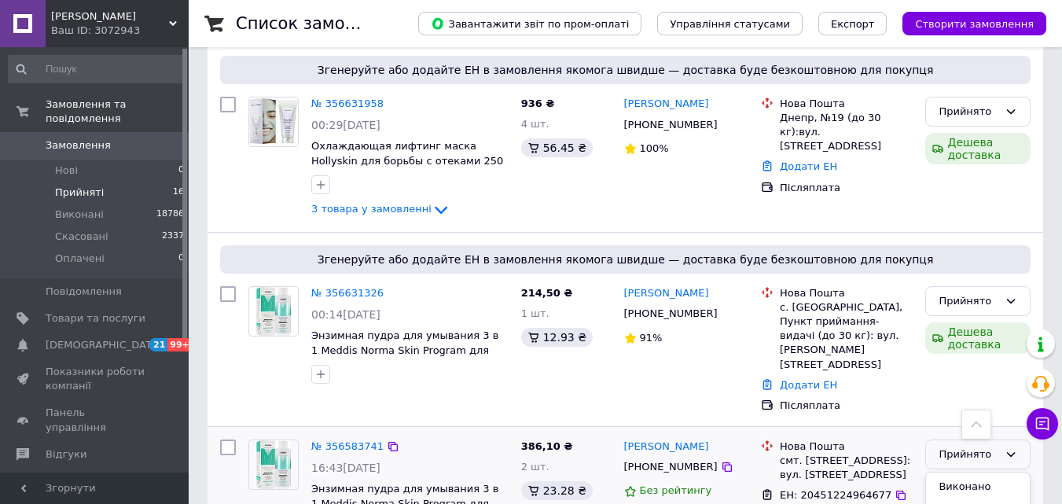
drag, startPoint x: 984, startPoint y: 292, endPoint x: 977, endPoint y: 277, distance: 16.5
click at [981, 473] on li "Виконано" at bounding box center [978, 487] width 104 height 29
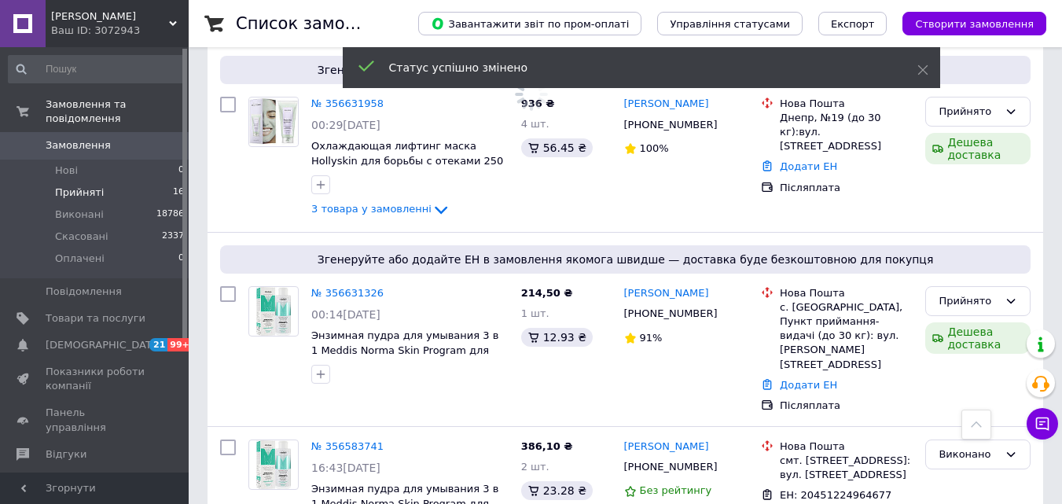
scroll to position [1652, 0]
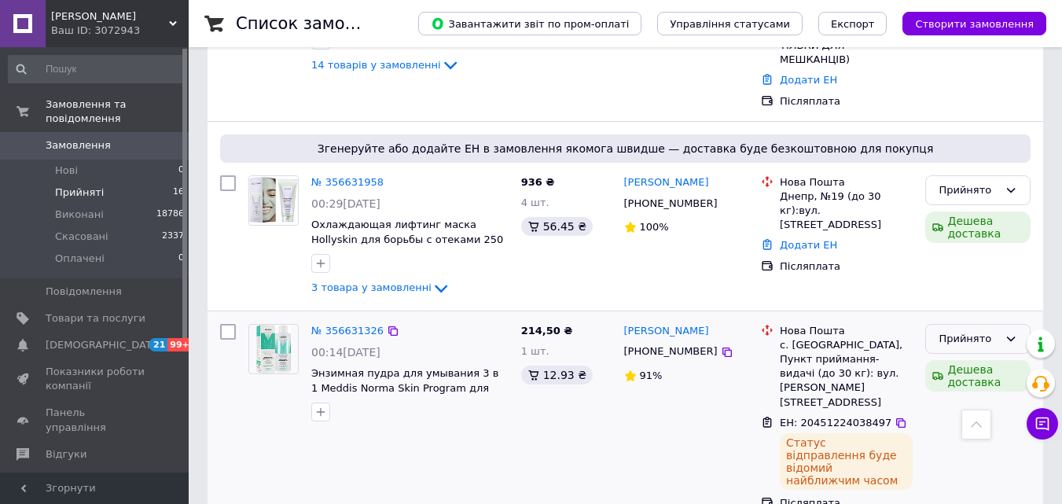
click at [1006, 333] on icon at bounding box center [1011, 339] width 13 height 13
drag, startPoint x: 971, startPoint y: 212, endPoint x: 643, endPoint y: 235, distance: 328.8
click at [971, 357] on li "Виконано" at bounding box center [978, 371] width 104 height 29
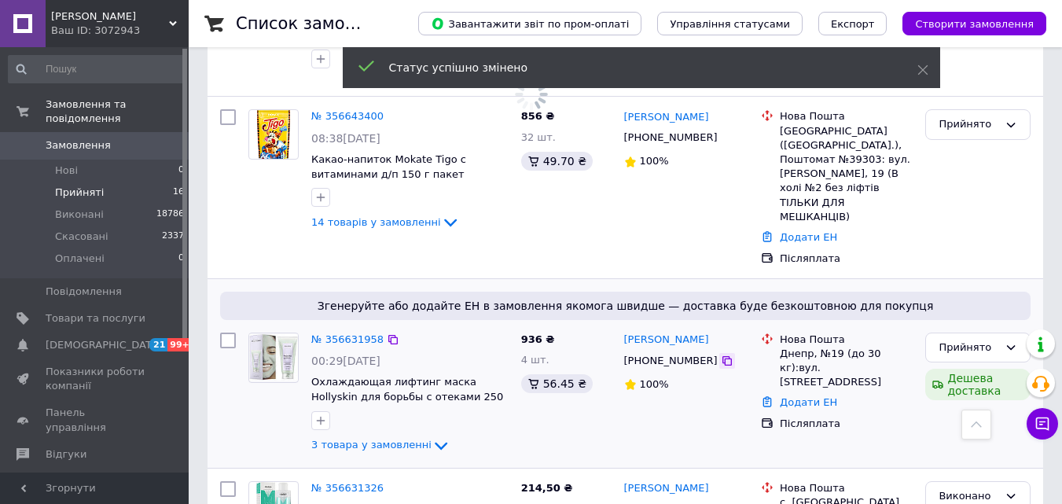
click at [721, 355] on icon at bounding box center [727, 361] width 13 height 13
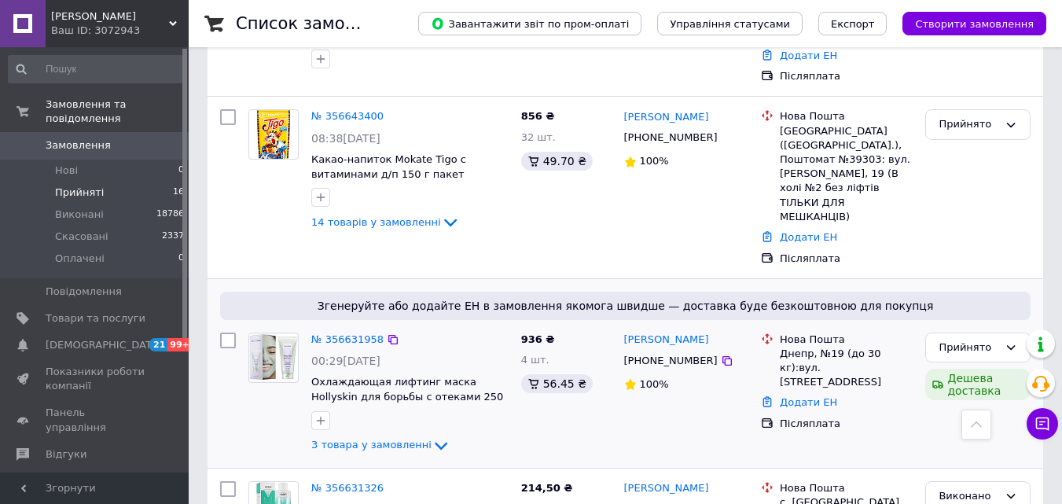
click at [808, 392] on div "Додати ЕН" at bounding box center [846, 402] width 139 height 21
click at [802, 396] on link "Додати ЕН" at bounding box center [808, 402] width 57 height 12
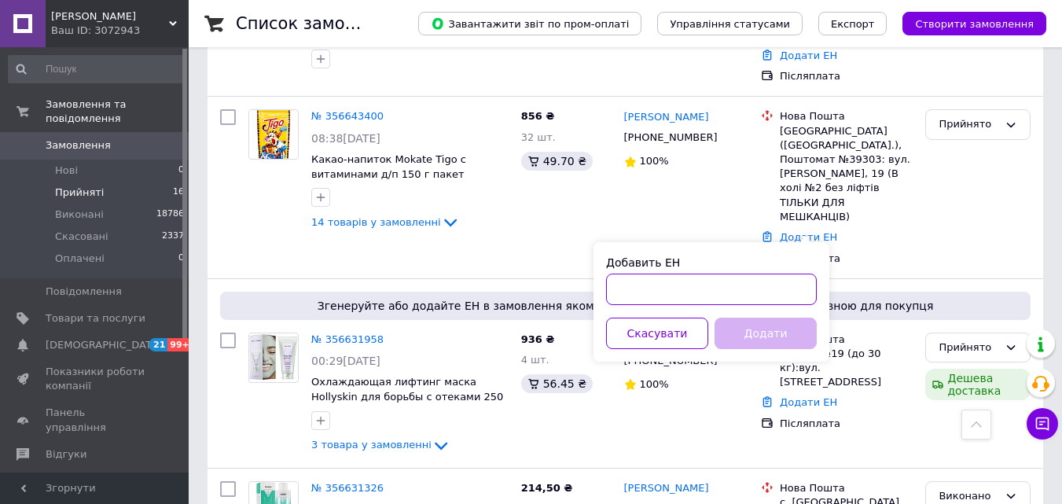
click at [657, 290] on input "Добавить ЕН" at bounding box center [711, 289] width 211 height 31
paste input "20451224956048"
type input "20451224956048"
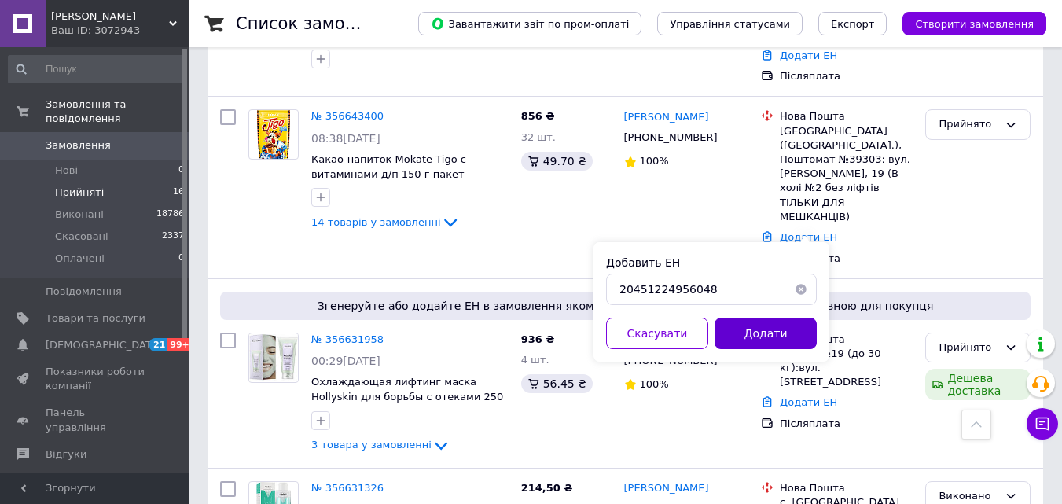
click at [760, 327] on button "Додати" at bounding box center [766, 333] width 102 height 31
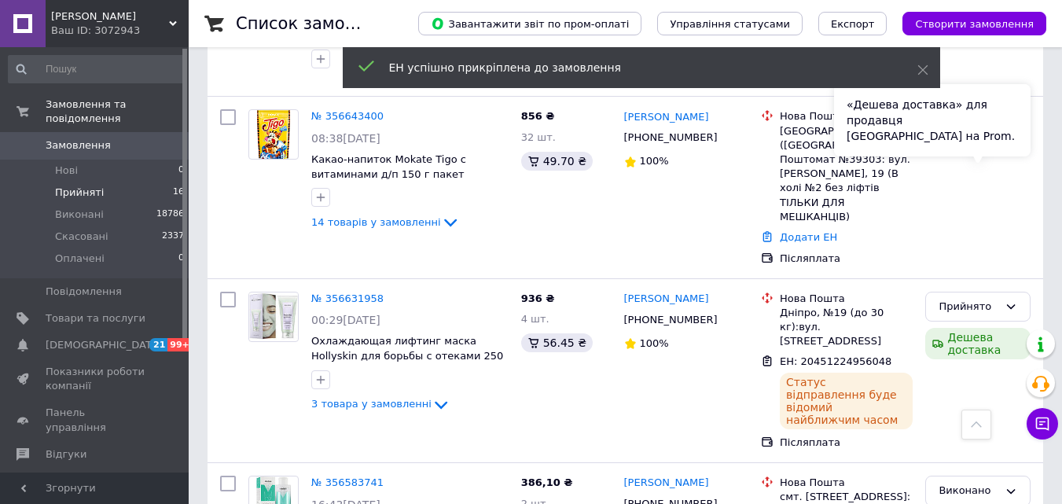
click at [985, 132] on div "«Дешева доставка» для продавця Новою Поштою на Prom." at bounding box center [932, 120] width 197 height 72
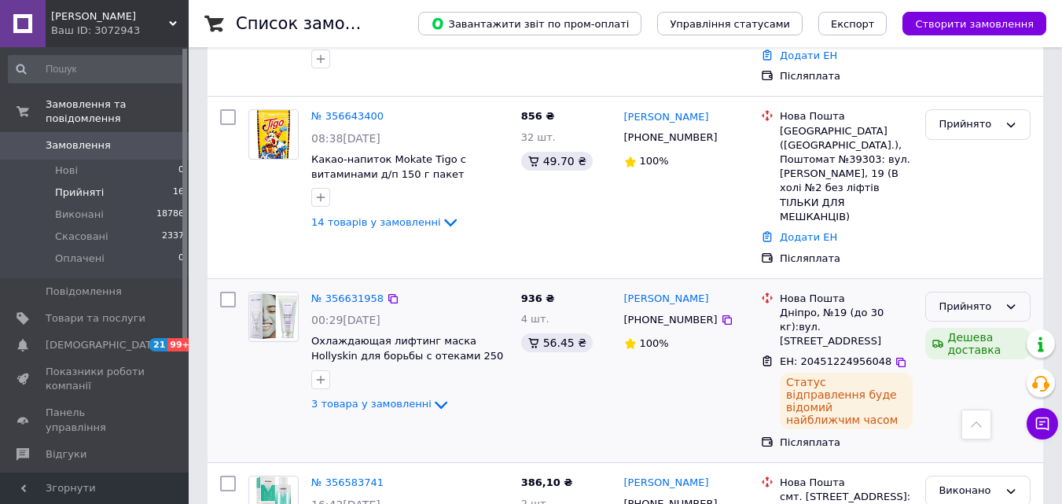
drag, startPoint x: 973, startPoint y: 142, endPoint x: 978, endPoint y: 151, distance: 10.3
click at [974, 299] on div "Прийнято" at bounding box center [969, 307] width 60 height 17
drag, startPoint x: 975, startPoint y: 182, endPoint x: 873, endPoint y: 201, distance: 103.8
click at [974, 325] on li "Виконано" at bounding box center [978, 339] width 104 height 29
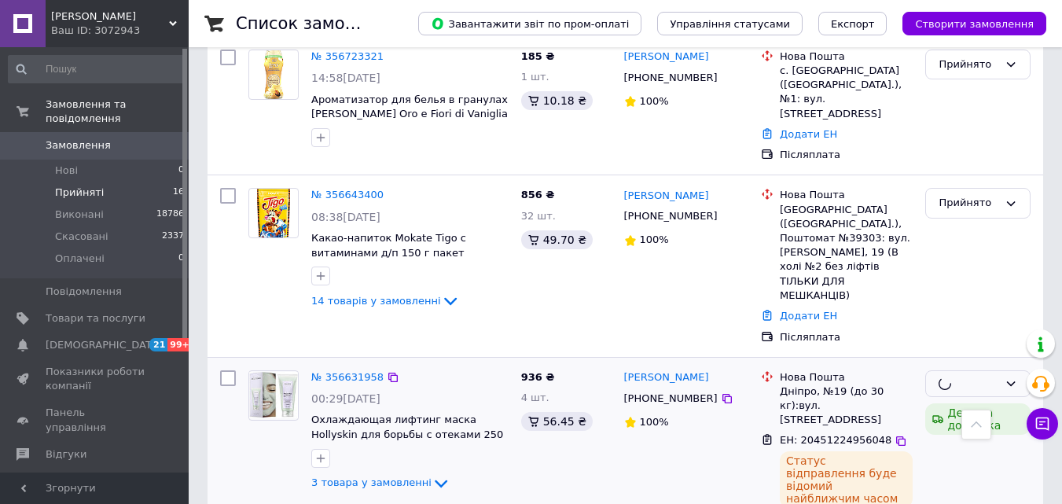
scroll to position [1338, 0]
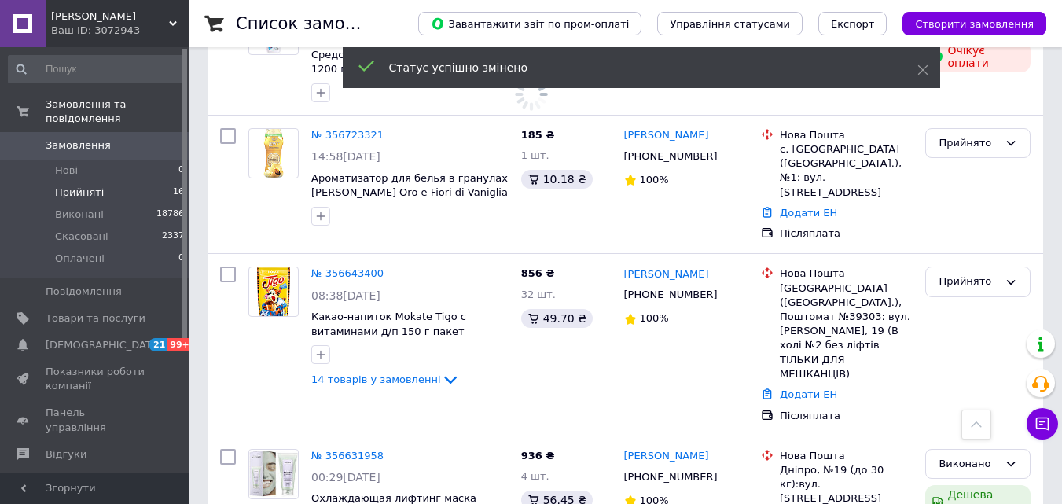
click at [721, 289] on icon at bounding box center [727, 295] width 13 height 13
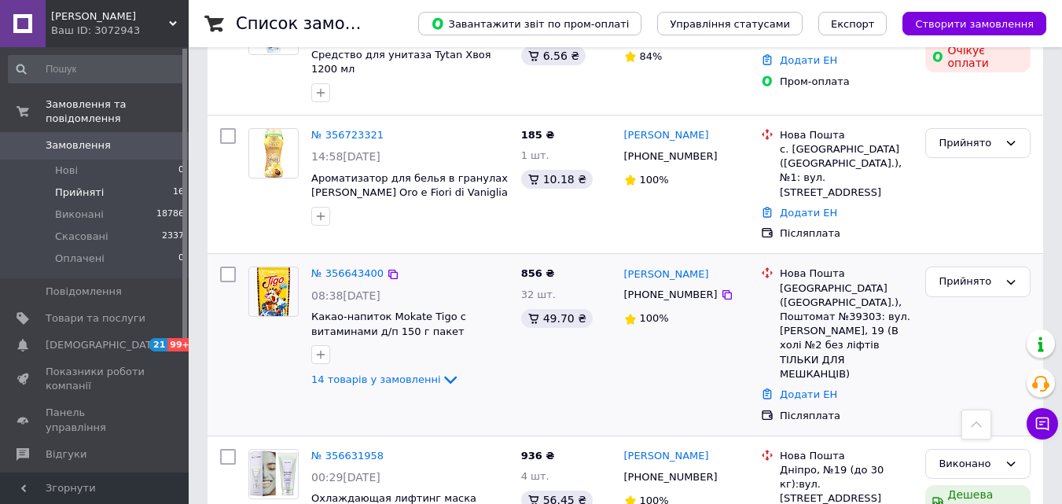
scroll to position [1180, 0]
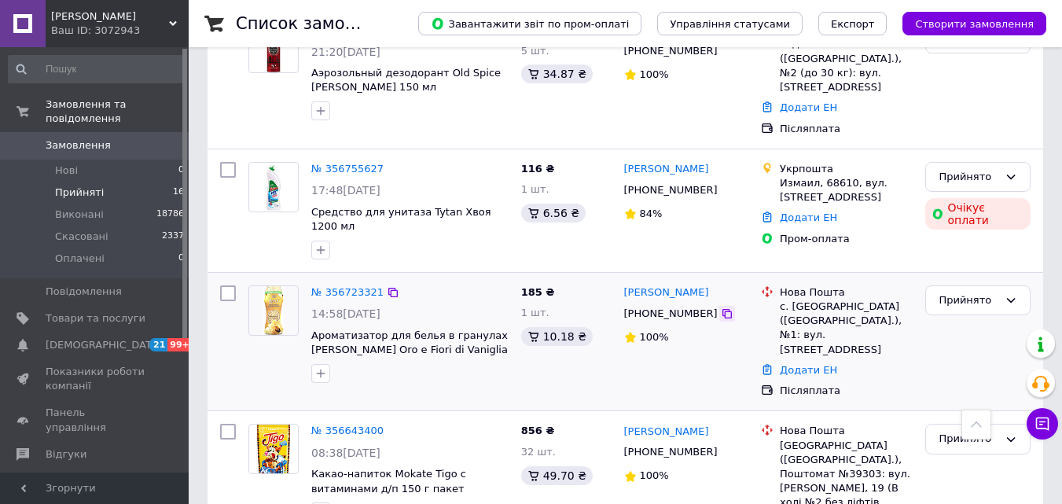
click at [721, 307] on icon at bounding box center [727, 313] width 13 height 13
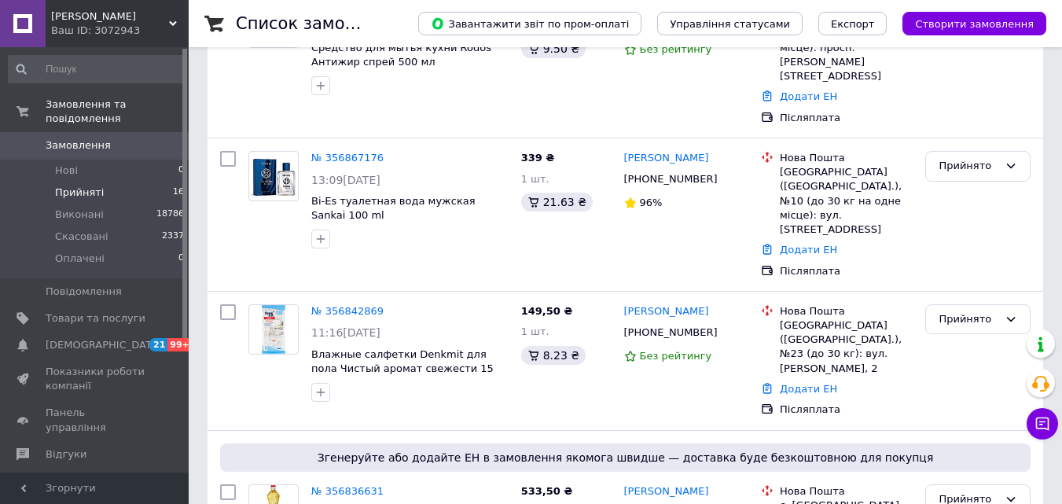
scroll to position [79, 0]
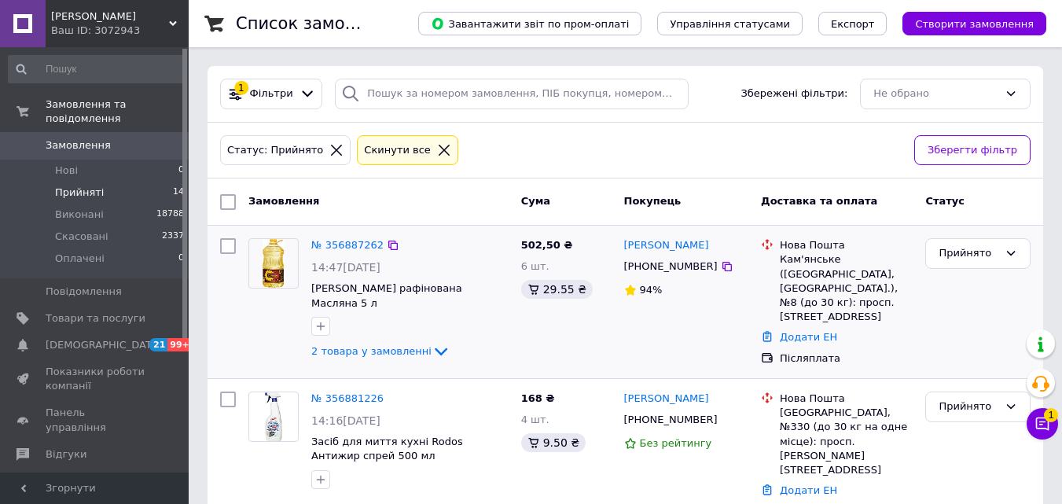
click at [1040, 425] on icon at bounding box center [1043, 424] width 16 height 16
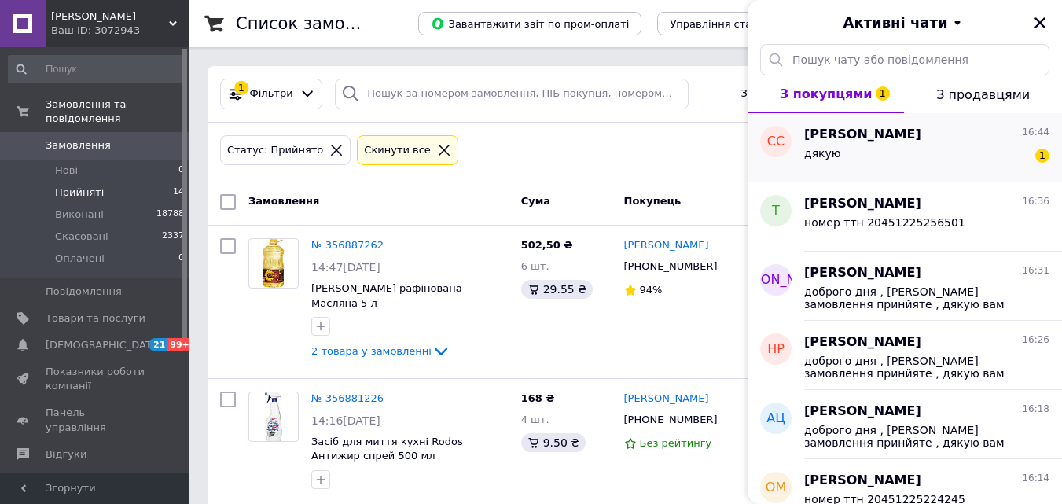
click at [969, 145] on div "дякую 1" at bounding box center [926, 156] width 245 height 25
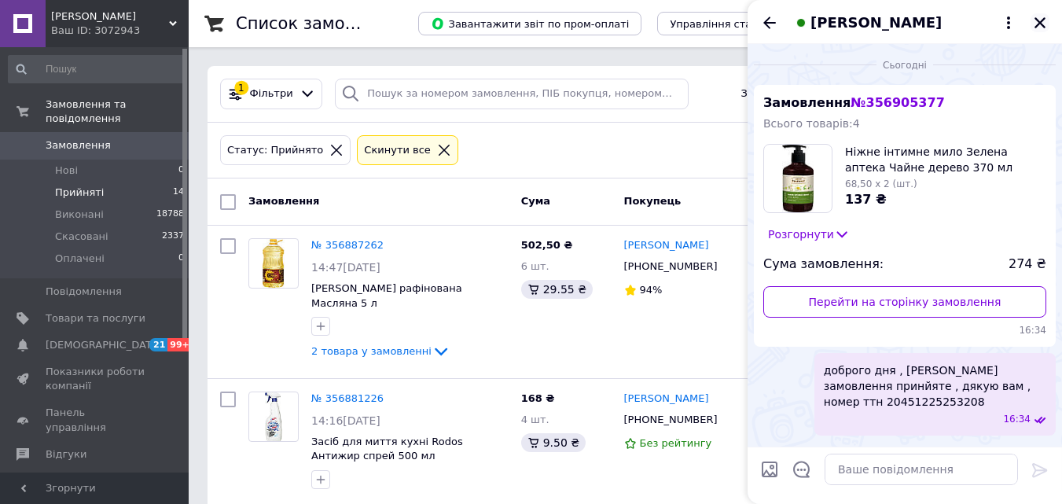
scroll to position [50, 0]
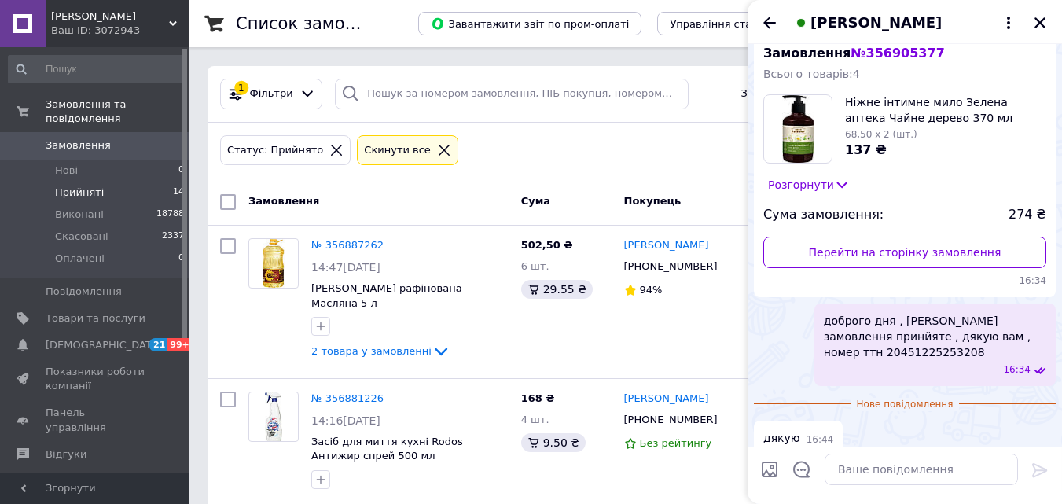
click at [1040, 24] on icon "Закрити" at bounding box center [1040, 22] width 11 height 11
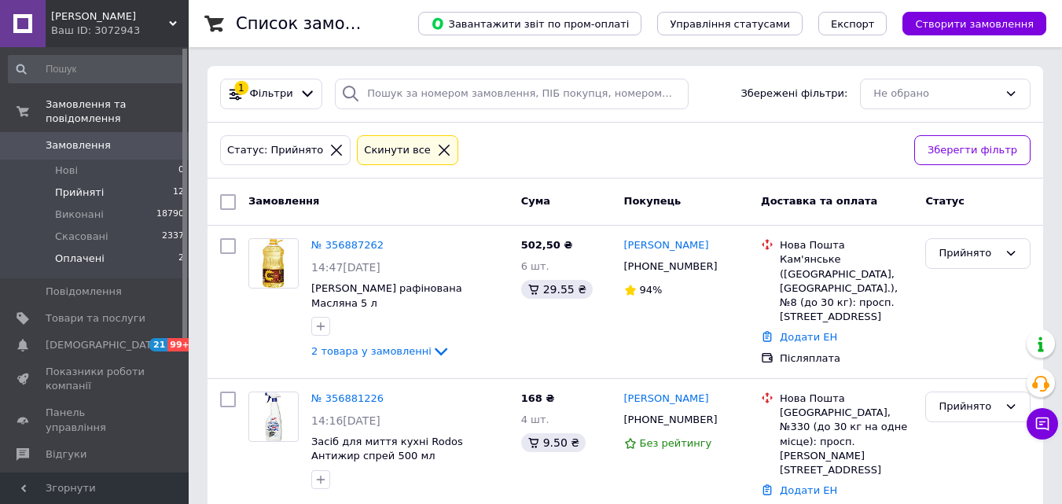
click at [155, 248] on li "Оплачені 2" at bounding box center [96, 263] width 193 height 30
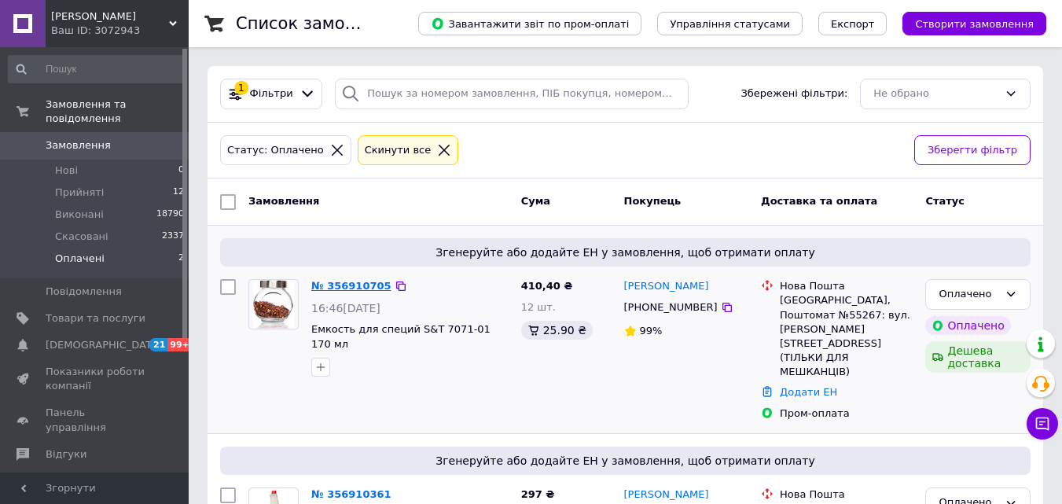
click at [357, 286] on link "№ 356910705" at bounding box center [351, 286] width 80 height 12
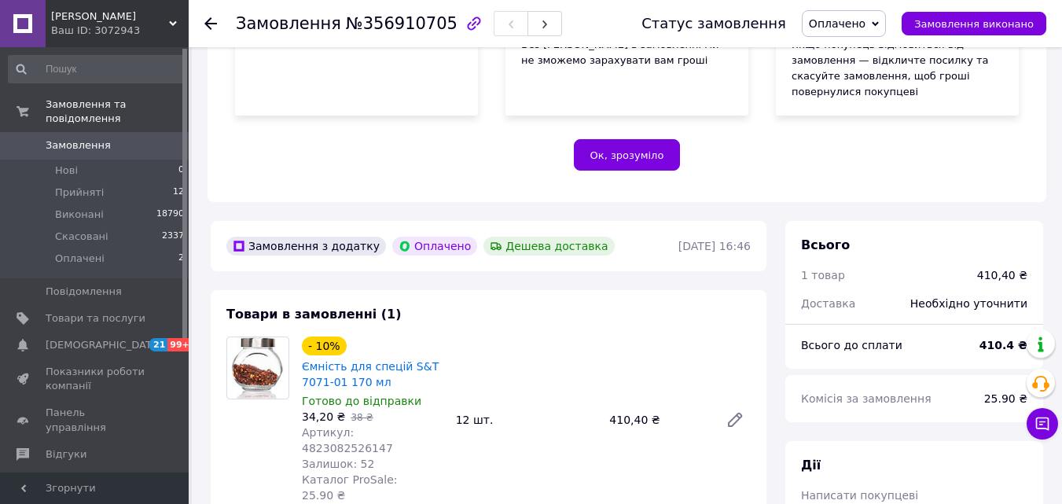
scroll to position [393, 0]
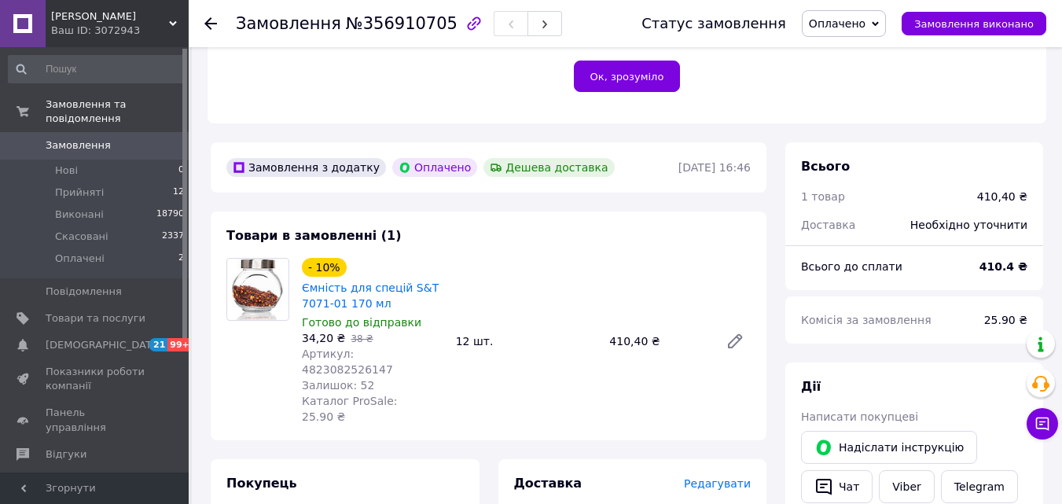
click at [381, 348] on span "Артикул: 4823082526147" at bounding box center [347, 362] width 91 height 28
click at [382, 348] on span "Артикул: 4823082526147" at bounding box center [347, 362] width 91 height 28
copy span "4823082526147"
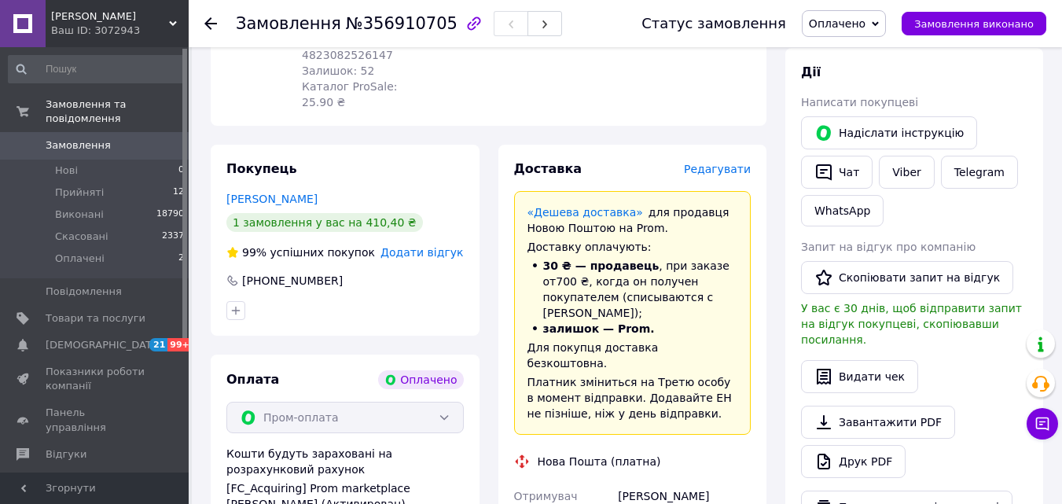
click at [727, 163] on span "Редагувати" at bounding box center [717, 169] width 67 height 13
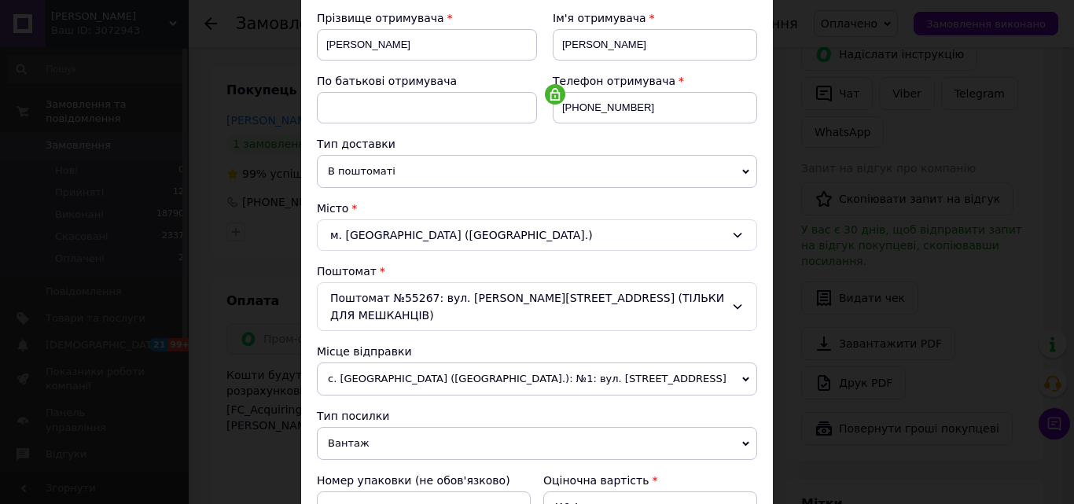
scroll to position [393, 0]
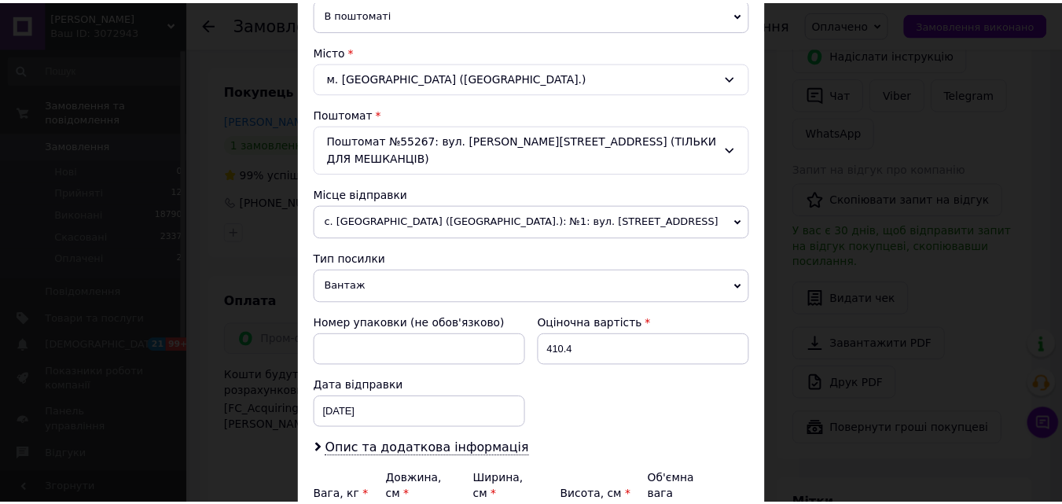
scroll to position [540, 0]
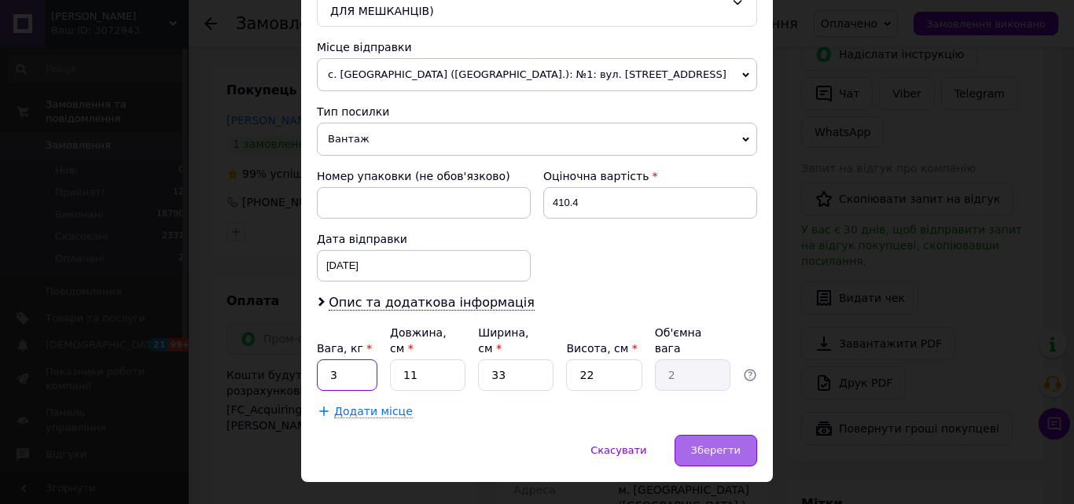
type input "3"
click at [715, 444] on span "Зберегти" at bounding box center [716, 450] width 50 height 12
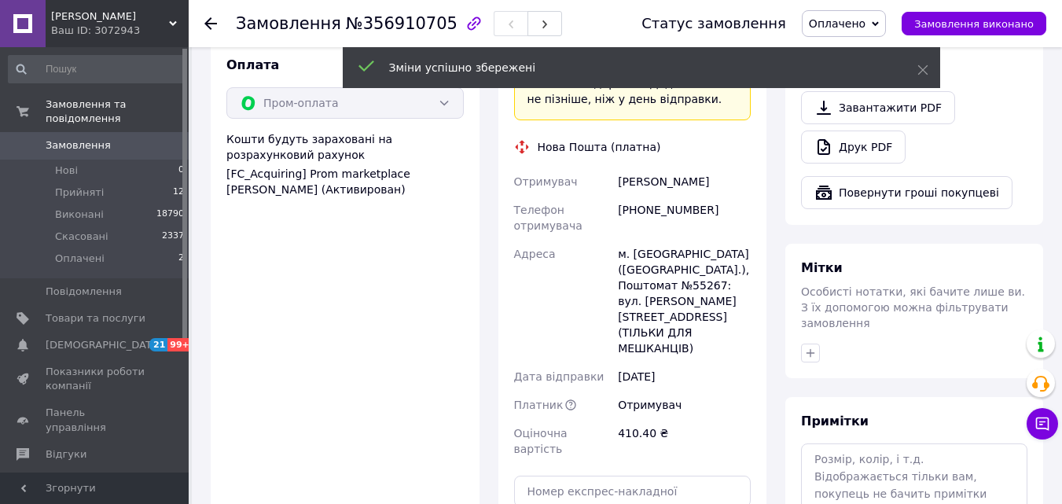
scroll to position [1180, 0]
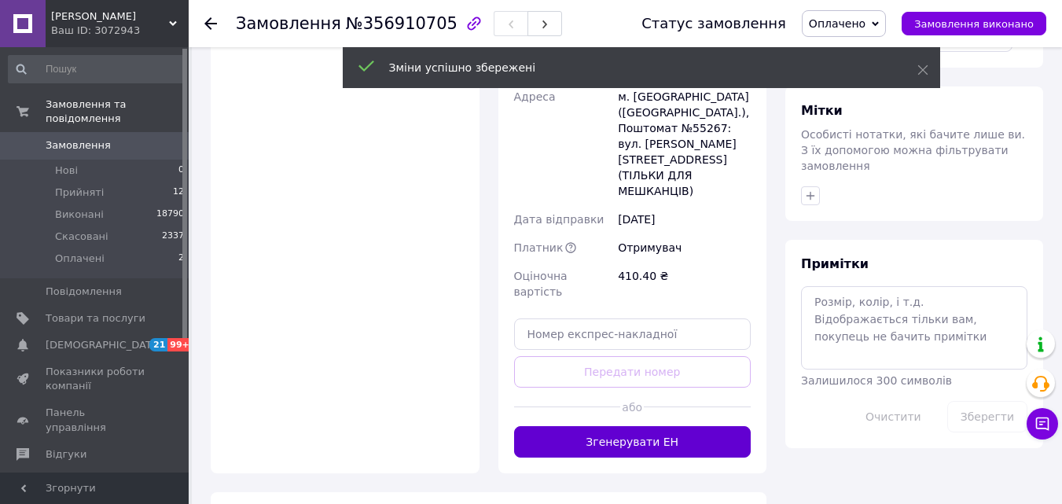
click at [626, 426] on button "Згенерувати ЕН" at bounding box center [632, 441] width 237 height 31
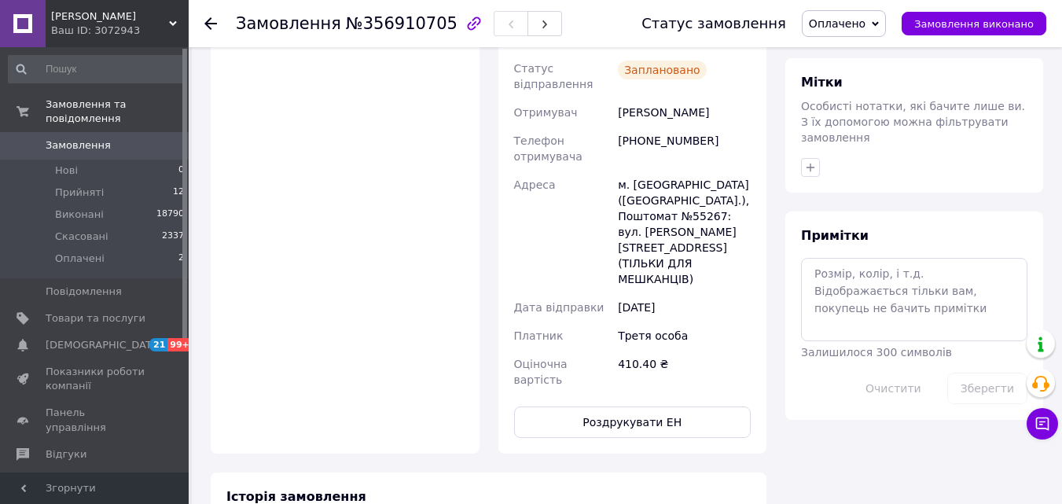
scroll to position [944, 0]
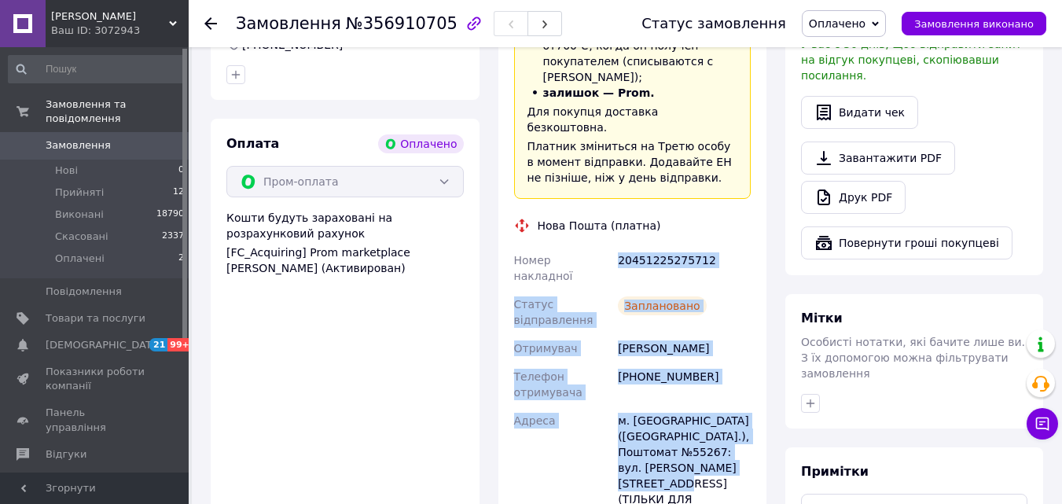
drag, startPoint x: 619, startPoint y: 173, endPoint x: 678, endPoint y: 353, distance: 189.5
click at [715, 384] on div "Номер накладної 20451225275712 Статус відправлення Заплановано Отримувач Муравс…" at bounding box center [633, 438] width 244 height 384
copy div "20451225275712 Статус відправлення Заплановано Отримувач Муравський Андрій Теле…"
click at [668, 246] on div "20451225275712" at bounding box center [684, 268] width 139 height 44
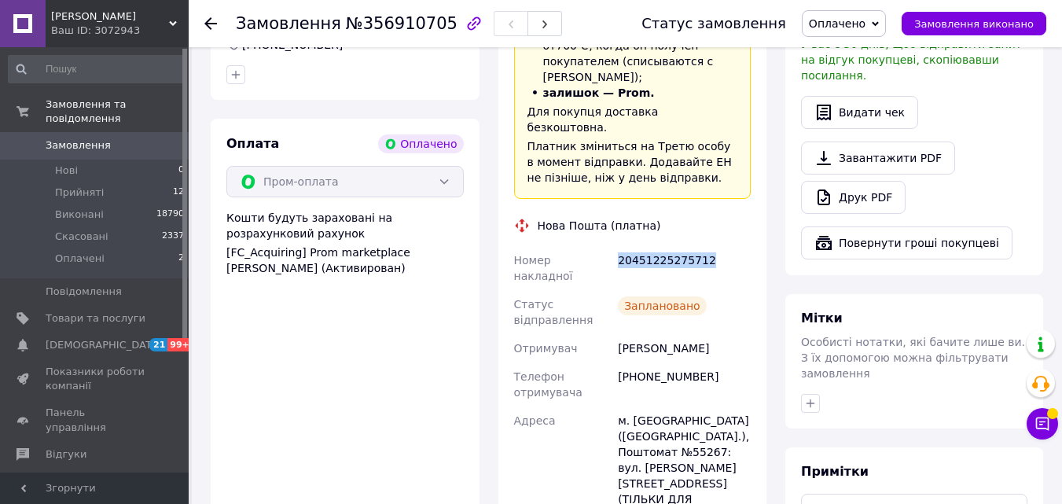
click at [668, 246] on div "20451225275712" at bounding box center [684, 268] width 139 height 44
click at [883, 19] on span "Оплачено" at bounding box center [844, 23] width 84 height 27
click at [858, 80] on li "Виконано" at bounding box center [844, 79] width 83 height 24
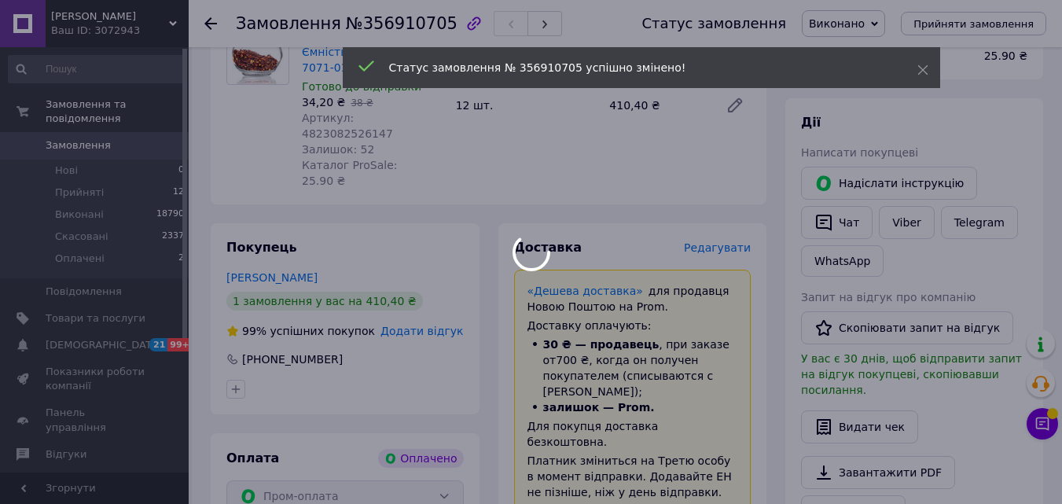
click at [845, 203] on div at bounding box center [531, 252] width 1062 height 504
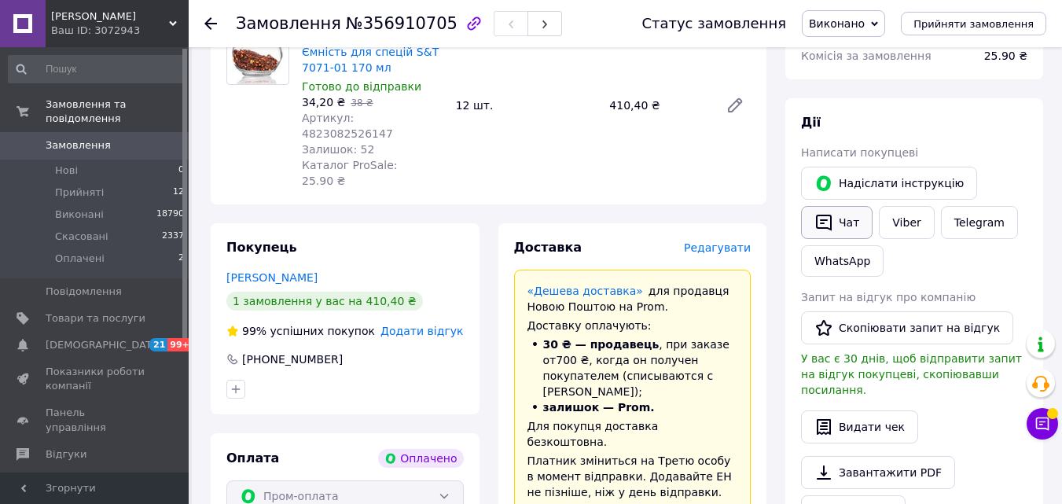
click at [844, 206] on button "Чат" at bounding box center [837, 222] width 72 height 33
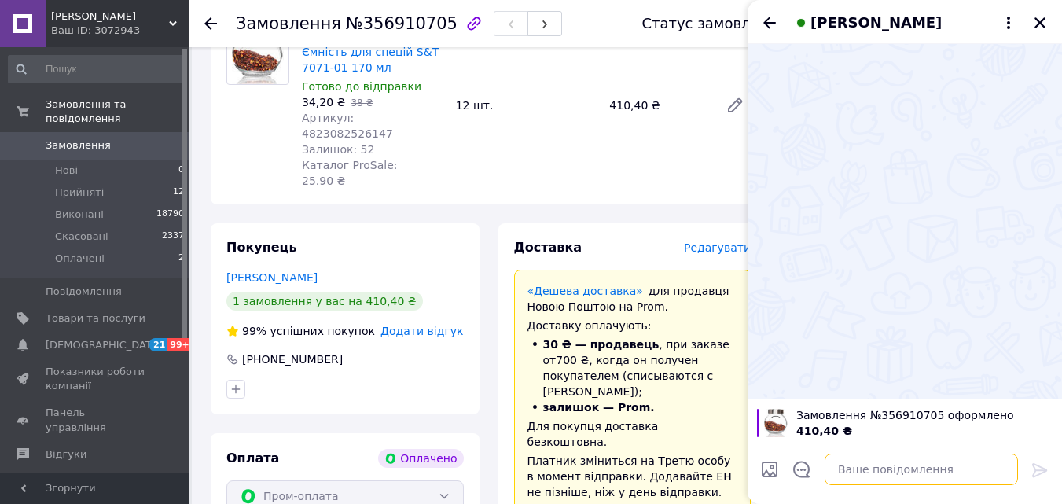
click at [912, 466] on textarea at bounding box center [921, 469] width 193 height 31
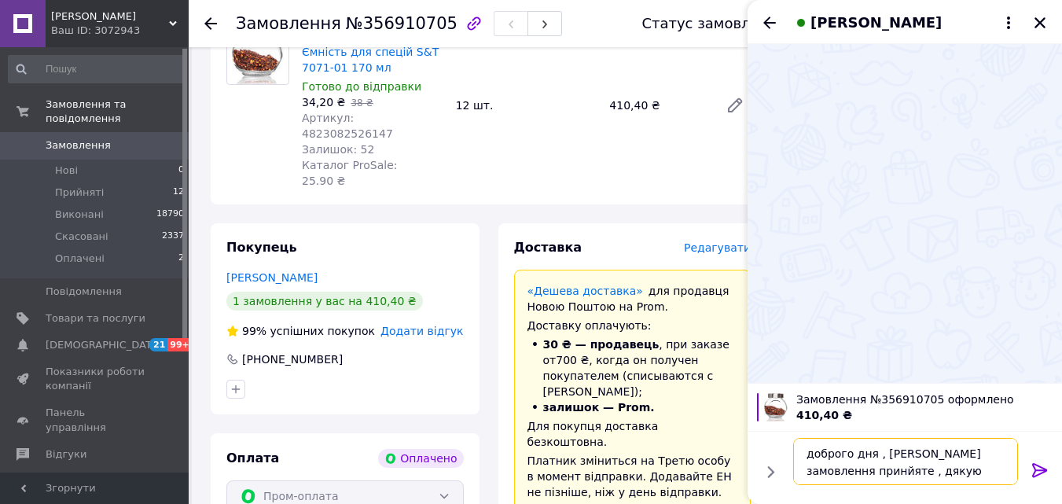
type textarea "доброго дня , [PERSON_NAME] замовлення принйяте , дякую вам"
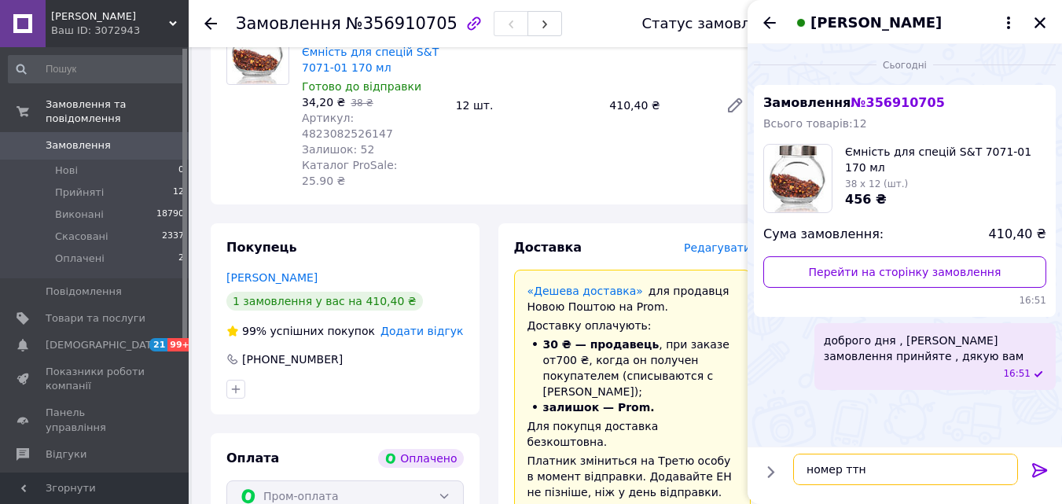
paste textarea "20451225275712"
type textarea "номер ттн 20451225275712"
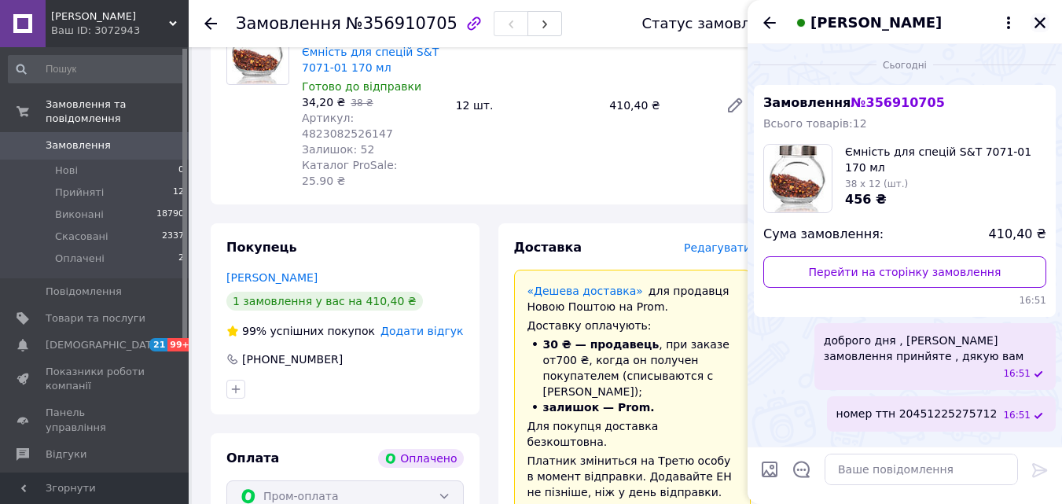
click at [1034, 17] on icon "Закрити" at bounding box center [1040, 23] width 14 height 14
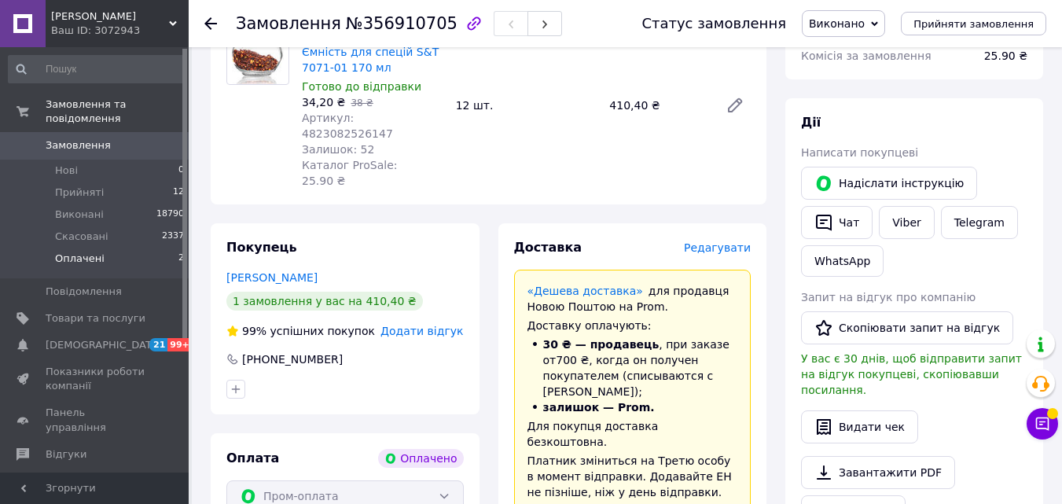
click at [146, 248] on li "Оплачені 2" at bounding box center [96, 263] width 193 height 30
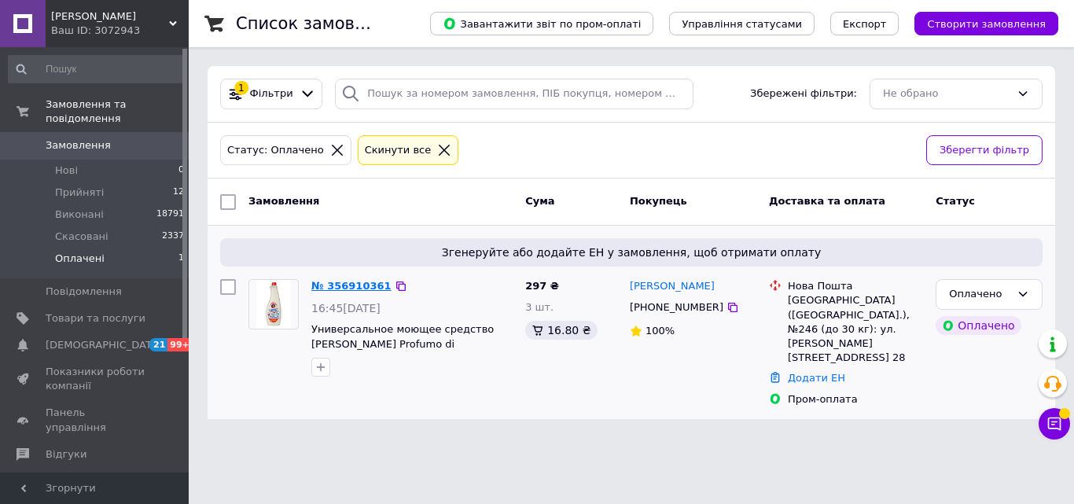
click at [323, 288] on link "№ 356910361" at bounding box center [351, 286] width 80 height 12
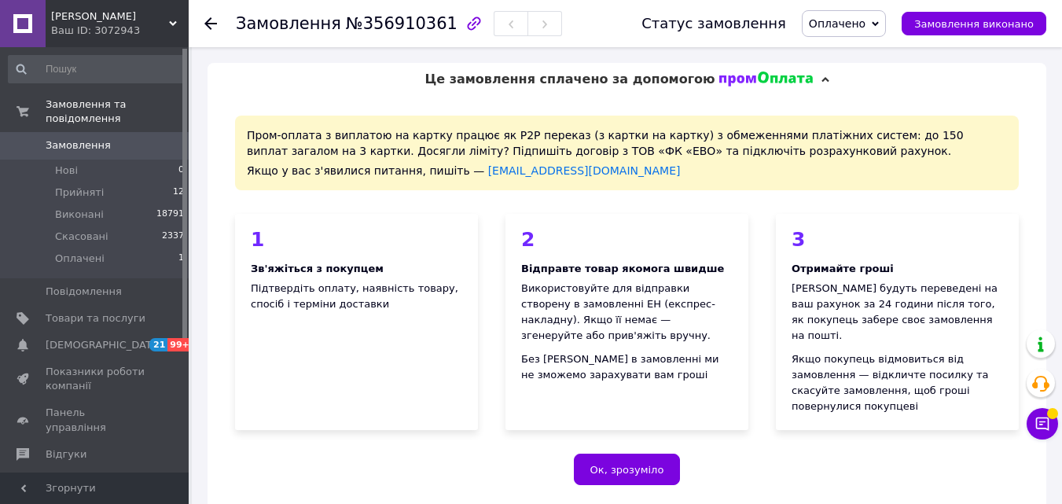
scroll to position [358, 0]
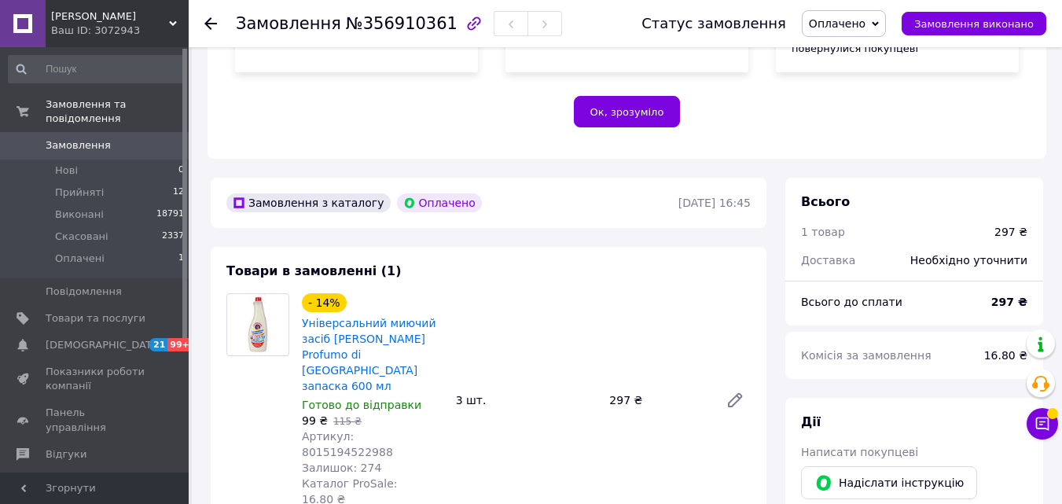
click at [385, 430] on span "Артикул: 8015194522988" at bounding box center [347, 444] width 91 height 28
copy span "8015194522988"
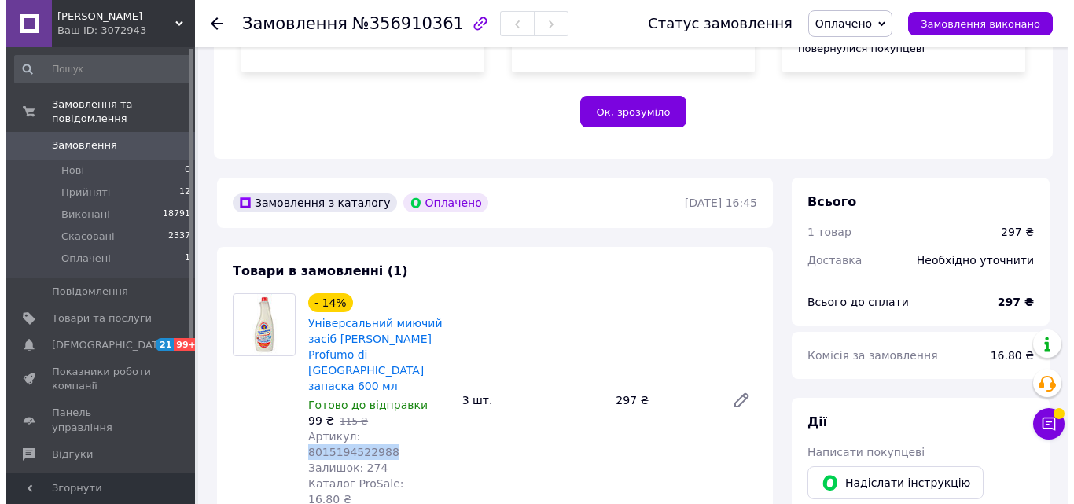
scroll to position [672, 0]
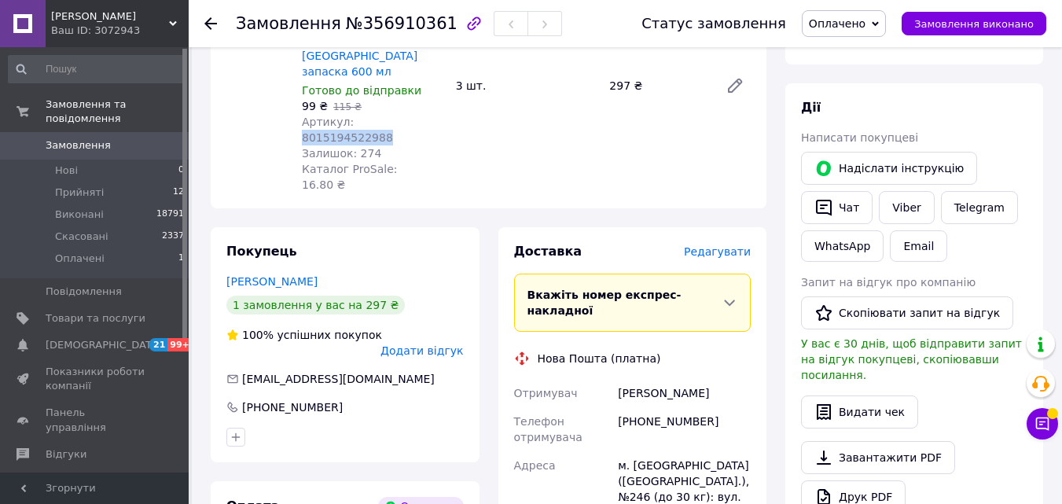
click at [705, 245] on span "Редагувати" at bounding box center [717, 251] width 67 height 13
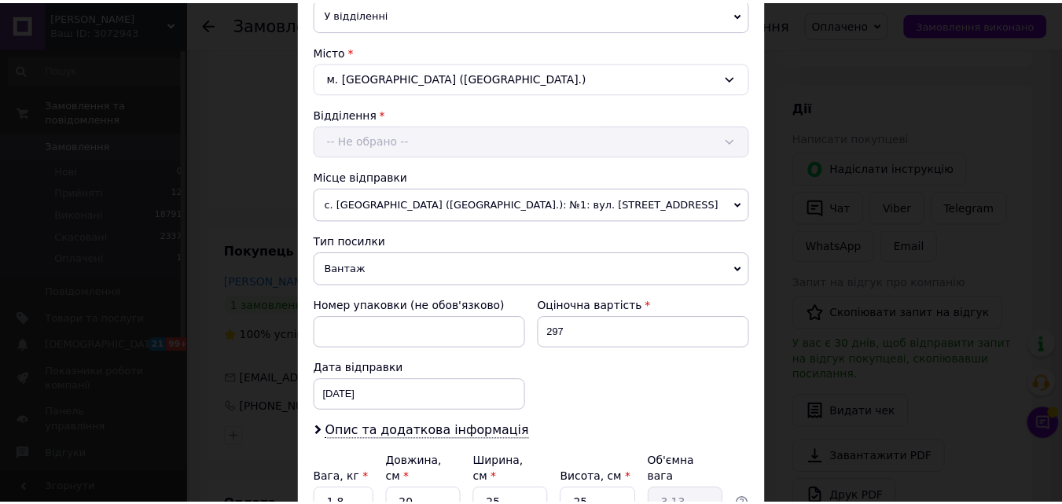
scroll to position [540, 0]
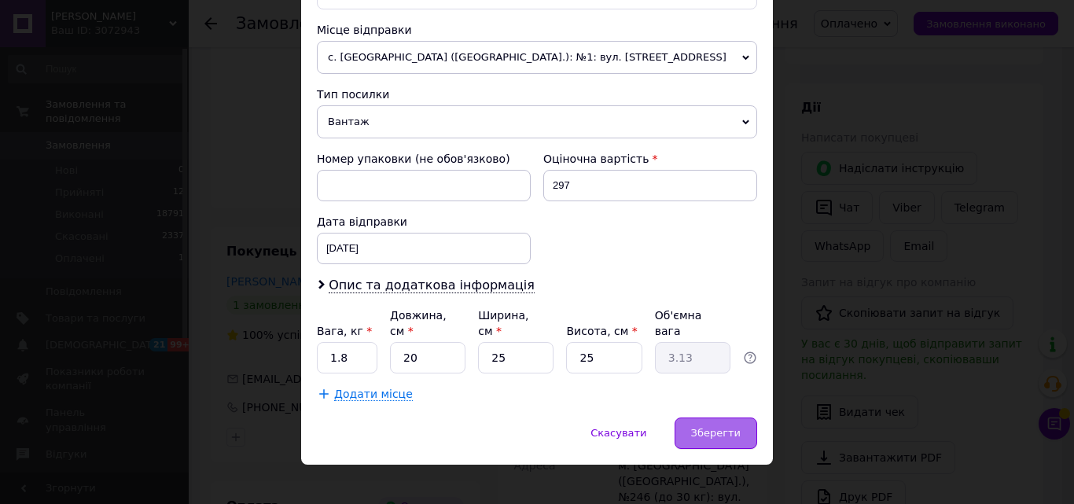
click at [718, 427] on span "Зберегти" at bounding box center [716, 433] width 50 height 12
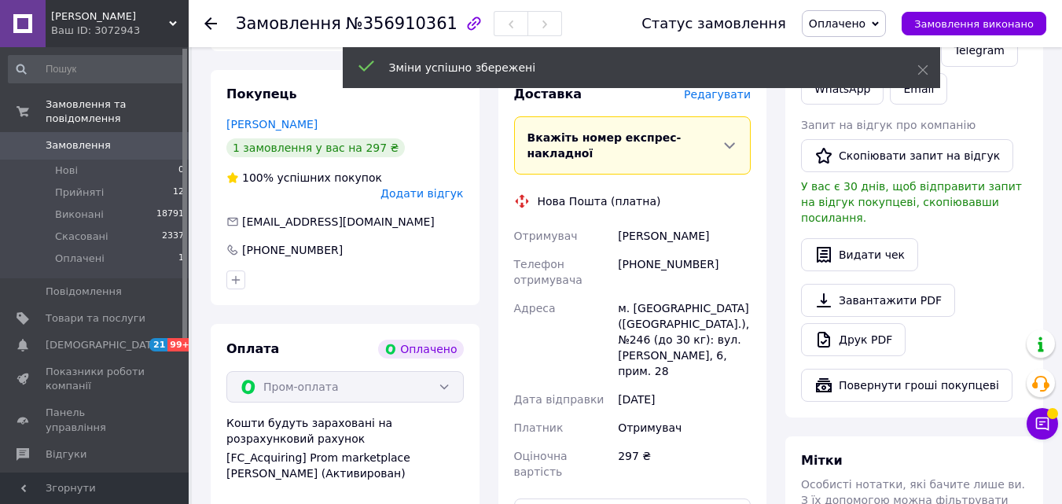
scroll to position [908, 0]
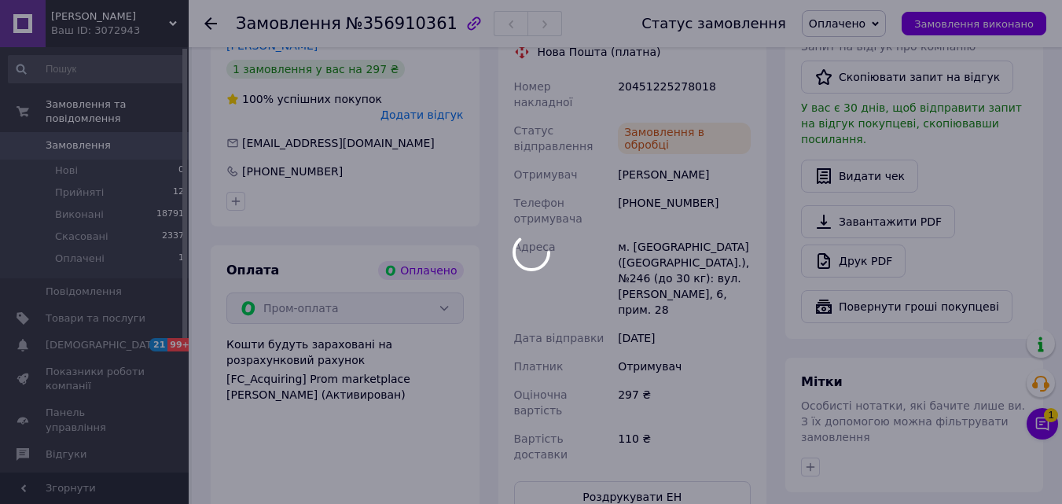
scroll to position [751, 0]
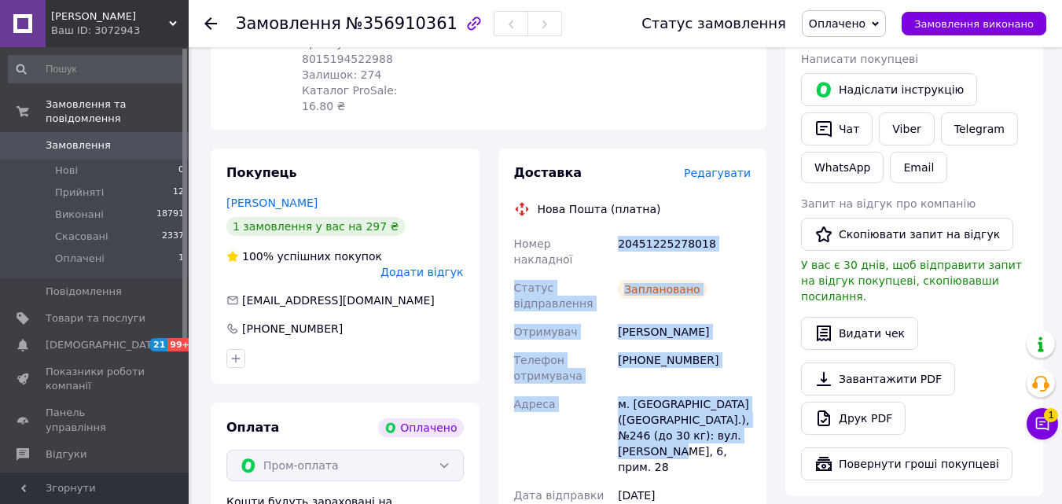
drag, startPoint x: 645, startPoint y: 359, endPoint x: 618, endPoint y: 164, distance: 196.8
click at [617, 230] on div "Номер накладної 20451225278018 Статус відправлення Заплановано Отримувач Світан…" at bounding box center [633, 428] width 244 height 396
copy div "20451225278018 Статус відправлення Заплановано Отримувач Світан Ольга Телефон о…"
click at [657, 230] on div "20451225278018" at bounding box center [684, 252] width 139 height 44
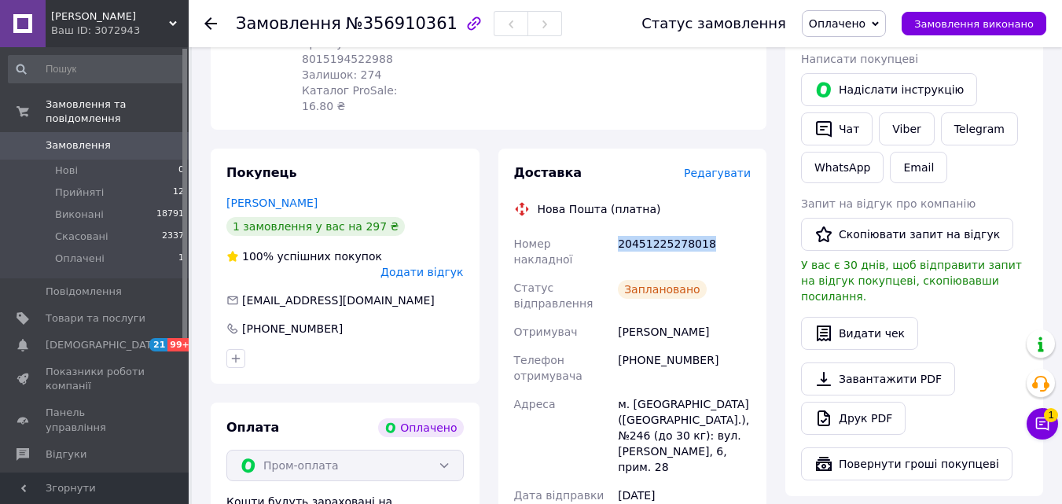
click at [657, 230] on div "20451225278018" at bounding box center [684, 252] width 139 height 44
click at [849, 112] on button "Чат" at bounding box center [837, 128] width 72 height 33
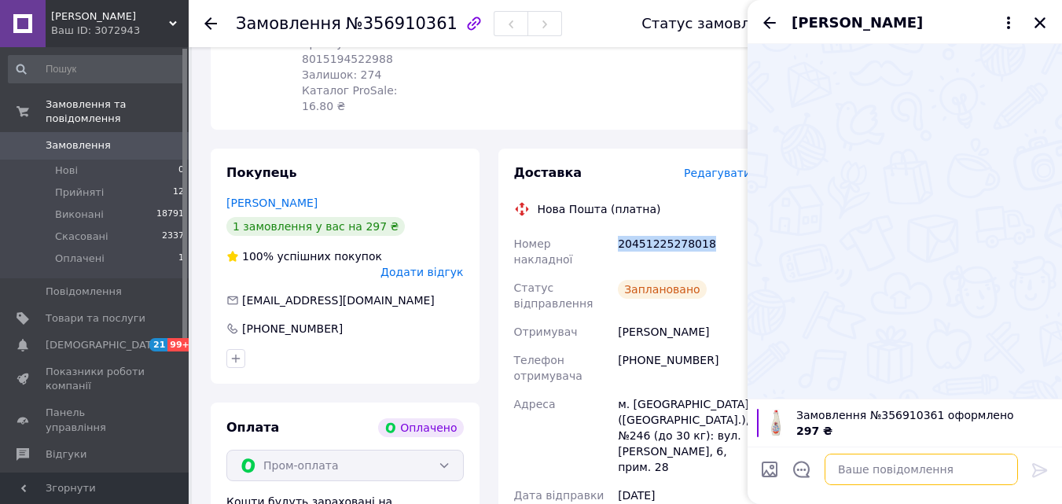
click at [884, 469] on textarea at bounding box center [921, 469] width 193 height 31
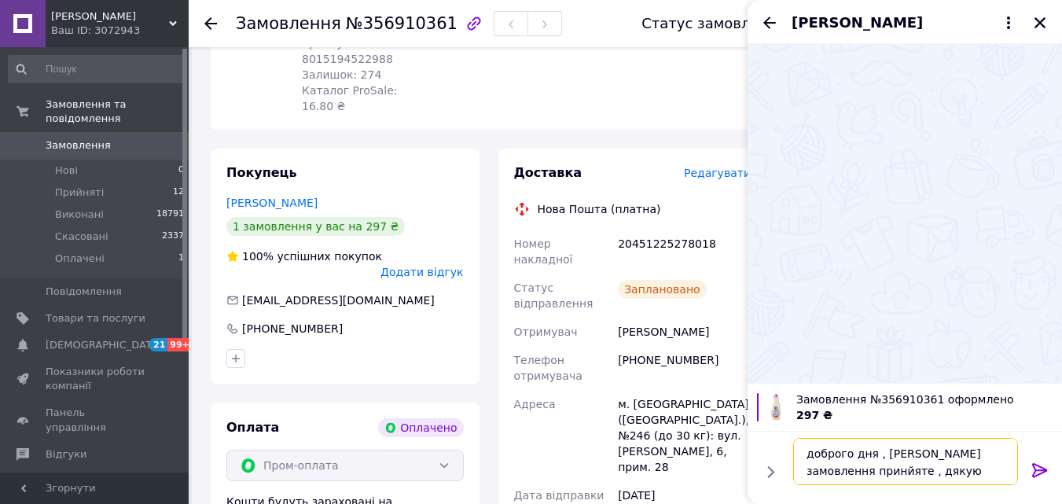
type textarea "доброго дня , [PERSON_NAME] замовлення принйяте , дякую вам"
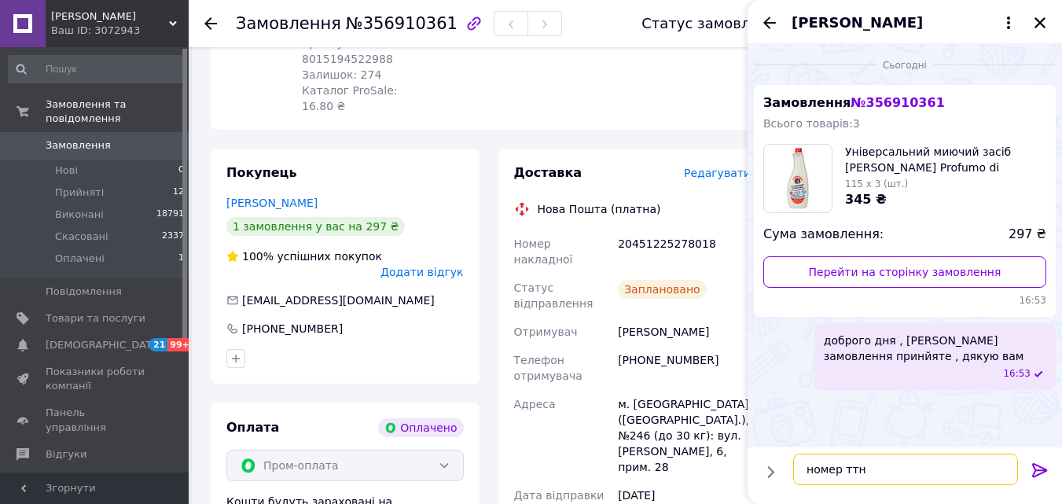
paste textarea "20451225278018"
type textarea "номер ттн 20451225278018"
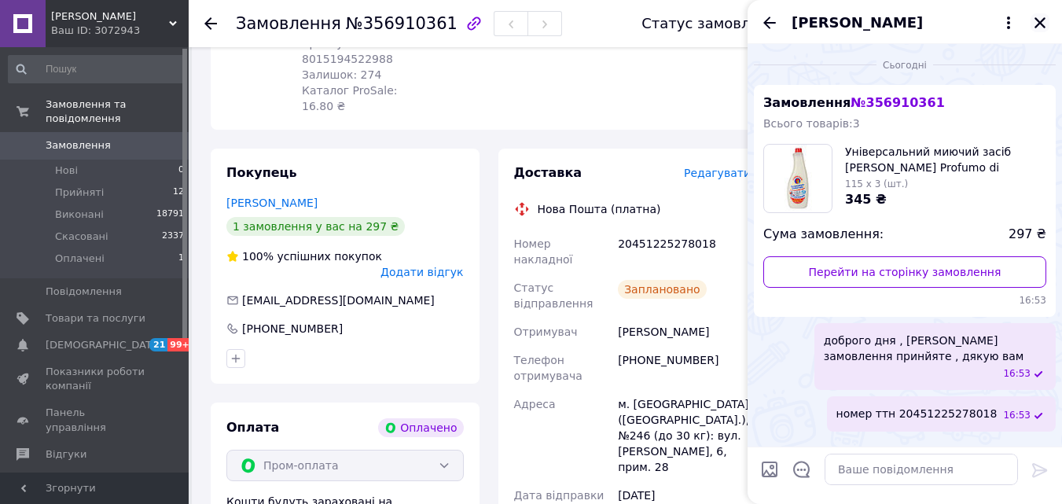
click at [1038, 24] on icon "Закрити" at bounding box center [1040, 23] width 14 height 14
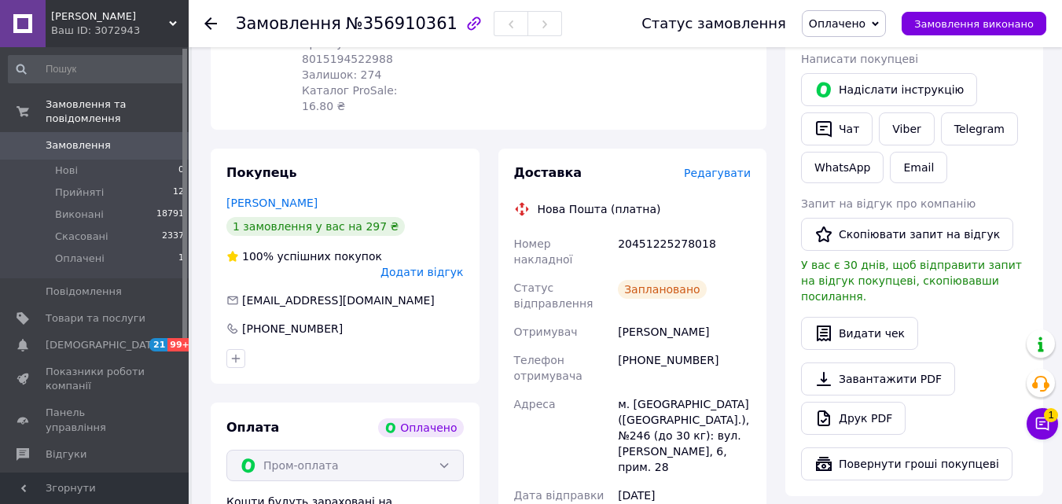
click at [848, 17] on span "Оплачено" at bounding box center [837, 23] width 57 height 13
drag, startPoint x: 857, startPoint y: 82, endPoint x: 874, endPoint y: 90, distance: 19.0
click at [857, 81] on li "Виконано" at bounding box center [844, 79] width 83 height 24
click at [1047, 429] on icon at bounding box center [1042, 424] width 13 height 13
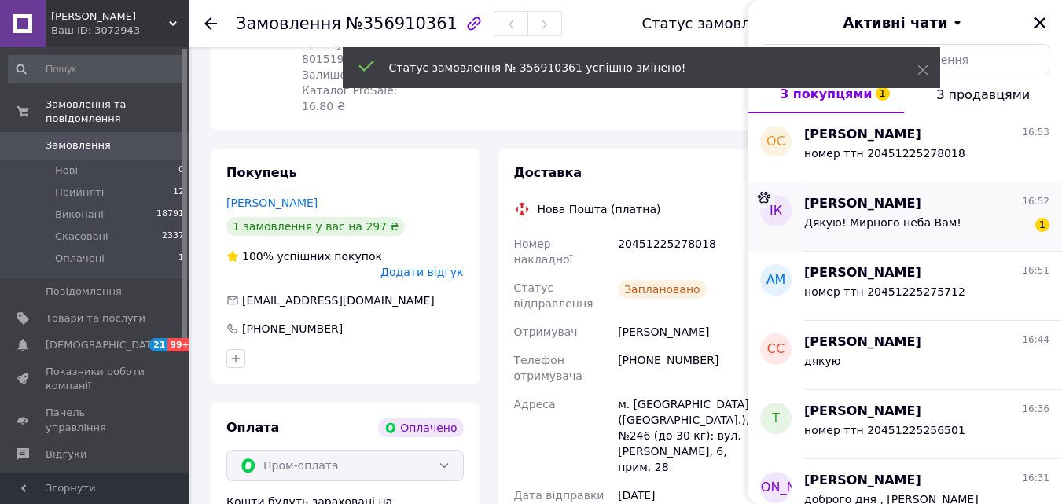
click at [957, 231] on div "Дякую! Мирного неба Вам! 1" at bounding box center [926, 225] width 245 height 25
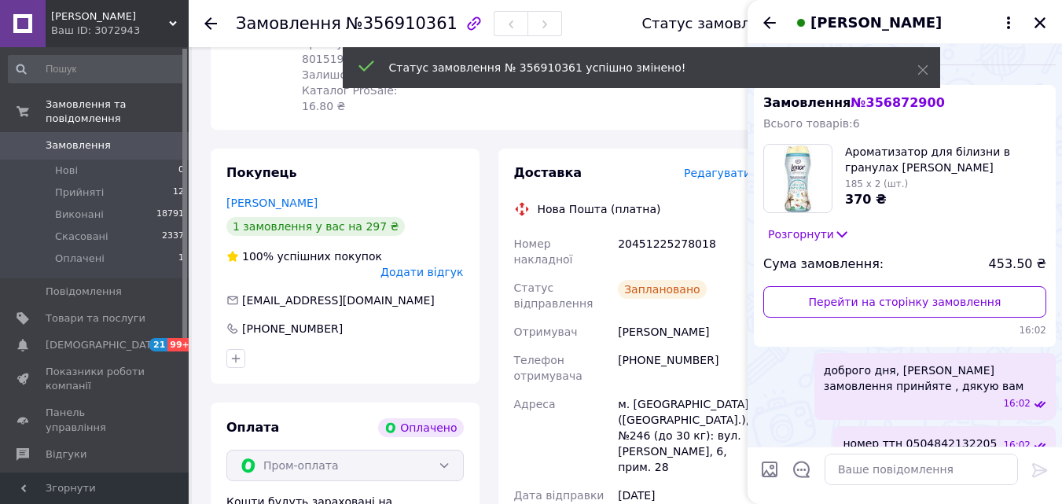
scroll to position [63, 0]
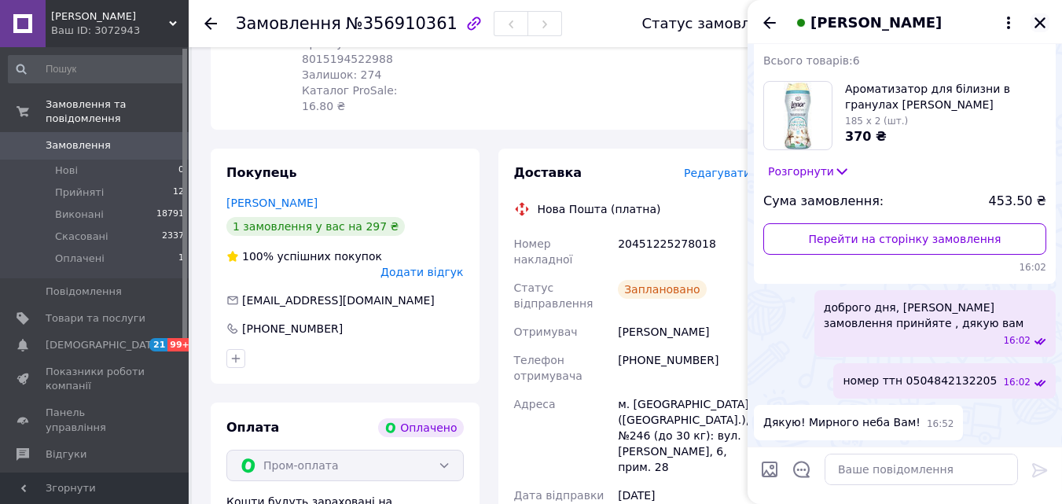
click at [1045, 23] on icon "Закрити" at bounding box center [1040, 23] width 14 height 14
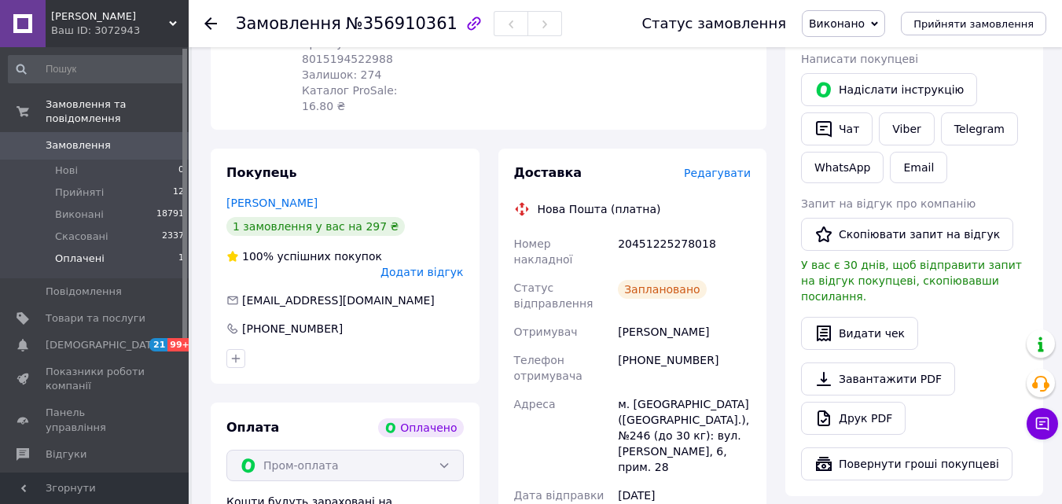
click at [133, 248] on li "Оплачені 1" at bounding box center [96, 263] width 193 height 30
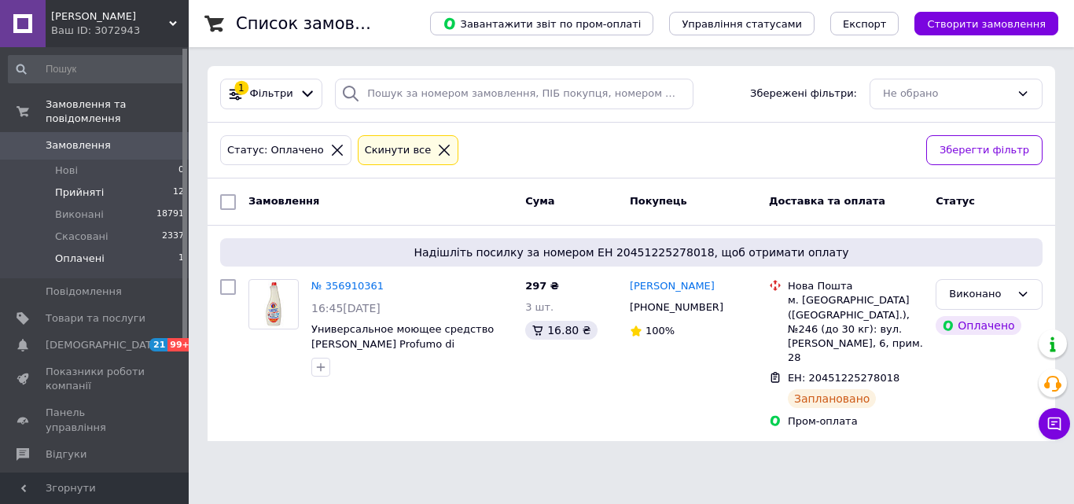
click at [144, 182] on li "Прийняті 12" at bounding box center [96, 193] width 193 height 22
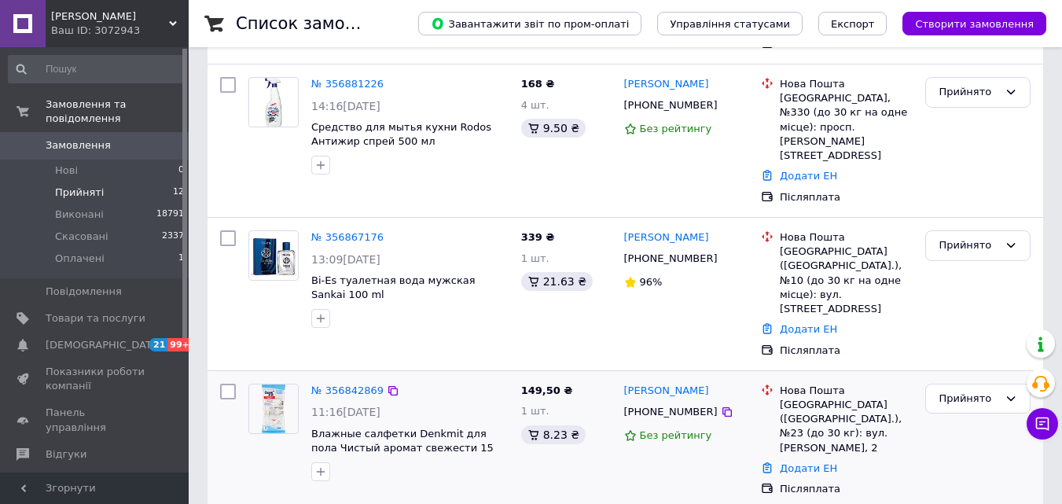
scroll to position [550, 0]
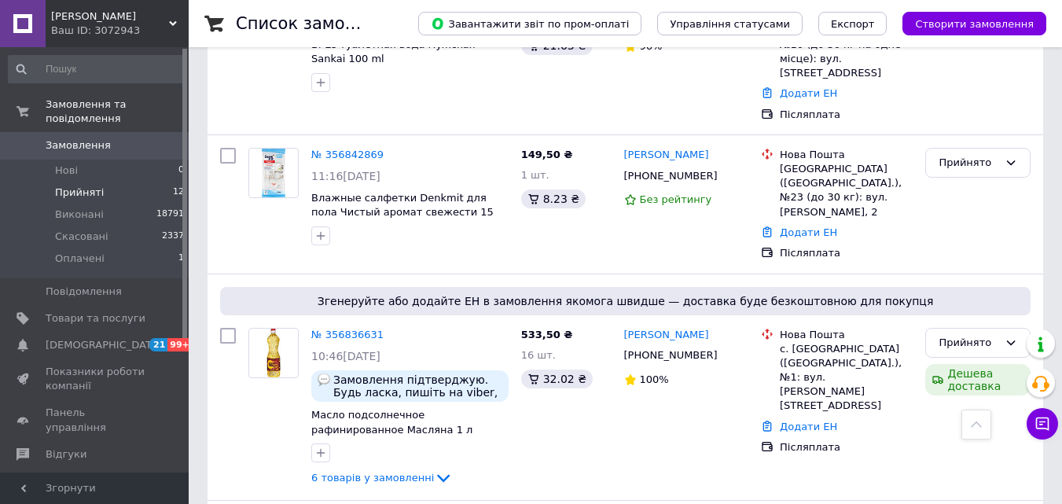
drag, startPoint x: 710, startPoint y: 116, endPoint x: 688, endPoint y: 63, distance: 57.1
click at [721, 170] on icon at bounding box center [727, 176] width 13 height 13
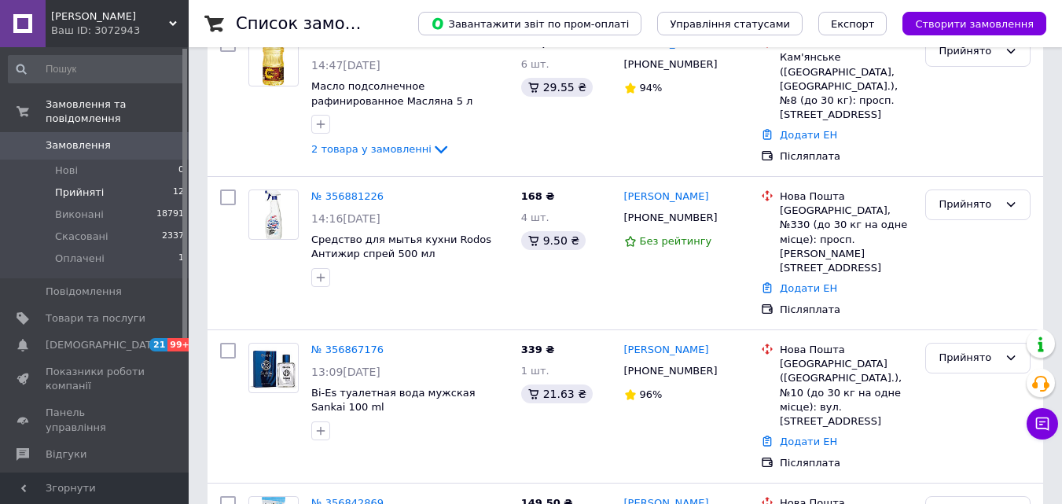
scroll to position [0, 0]
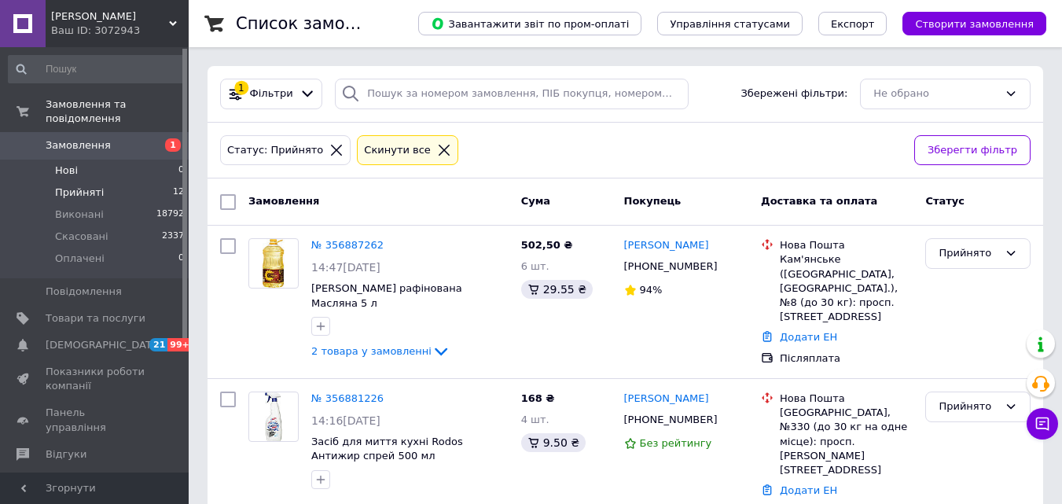
click at [145, 160] on li "Нові 0" at bounding box center [96, 171] width 193 height 22
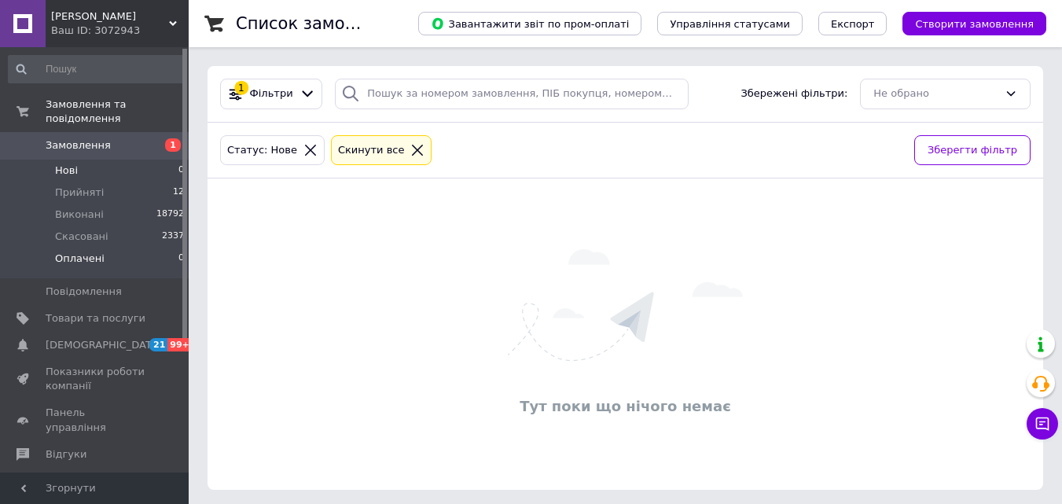
click at [124, 248] on li "Оплачені 0" at bounding box center [96, 263] width 193 height 30
click at [147, 160] on li "Нові 0" at bounding box center [96, 171] width 193 height 22
click at [172, 138] on span "1" at bounding box center [173, 144] width 16 height 13
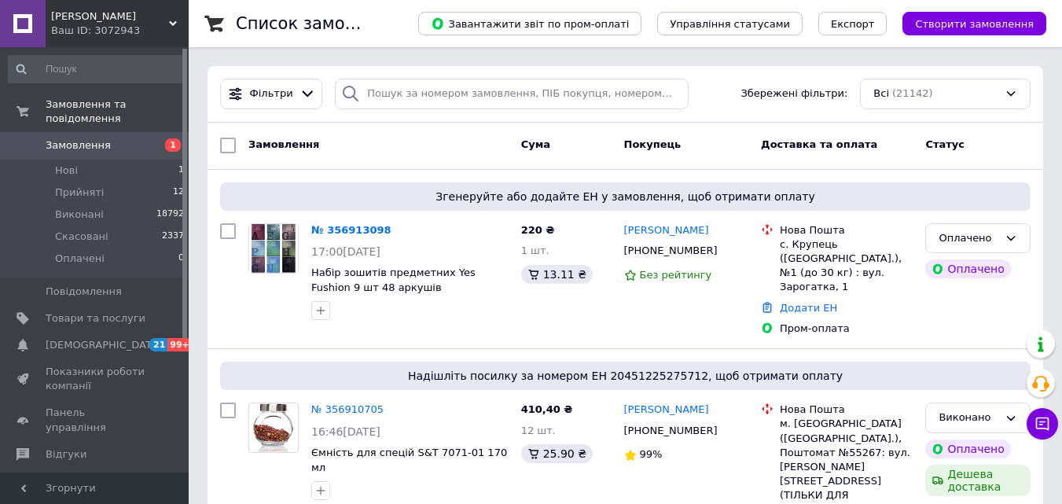
click at [344, 230] on link "№ 356913098" at bounding box center [351, 230] width 80 height 12
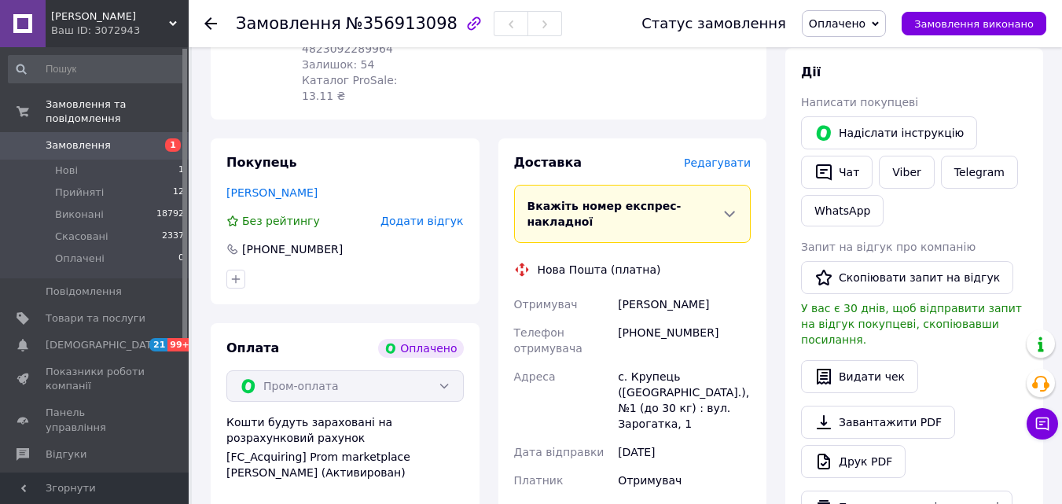
scroll to position [786, 0]
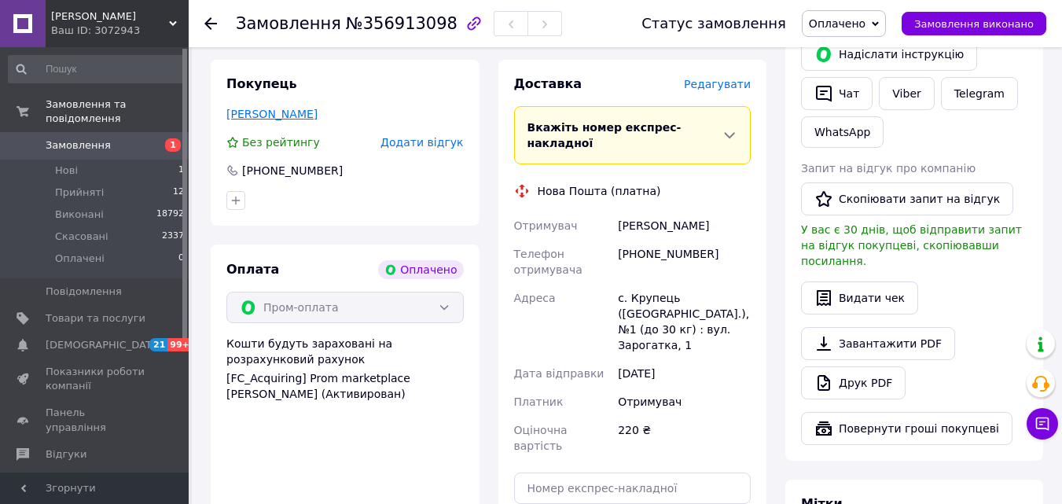
click at [300, 108] on link "[PERSON_NAME]" at bounding box center [271, 114] width 91 height 13
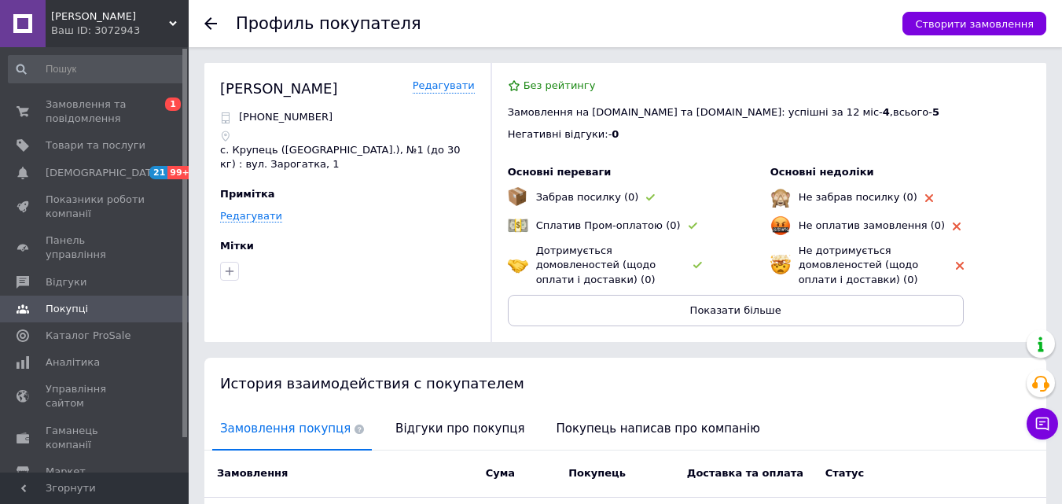
scroll to position [180, 0]
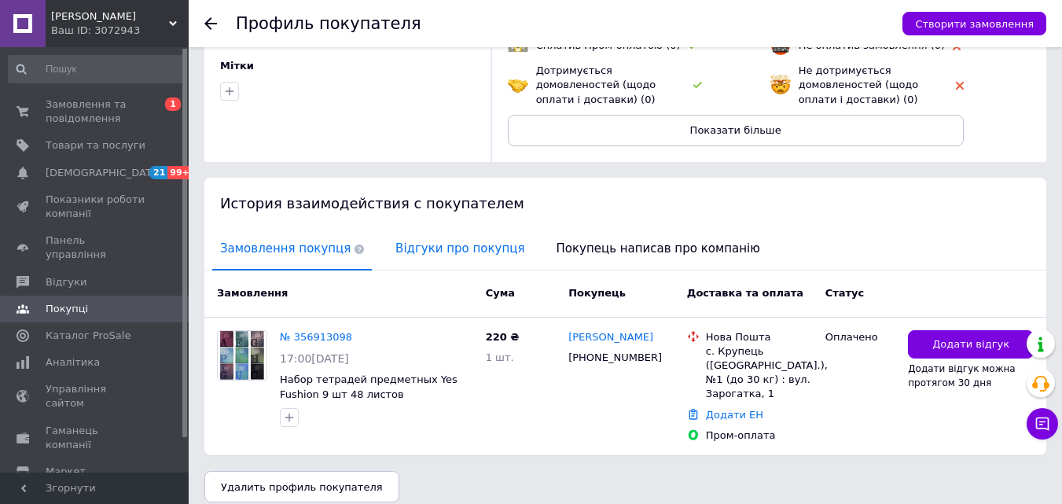
click at [410, 249] on span "Відгуки про покупця" at bounding box center [460, 249] width 145 height 40
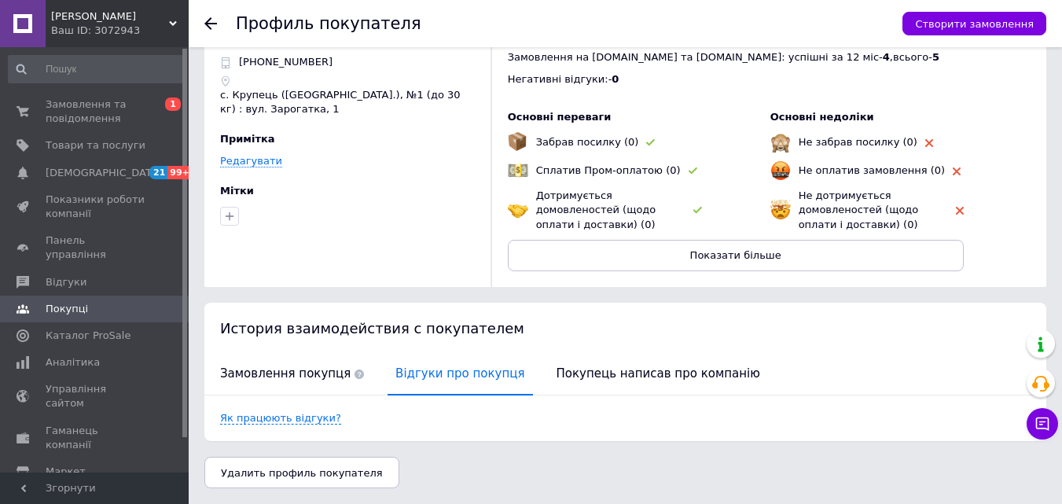
scroll to position [55, 0]
drag, startPoint x: 314, startPoint y: 370, endPoint x: 212, endPoint y: 241, distance: 164.0
click at [313, 369] on span "Замовлення покупця" at bounding box center [292, 374] width 160 height 40
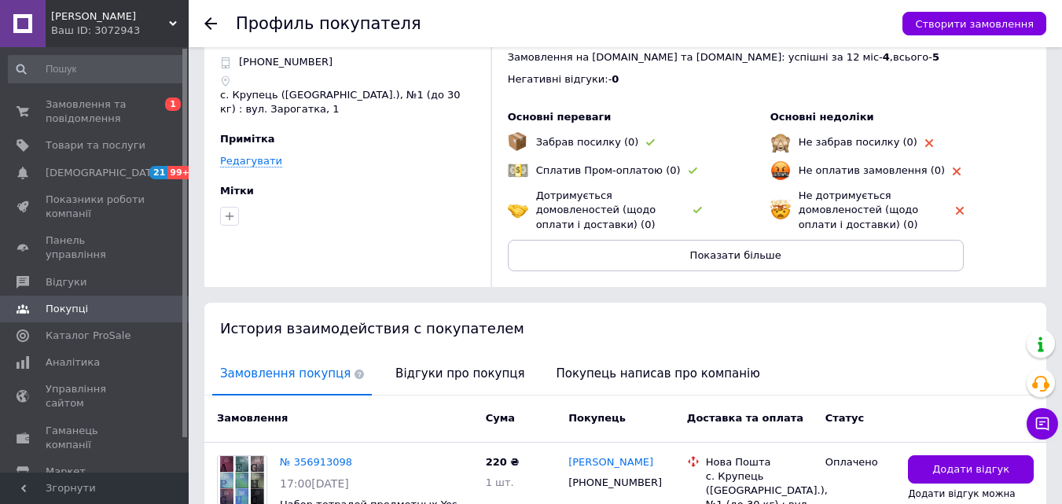
scroll to position [180, 0]
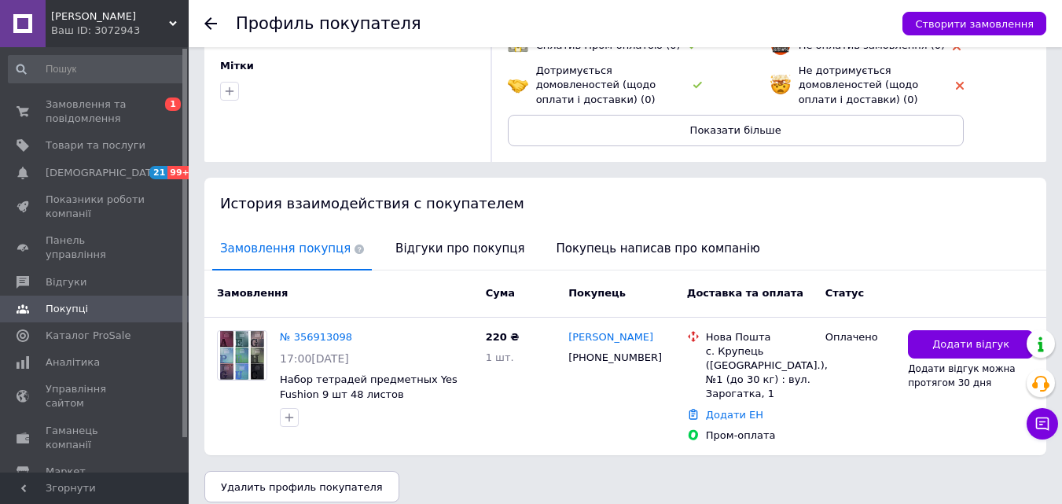
click at [212, 24] on use at bounding box center [210, 23] width 13 height 13
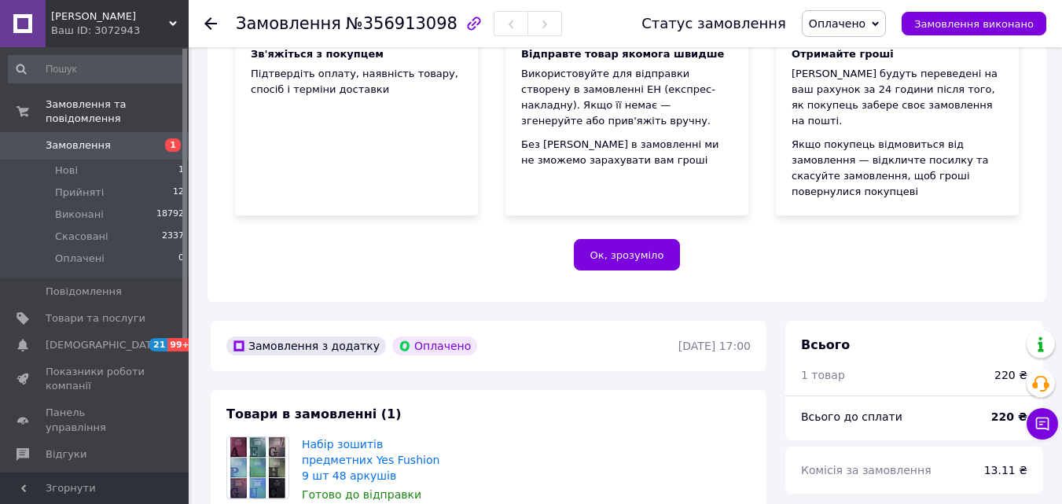
scroll to position [529, 0]
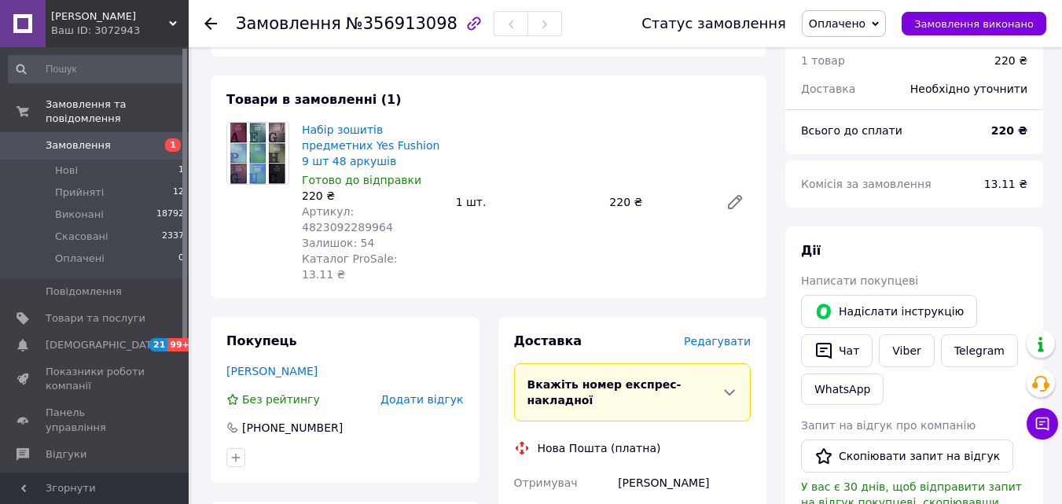
click at [393, 205] on span "Артикул: 4823092289964" at bounding box center [347, 219] width 91 height 28
copy span "4823092289964"
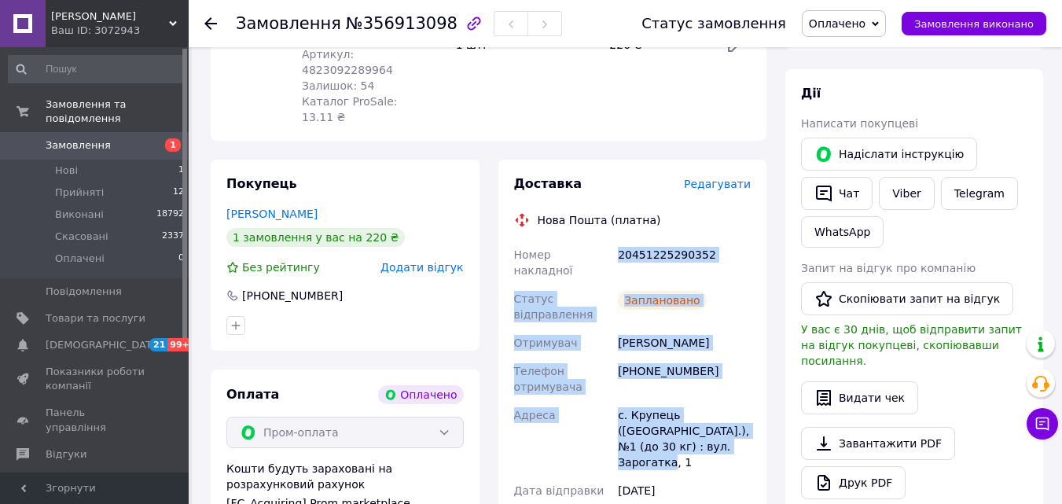
drag, startPoint x: 681, startPoint y: 359, endPoint x: 618, endPoint y: 190, distance: 180.4
click at [618, 241] on div "Номер накладної 20451225290352 Статус відправлення Заплановано Отримувач [PERSO…" at bounding box center [633, 431] width 244 height 381
copy div "20451225290352 Статус відправлення Заплановано Отримувач [PERSON_NAME] Телефон …"
click at [679, 241] on div "20451225290352" at bounding box center [684, 263] width 139 height 44
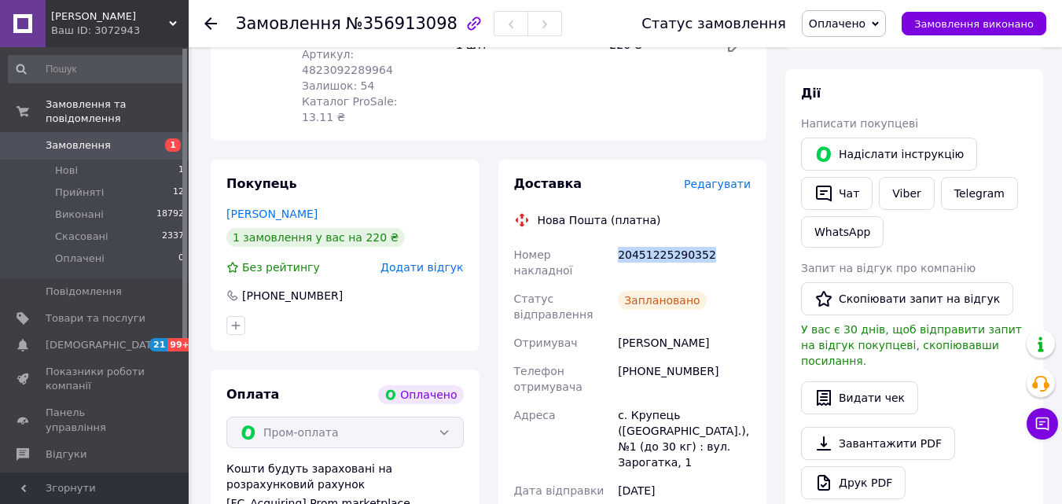
click at [679, 241] on div "20451225290352" at bounding box center [684, 263] width 139 height 44
click at [830, 186] on icon "button" at bounding box center [824, 194] width 16 height 17
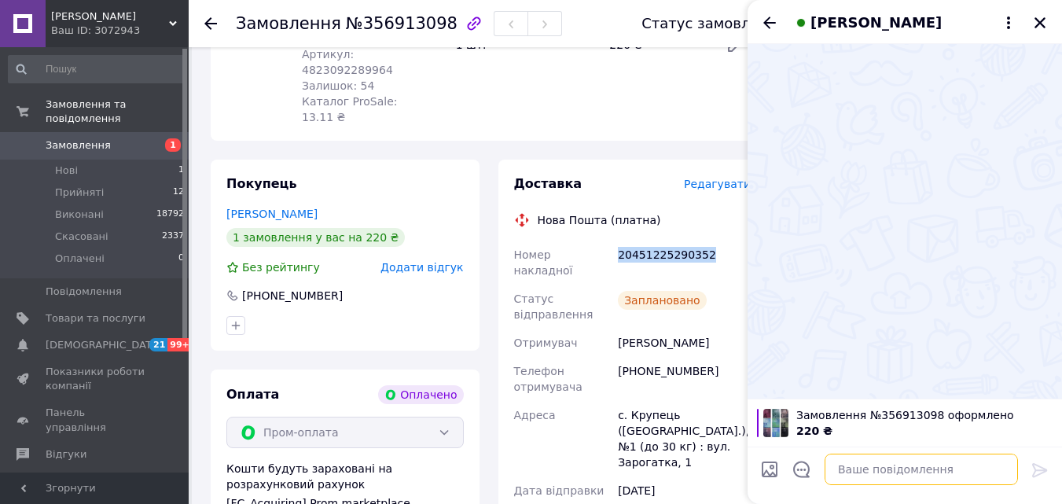
click at [904, 464] on textarea at bounding box center [921, 469] width 193 height 31
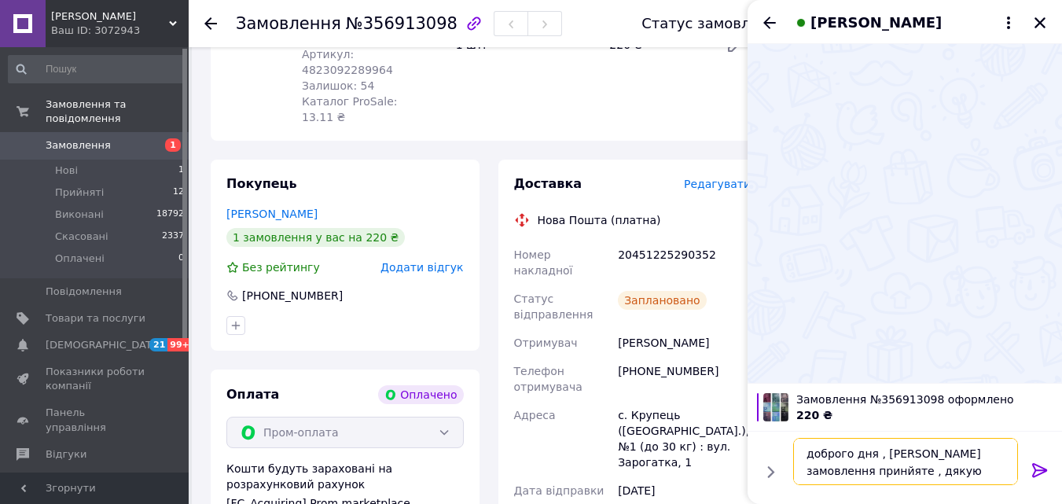
type textarea "доброго дня , [PERSON_NAME] замовлення принйяте , дякую вам"
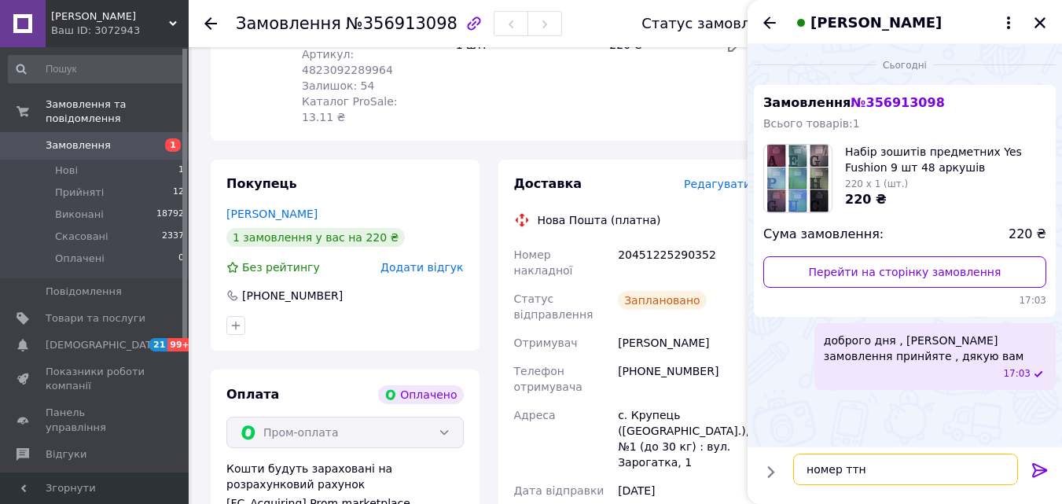
paste textarea "20451225290352"
type textarea "номер ттн 20451225290352"
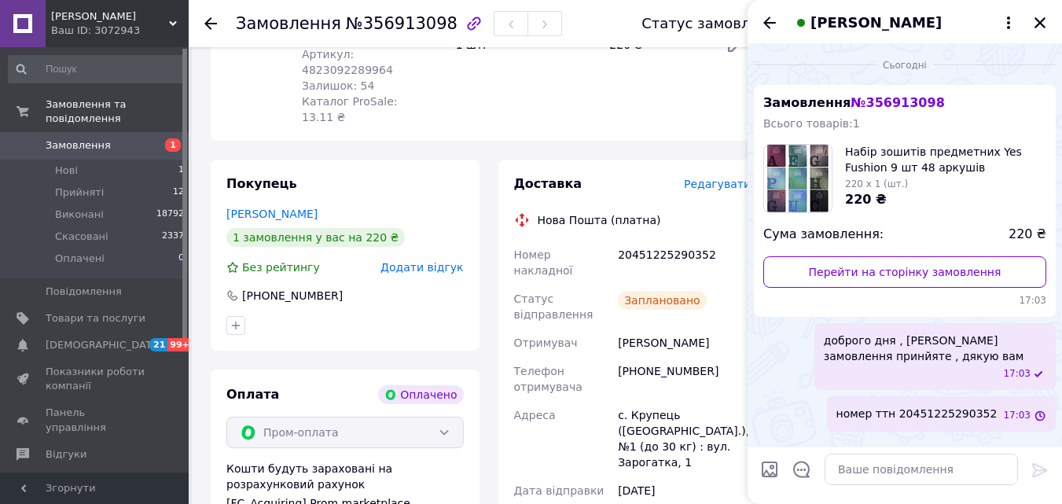
click at [1036, 10] on div "[PERSON_NAME]" at bounding box center [905, 22] width 315 height 44
click at [1039, 21] on icon "Закрити" at bounding box center [1040, 22] width 11 height 11
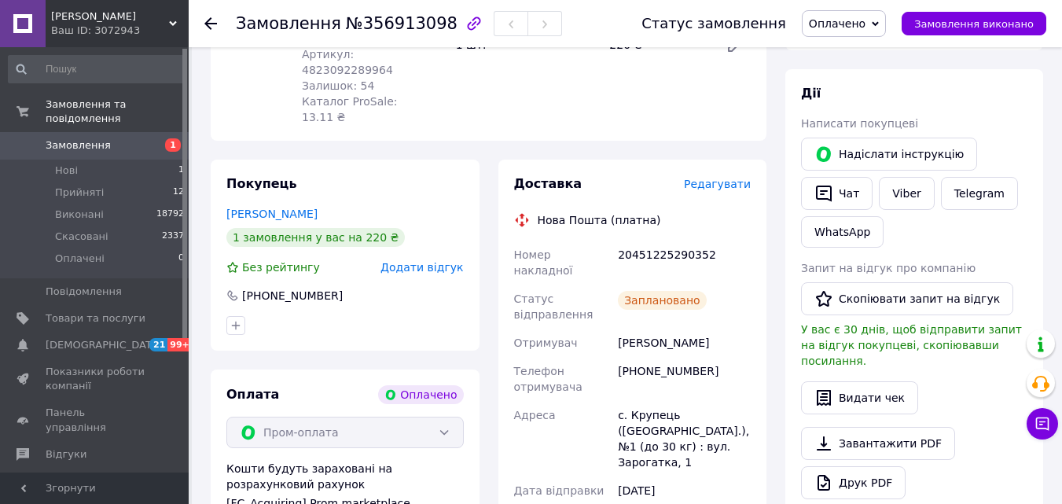
click at [866, 17] on span "Оплачено" at bounding box center [837, 23] width 57 height 13
click at [871, 79] on li "Виконано" at bounding box center [844, 79] width 83 height 24
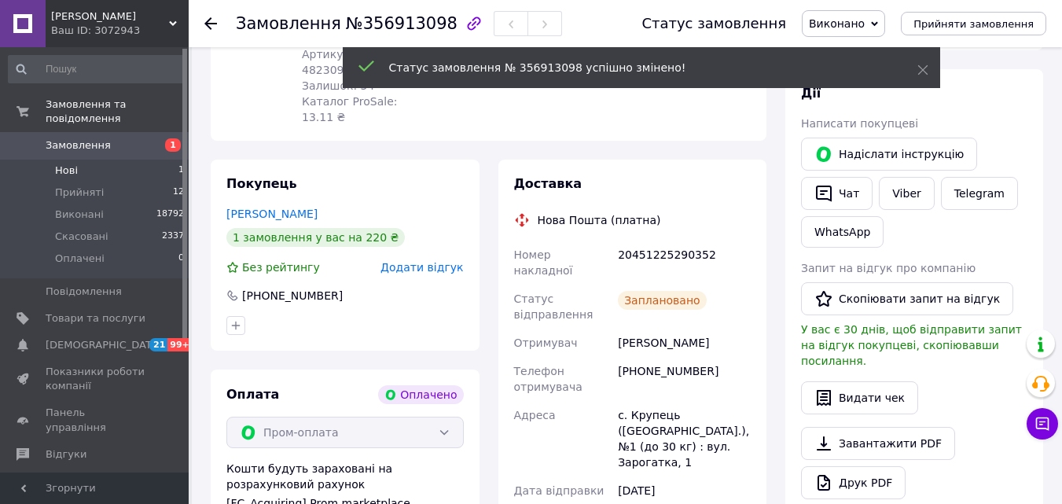
click at [111, 160] on li "Нові 1" at bounding box center [96, 171] width 193 height 22
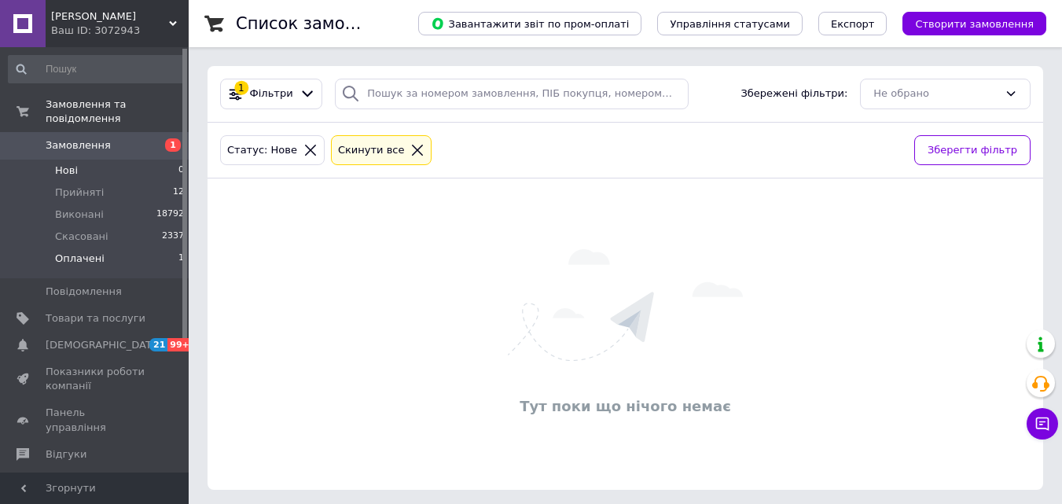
click at [99, 248] on li "Оплачені 1" at bounding box center [96, 263] width 193 height 30
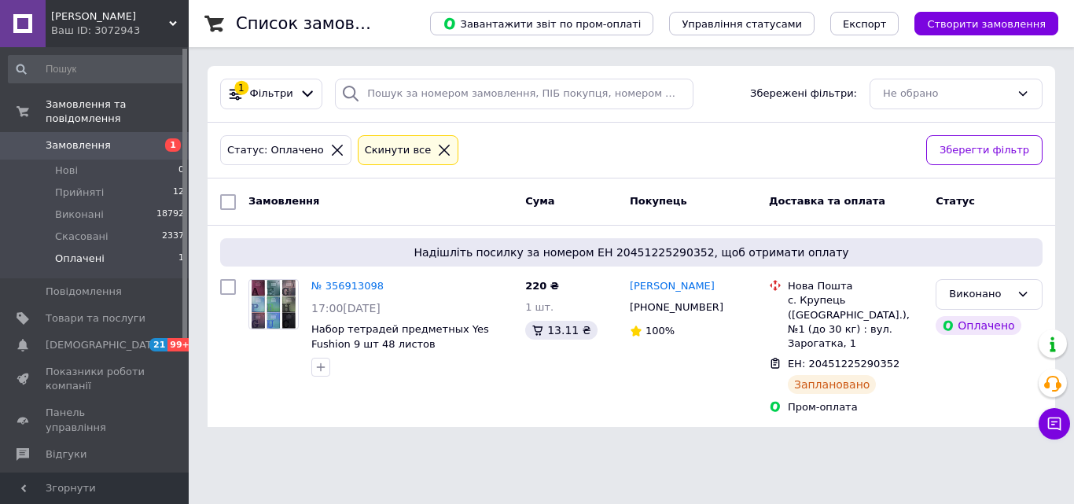
click at [135, 138] on span "Замовлення" at bounding box center [96, 145] width 100 height 14
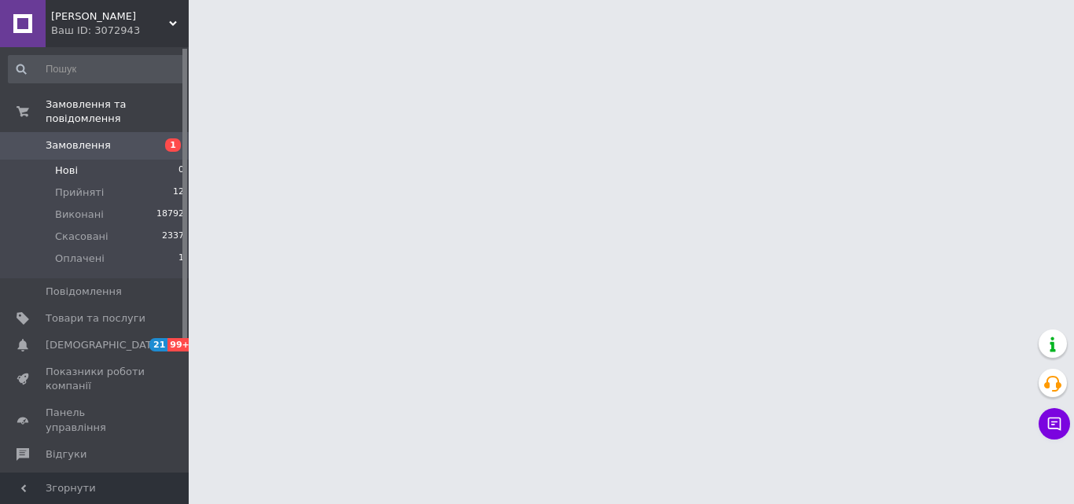
click at [125, 160] on li "Нові 0" at bounding box center [96, 171] width 193 height 22
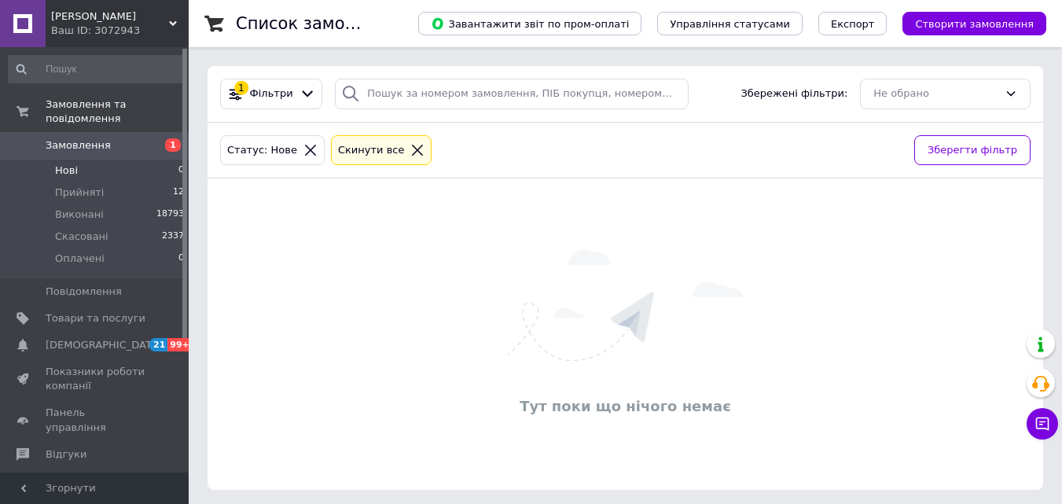
click at [93, 447] on span "Відгуки" at bounding box center [96, 454] width 100 height 14
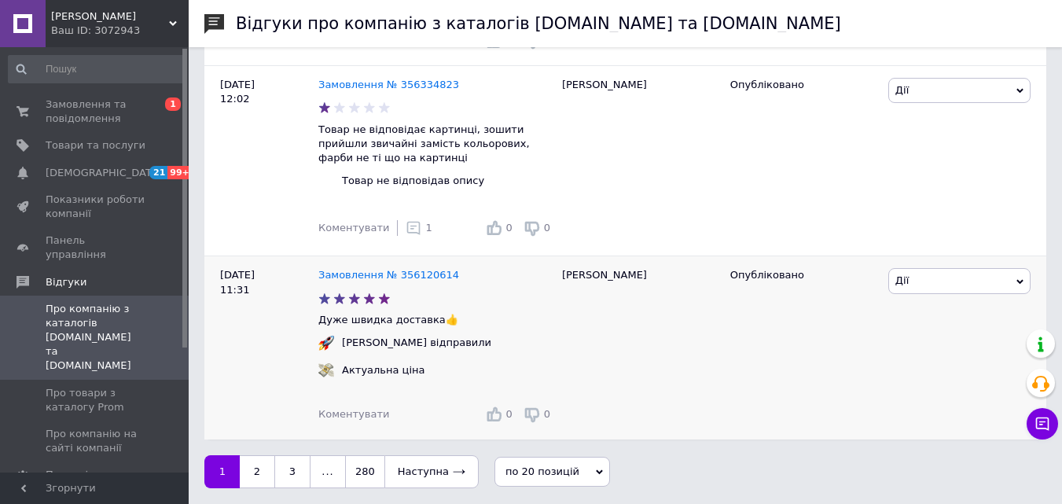
scroll to position [3948, 0]
click at [285, 472] on link "3" at bounding box center [292, 471] width 36 height 33
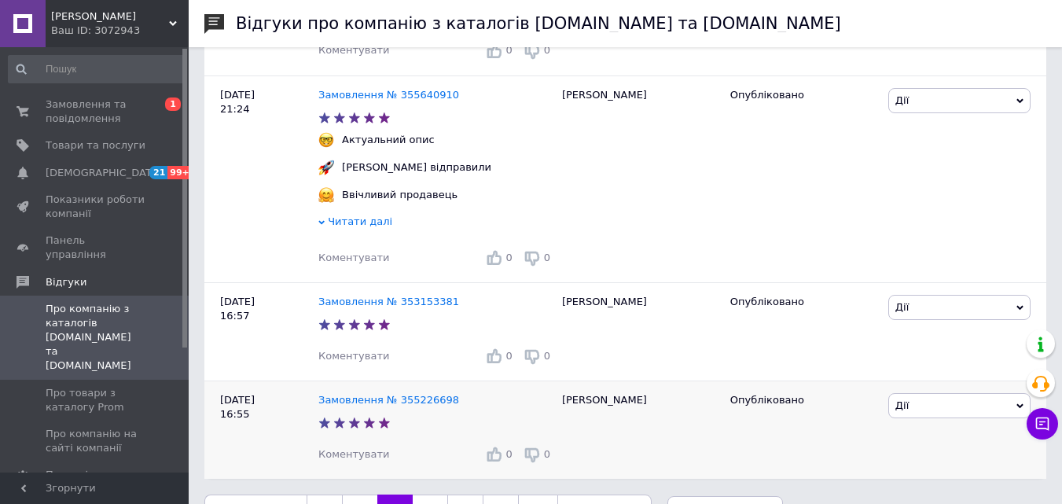
scroll to position [3746, 0]
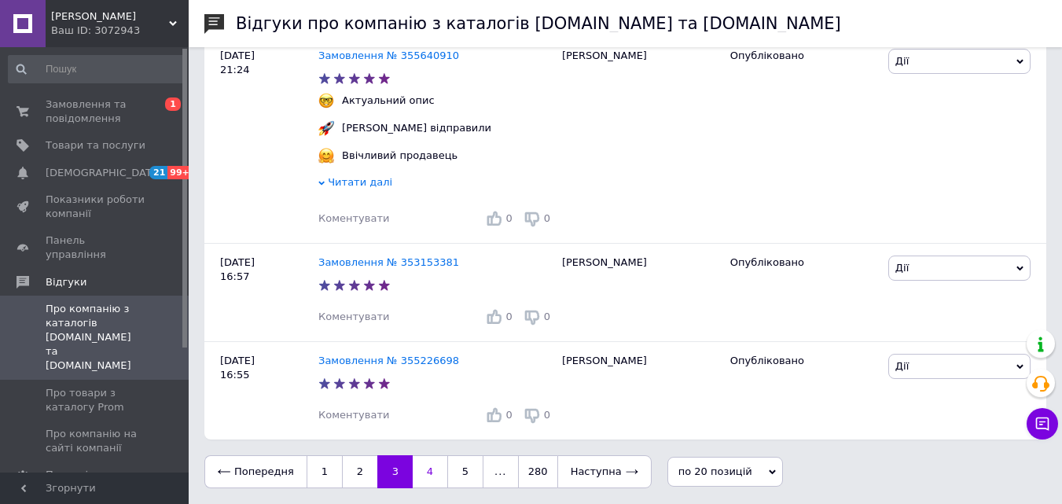
click at [422, 474] on link "4" at bounding box center [430, 471] width 35 height 33
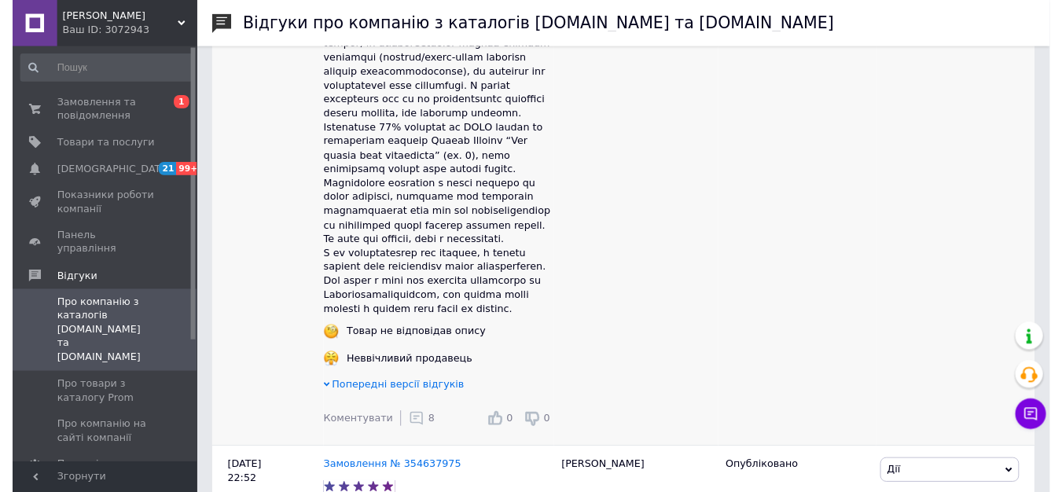
scroll to position [865, 0]
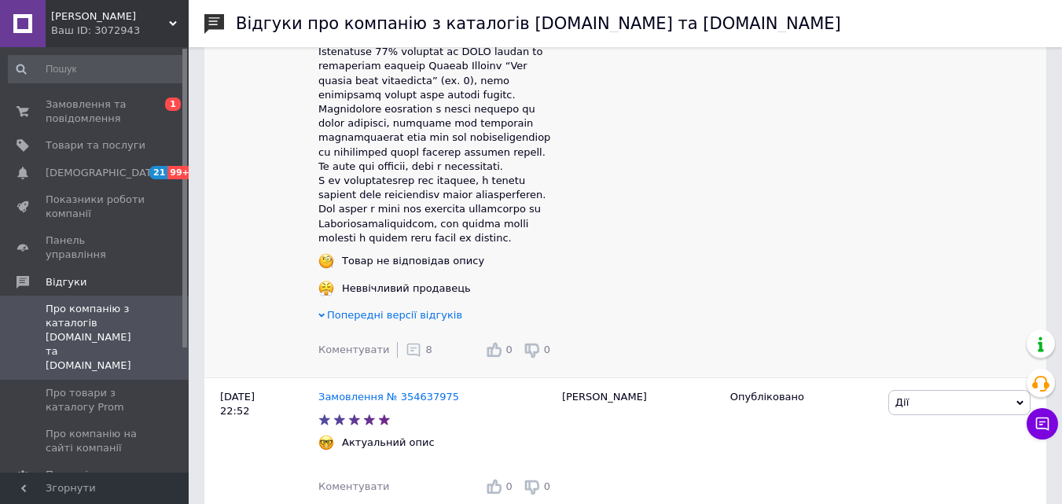
click at [407, 357] on use at bounding box center [413, 350] width 13 height 13
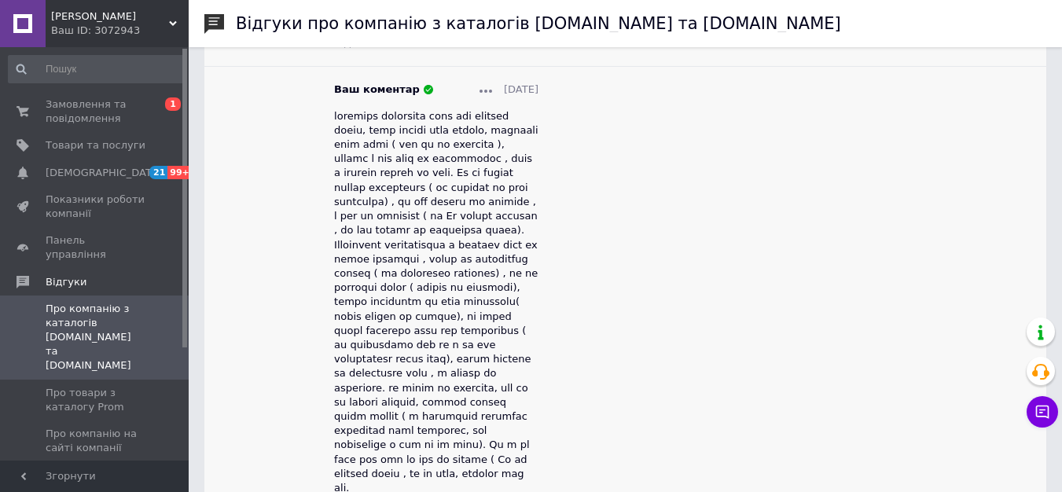
scroll to position [2202, 0]
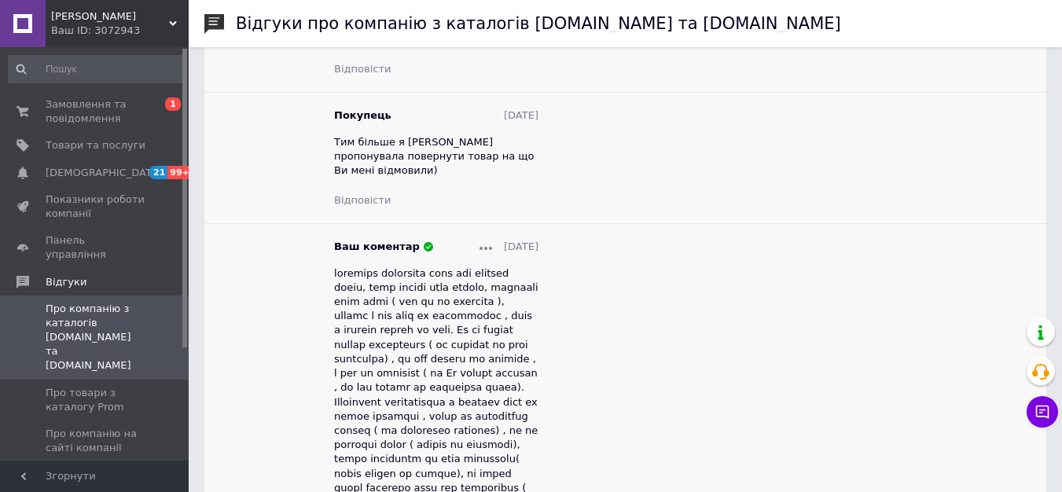
click at [480, 247] on icon at bounding box center [486, 248] width 13 height 3
click at [510, 264] on span "Редагувати" at bounding box center [522, 270] width 62 height 12
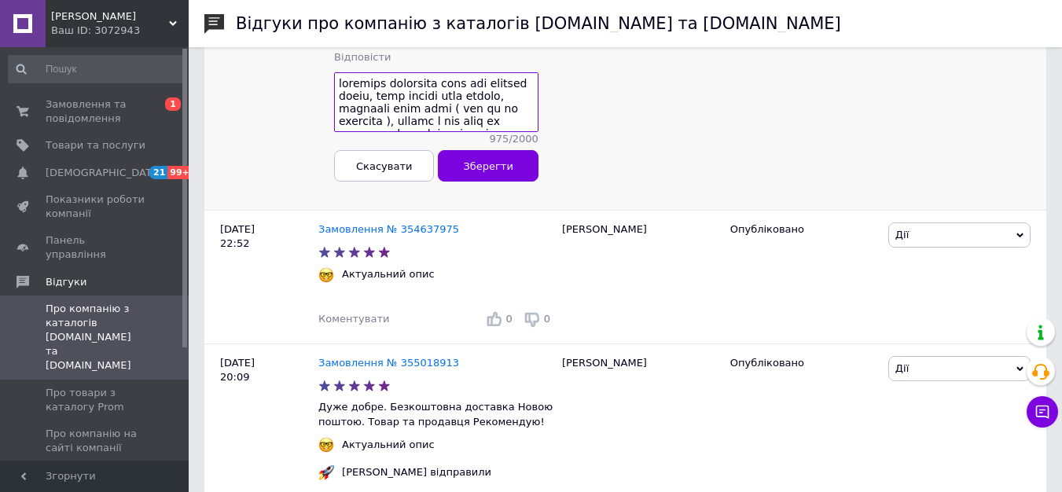
scroll to position [2584, 0]
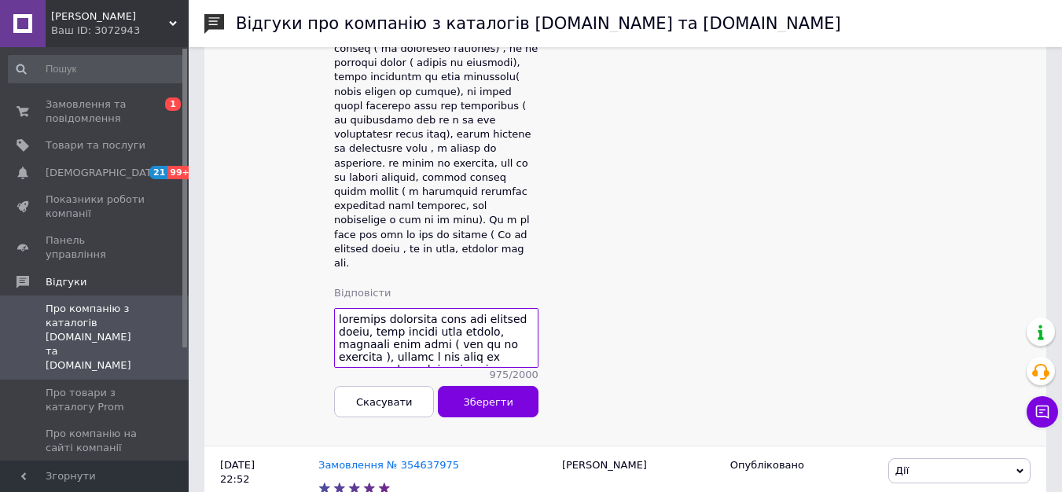
click at [511, 308] on textarea at bounding box center [436, 338] width 204 height 60
click at [510, 308] on textarea at bounding box center [436, 338] width 204 height 60
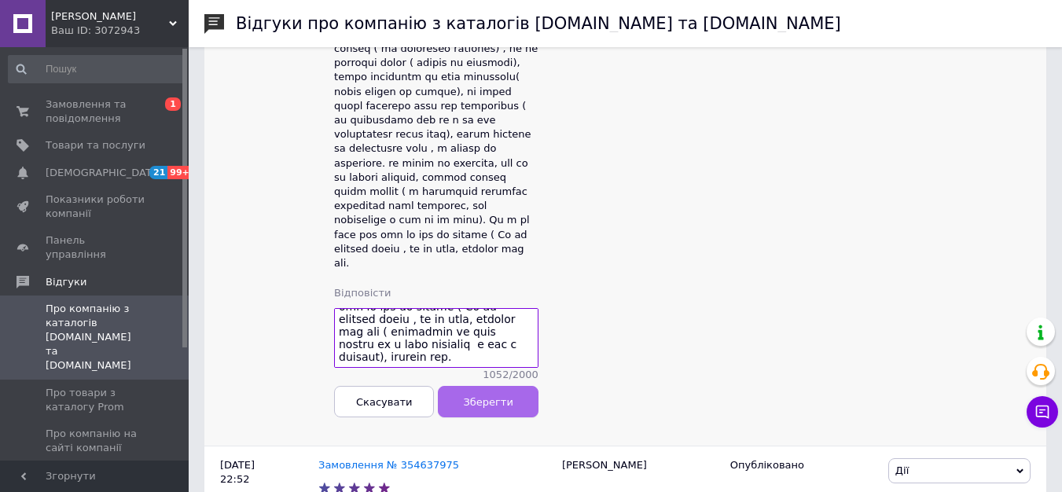
type textarea "loremips dolorsita cons adi elitsed doeiu, temp incidi utla etdolo, magnaali en…"
click at [495, 396] on span "Зберегти" at bounding box center [488, 402] width 50 height 12
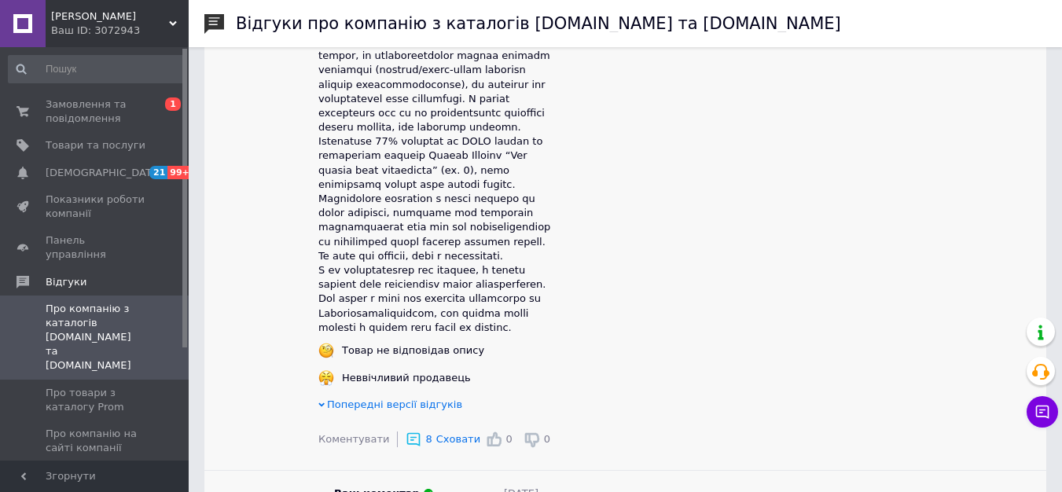
scroll to position [854, 0]
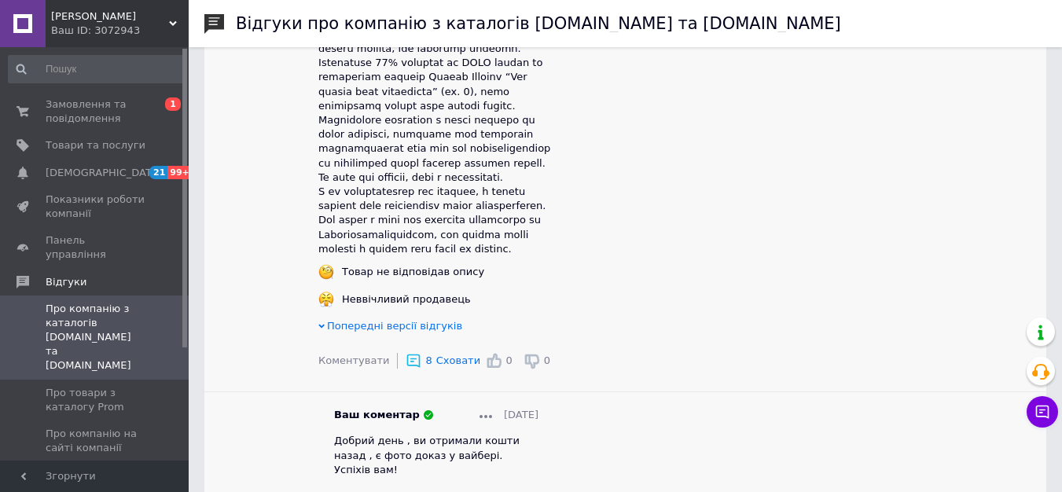
click at [446, 366] on span "Сховати" at bounding box center [458, 361] width 44 height 12
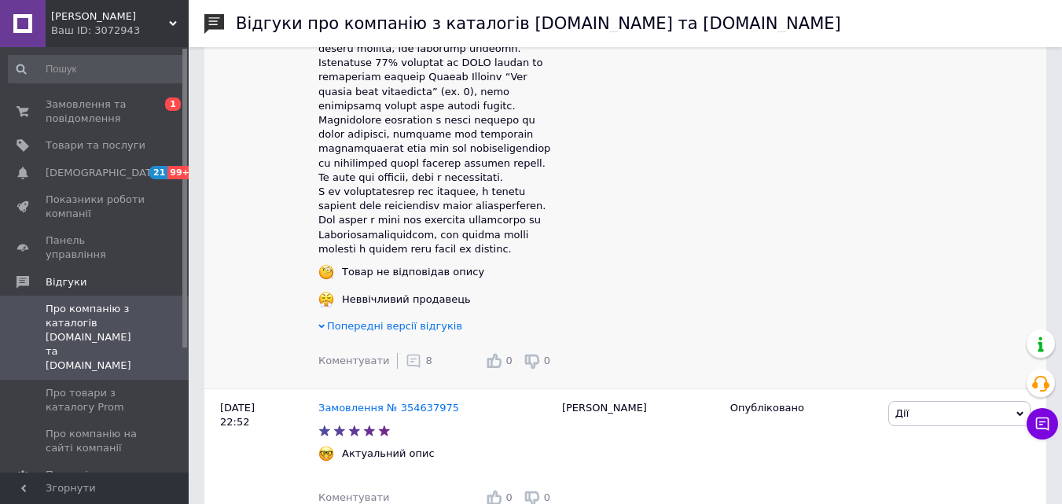
click at [408, 366] on icon at bounding box center [414, 361] width 16 height 16
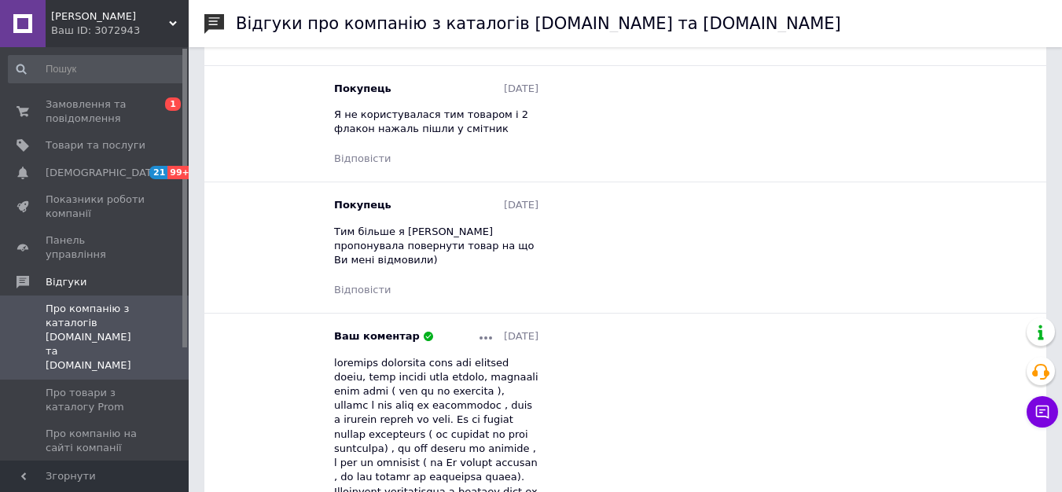
scroll to position [2191, 0]
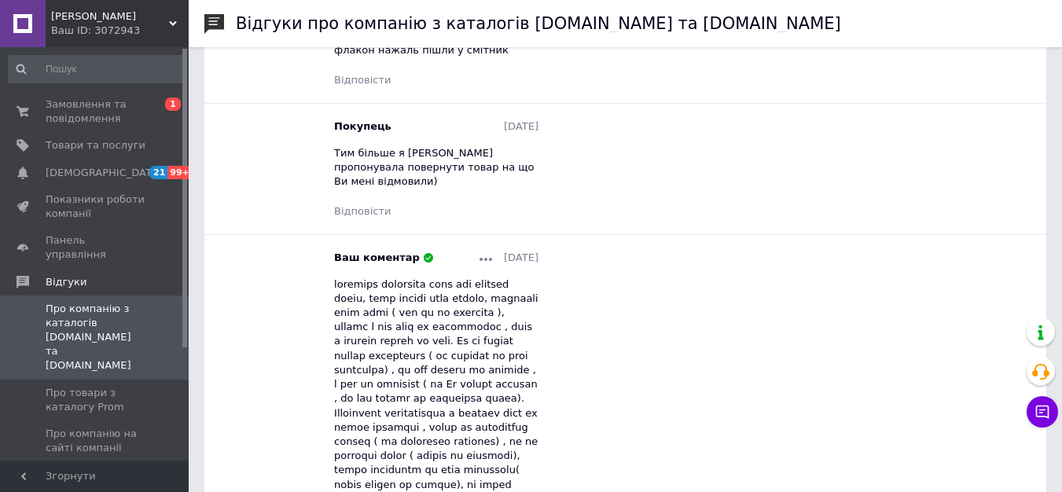
click at [480, 258] on icon at bounding box center [486, 259] width 13 height 3
click at [491, 275] on span "Редагувати" at bounding box center [522, 281] width 62 height 12
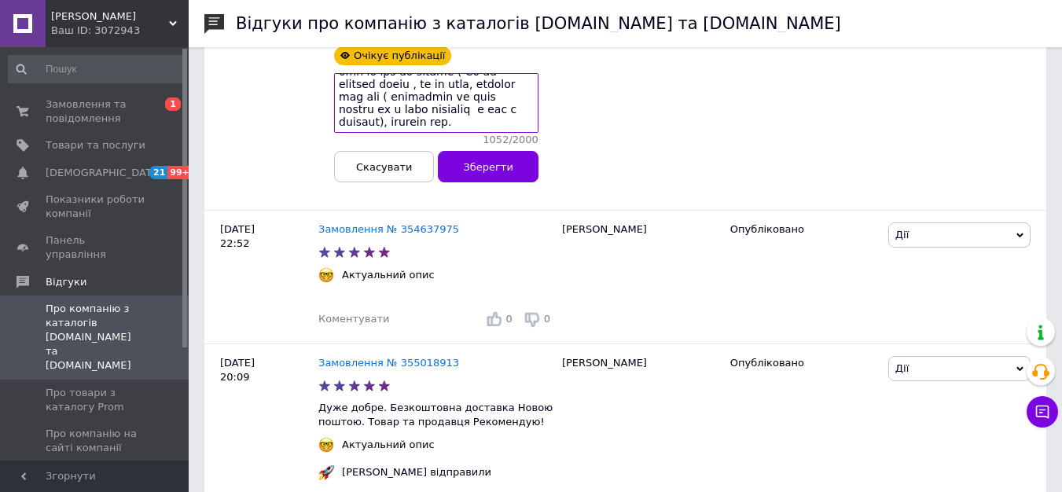
scroll to position [2692, 0]
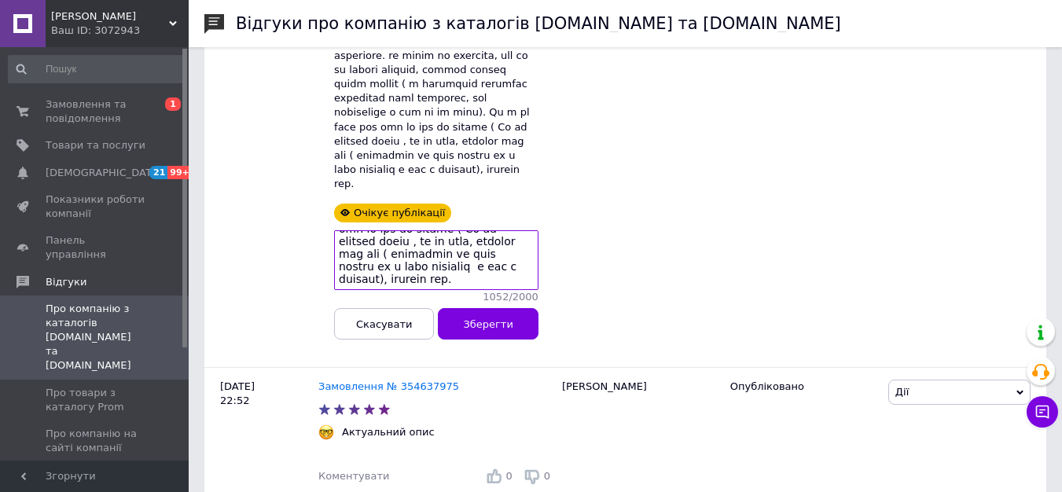
click at [406, 230] on textarea at bounding box center [436, 260] width 204 height 60
drag, startPoint x: 513, startPoint y: 215, endPoint x: 345, endPoint y: 188, distance: 169.7
click at [333, 180] on div "Ваш коментар [DATE] Очікує публікації 1297 / 2000 Скасувати Зберегти" at bounding box center [436, 45] width 236 height 590
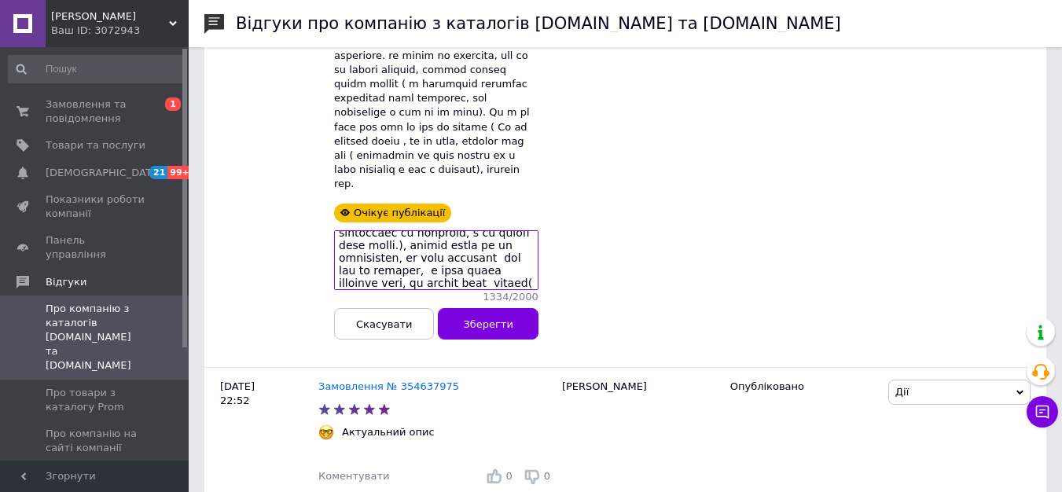
drag, startPoint x: 402, startPoint y: 215, endPoint x: 359, endPoint y: 145, distance: 81.6
click at [356, 138] on div "Ваш коментар [DATE] Очікує публікації 1334 / 2000 Скасувати Зберегти" at bounding box center [436, 45] width 204 height 590
click at [436, 230] on textarea at bounding box center [436, 260] width 204 height 60
drag, startPoint x: 363, startPoint y: 196, endPoint x: 333, endPoint y: 196, distance: 29.9
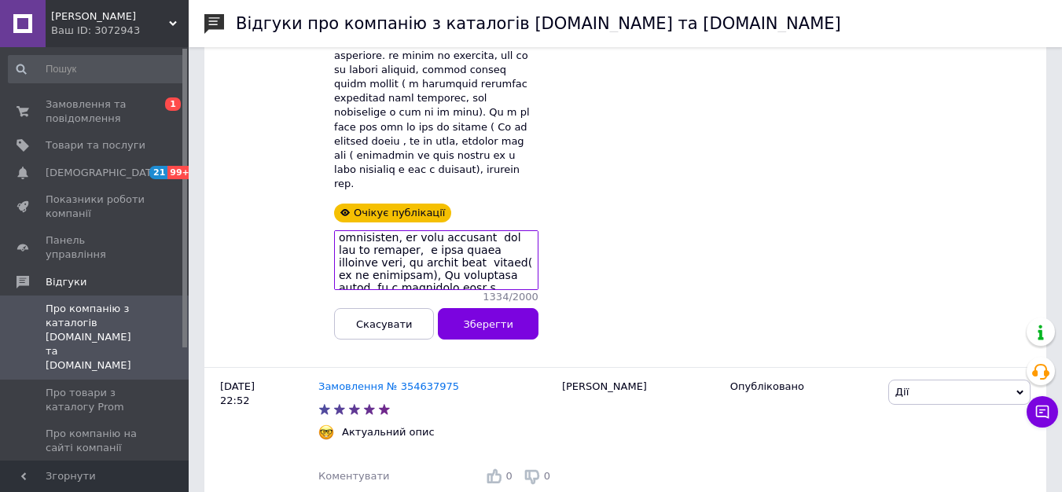
click at [333, 196] on div "Ваш коментар [DATE] Очікує публікації 1334 / 2000 Скасувати Зберегти" at bounding box center [436, 45] width 236 height 590
click at [503, 230] on textarea at bounding box center [436, 260] width 204 height 60
click at [500, 230] on textarea at bounding box center [436, 260] width 204 height 60
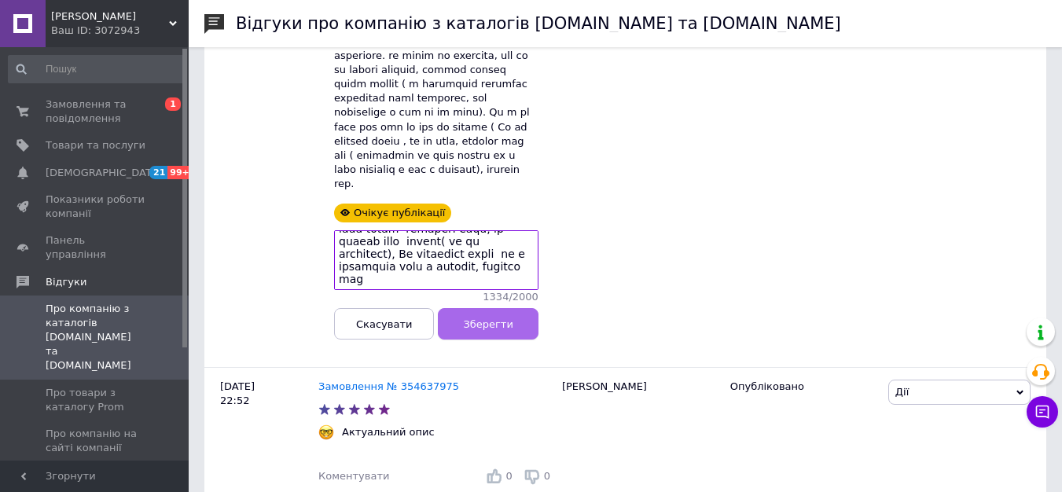
type textarea "loremips dolorsita cons adi elitsed doeiu, temp incidi utla etdolo, magnaali en…"
click at [506, 318] on span "Зберегти" at bounding box center [488, 324] width 50 height 12
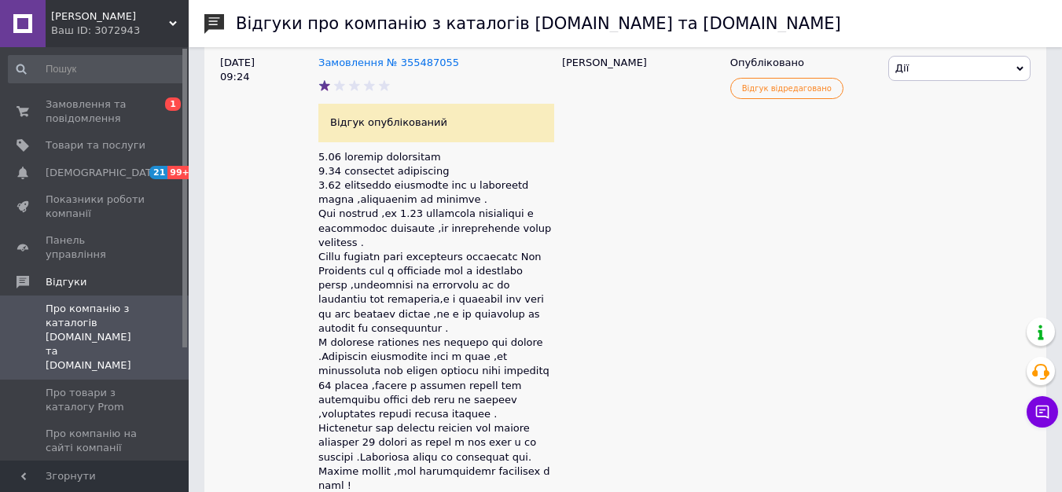
scroll to position [3793, 0]
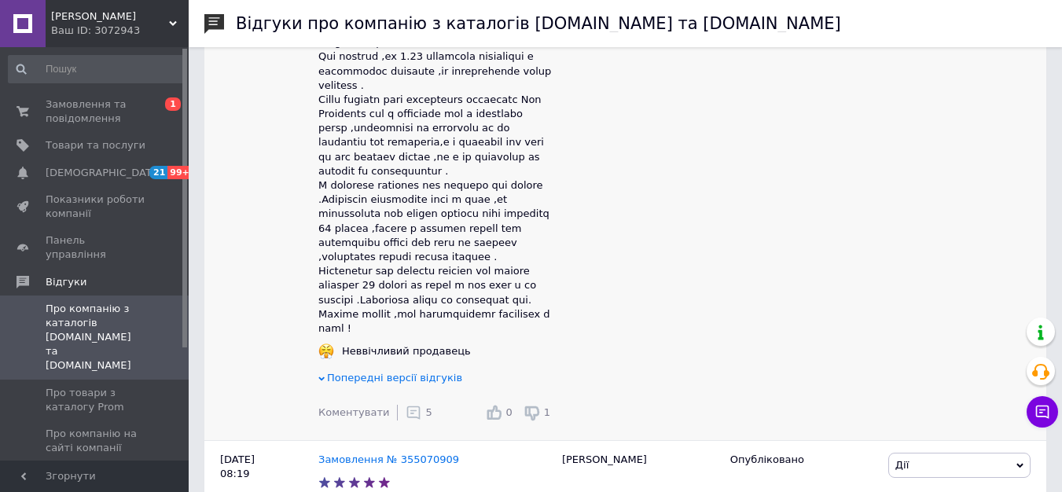
click at [407, 407] on use at bounding box center [413, 413] width 13 height 13
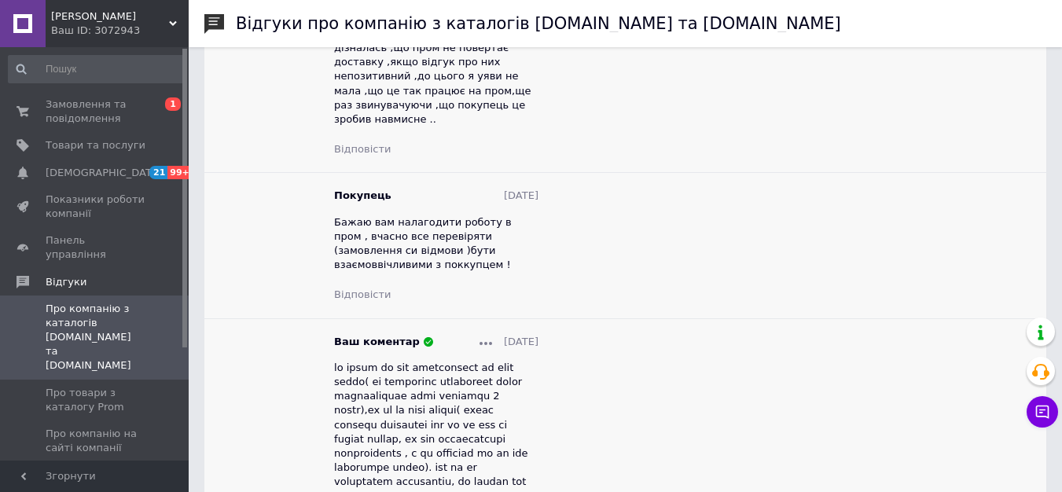
scroll to position [5444, 0]
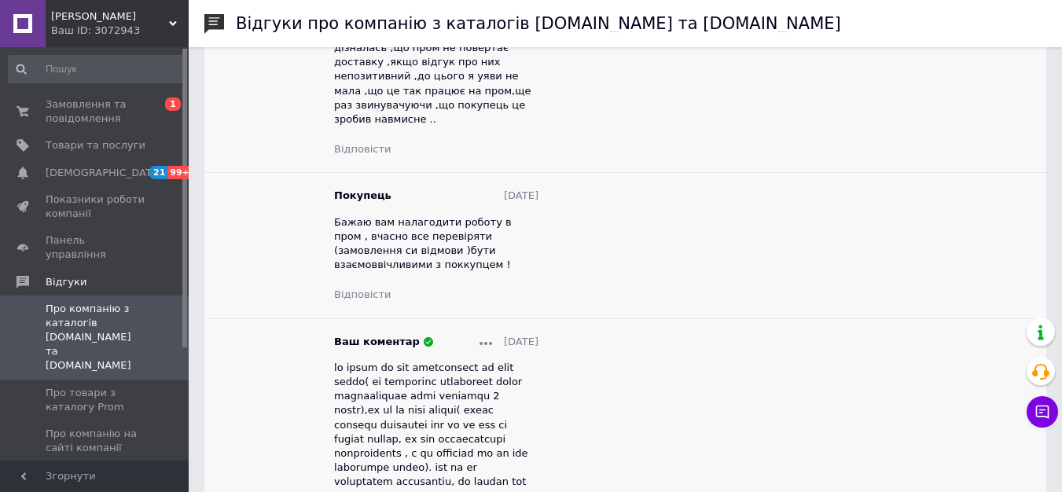
scroll to position [5208, 0]
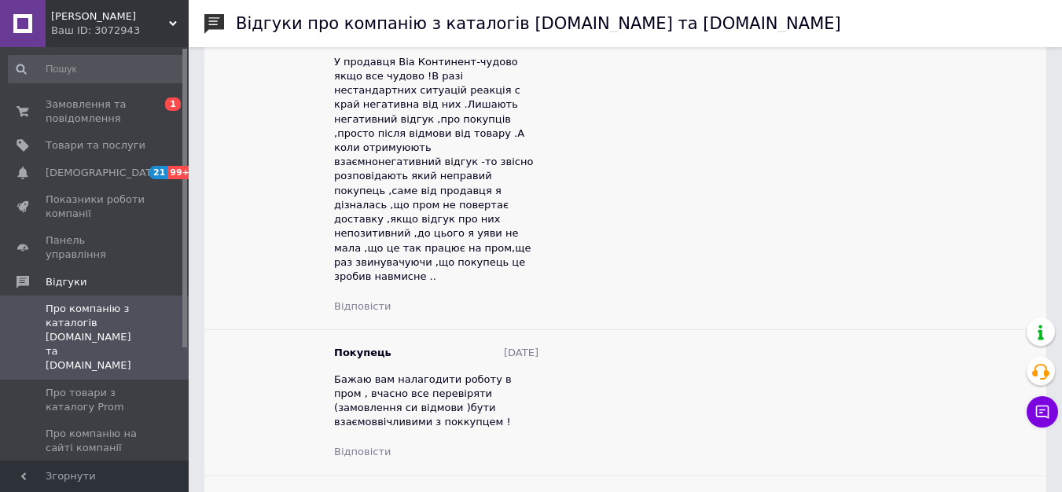
click at [480, 499] on icon at bounding box center [486, 500] width 13 height 3
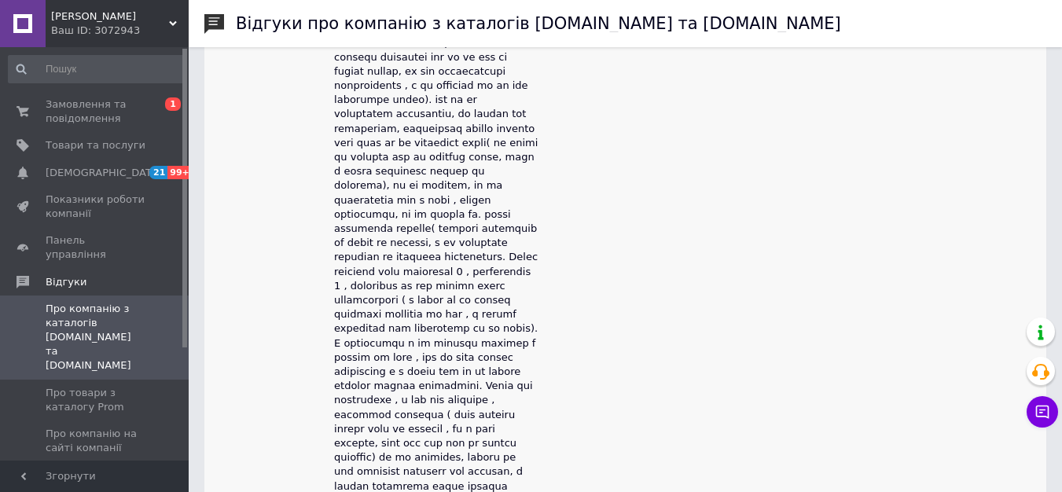
scroll to position [5576, 0]
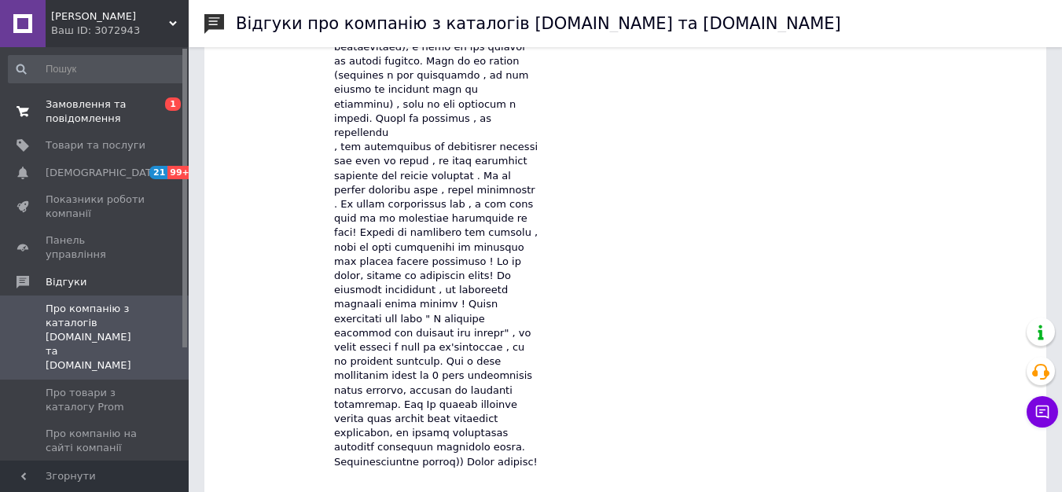
scroll to position [4082, 0]
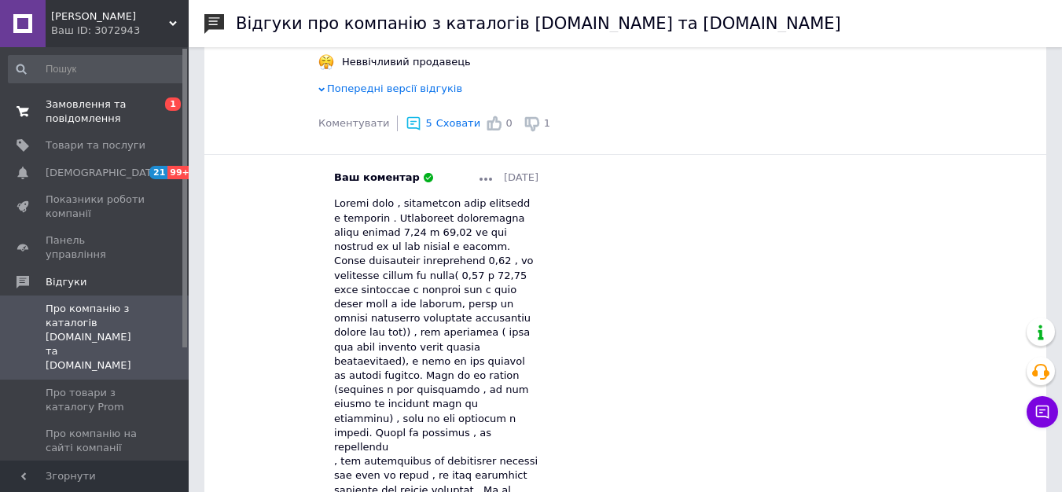
click at [72, 98] on span "Замовлення та повідомлення" at bounding box center [96, 112] width 100 height 28
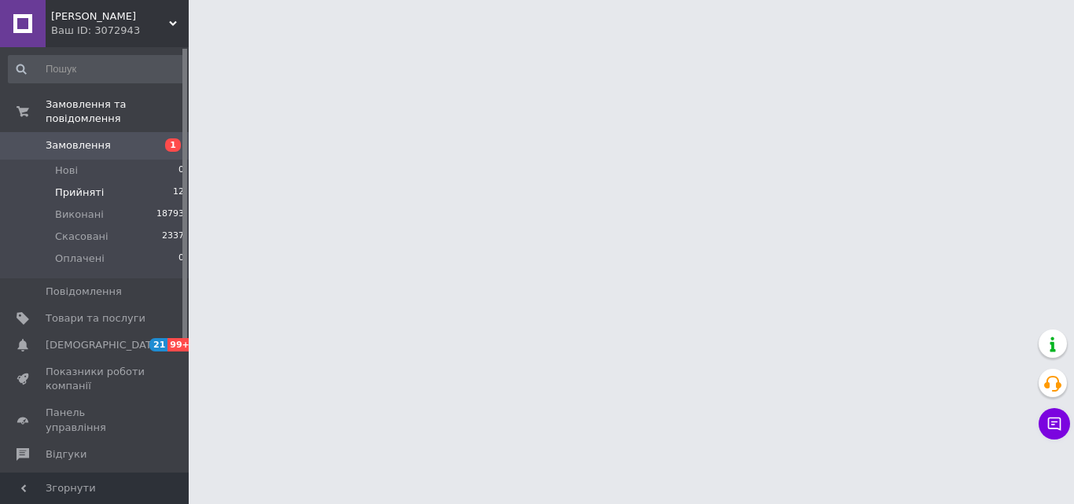
click at [88, 186] on span "Прийняті" at bounding box center [79, 193] width 49 height 14
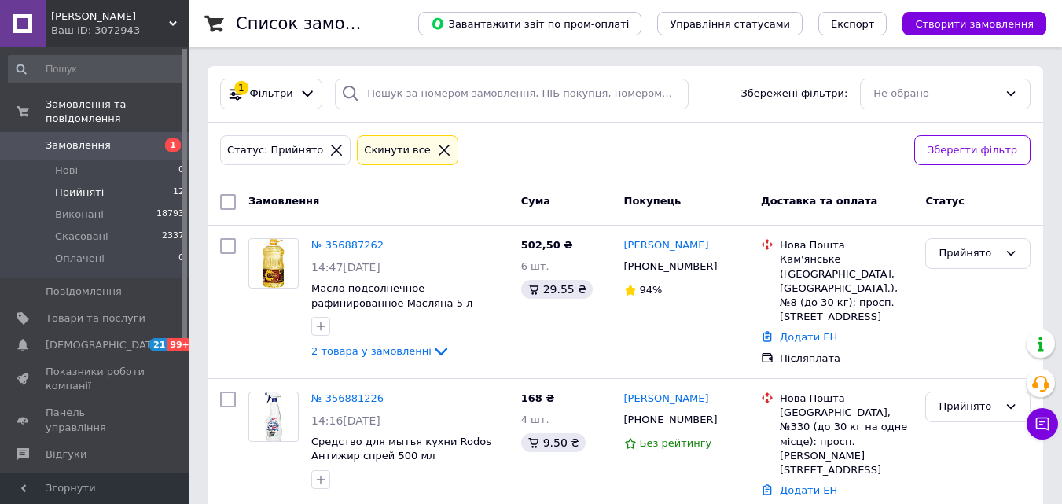
click at [88, 186] on span "Прийняті" at bounding box center [79, 193] width 49 height 14
click at [137, 160] on li "Нові 0" at bounding box center [96, 171] width 193 height 22
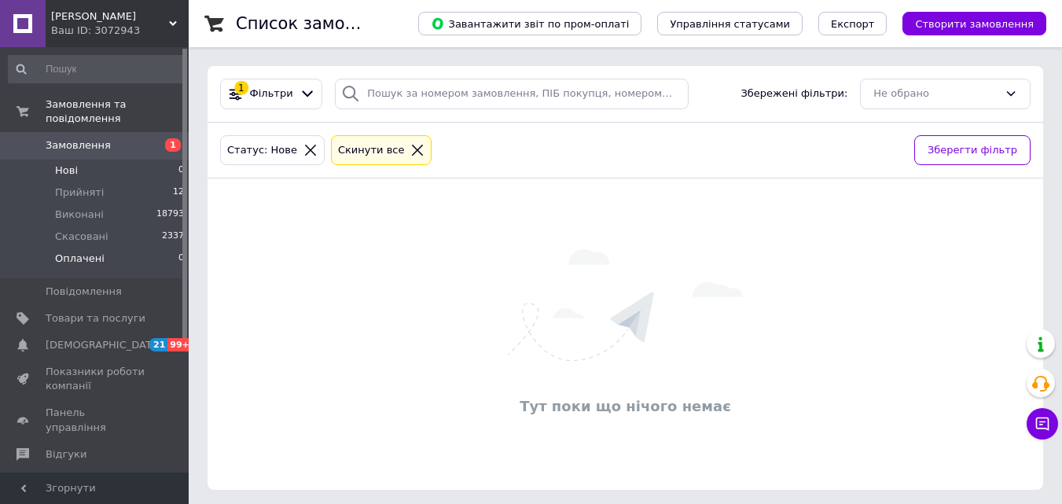
click at [128, 248] on li "Оплачені 0" at bounding box center [96, 263] width 193 height 30
